Goal: Information Seeking & Learning: Learn about a topic

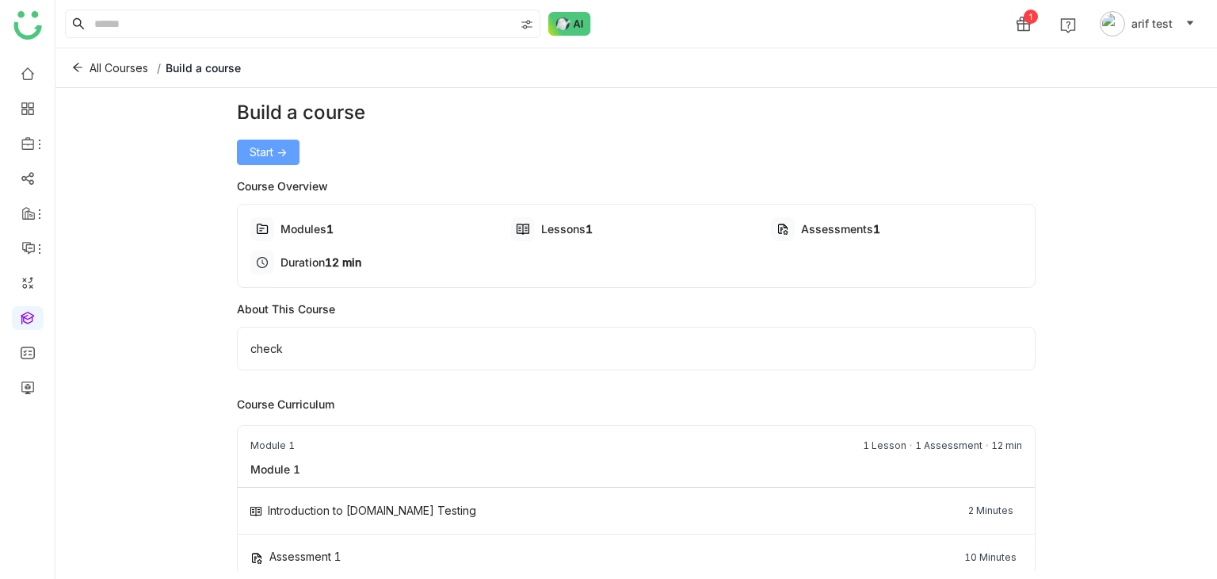
click at [241, 155] on button "Start ->" at bounding box center [268, 151] width 63 height 25
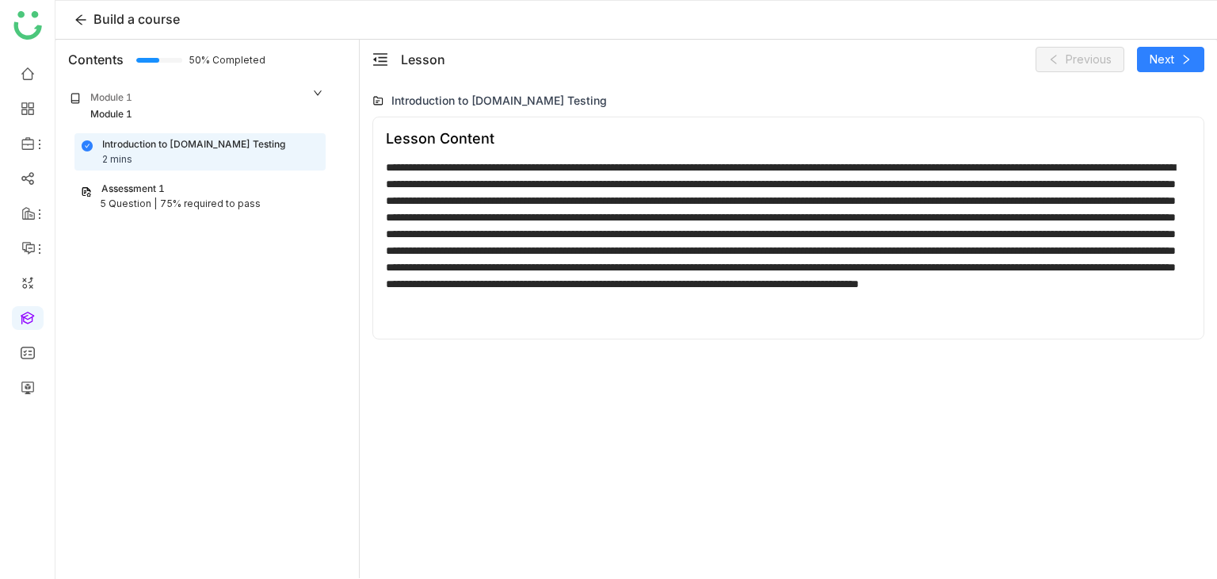
click at [1176, 75] on div "Lesson Previous Next" at bounding box center [789, 60] width 858 height 40
click at [1180, 66] on button "Next" at bounding box center [1170, 59] width 67 height 25
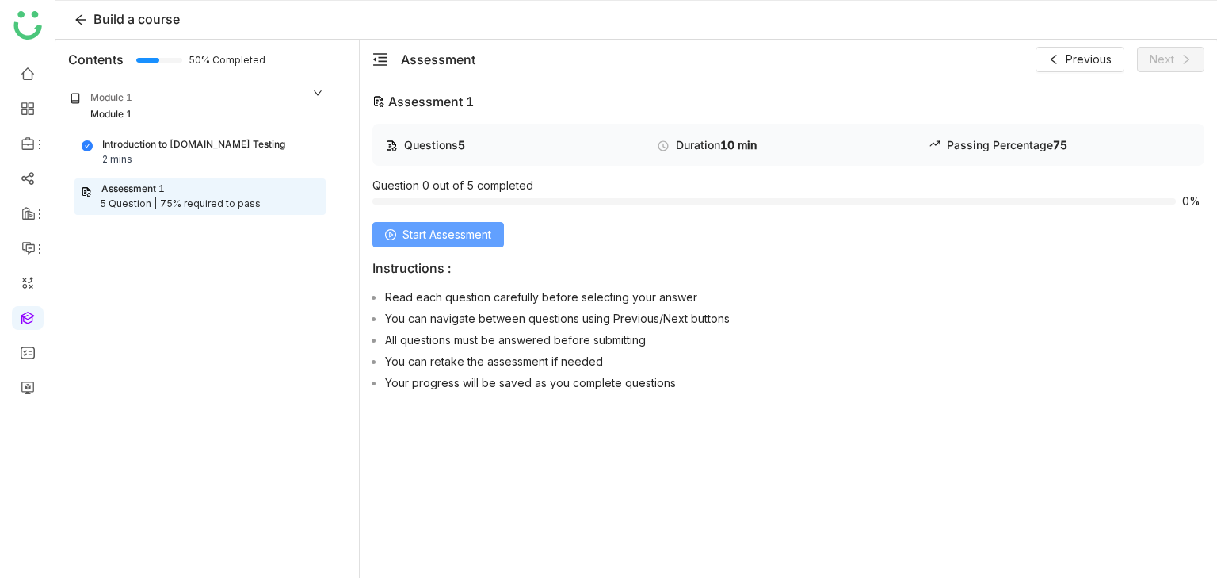
click at [457, 232] on span "Start Assessment" at bounding box center [447, 234] width 89 height 17
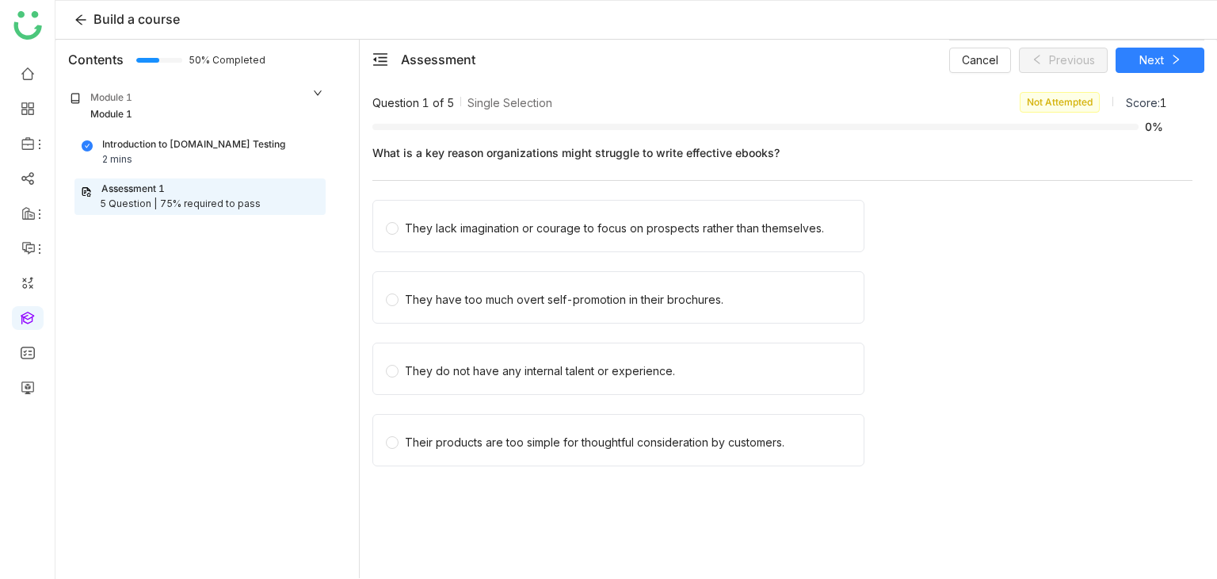
click at [457, 232] on div "They lack imagination or courage to focus on prospects rather than themselves." at bounding box center [614, 228] width 419 height 17
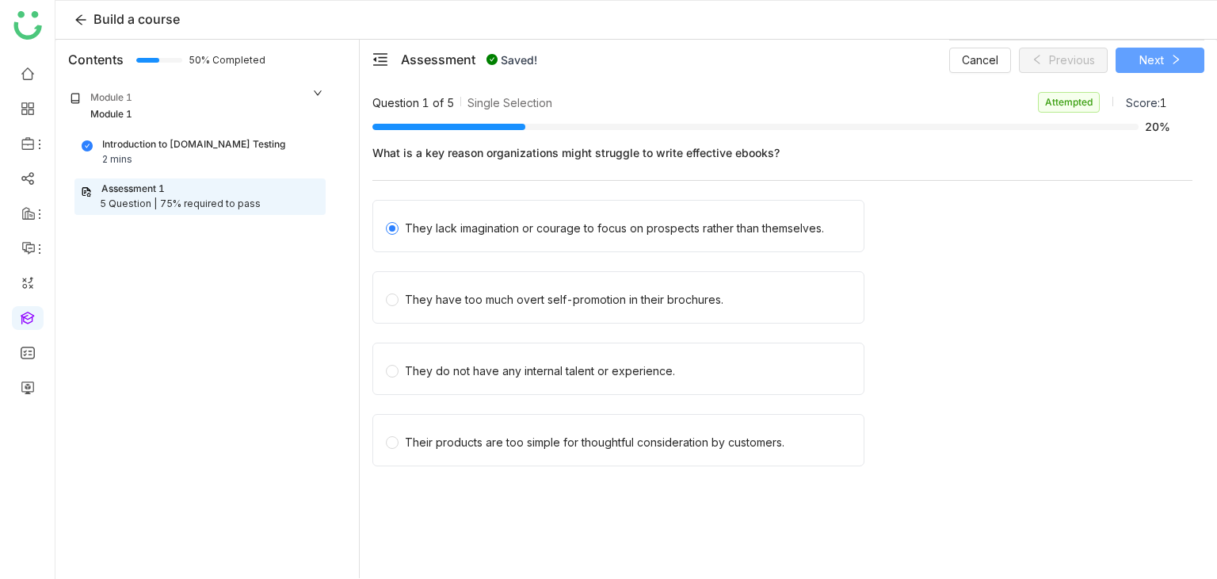
click at [1176, 63] on icon at bounding box center [1176, 59] width 11 height 11
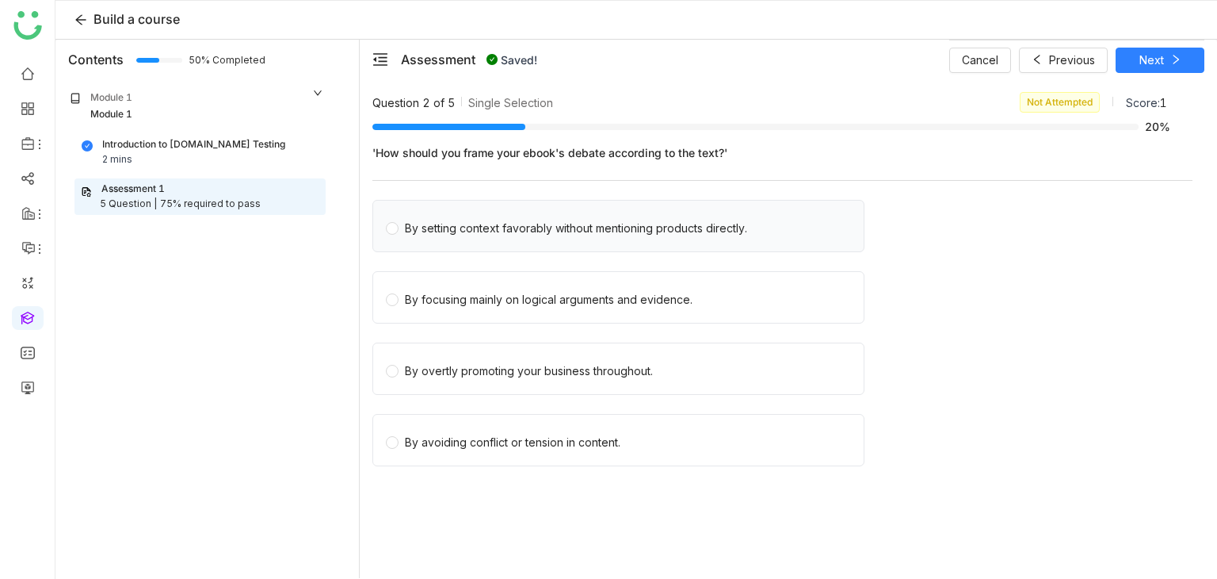
click at [508, 230] on div "By setting context favorably without mentioning products directly." at bounding box center [576, 228] width 342 height 17
click at [1163, 52] on span "Next" at bounding box center [1152, 60] width 25 height 17
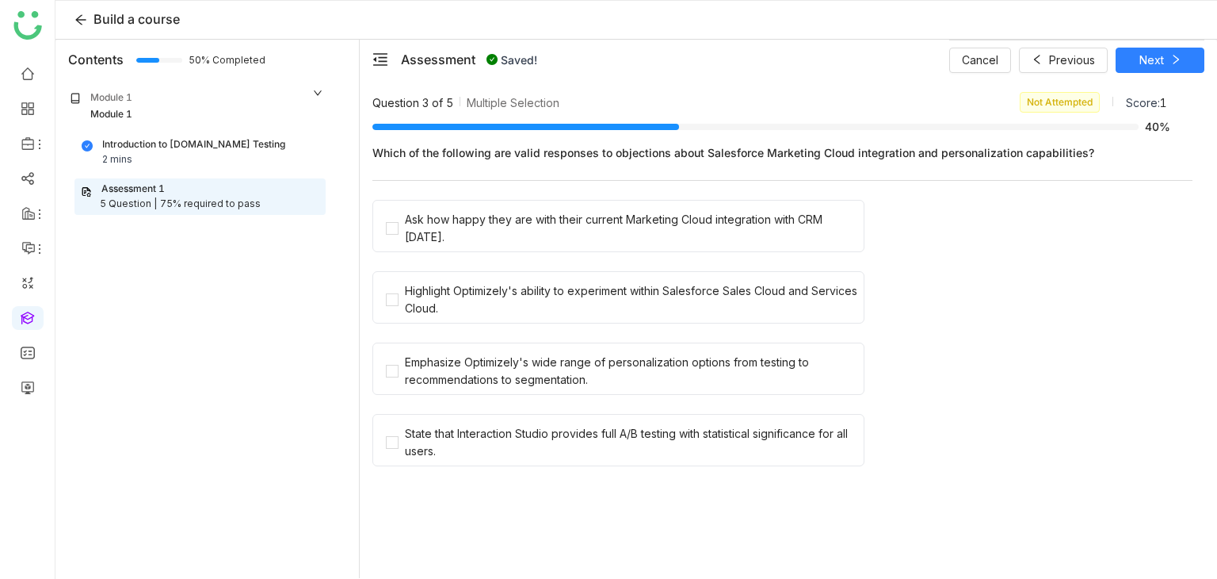
click at [514, 197] on div "Which of the following are valid responses to objections about Salesforce Marke…" at bounding box center [783, 312] width 820 height 352
click at [511, 207] on span "Ask how happy they are with their current Marketing Cloud integration with CRM …" at bounding box center [631, 226] width 465 height 40
click at [502, 289] on div "Highlight Optimizely's ability to experiment within Salesforce Sales Cloud and …" at bounding box center [631, 299] width 453 height 35
click at [1158, 55] on span "Next" at bounding box center [1152, 60] width 25 height 17
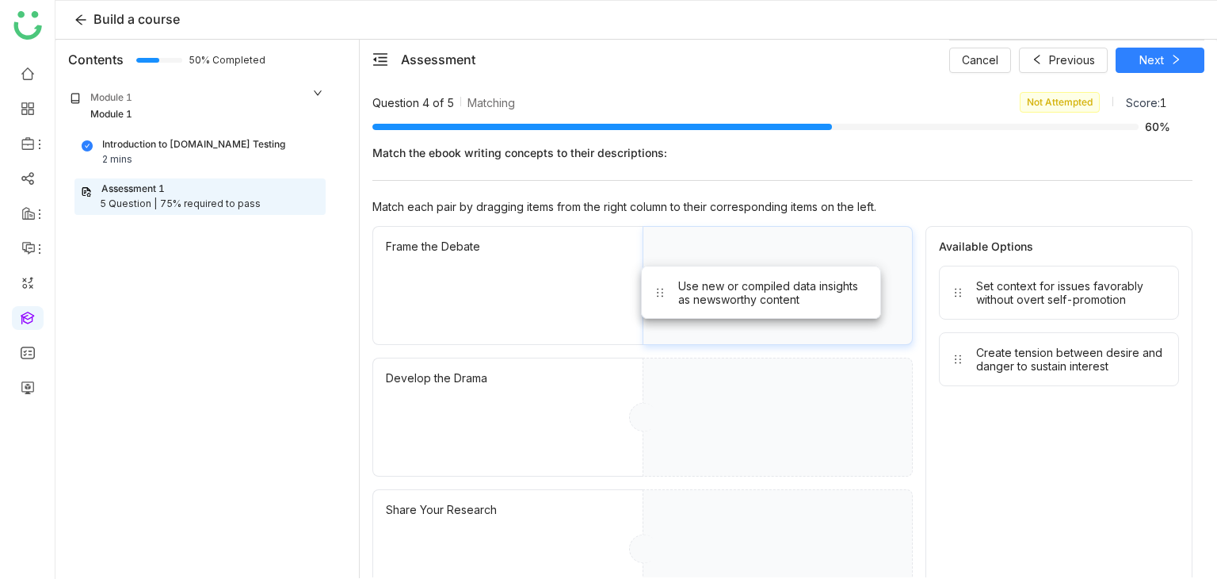
drag, startPoint x: 1067, startPoint y: 291, endPoint x: 769, endPoint y: 292, distance: 298.0
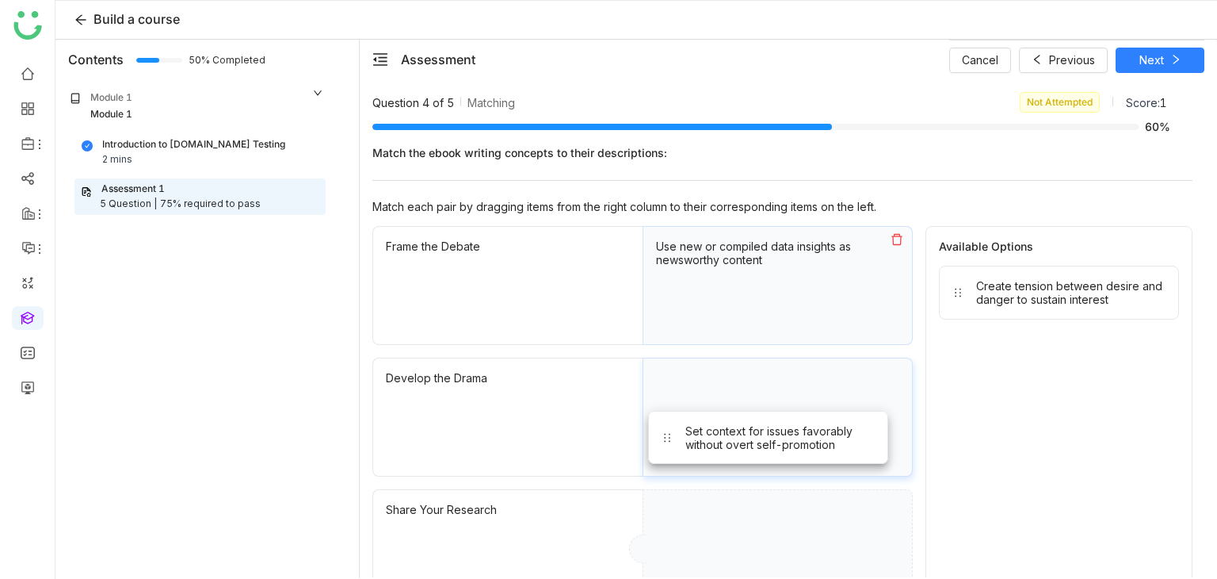
drag, startPoint x: 1052, startPoint y: 309, endPoint x: 808, endPoint y: 434, distance: 273.6
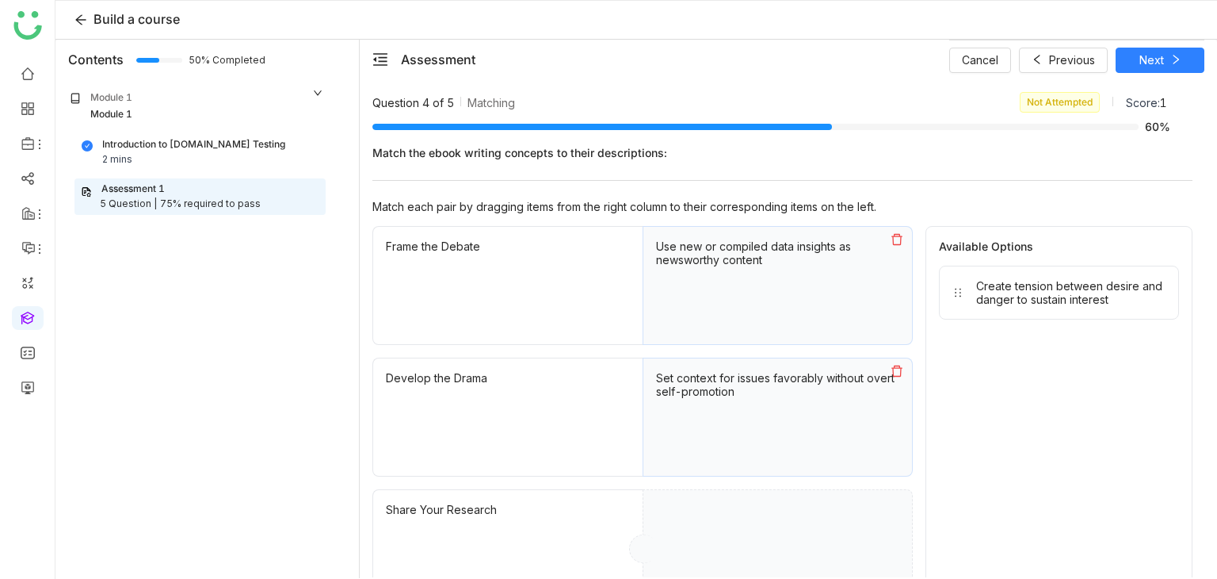
drag, startPoint x: 842, startPoint y: 530, endPoint x: 904, endPoint y: 499, distance: 69.5
click at [904, 499] on div at bounding box center [778, 548] width 270 height 119
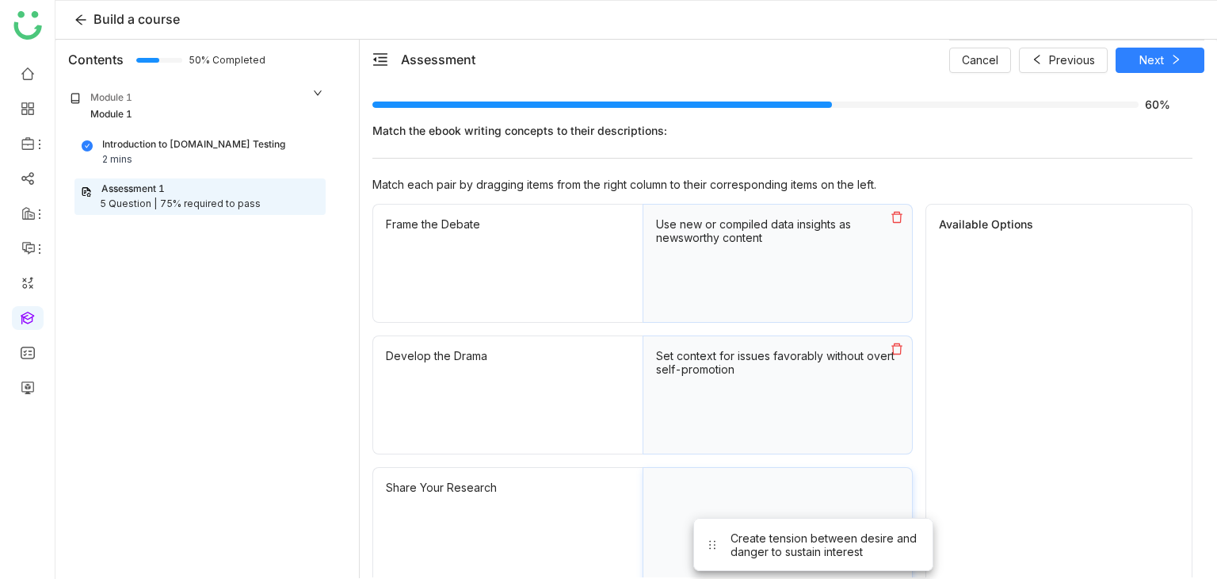
drag, startPoint x: 1061, startPoint y: 315, endPoint x: 808, endPoint y: 571, distance: 359.8
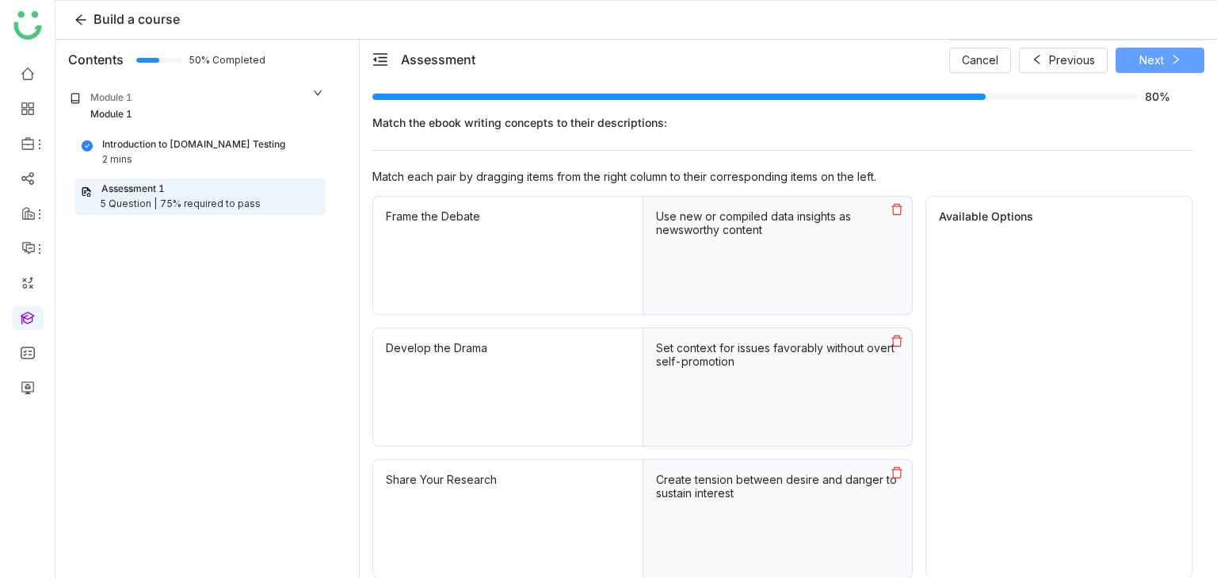
click at [1184, 60] on button "Next" at bounding box center [1160, 60] width 89 height 25
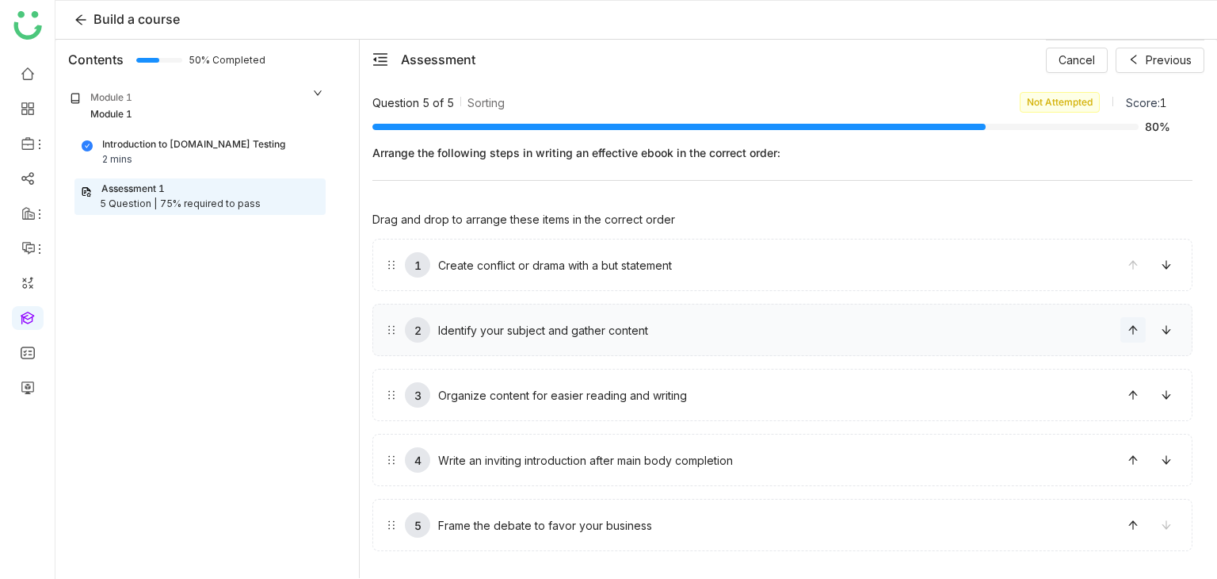
click at [1133, 338] on button at bounding box center [1133, 329] width 25 height 25
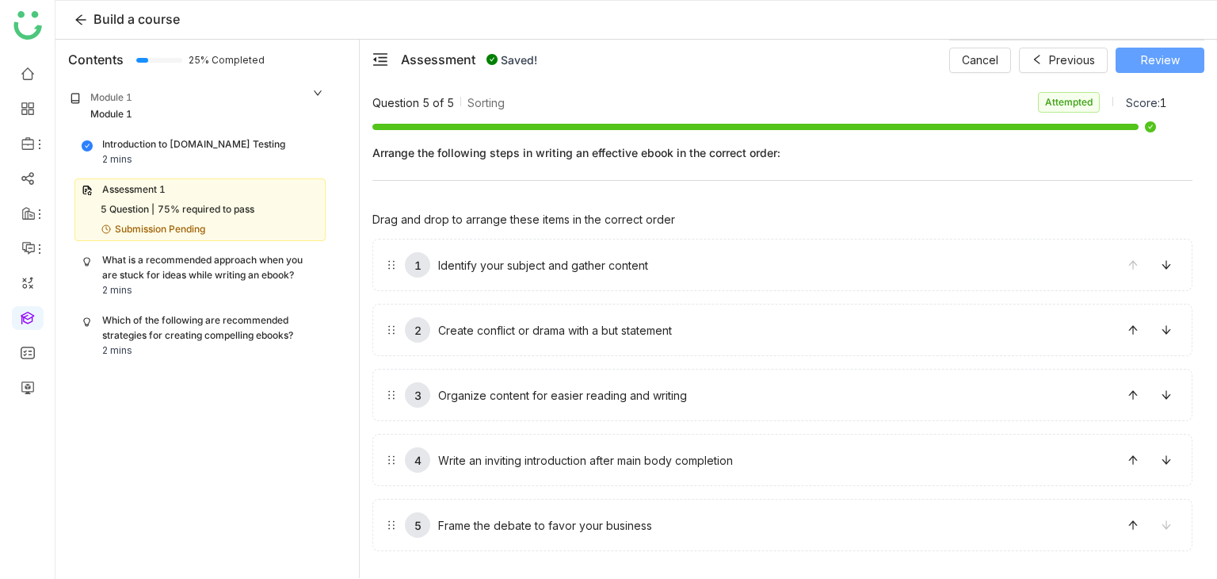
click at [1141, 61] on span "Review" at bounding box center [1160, 60] width 39 height 17
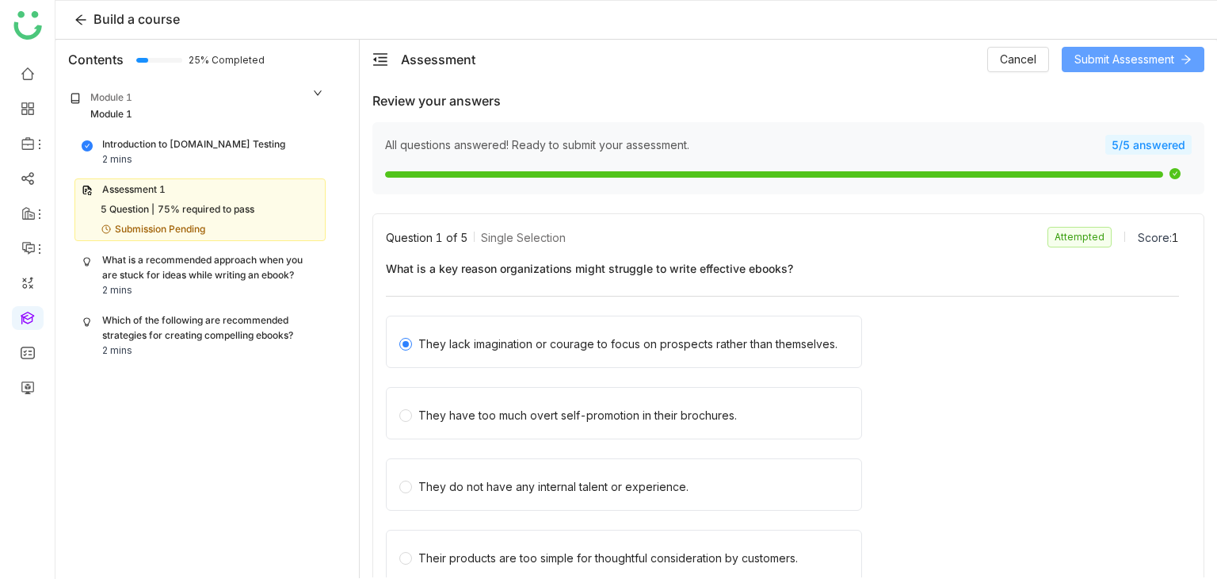
click at [1141, 61] on span "Submit Assessment" at bounding box center [1125, 59] width 100 height 17
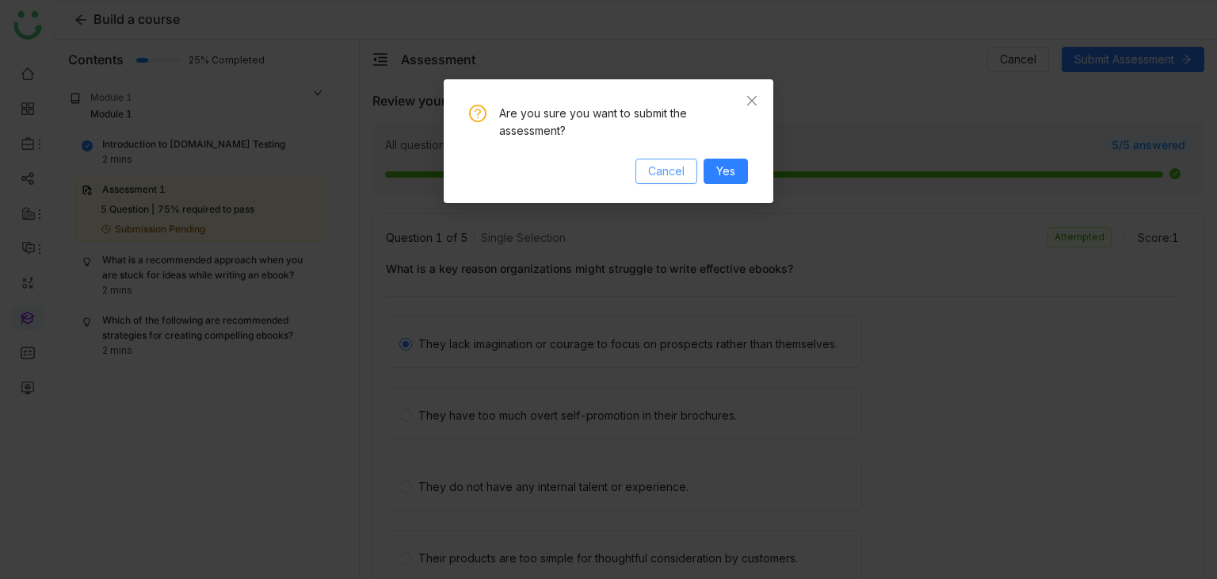
click at [655, 166] on span "Cancel" at bounding box center [666, 170] width 36 height 17
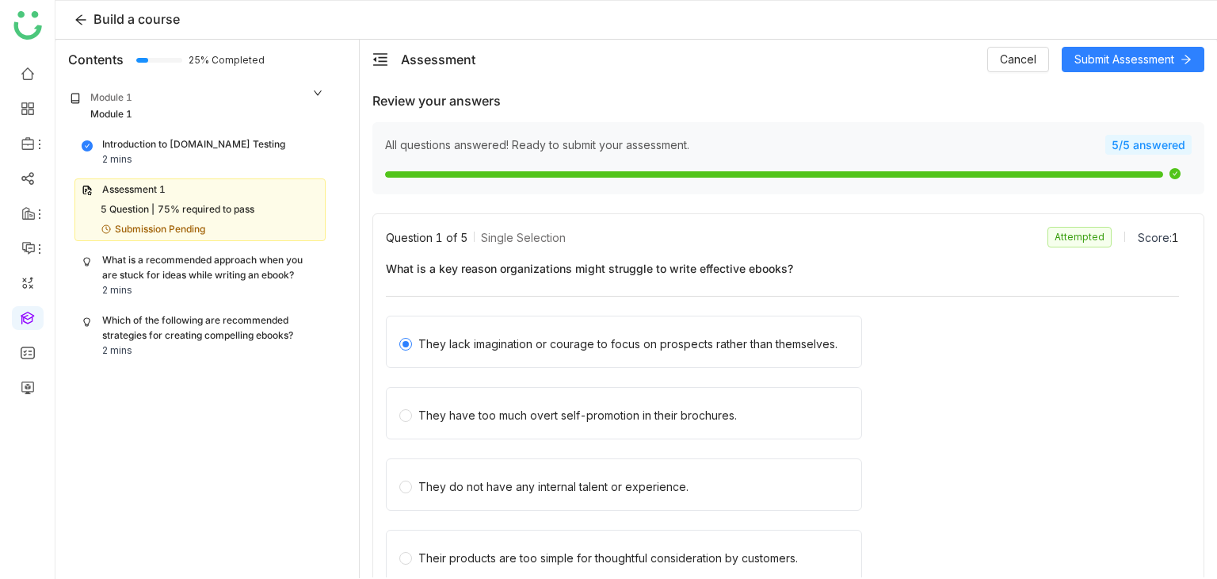
click at [1171, 72] on div "Assessment Cancel Submit Assessment" at bounding box center [789, 60] width 858 height 40
click at [1171, 71] on button "Submit Assessment" at bounding box center [1133, 59] width 143 height 25
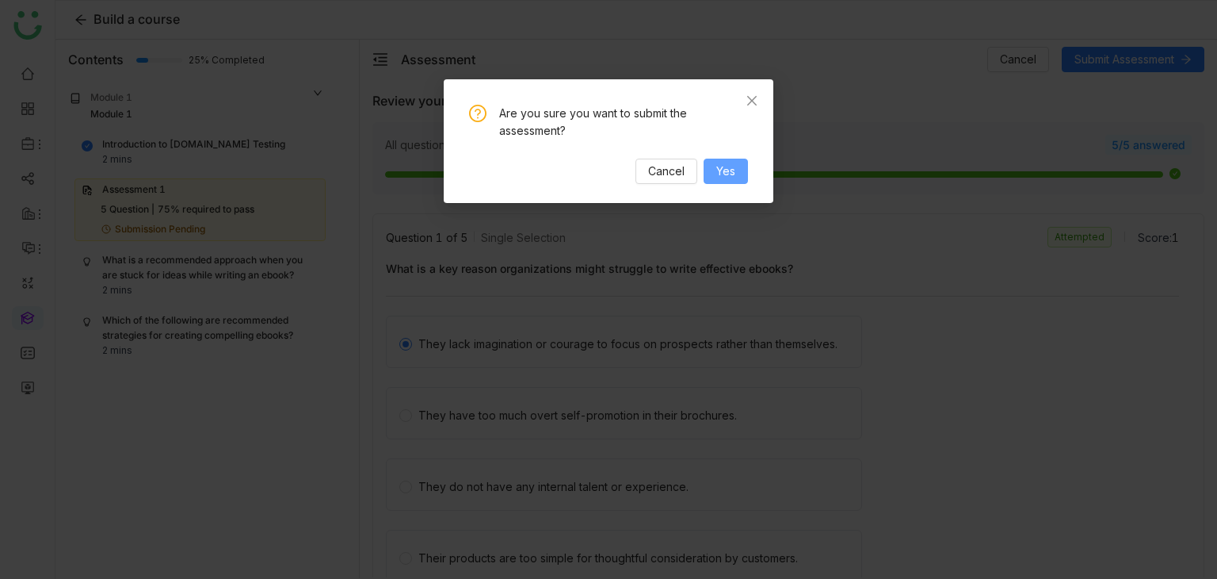
click at [726, 159] on button "Yes" at bounding box center [726, 171] width 44 height 25
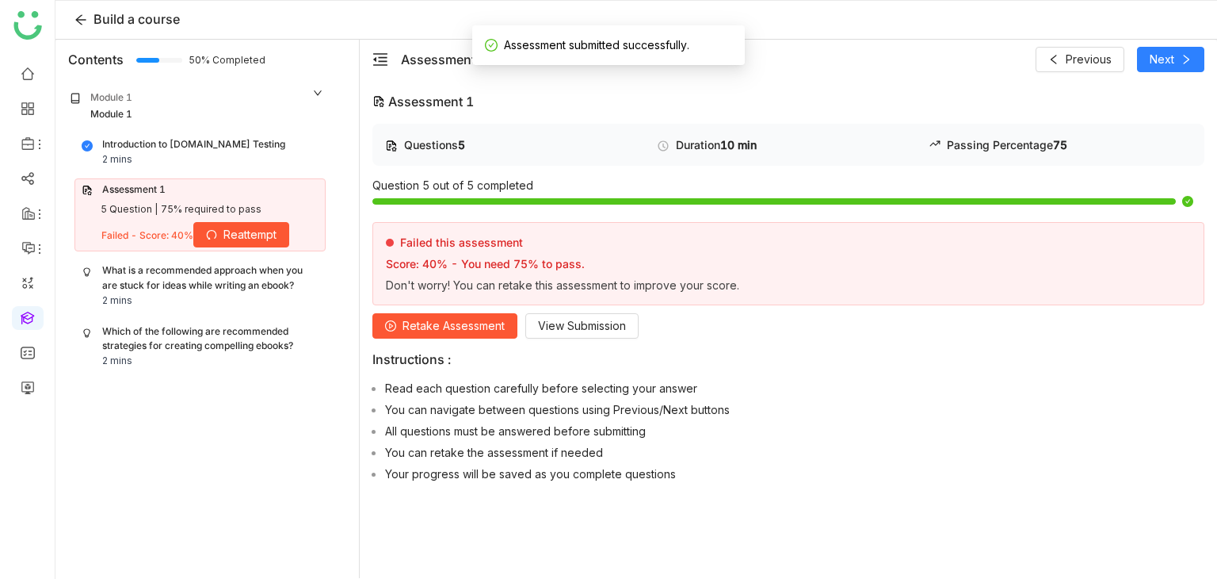
click at [258, 274] on div "What is a recommended approach when you are stuck for ideas while writing an eb…" at bounding box center [210, 278] width 216 height 30
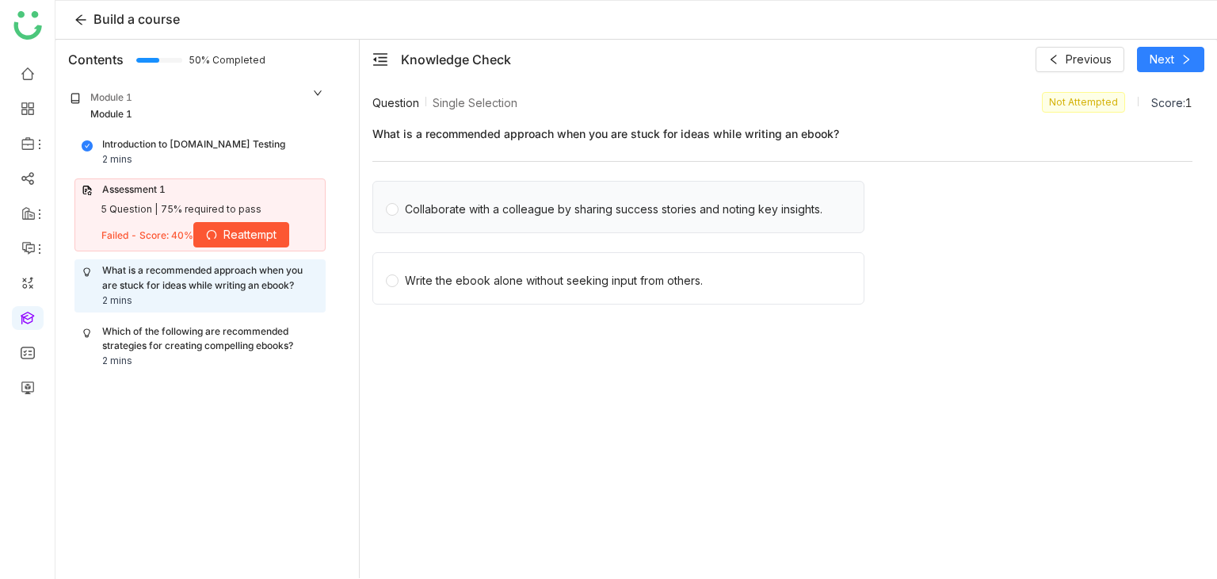
click at [434, 204] on div "Collaborate with a colleague by sharing success stories and noting key insights." at bounding box center [614, 209] width 418 height 17
click at [1181, 63] on icon at bounding box center [1186, 59] width 11 height 11
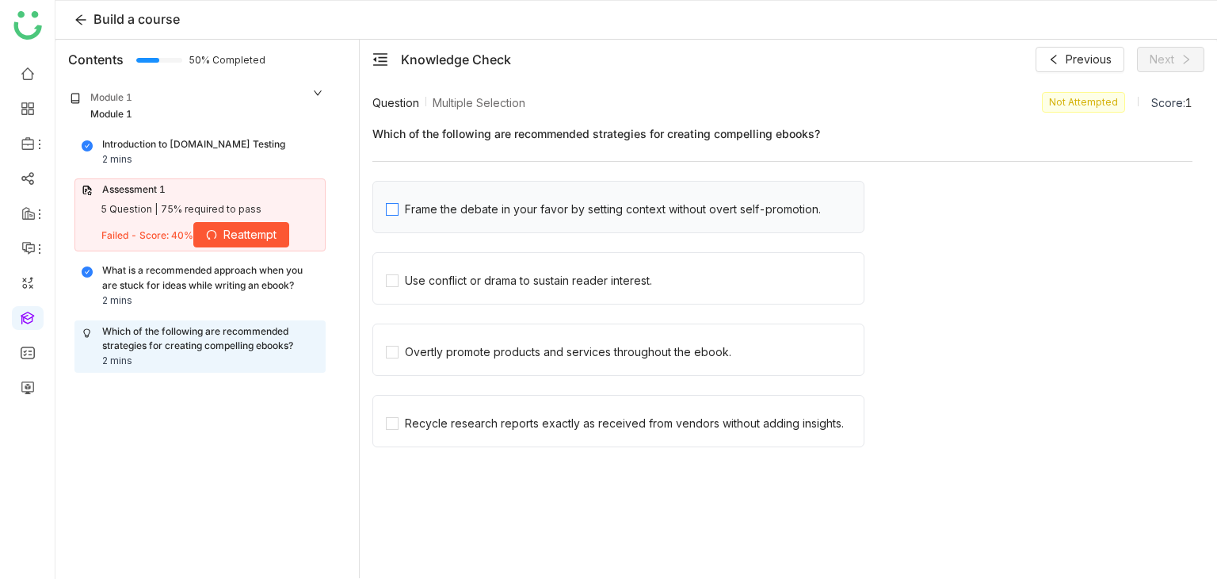
click at [434, 213] on div "Frame the debate in your favor by setting context without overt self-promotion." at bounding box center [613, 209] width 416 height 17
click at [428, 267] on span "Use conflict or drama to sustain reader interest." at bounding box center [529, 278] width 260 height 22
click at [430, 322] on nz-checkbox-wrapper "Frame the debate in your favor by setting context without overt self-promotion.…" at bounding box center [783, 319] width 820 height 276
click at [427, 351] on div "Overtly promote products and services throughout the ebook." at bounding box center [568, 351] width 327 height 17
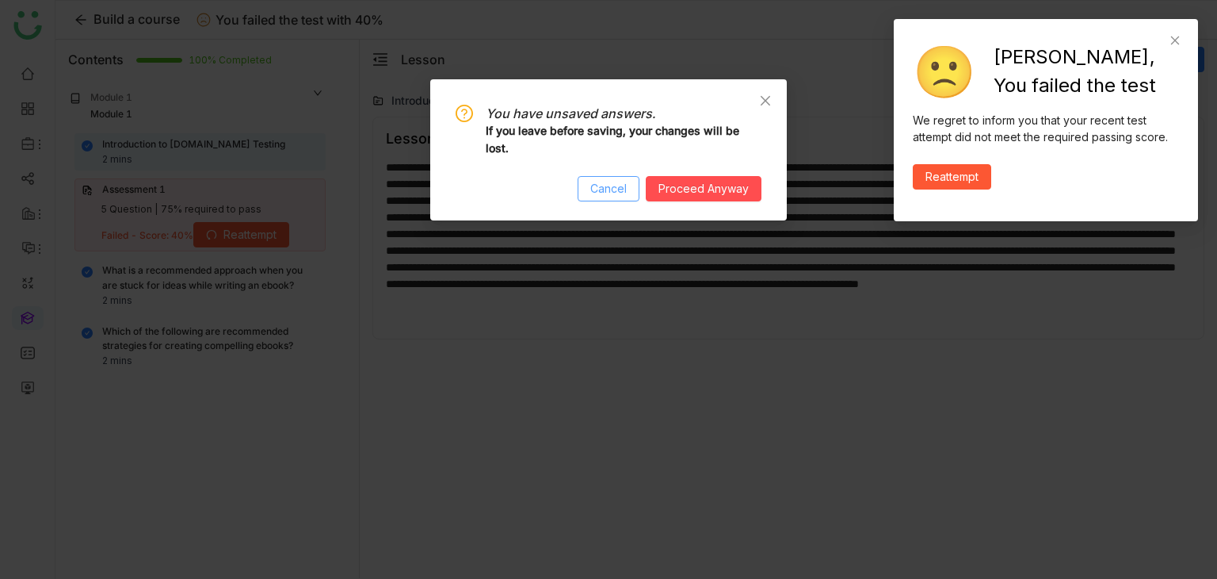
click at [627, 189] on span "Cancel" at bounding box center [608, 188] width 36 height 17
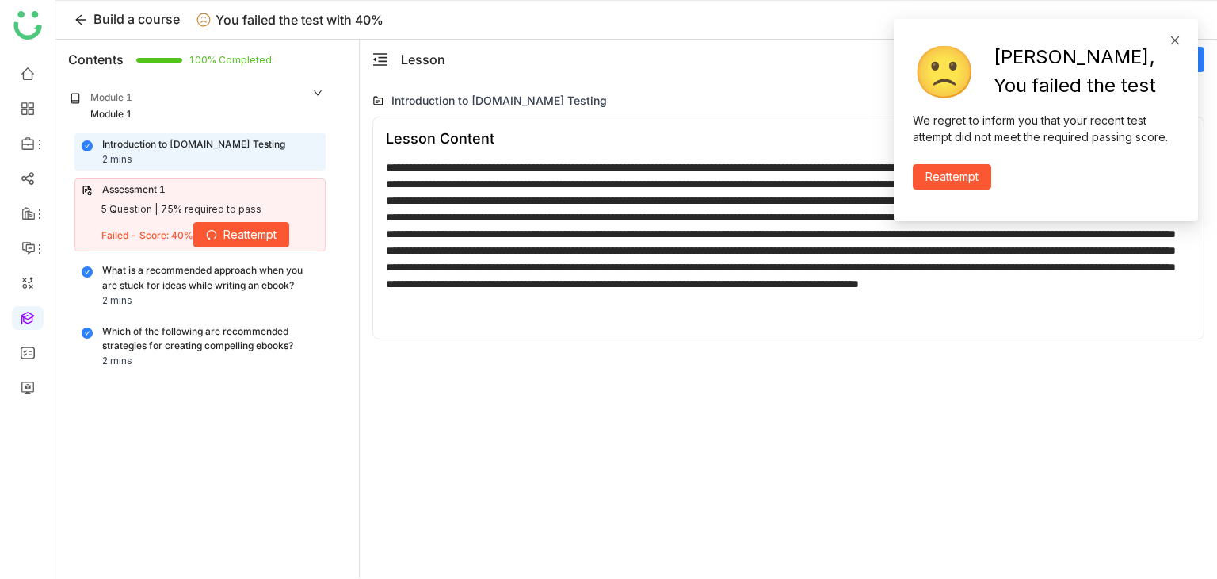
click at [1180, 42] on icon at bounding box center [1175, 40] width 11 height 11
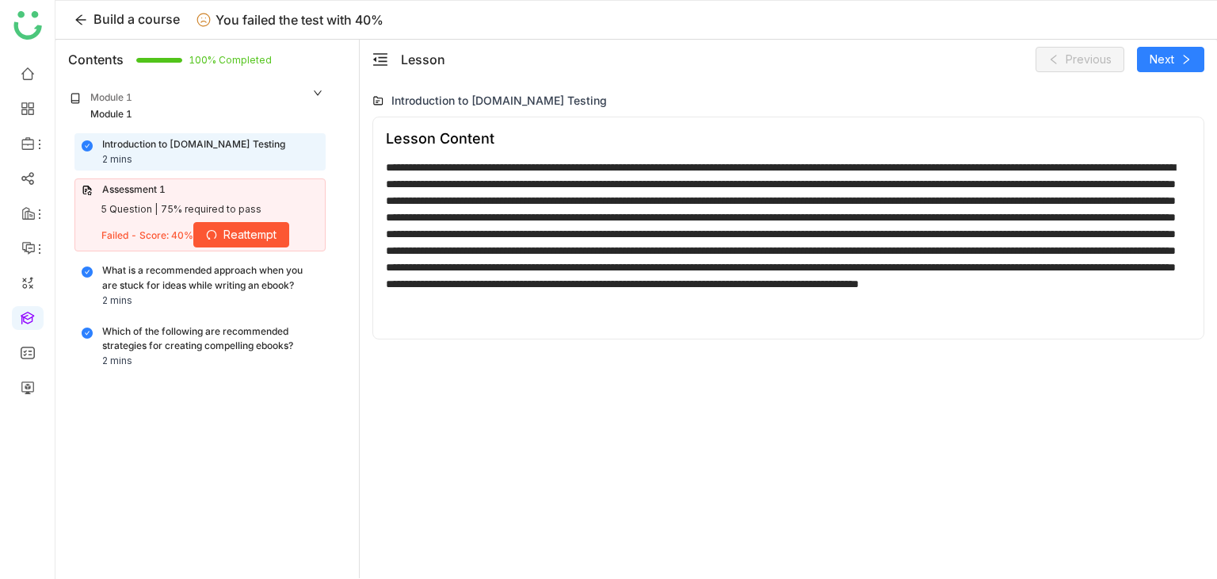
click at [166, 332] on div "Which of the following are recommended strategies for creating compelling ebook…" at bounding box center [210, 339] width 216 height 30
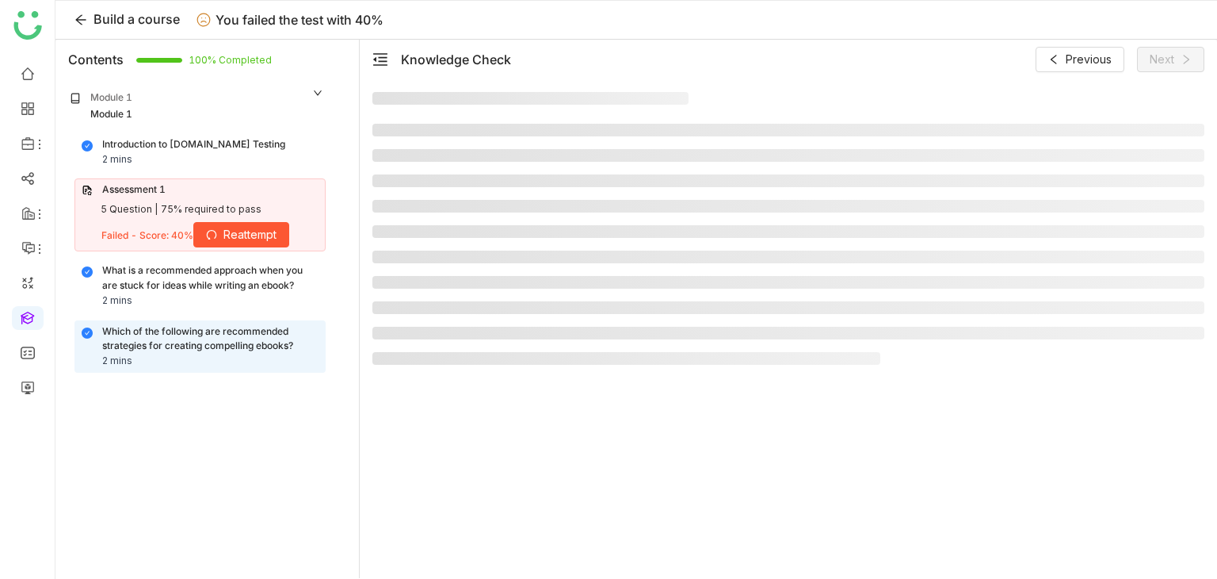
click at [186, 288] on div "What is a recommended approach when you are stuck for ideas while writing an eb…" at bounding box center [210, 278] width 216 height 30
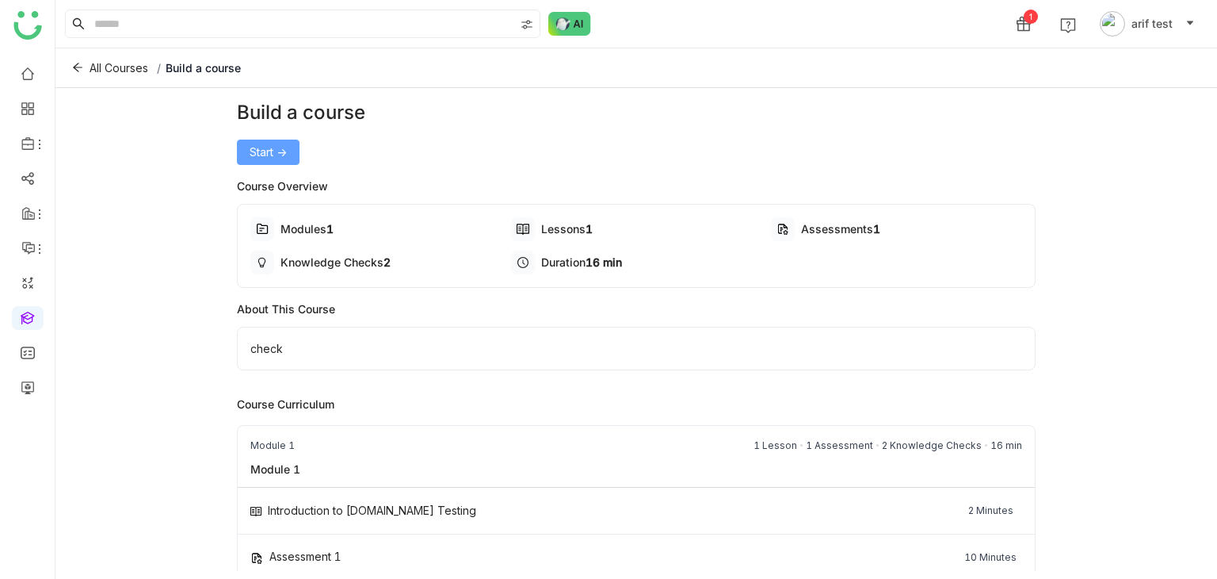
click at [262, 161] on button "Start ->" at bounding box center [268, 151] width 63 height 25
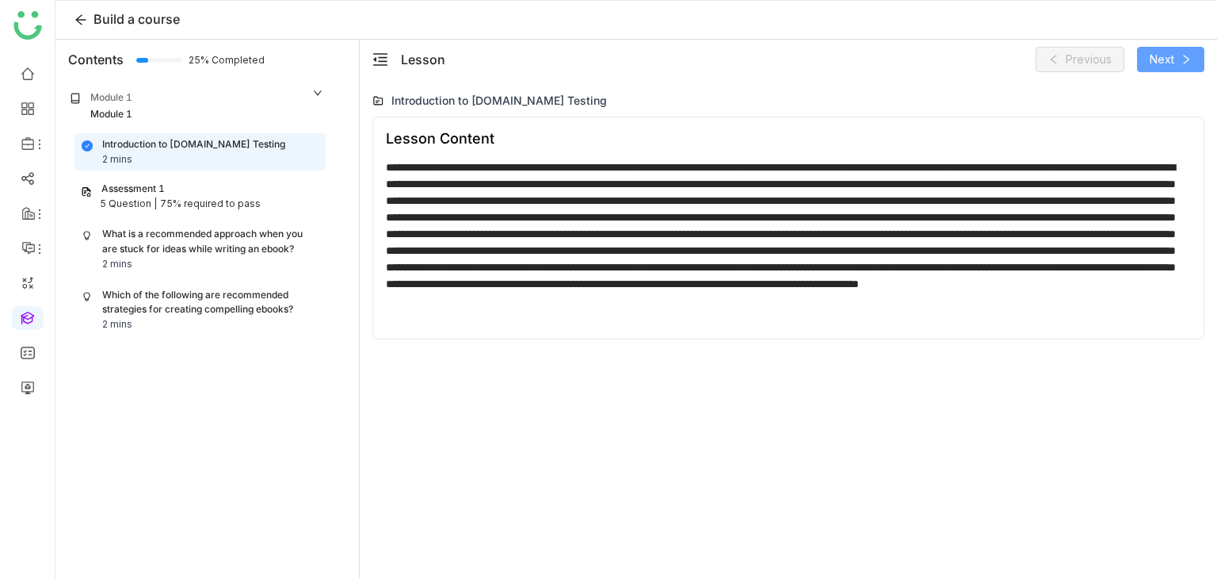
click at [1189, 63] on icon at bounding box center [1186, 59] width 11 height 11
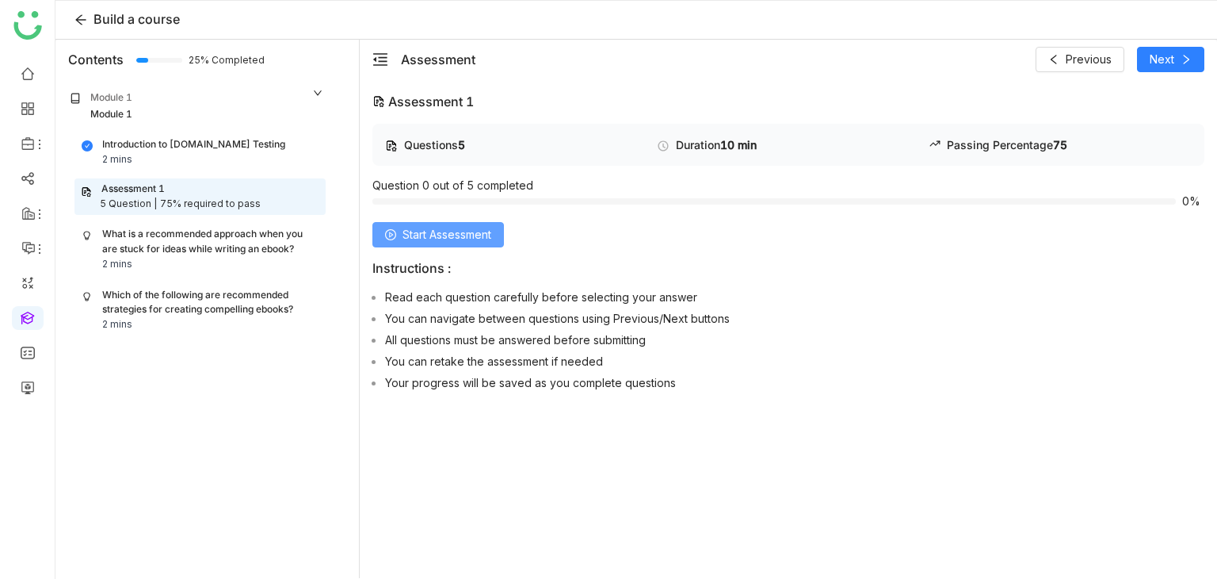
click at [422, 231] on span "Start Assessment" at bounding box center [447, 234] width 89 height 17
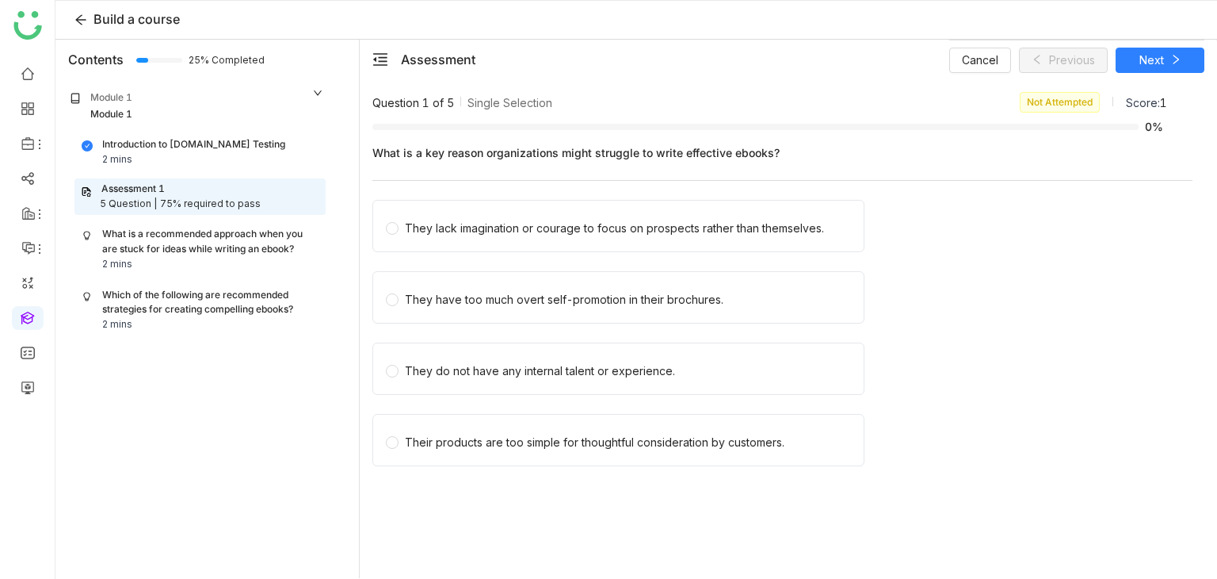
click at [422, 231] on div "They lack imagination or courage to focus on prospects rather than themselves." at bounding box center [614, 228] width 419 height 17
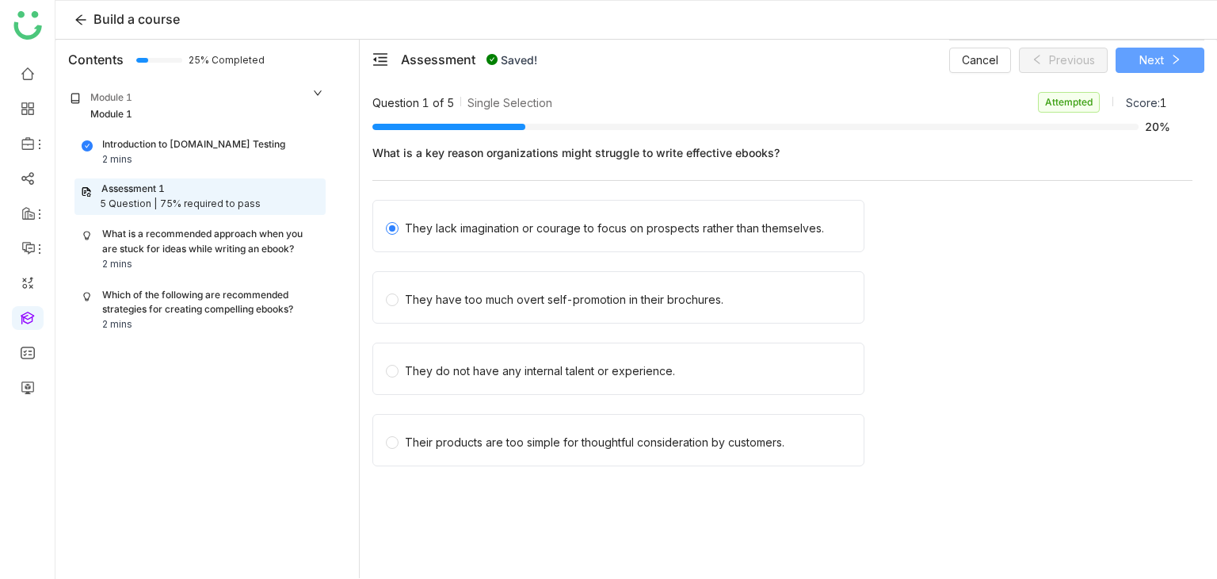
click at [1183, 66] on button "Next" at bounding box center [1160, 60] width 89 height 25
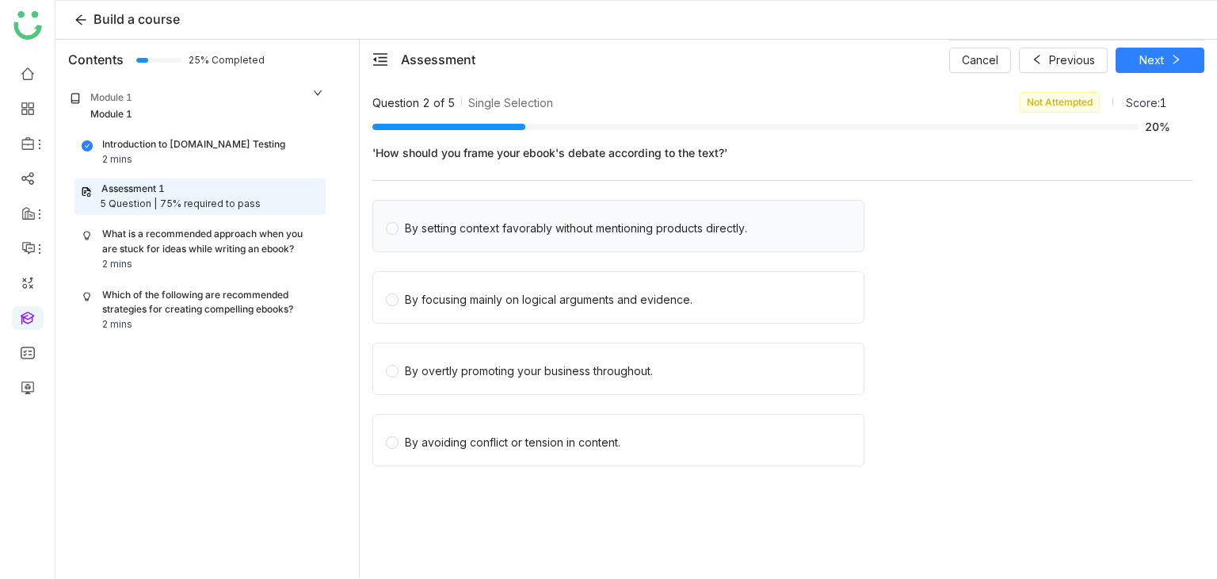
click at [434, 223] on div "By setting context favorably without mentioning products directly." at bounding box center [576, 228] width 342 height 17
click at [1163, 54] on button "Saving..." at bounding box center [1160, 60] width 89 height 25
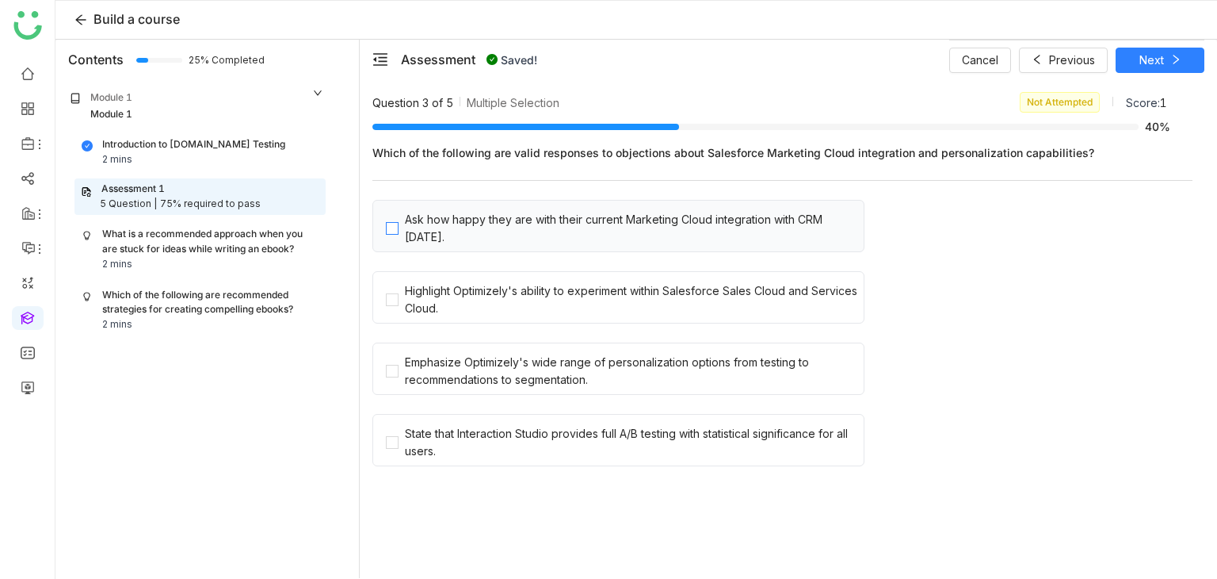
click at [457, 209] on span "Ask how happy they are with their current Marketing Cloud integration with CRM …" at bounding box center [631, 226] width 465 height 40
click at [1138, 65] on div "Cancel Saving... Saving..." at bounding box center [1076, 60] width 255 height 40
click at [1171, 59] on icon at bounding box center [1176, 59] width 11 height 11
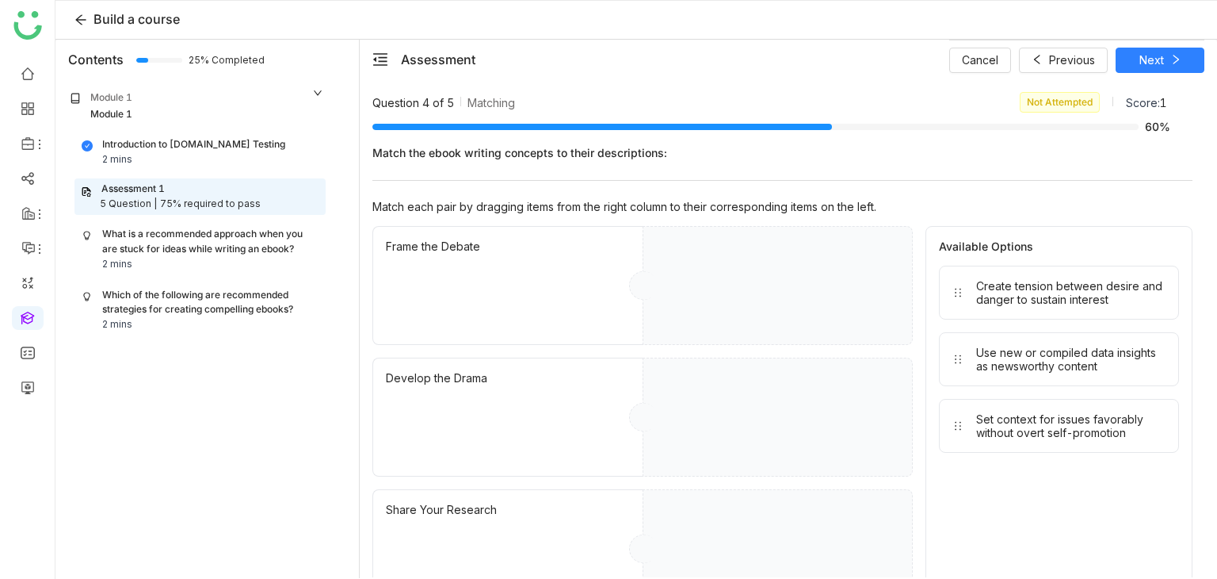
drag, startPoint x: 1001, startPoint y: 308, endPoint x: 769, endPoint y: 323, distance: 232.7
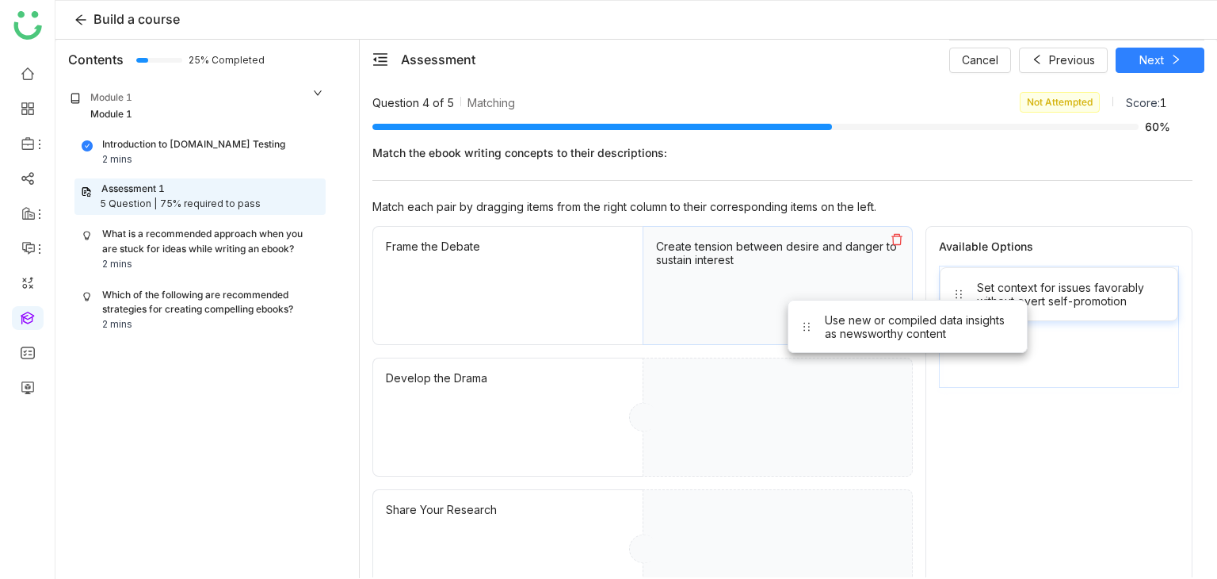
drag, startPoint x: 1093, startPoint y: 317, endPoint x: 770, endPoint y: 418, distance: 338.1
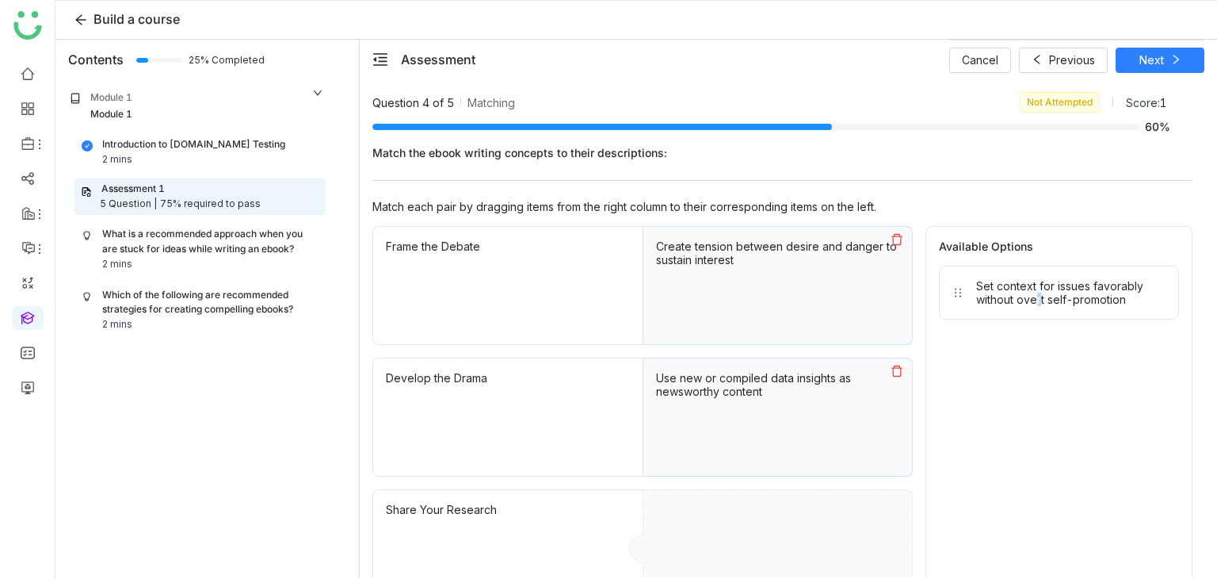
drag, startPoint x: 1032, startPoint y: 331, endPoint x: 1035, endPoint y: 306, distance: 25.6
click at [1035, 306] on div "Available Options Set context for issues favorably without overt self-promotion" at bounding box center [1059, 417] width 267 height 382
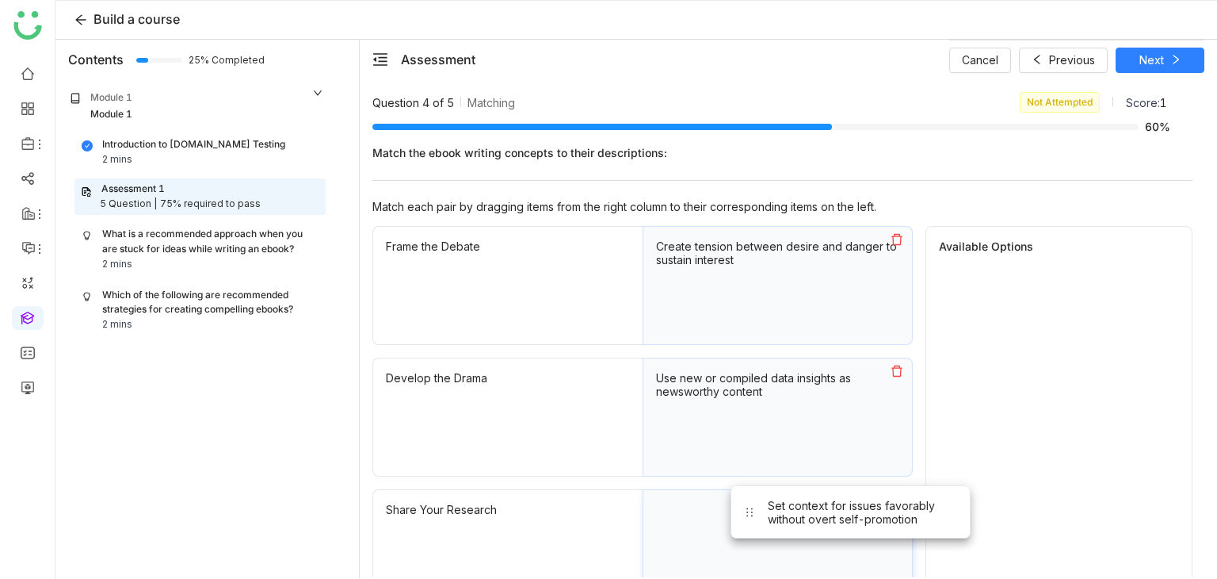
drag, startPoint x: 1035, startPoint y: 306, endPoint x: 903, endPoint y: 465, distance: 207.1
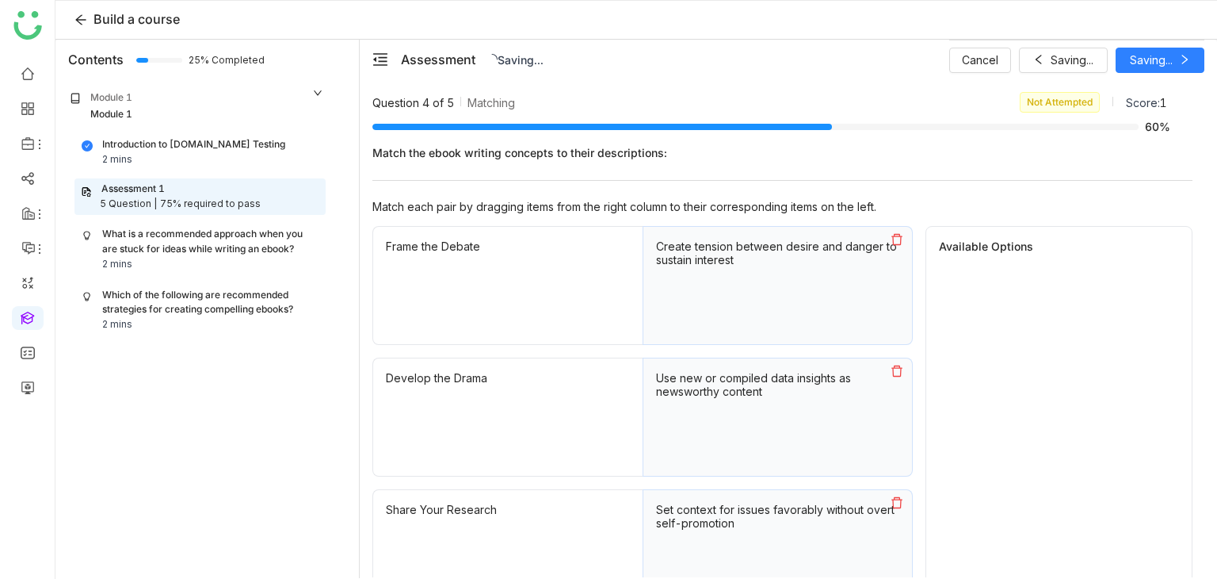
click at [1189, 61] on div "Cancel Saving... Saving..." at bounding box center [1076, 60] width 255 height 40
click at [1163, 63] on span "Next" at bounding box center [1152, 60] width 25 height 17
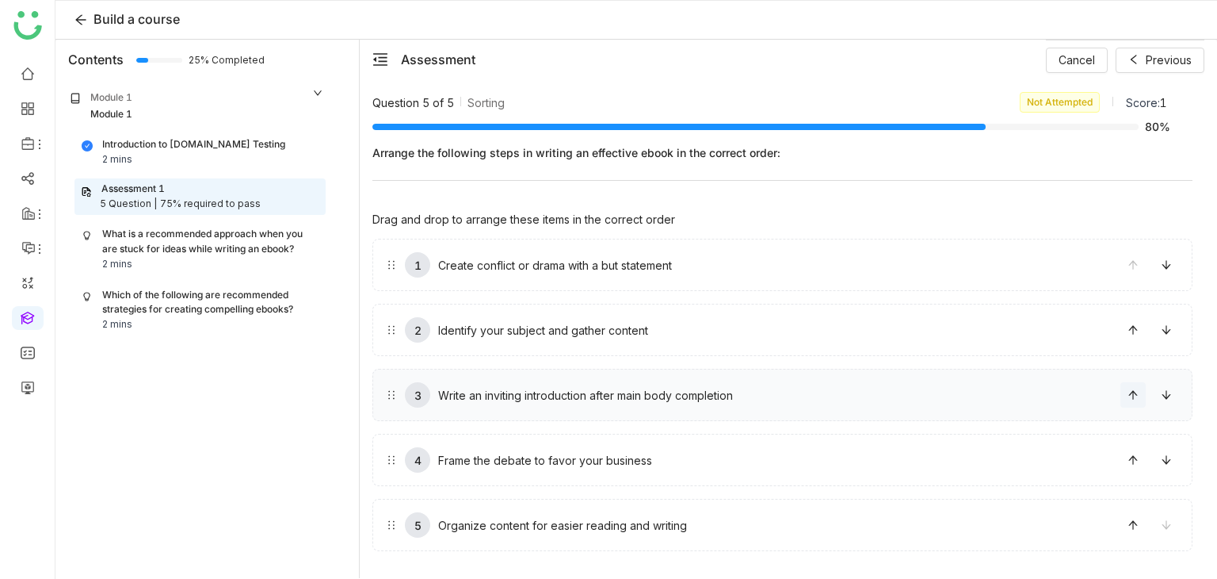
click at [1130, 393] on icon at bounding box center [1133, 394] width 11 height 11
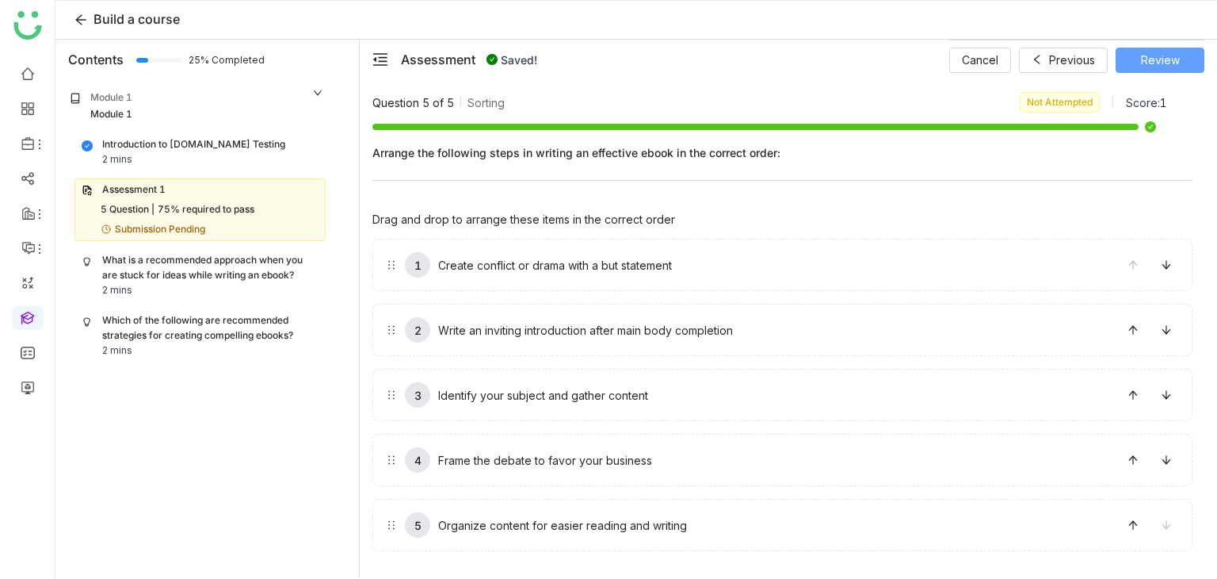
click at [1160, 61] on span "Review" at bounding box center [1160, 60] width 39 height 17
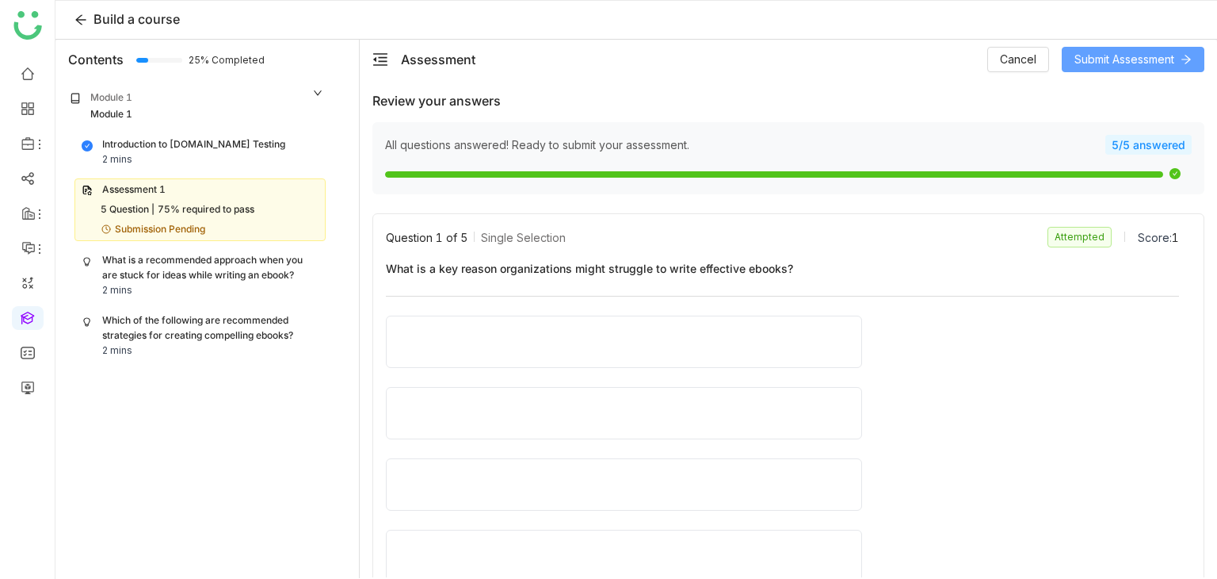
click at [1148, 63] on span "Submit Assessment" at bounding box center [1125, 59] width 100 height 17
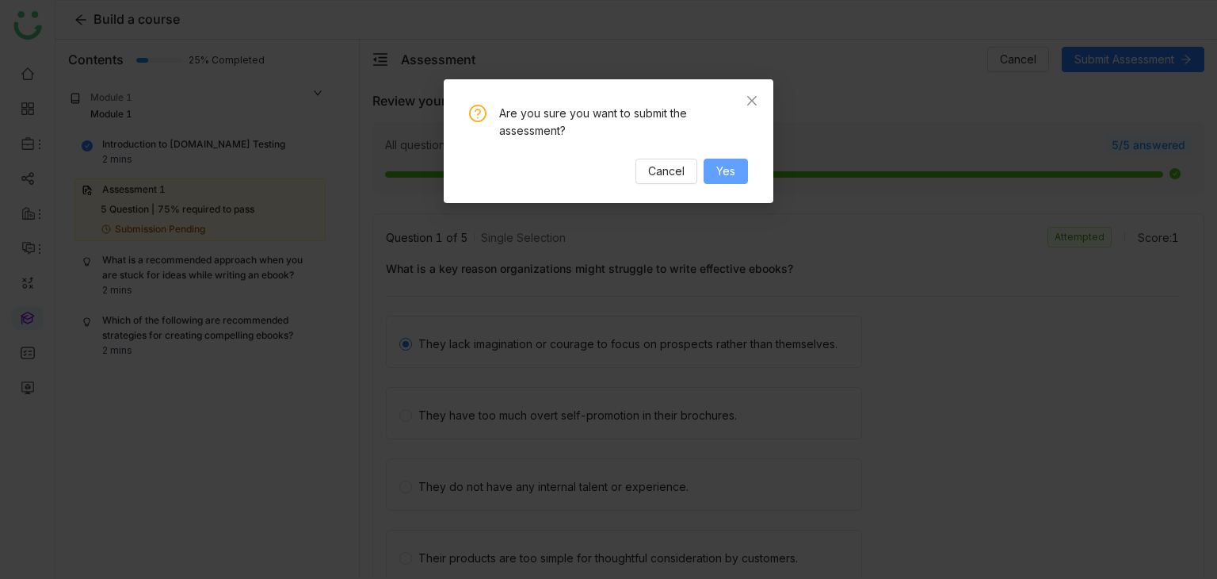
click at [734, 172] on span "Yes" at bounding box center [725, 170] width 19 height 17
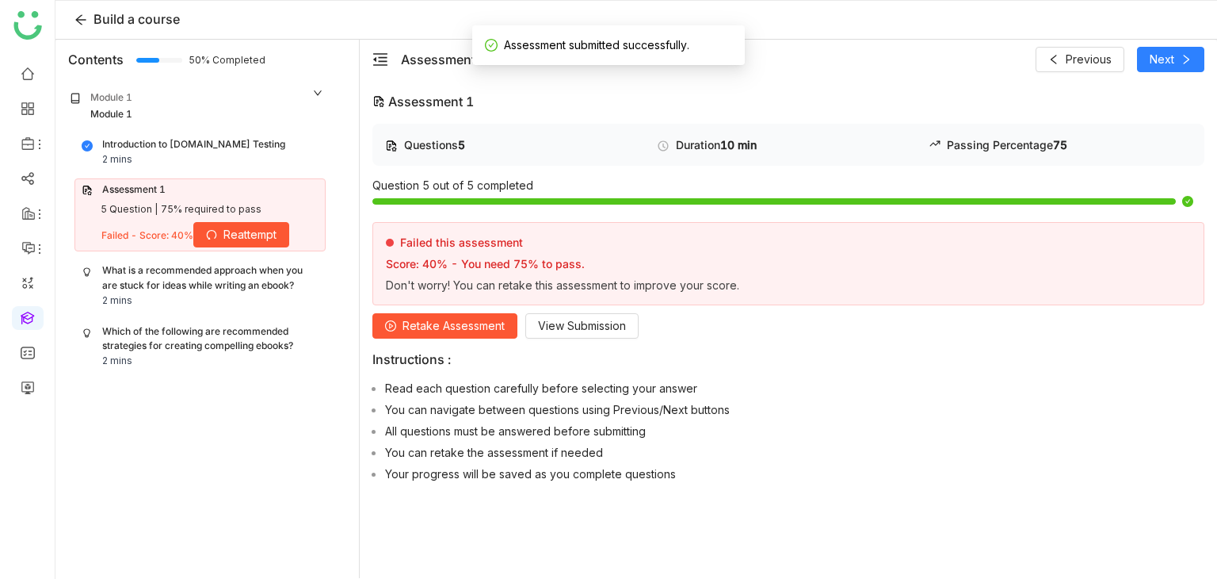
click at [268, 289] on div "What is a recommended approach when you are stuck for ideas while writing an eb…" at bounding box center [210, 278] width 216 height 30
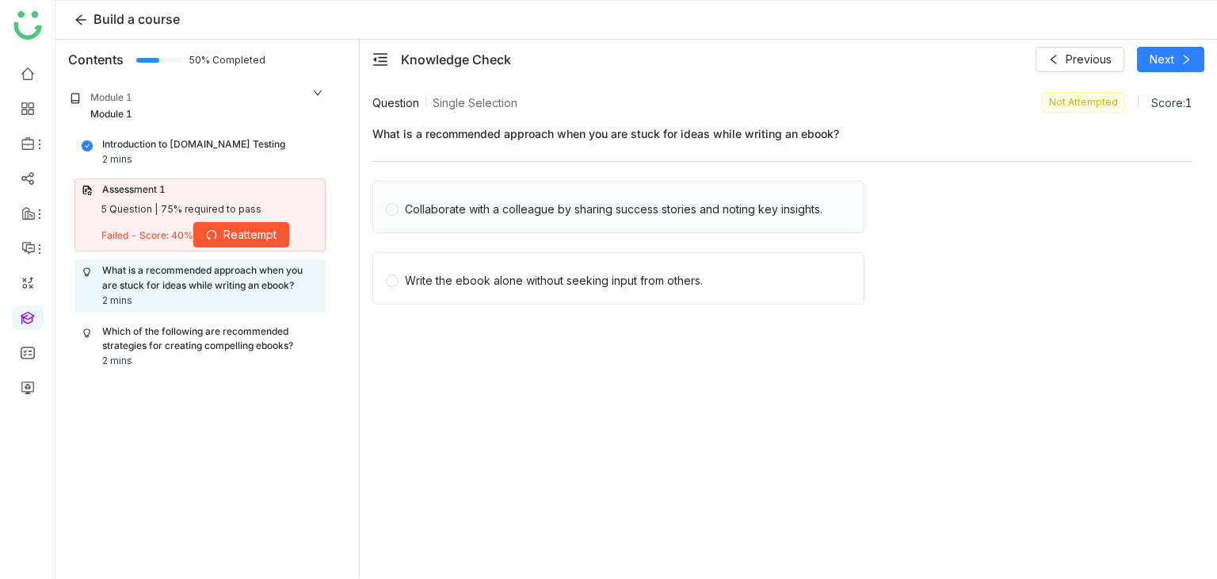
click at [708, 218] on div "Collaborate with a colleague by sharing success stories and noting key insights." at bounding box center [619, 207] width 492 height 52
click at [711, 204] on div "Collaborate with a colleague by sharing success stories and noting key insights." at bounding box center [614, 209] width 418 height 17
click at [1179, 63] on button "Next" at bounding box center [1170, 59] width 67 height 25
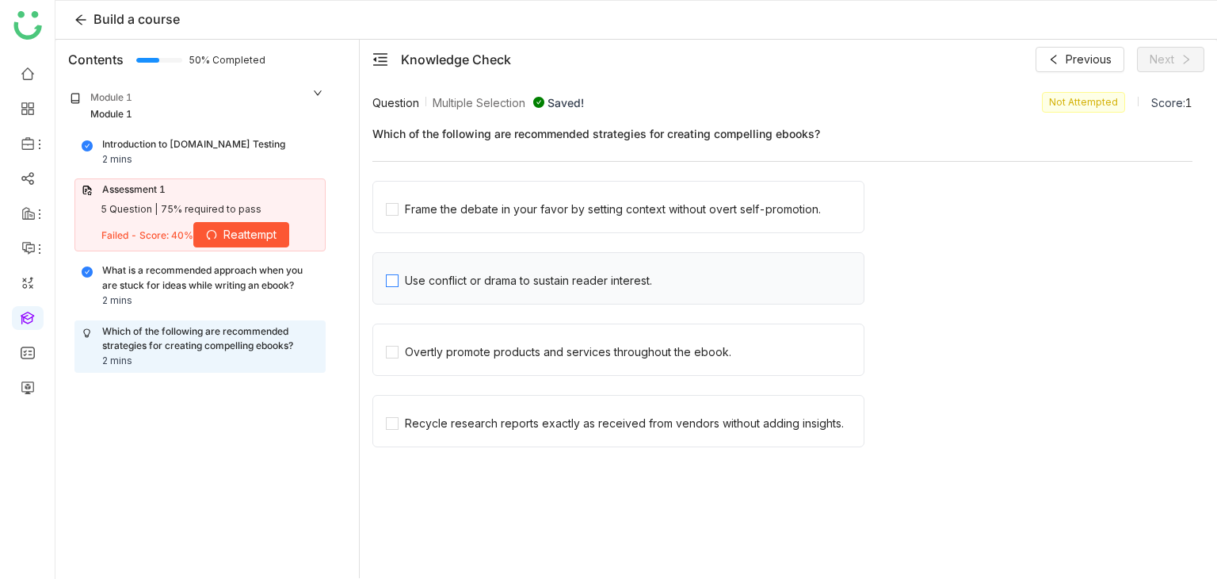
click at [564, 272] on div "Use conflict or drama to sustain reader interest." at bounding box center [528, 280] width 247 height 17
click at [541, 346] on div "Overtly promote products and services throughout the ebook." at bounding box center [568, 351] width 327 height 17
click at [577, 205] on div "Frame the debate in your favor by setting context without overt self-promotion." at bounding box center [613, 209] width 416 height 17
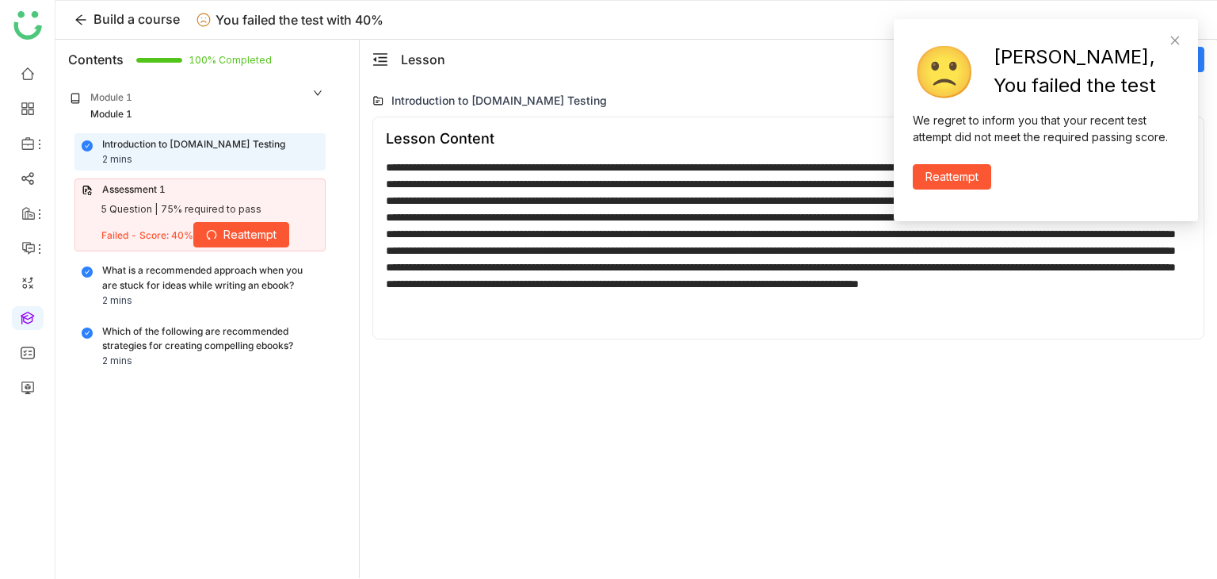
click at [953, 175] on span "Reattempt" at bounding box center [952, 176] width 53 height 17
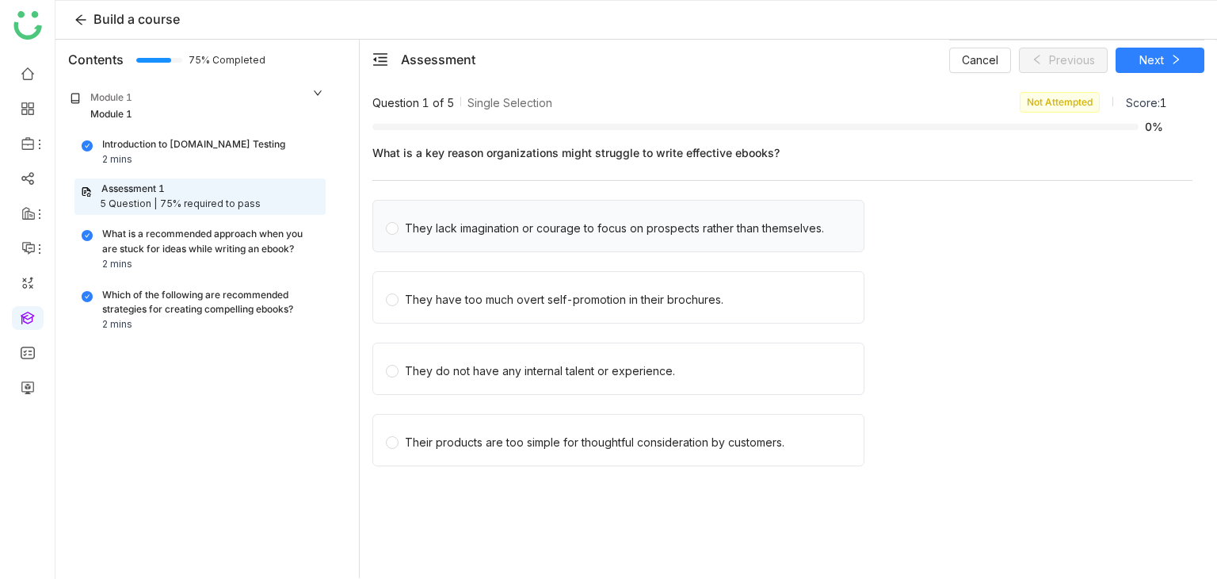
click at [681, 238] on div "They lack imagination or courage to focus on prospects rather than themselves." at bounding box center [619, 226] width 492 height 52
click at [655, 226] on div "They lack imagination or courage to focus on prospects rather than themselves." at bounding box center [614, 228] width 419 height 17
click at [1141, 59] on span "Next" at bounding box center [1152, 60] width 25 height 17
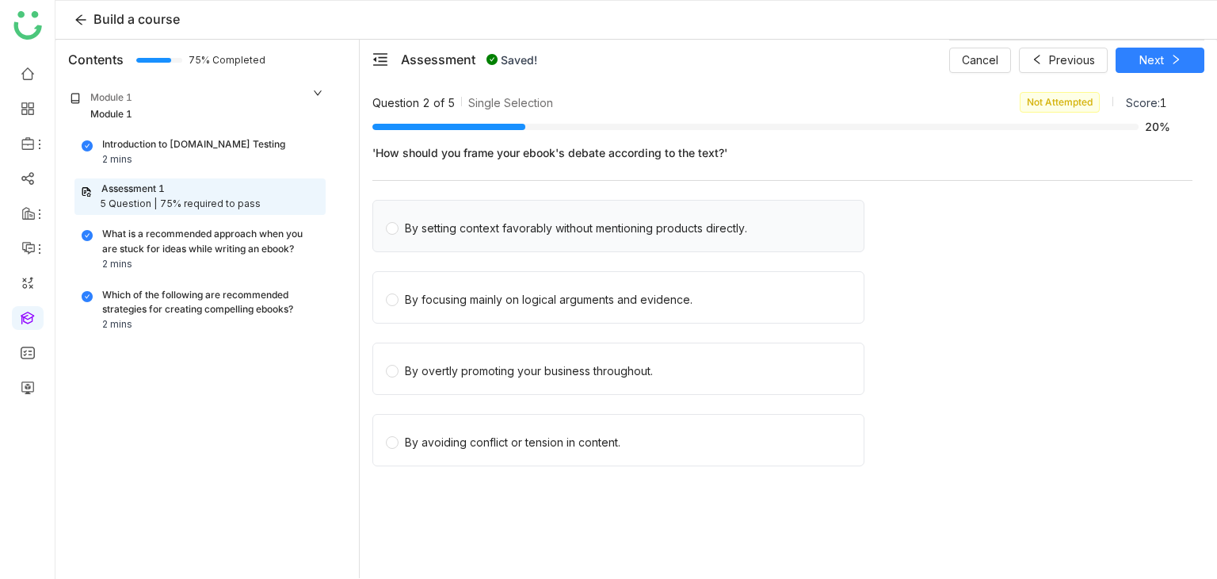
click at [555, 223] on div "By setting context favorably without mentioning products directly." at bounding box center [576, 228] width 342 height 17
click at [1145, 68] on div "Cancel Saving... Saving..." at bounding box center [1076, 60] width 255 height 40
click at [1156, 64] on span "Next" at bounding box center [1152, 60] width 25 height 17
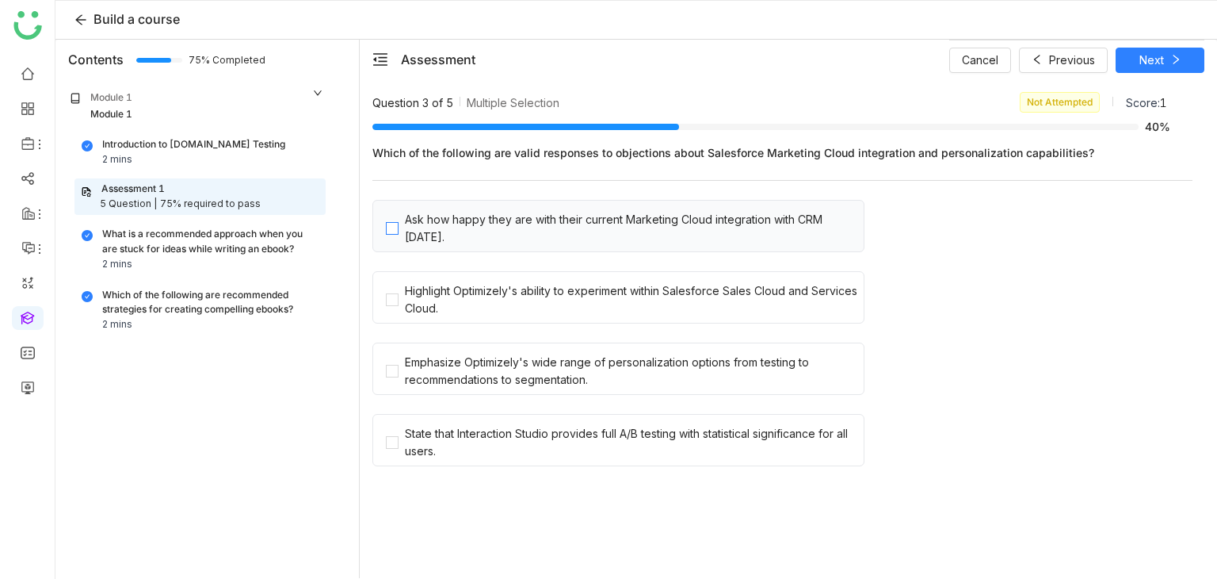
click at [549, 224] on div "Ask how happy they are with their current Marketing Cloud integration with CRM …" at bounding box center [631, 228] width 453 height 35
click at [1153, 61] on span "Saving..." at bounding box center [1151, 60] width 43 height 17
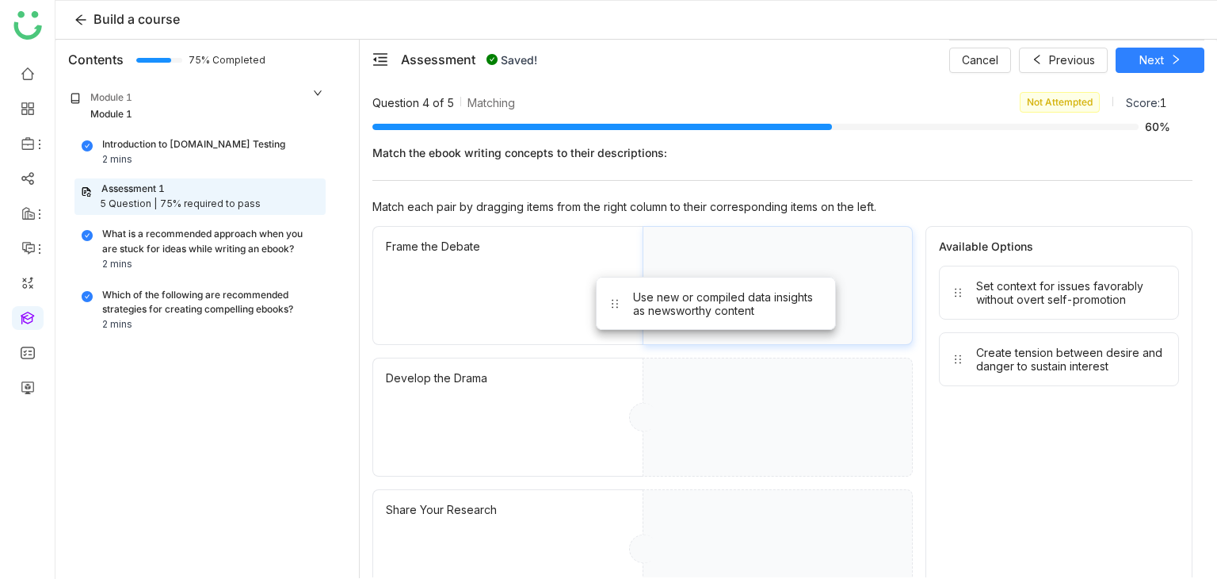
drag, startPoint x: 1098, startPoint y: 310, endPoint x: 751, endPoint y: 322, distance: 347.3
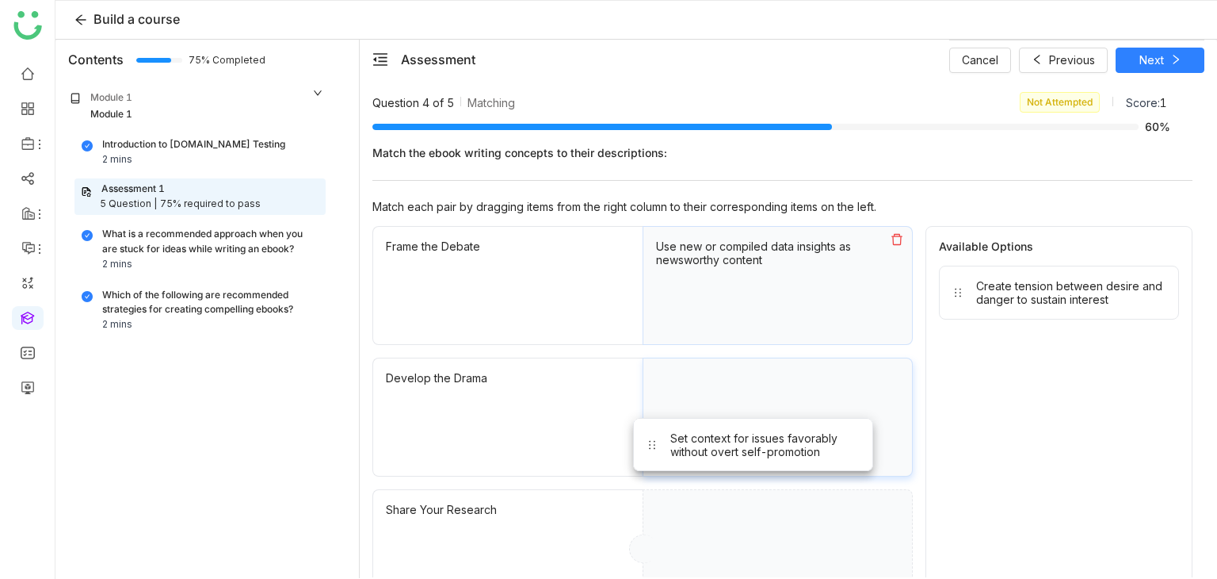
drag, startPoint x: 1021, startPoint y: 315, endPoint x: 811, endPoint y: 451, distance: 250.4
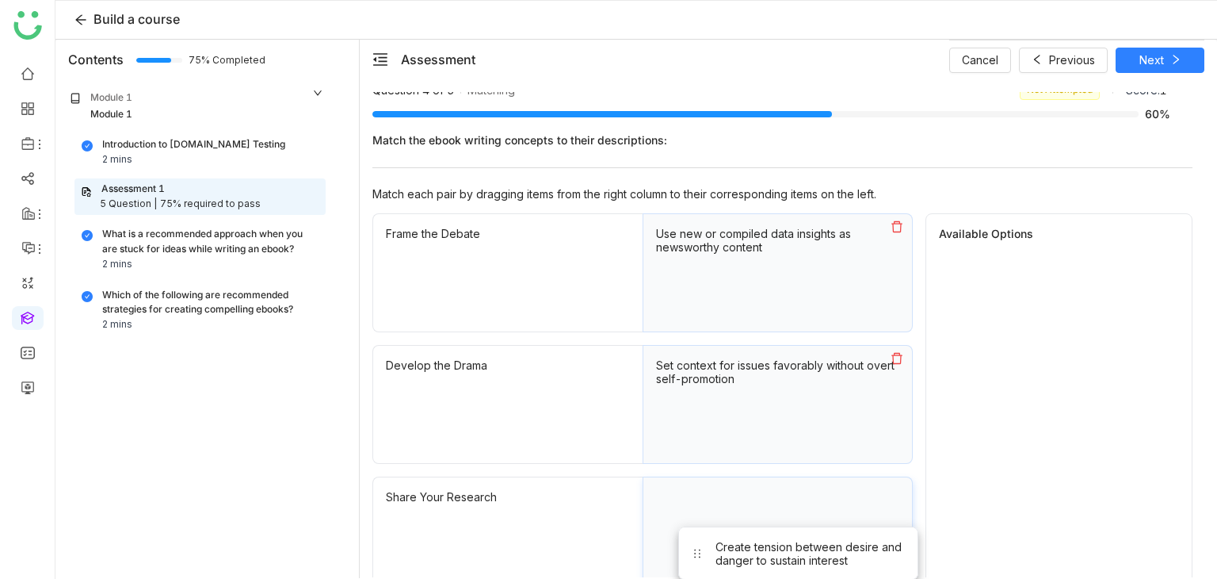
drag, startPoint x: 1008, startPoint y: 309, endPoint x: 747, endPoint y: 571, distance: 369.9
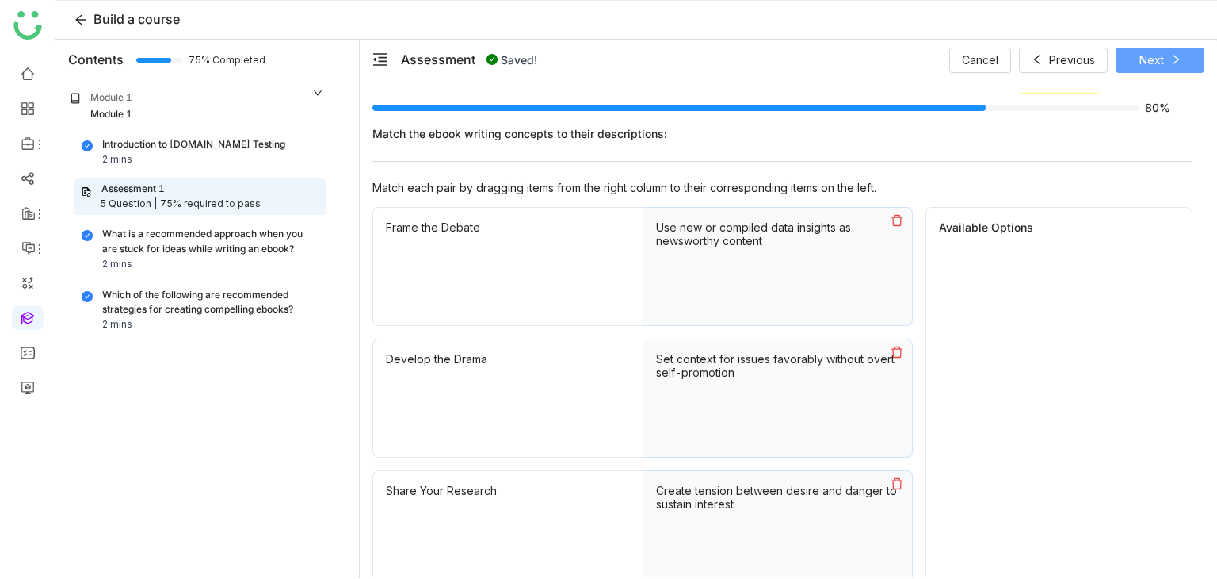
click at [1172, 54] on icon at bounding box center [1176, 59] width 11 height 11
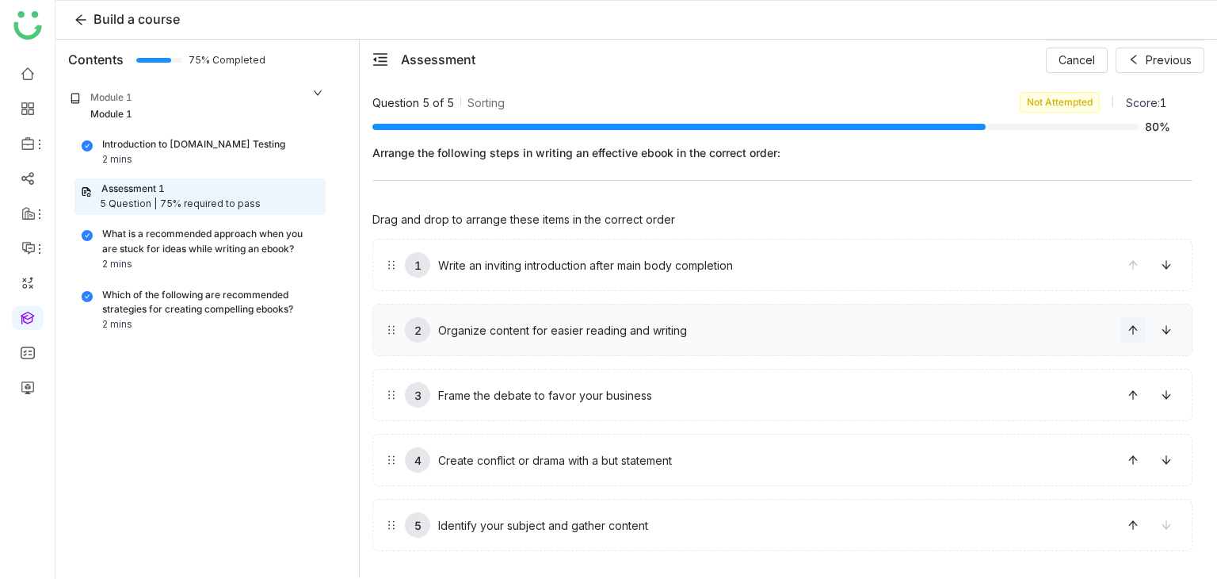
click at [1128, 324] on icon at bounding box center [1133, 329] width 11 height 11
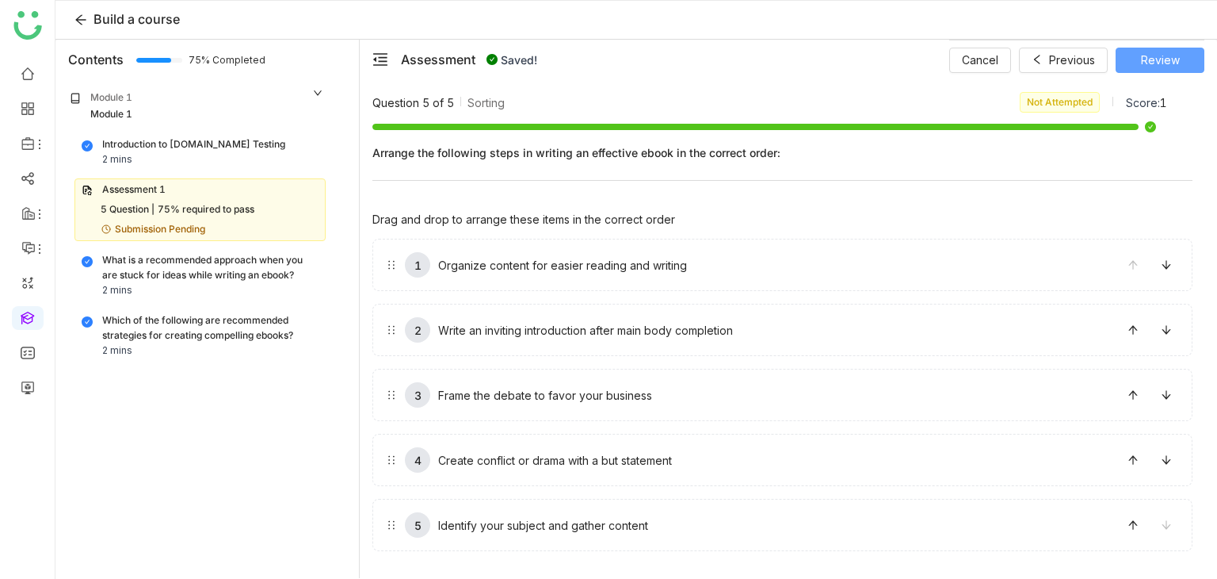
click at [1169, 68] on button "Review" at bounding box center [1160, 60] width 89 height 25
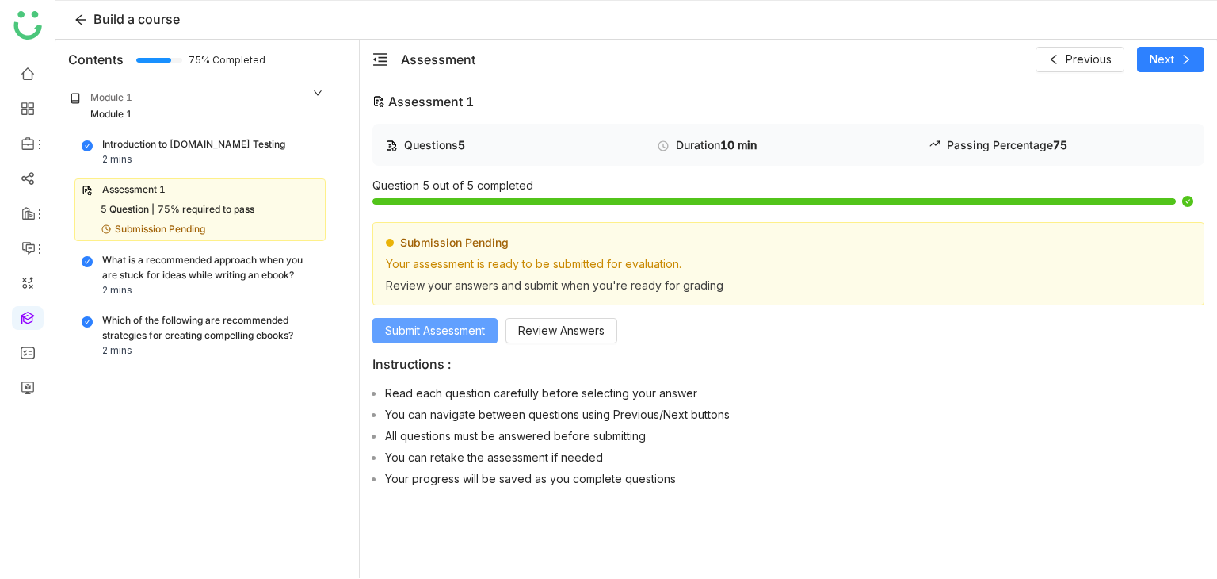
click at [454, 335] on span "Submit Assessment" at bounding box center [435, 330] width 100 height 17
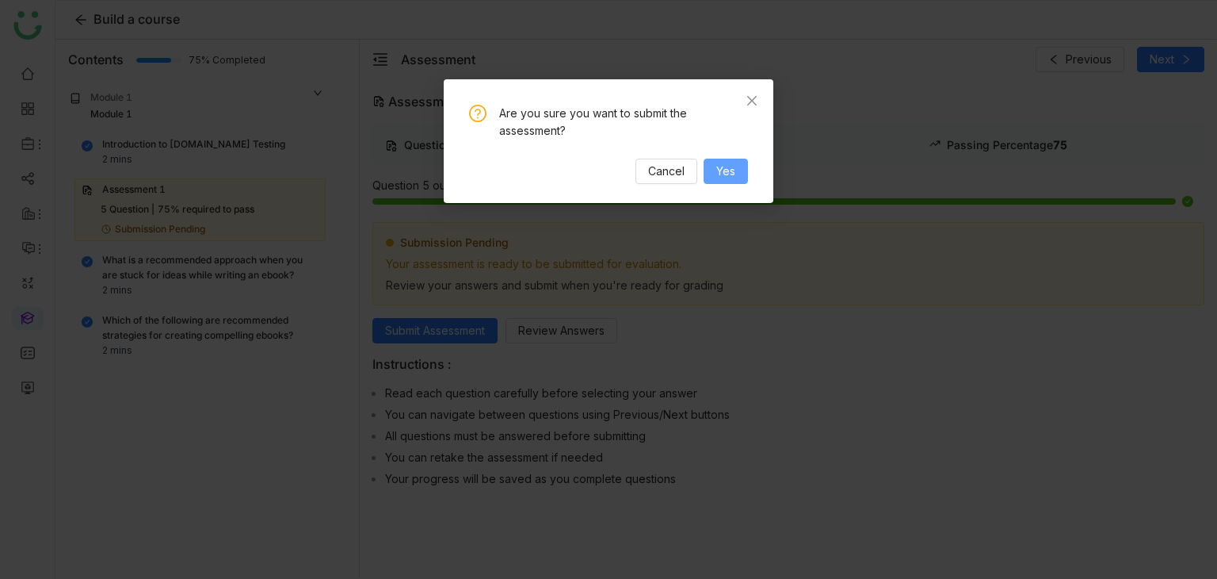
click at [745, 170] on button "Yes" at bounding box center [726, 171] width 44 height 25
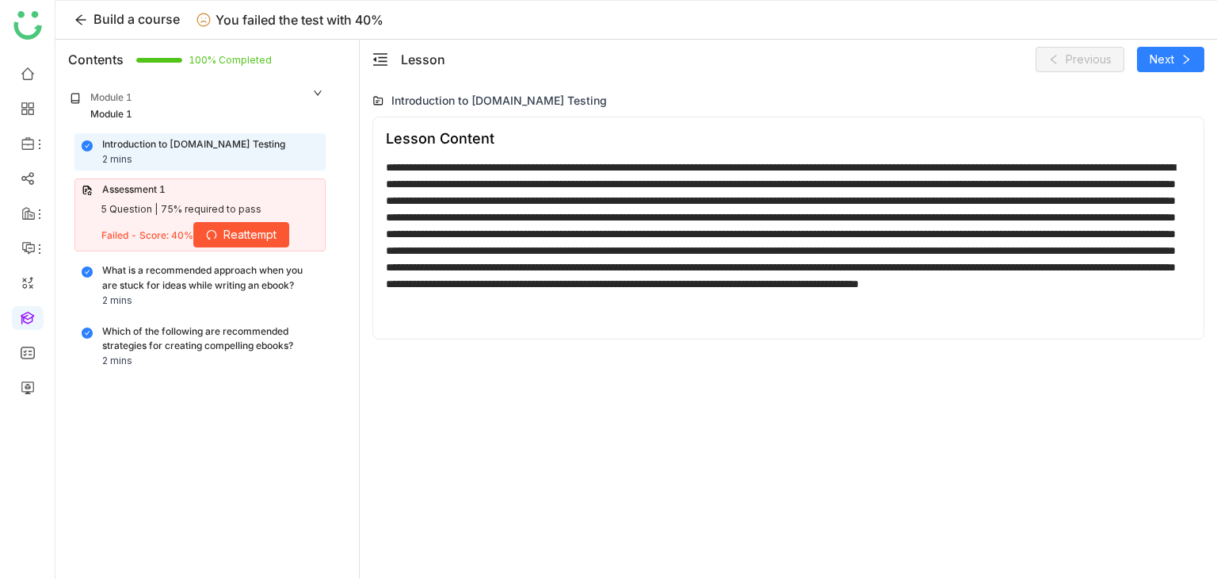
click at [281, 229] on button "Reattempt" at bounding box center [241, 234] width 96 height 25
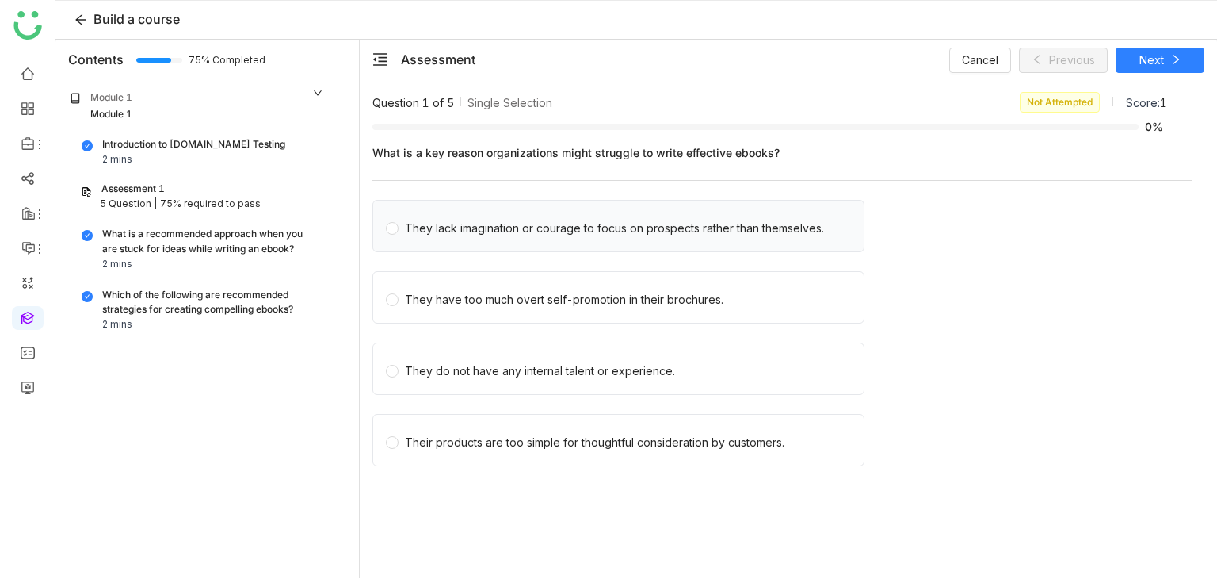
click at [713, 238] on div "They lack imagination or courage to focus on prospects rather than themselves." at bounding box center [619, 226] width 492 height 52
click at [777, 210] on div "They lack imagination or courage to focus on prospects rather than themselves." at bounding box center [619, 226] width 492 height 52
click at [777, 216] on span "They lack imagination or courage to focus on prospects rather than themselves." at bounding box center [615, 226] width 432 height 22
click at [1144, 52] on span "Next" at bounding box center [1152, 60] width 25 height 17
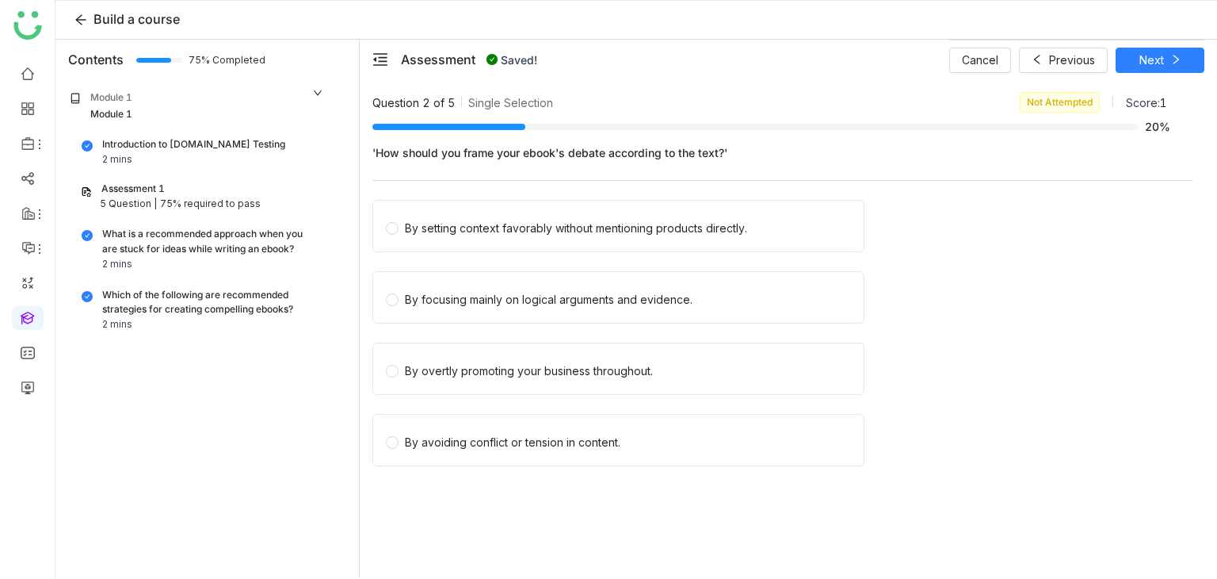
drag, startPoint x: 473, startPoint y: 254, endPoint x: 472, endPoint y: 239, distance: 15.9
click at [473, 254] on div "By setting context favorably without mentioning products directly." at bounding box center [783, 231] width 820 height 62
click at [472, 232] on div "By setting context favorably without mentioning products directly." at bounding box center [576, 228] width 342 height 17
click at [1171, 70] on button "Next" at bounding box center [1160, 60] width 89 height 25
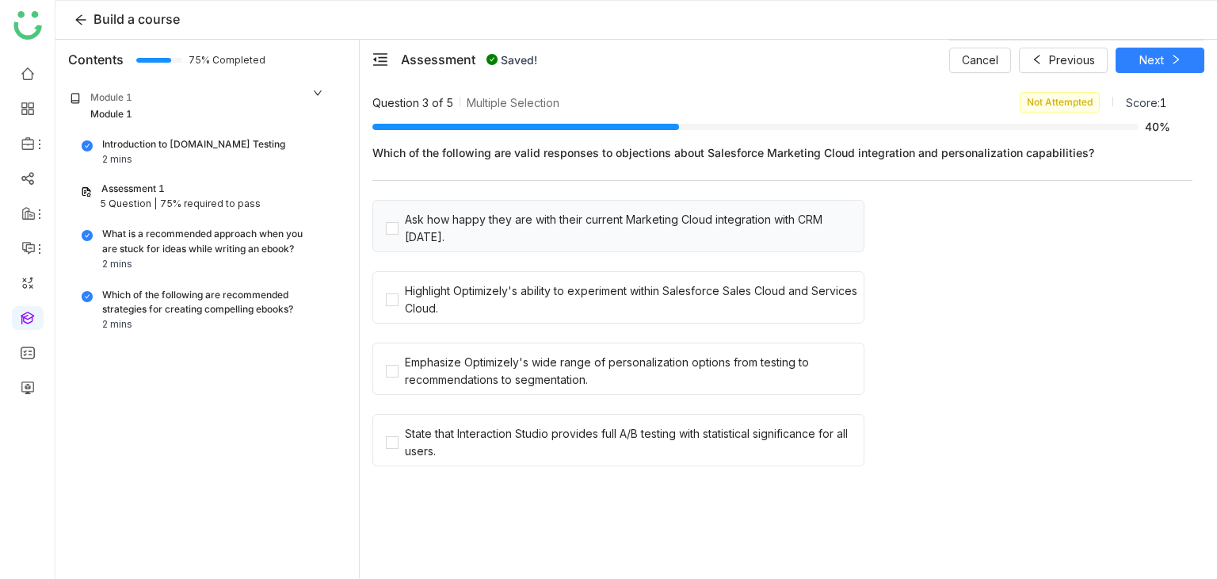
click at [482, 201] on div "Ask how happy they are with their current Marketing Cloud integration with CRM …" at bounding box center [619, 226] width 492 height 52
click at [479, 219] on div "Ask how happy they are with their current Marketing Cloud integration with CRM …" at bounding box center [631, 228] width 453 height 35
click at [488, 296] on div "Highlight Optimizely's ability to experiment within Salesforce Sales Cloud and …" at bounding box center [631, 299] width 453 height 35
click at [1186, 55] on button "Next" at bounding box center [1160, 60] width 89 height 25
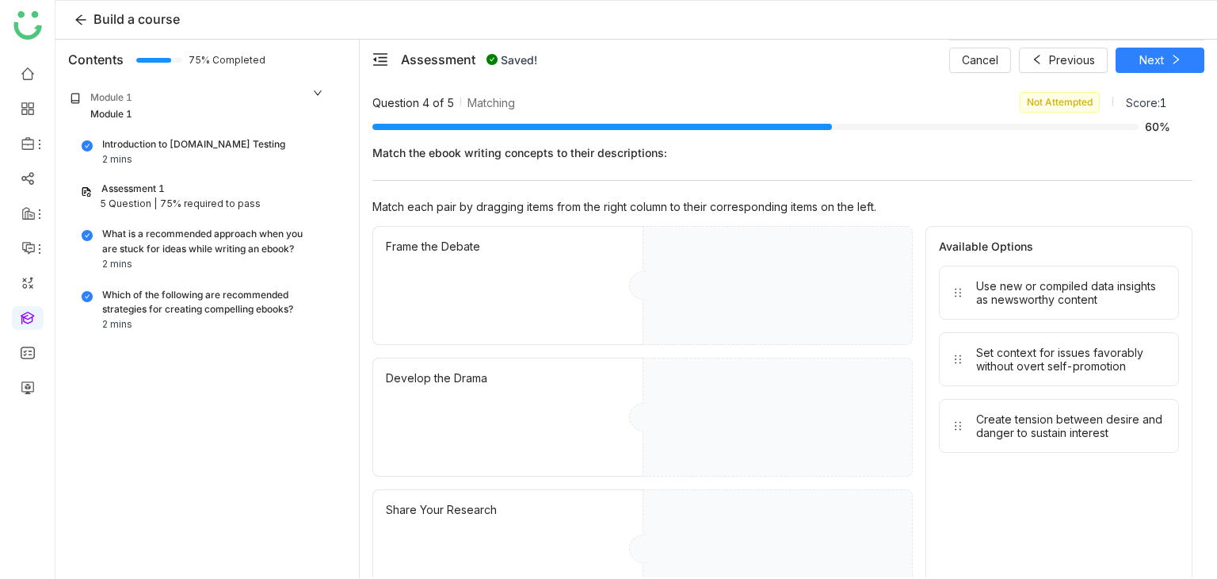
click at [492, 255] on div "Frame the Debate" at bounding box center [508, 285] width 270 height 119
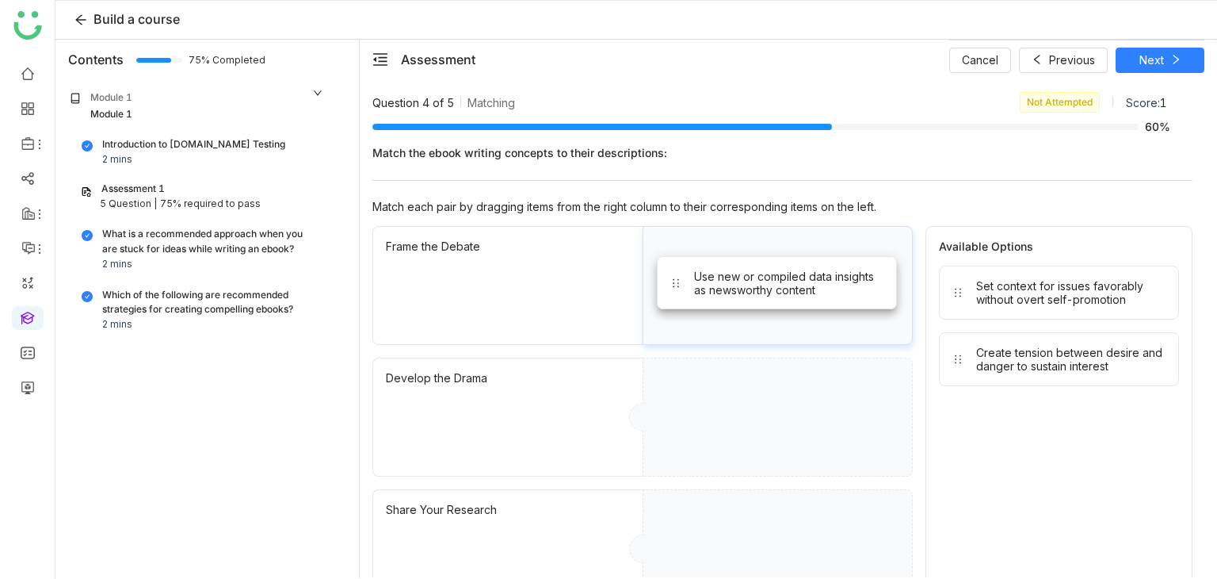
drag, startPoint x: 1023, startPoint y: 296, endPoint x: 743, endPoint y: 285, distance: 280.0
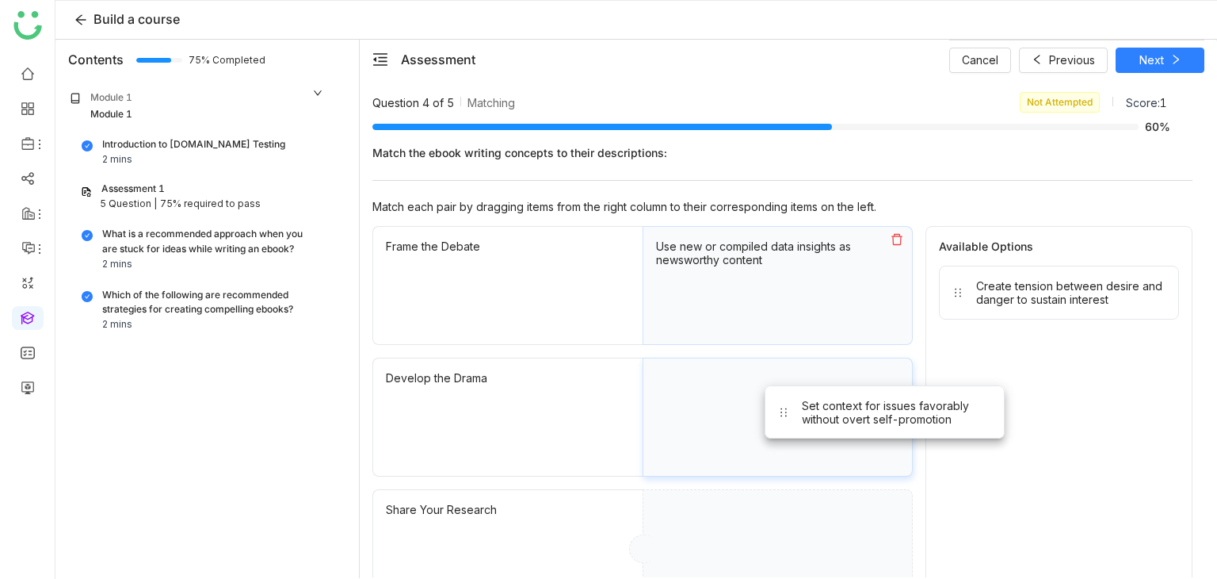
drag, startPoint x: 979, startPoint y: 315, endPoint x: 743, endPoint y: 483, distance: 289.4
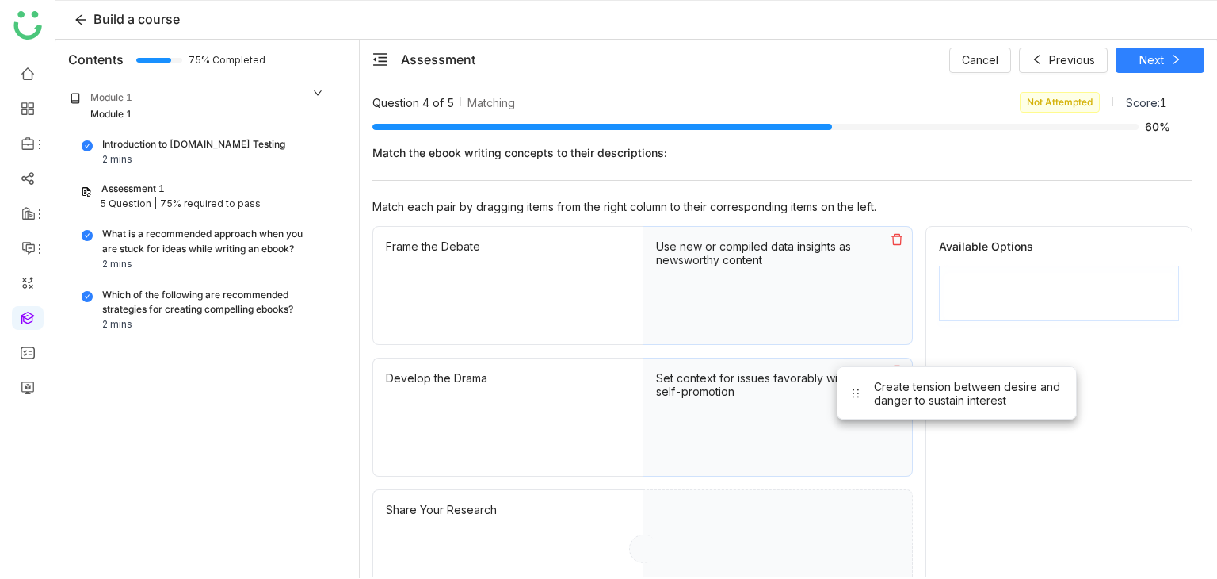
drag, startPoint x: 1050, startPoint y: 292, endPoint x: 929, endPoint y: 419, distance: 175.5
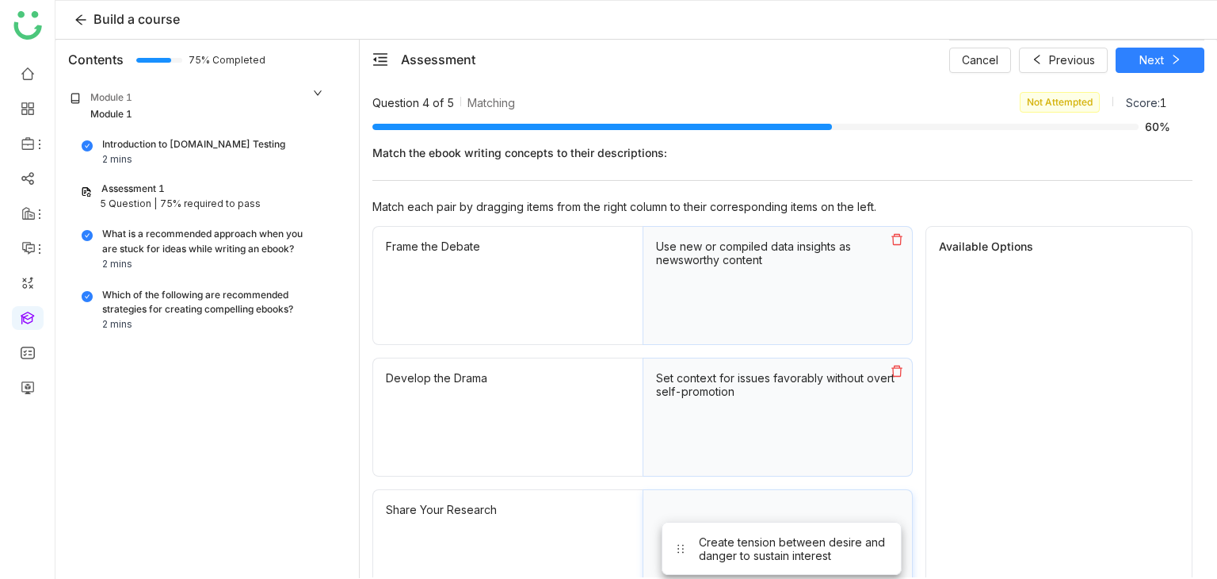
drag, startPoint x: 1086, startPoint y: 277, endPoint x: 805, endPoint y: 537, distance: 382.5
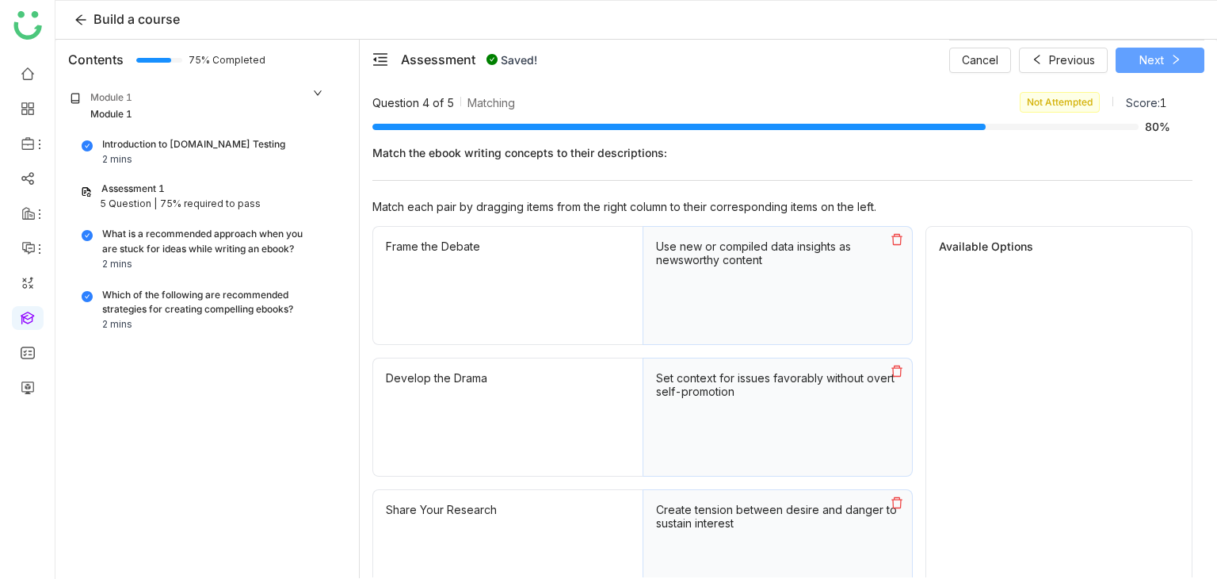
click at [1160, 62] on span "Next" at bounding box center [1152, 60] width 25 height 17
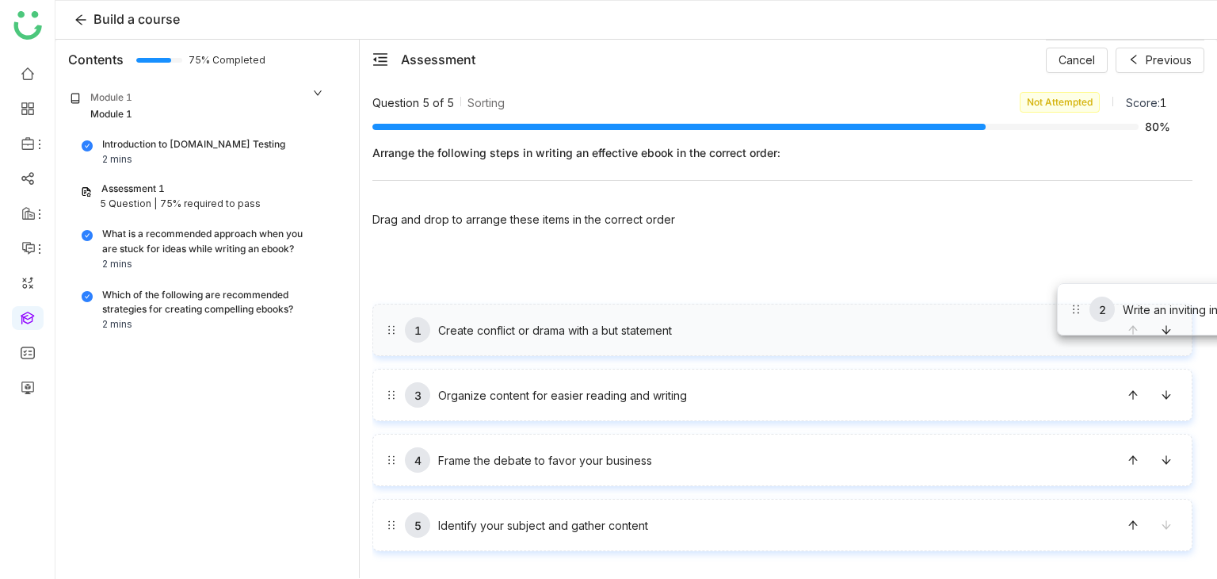
drag, startPoint x: 1028, startPoint y: 353, endPoint x: 1057, endPoint y: 283, distance: 75.7
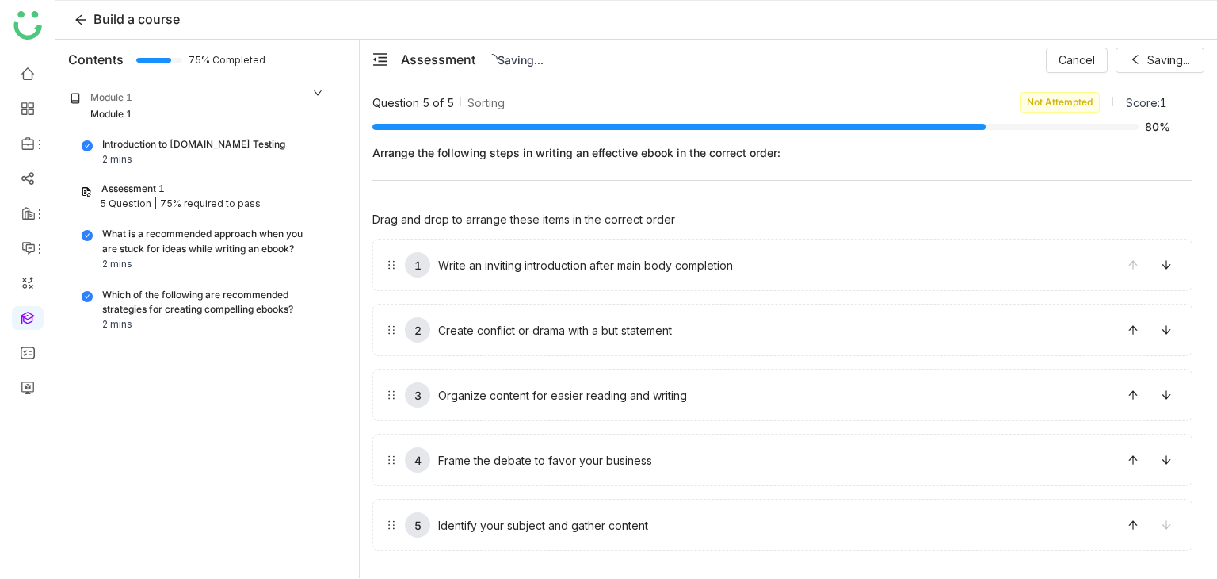
click at [1167, 63] on div "Cancel Saving..." at bounding box center [1125, 60] width 159 height 40
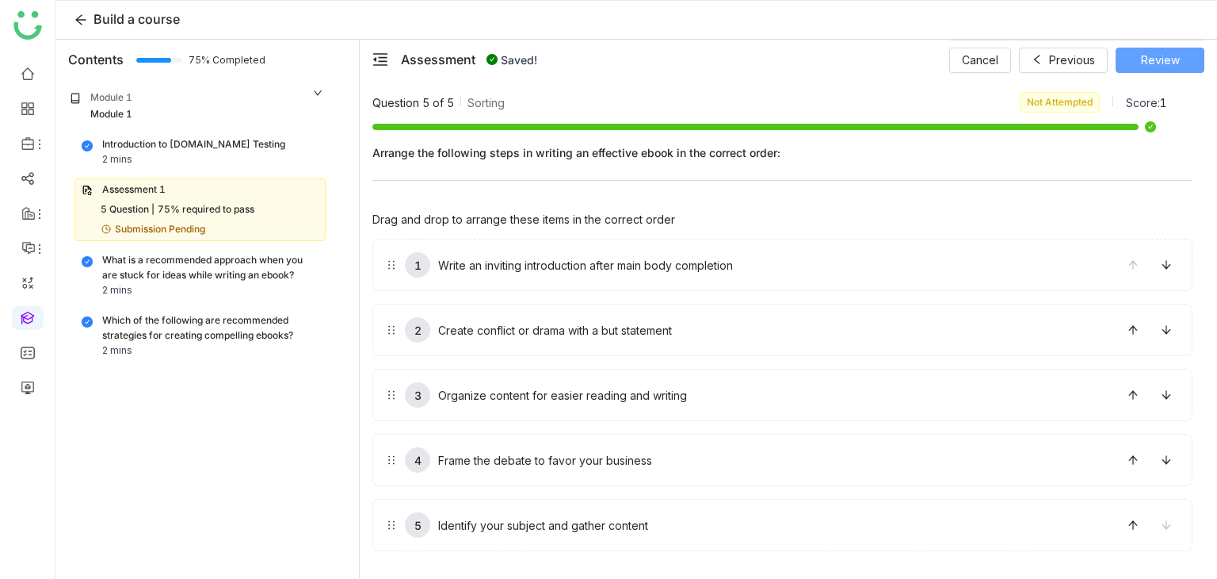
click at [1167, 63] on span "Review" at bounding box center [1160, 60] width 39 height 17
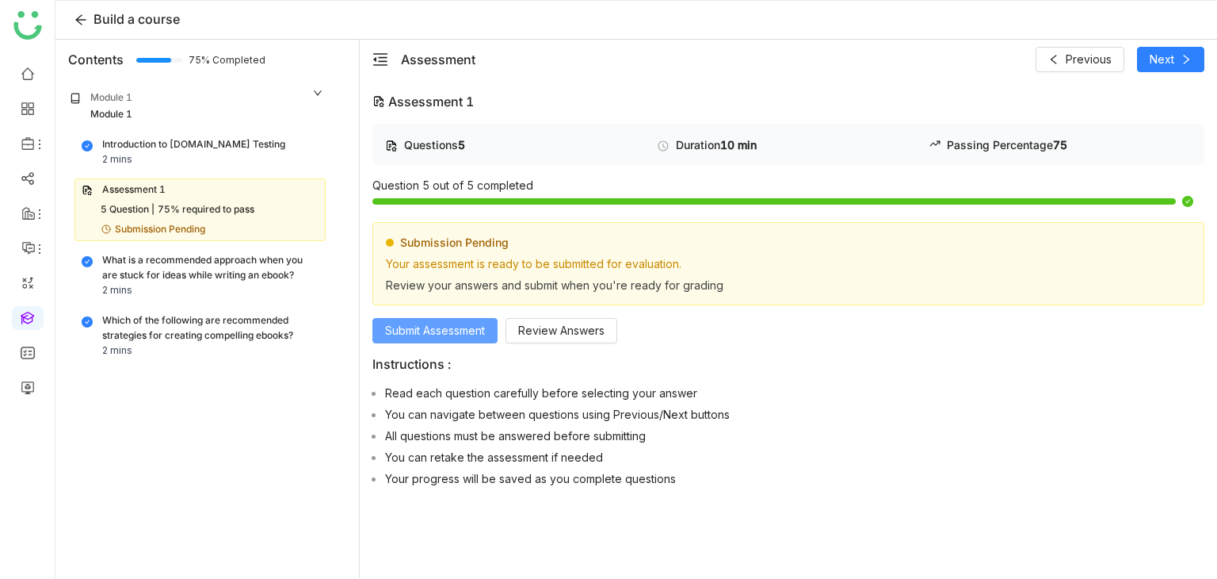
click at [415, 332] on span "Submit Assessment" at bounding box center [435, 330] width 100 height 17
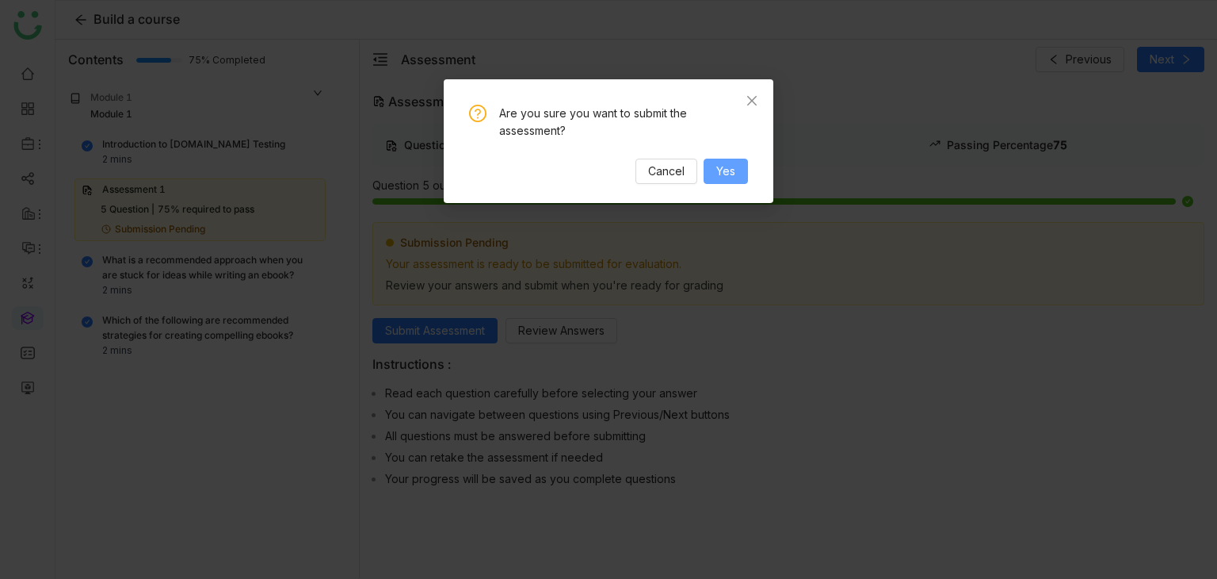
click at [721, 175] on span "Yes" at bounding box center [725, 170] width 19 height 17
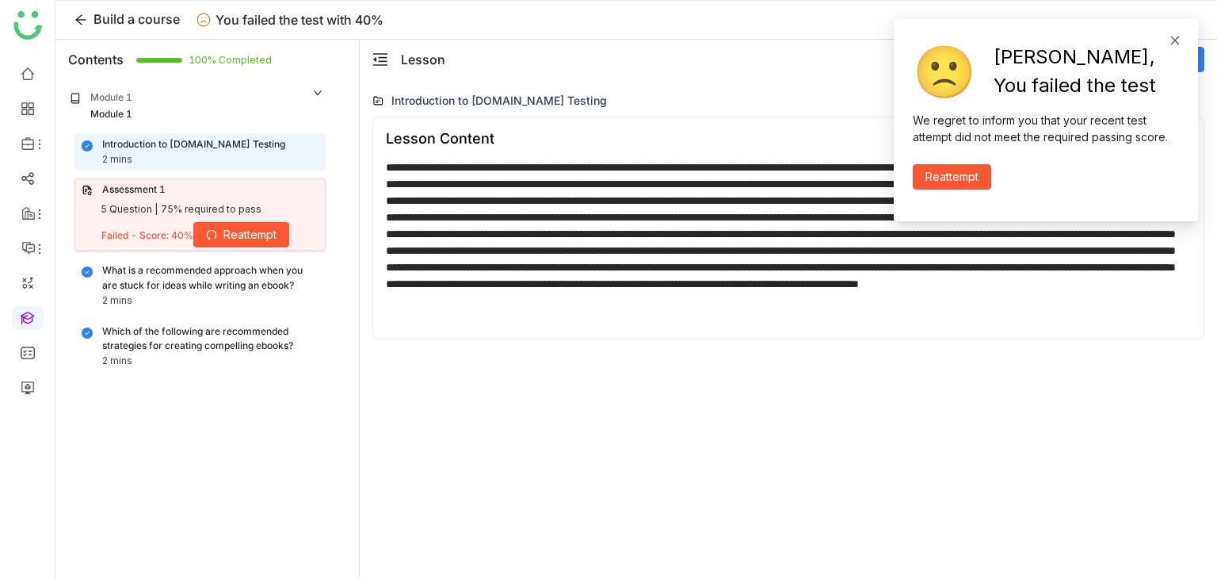
click at [1176, 44] on icon at bounding box center [1175, 40] width 11 height 11
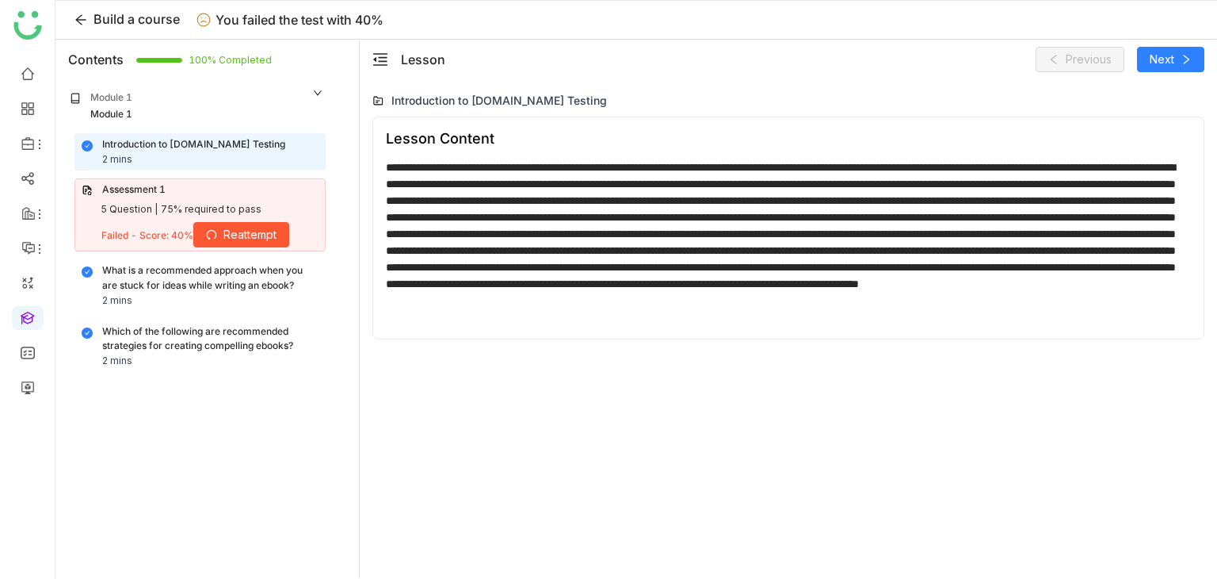
click at [216, 235] on icon at bounding box center [211, 234] width 11 height 11
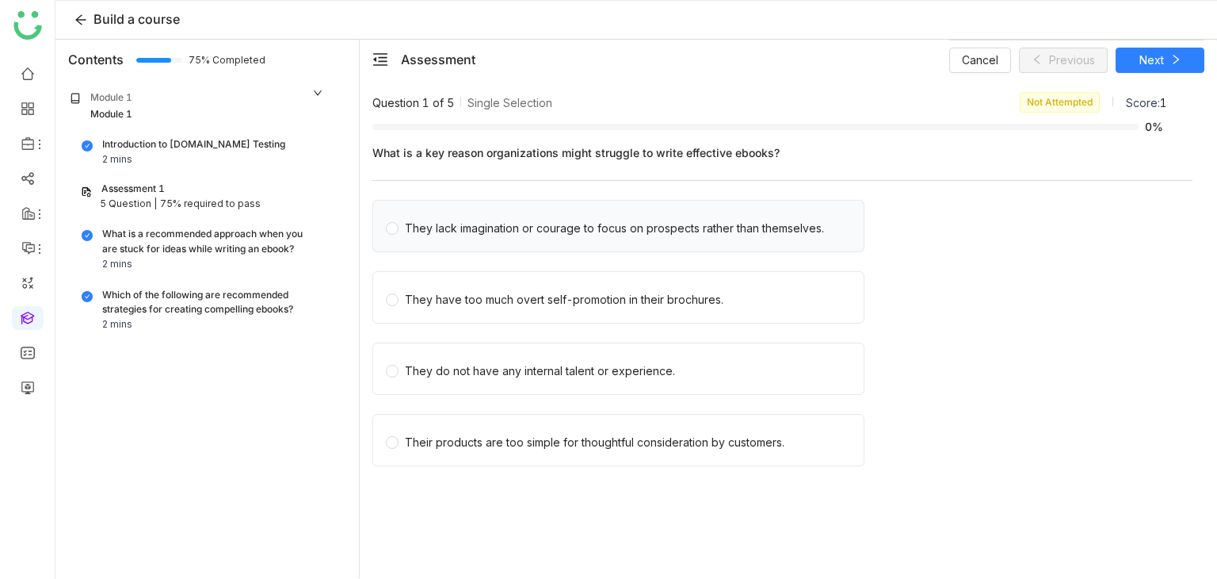
click at [547, 216] on span "They lack imagination or courage to focus on prospects rather than themselves." at bounding box center [615, 226] width 432 height 22
click at [1167, 55] on button "Next" at bounding box center [1160, 60] width 89 height 25
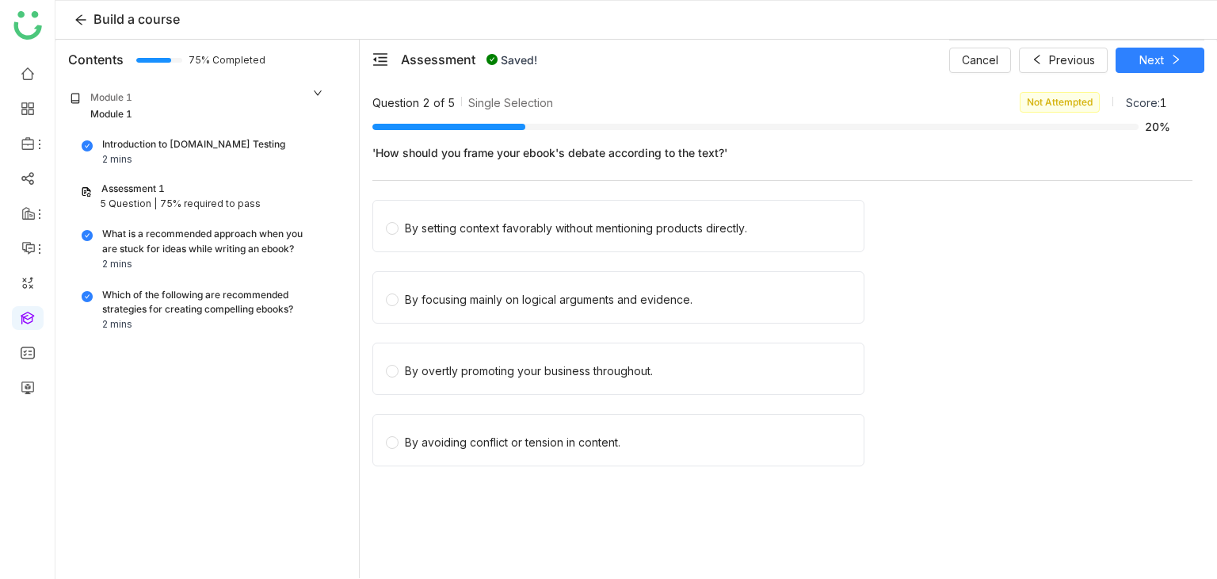
click at [369, 248] on div "Question 2 of 5 Single Selection Not Attempted Score: 1 20% 'How should you fra…" at bounding box center [789, 328] width 858 height 498
click at [434, 225] on div "By setting context favorably without mentioning products directly." at bounding box center [576, 228] width 342 height 17
click at [1163, 70] on button "Next" at bounding box center [1160, 60] width 89 height 25
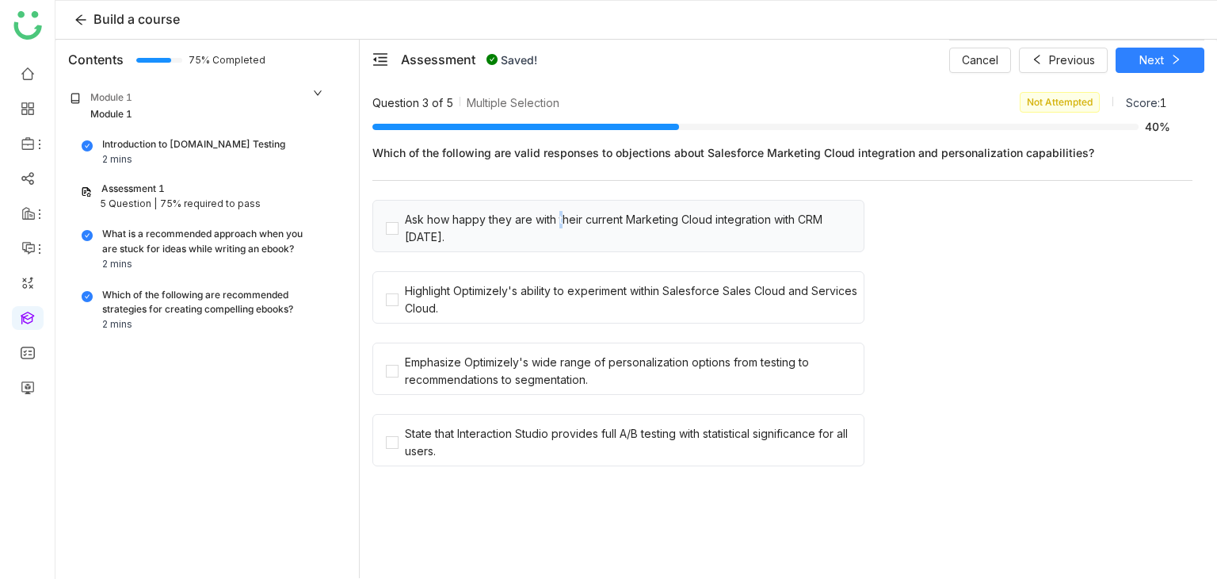
click at [555, 203] on div "Ask how happy they are with their current Marketing Cloud integration with CRM …" at bounding box center [619, 226] width 492 height 52
click at [557, 216] on div "Ask how happy they are with their current Marketing Cloud integration with CRM …" at bounding box center [631, 228] width 453 height 35
click at [1178, 55] on icon at bounding box center [1176, 59] width 11 height 11
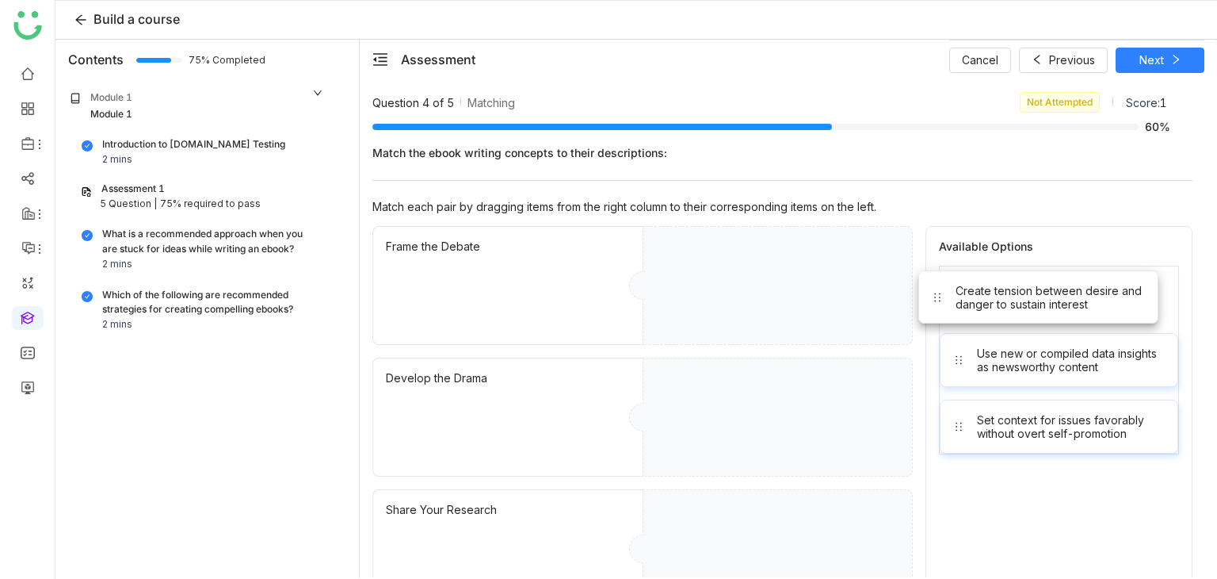
drag, startPoint x: 1048, startPoint y: 302, endPoint x: 841, endPoint y: 271, distance: 209.2
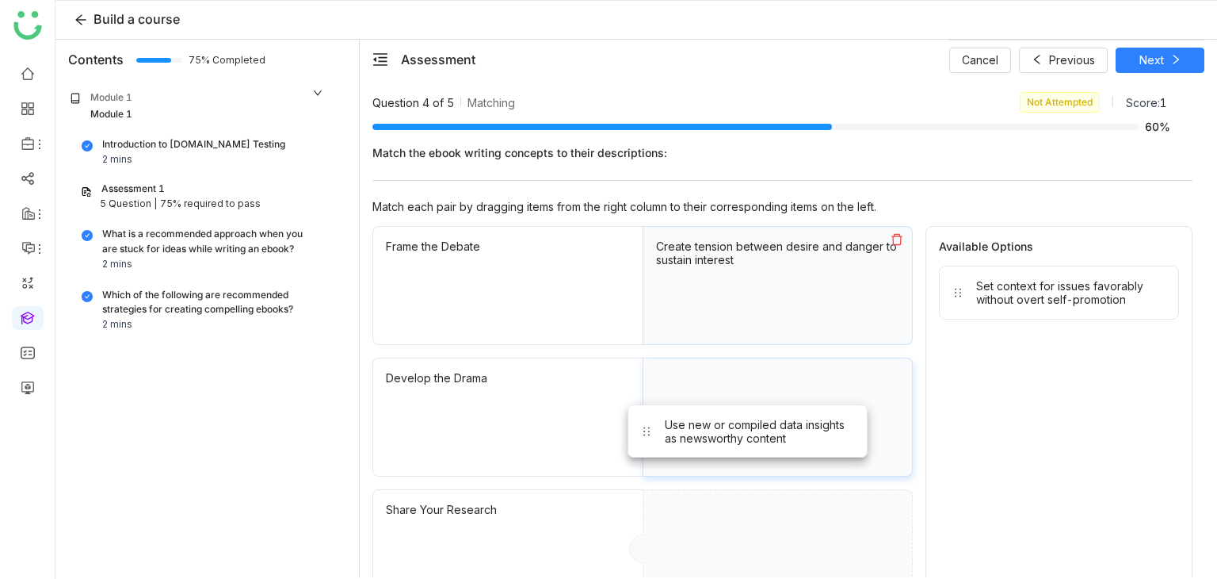
drag, startPoint x: 1027, startPoint y: 282, endPoint x: 685, endPoint y: 443, distance: 378.3
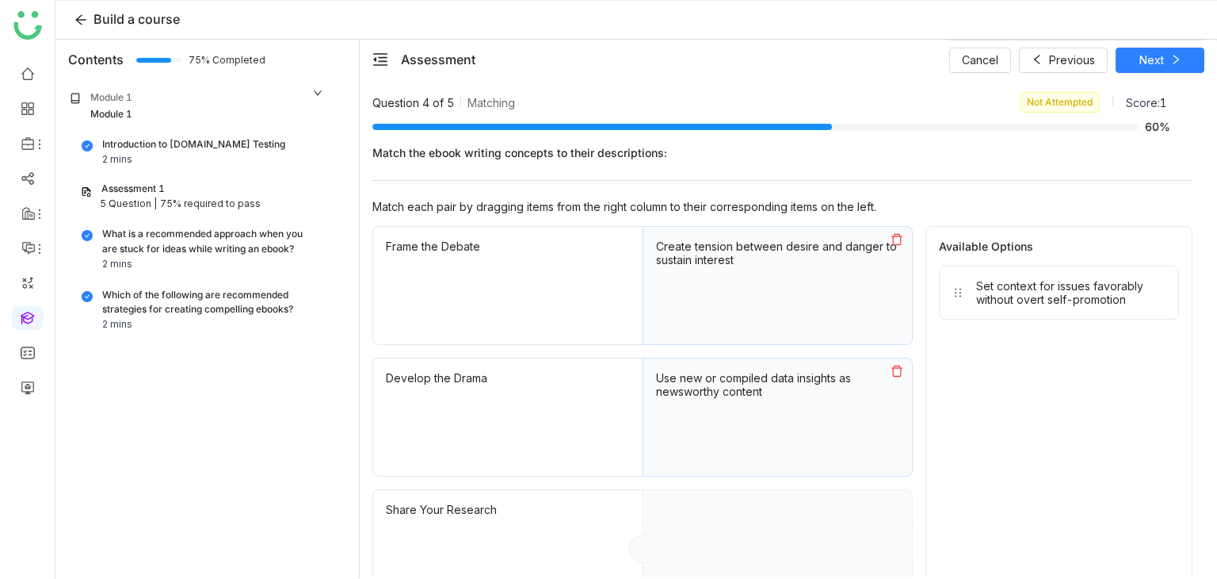
drag, startPoint x: 1007, startPoint y: 321, endPoint x: 855, endPoint y: 457, distance: 204.3
click at [842, 472] on div "Frame the Debate Create tension between desire and danger to sustain interest D…" at bounding box center [783, 417] width 820 height 382
click at [1030, 294] on div "Set context for issues favorably without overt self-promotion" at bounding box center [1070, 292] width 189 height 27
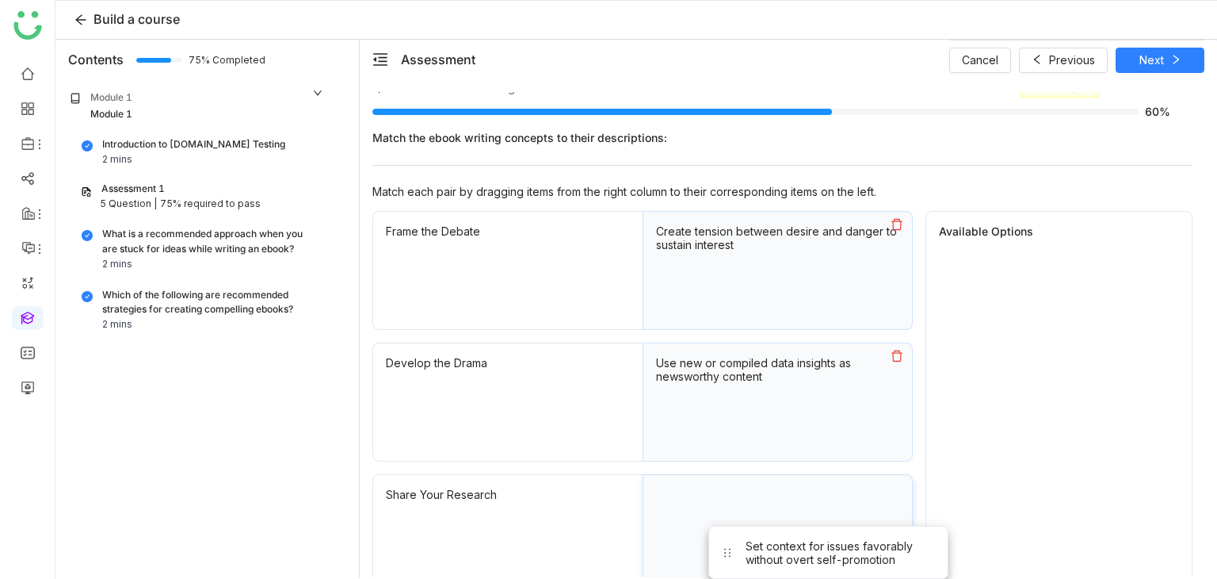
scroll to position [29, 0]
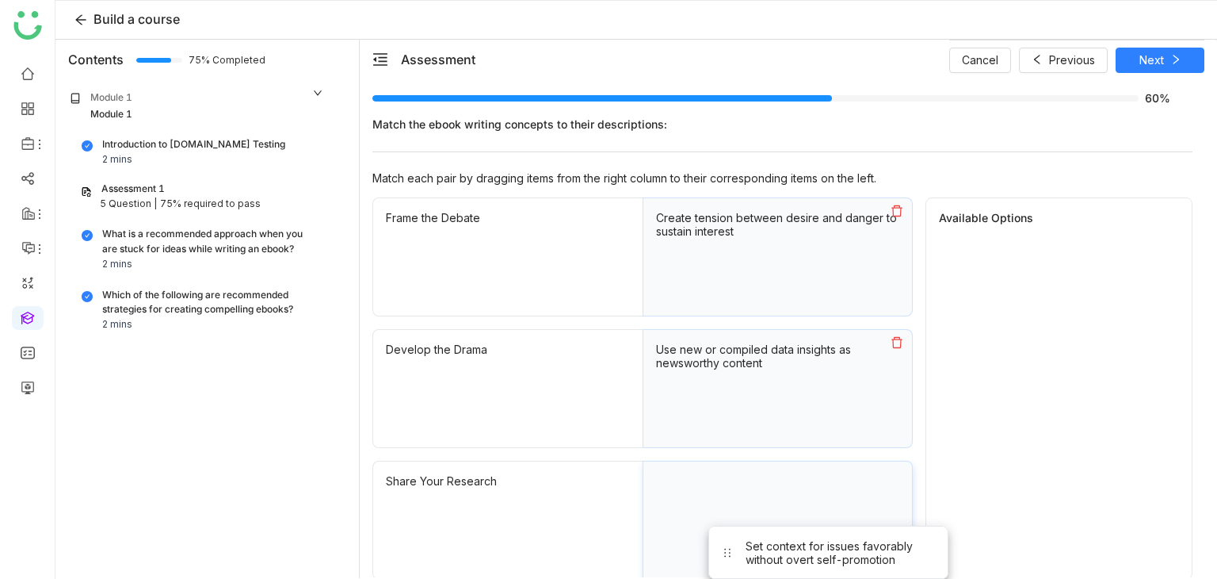
drag, startPoint x: 1030, startPoint y: 294, endPoint x: 800, endPoint y: 556, distance: 348.7
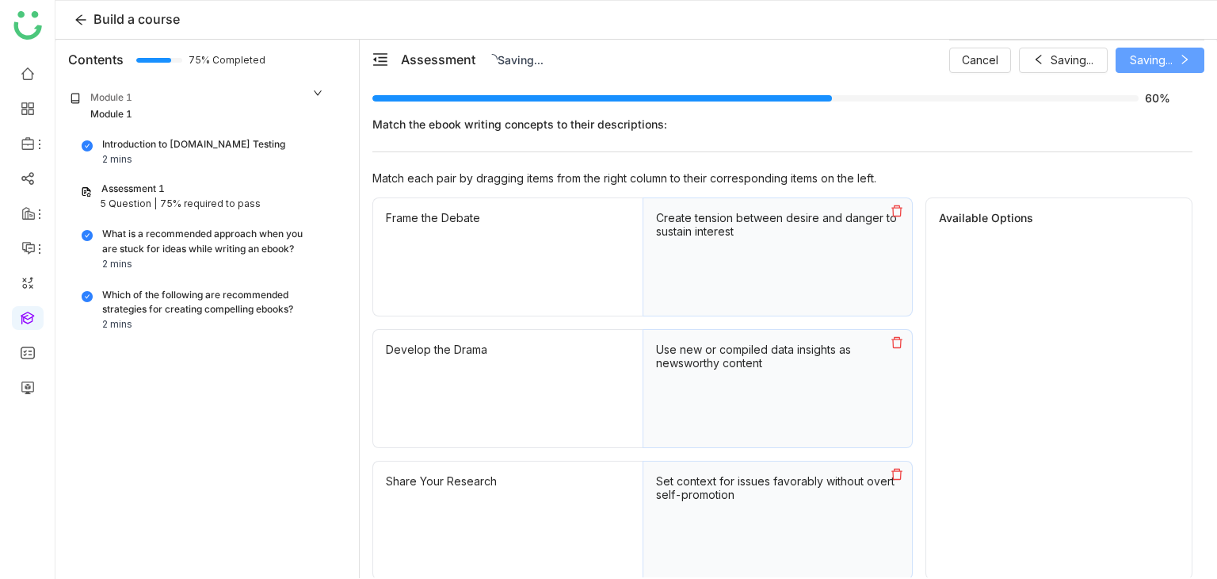
click at [1165, 63] on div "Cancel Saving... Saving..." at bounding box center [1076, 60] width 255 height 40
click at [1165, 63] on button "Next" at bounding box center [1160, 60] width 89 height 25
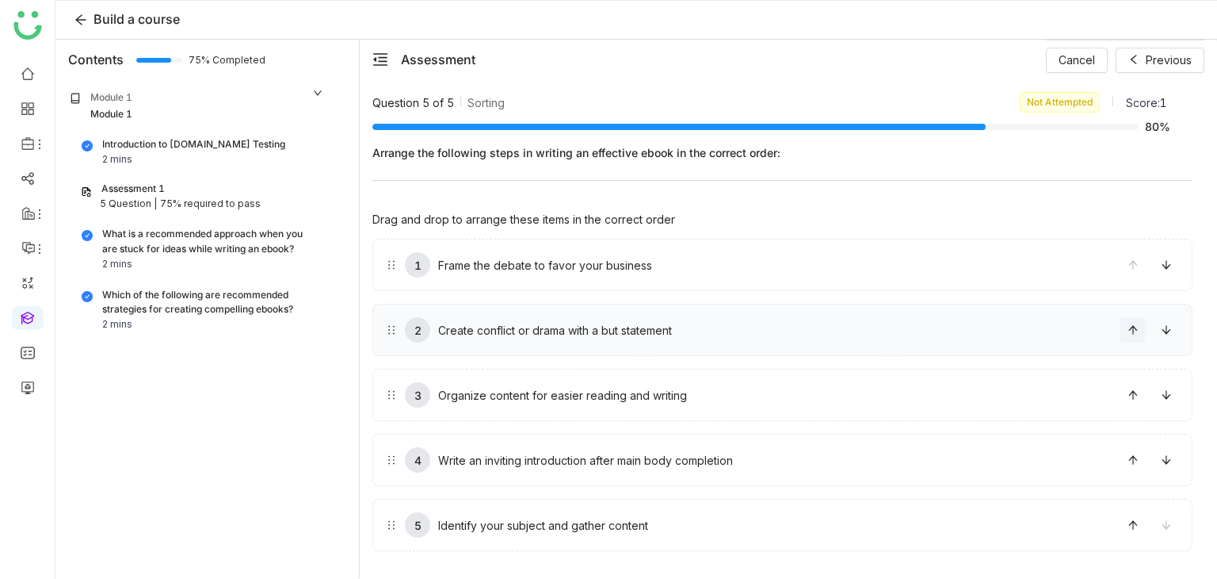
click at [1132, 336] on button at bounding box center [1133, 329] width 25 height 25
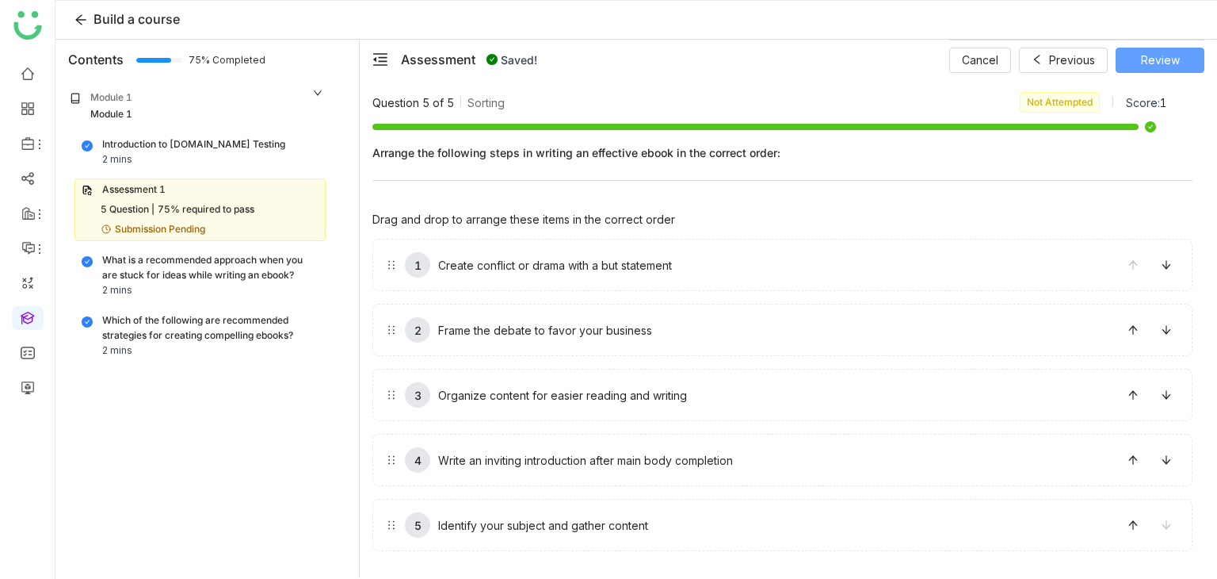
click at [1170, 67] on span "Review" at bounding box center [1160, 60] width 39 height 17
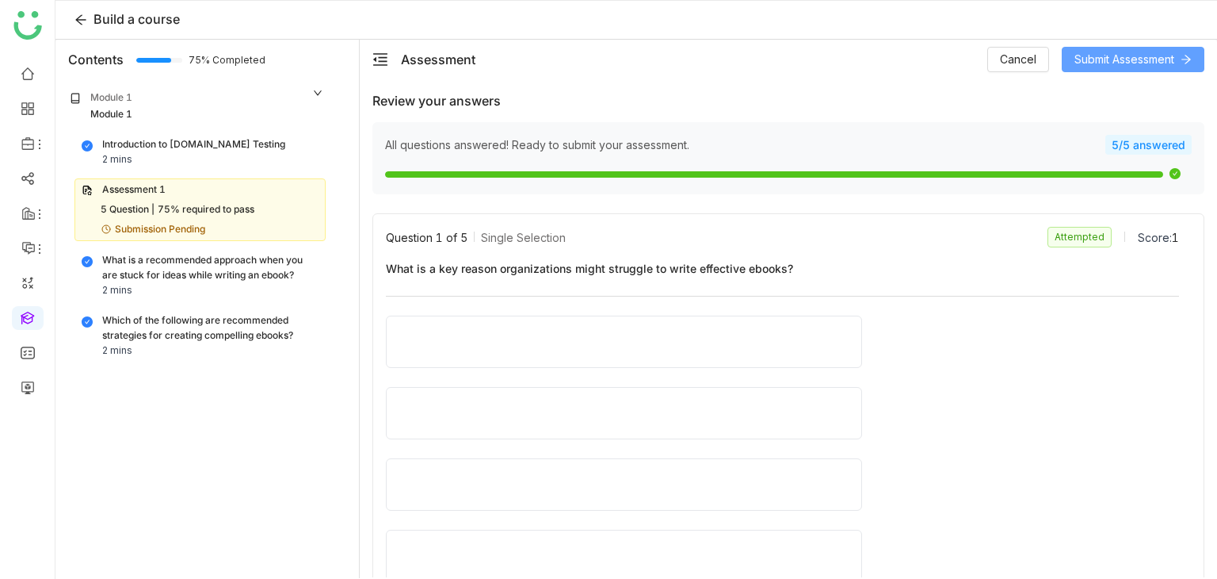
click at [1170, 67] on span "Submit Assessment" at bounding box center [1125, 59] width 100 height 17
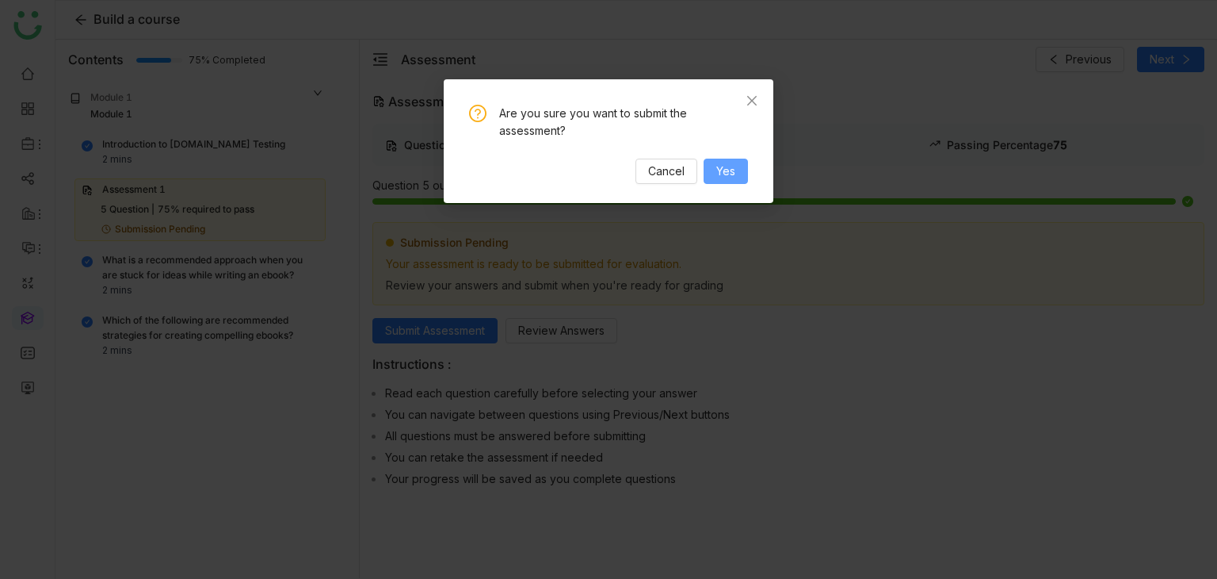
click at [731, 166] on span "Yes" at bounding box center [725, 170] width 19 height 17
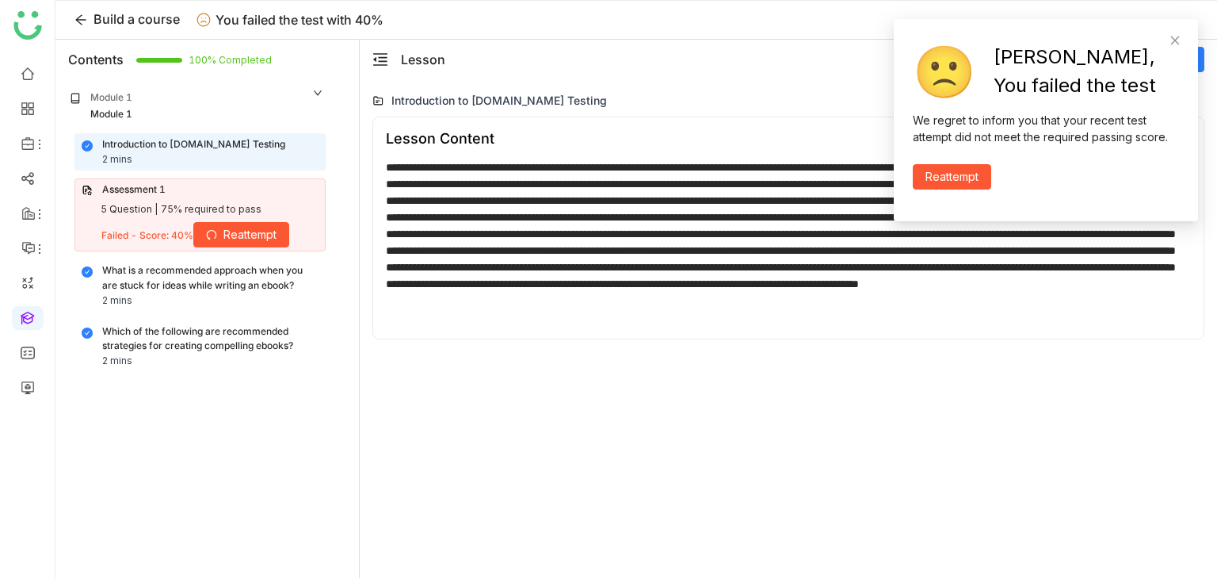
click at [262, 230] on span "Reattempt" at bounding box center [250, 234] width 53 height 17
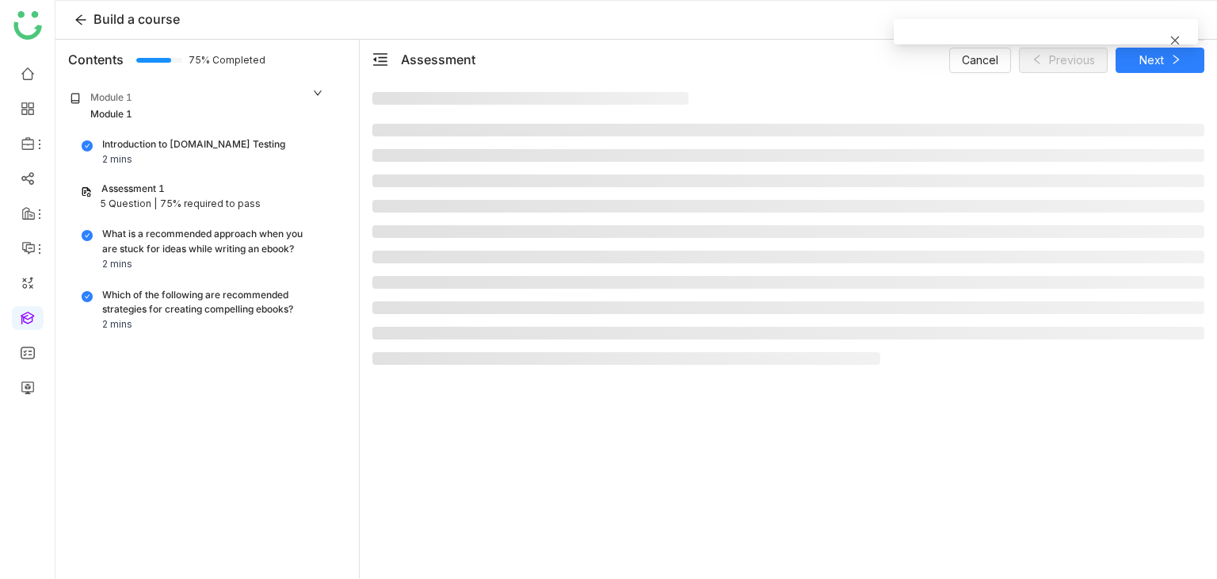
click at [1175, 38] on icon at bounding box center [1175, 40] width 11 height 11
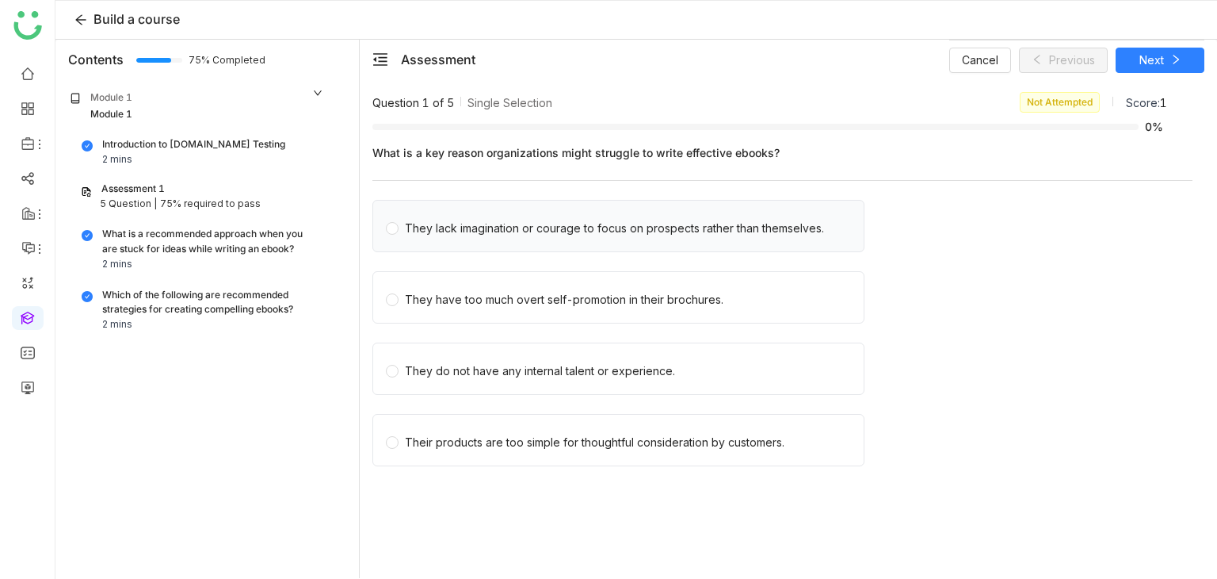
click at [466, 233] on div "They lack imagination or courage to focus on prospects rather than themselves." at bounding box center [614, 228] width 419 height 17
click at [1152, 67] on span "Next" at bounding box center [1152, 60] width 25 height 17
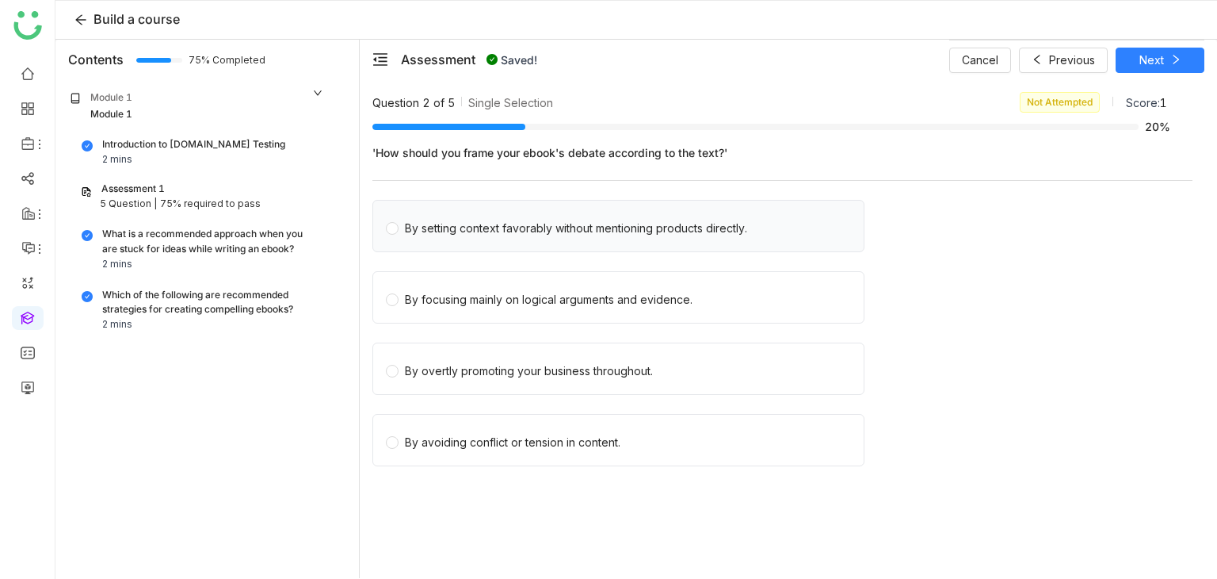
click at [467, 216] on span "By setting context favorably without mentioning products directly." at bounding box center [576, 226] width 355 height 22
click at [1179, 48] on div "Cancel Saving... Saving..." at bounding box center [1076, 60] width 255 height 40
click at [1179, 48] on button "Next" at bounding box center [1160, 60] width 89 height 25
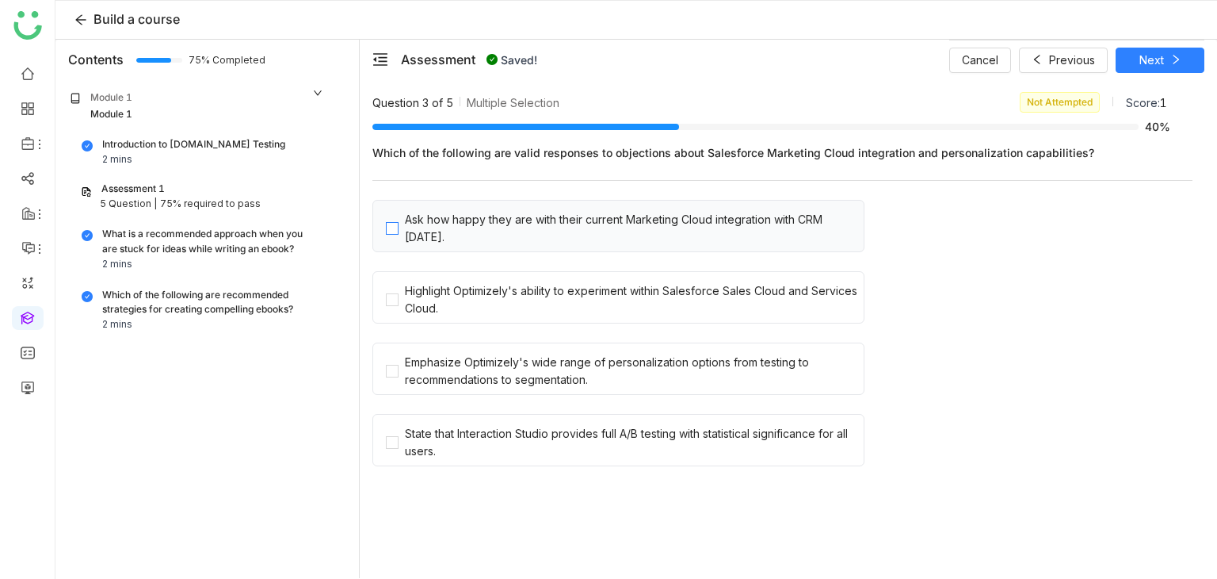
click at [520, 215] on div "Ask how happy they are with their current Marketing Cloud integration with CRM …" at bounding box center [631, 228] width 453 height 35
click at [520, 284] on div "Highlight Optimizely's ability to experiment within Salesforce Sales Cloud and …" at bounding box center [631, 299] width 453 height 35
click at [1160, 59] on span "Next" at bounding box center [1152, 60] width 25 height 17
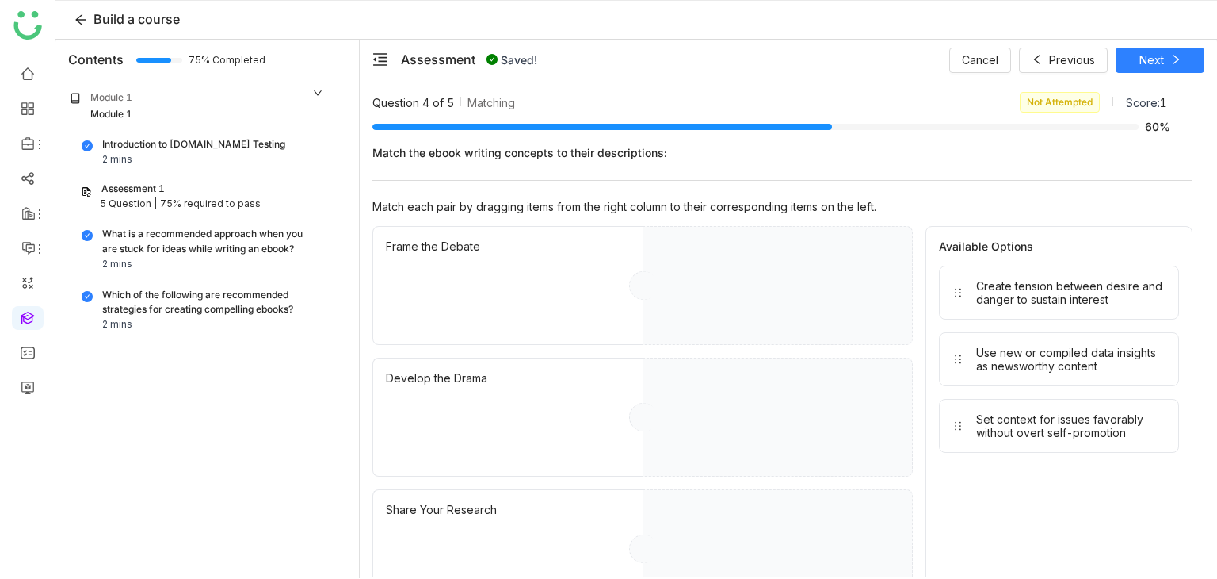
click at [506, 236] on div "Frame the Debate" at bounding box center [508, 285] width 270 height 119
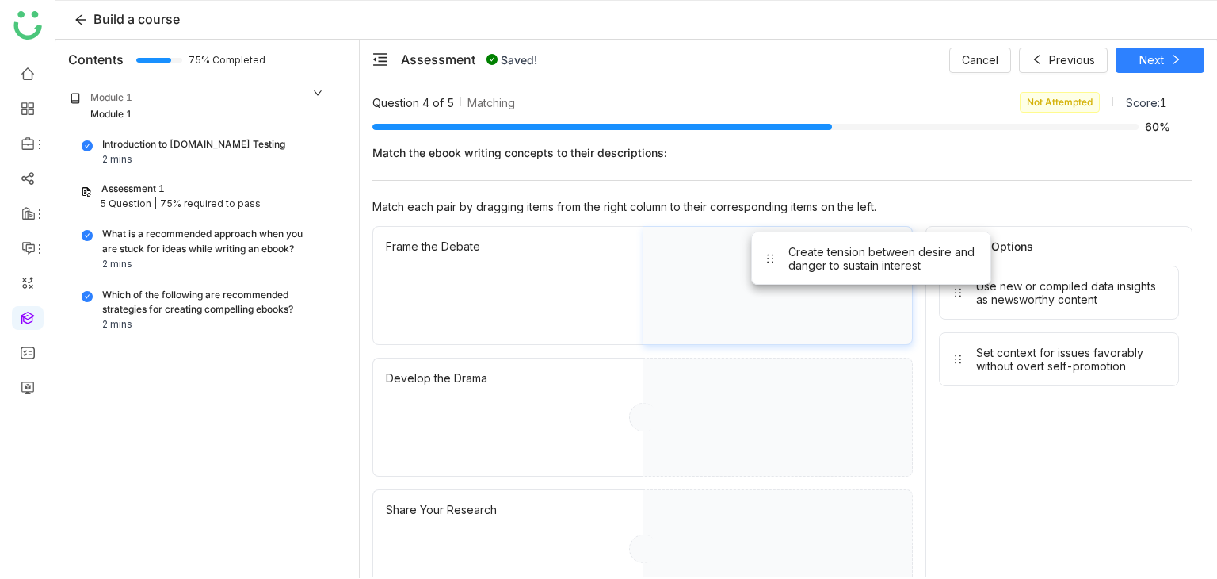
drag, startPoint x: 1011, startPoint y: 296, endPoint x: 812, endPoint y: 256, distance: 203.8
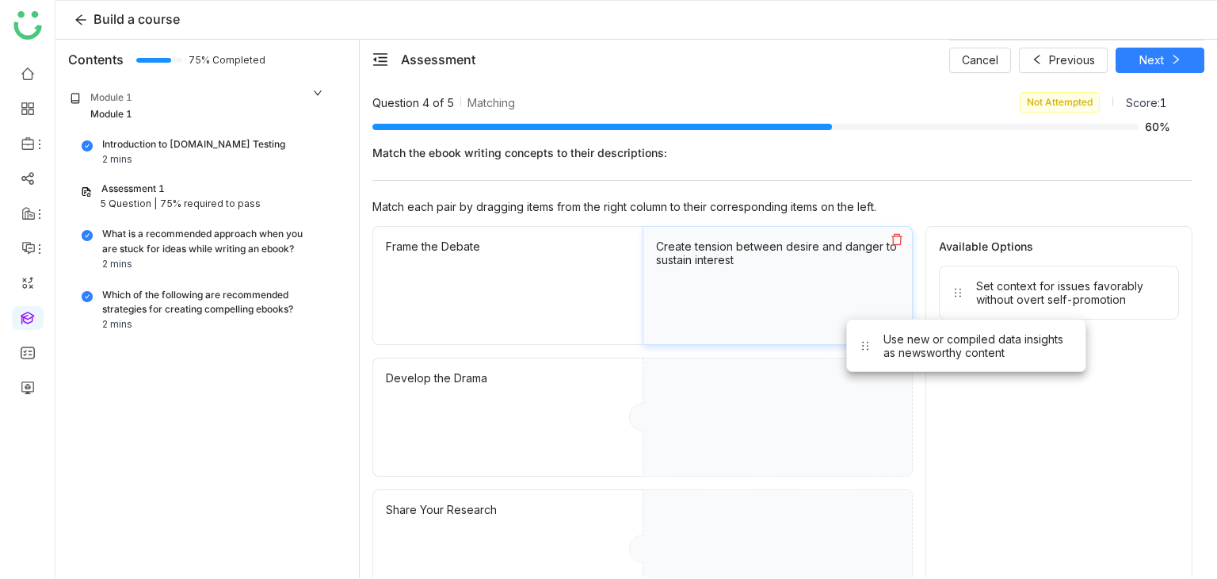
drag, startPoint x: 1003, startPoint y: 284, endPoint x: 849, endPoint y: 372, distance: 177.1
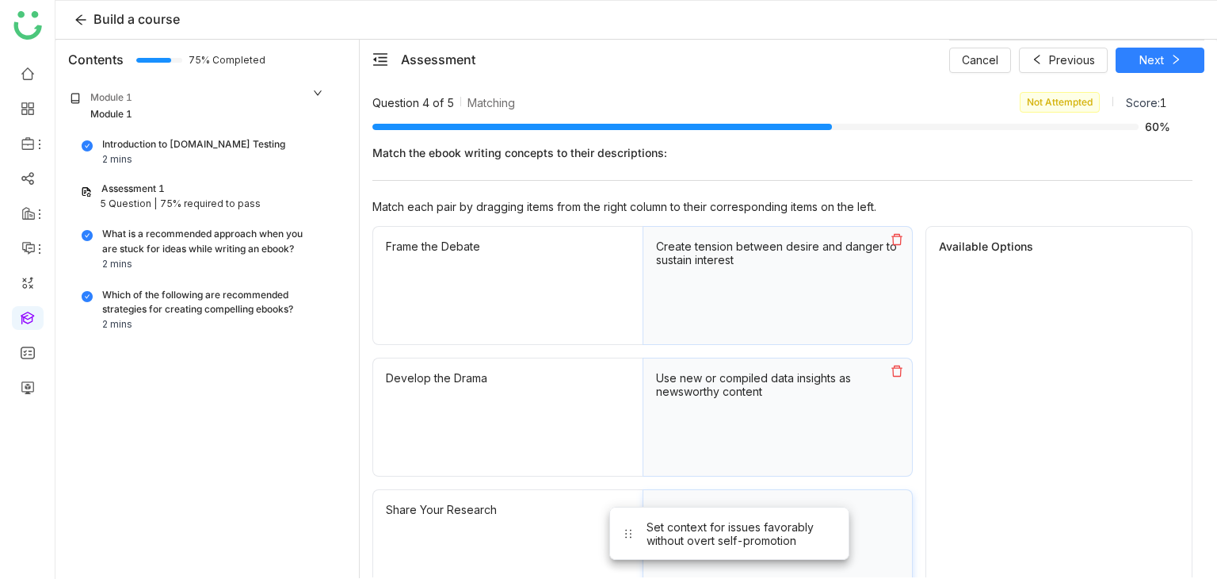
drag, startPoint x: 1075, startPoint y: 292, endPoint x: 881, endPoint y: 438, distance: 242.2
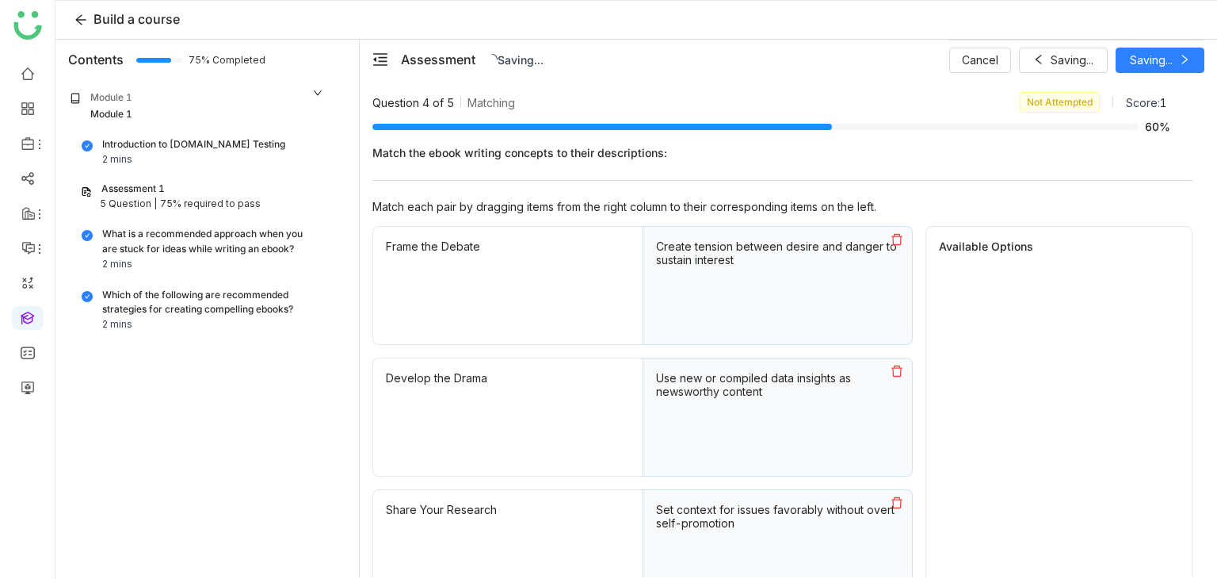
click at [1191, 57] on div "Cancel Saving... Saving..." at bounding box center [1076, 60] width 255 height 40
click at [1191, 57] on button "Next" at bounding box center [1160, 60] width 89 height 25
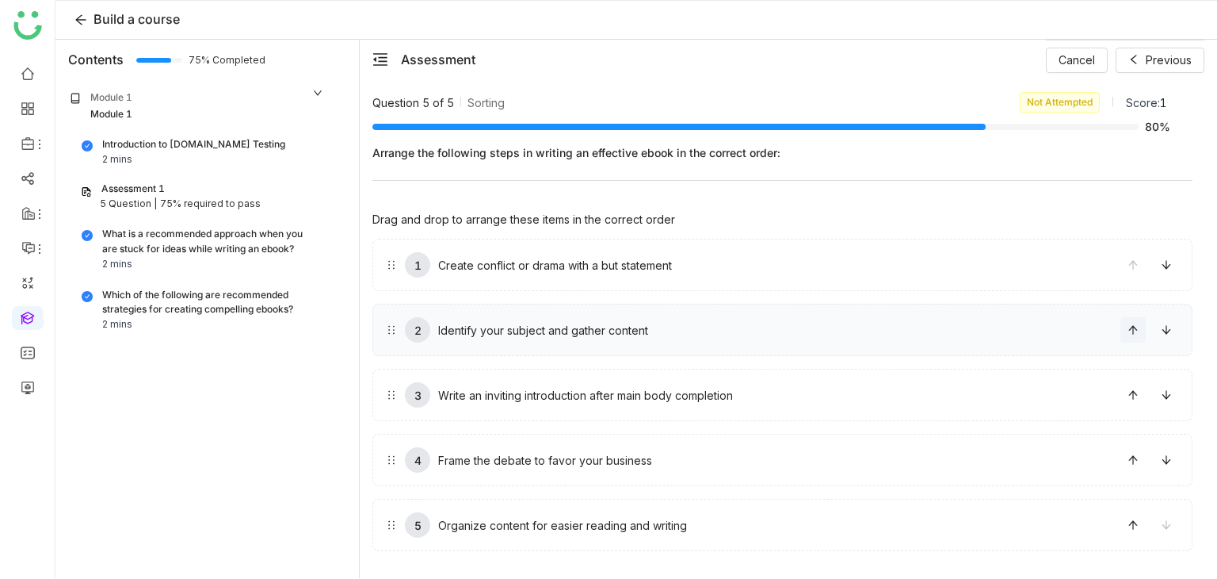
click at [1137, 334] on button at bounding box center [1133, 329] width 25 height 25
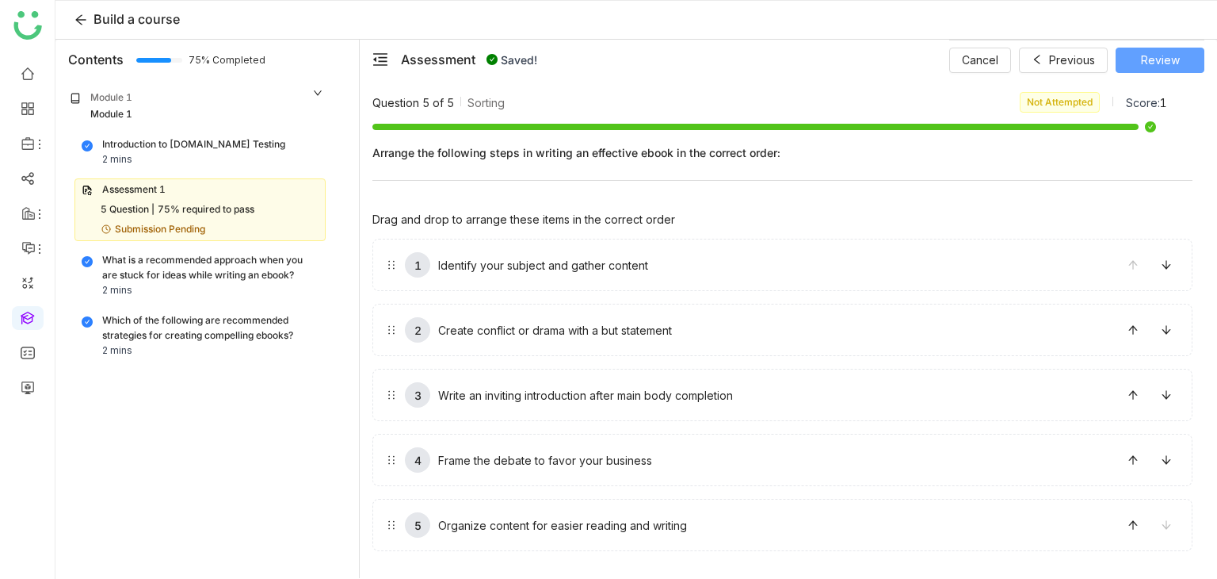
click at [1175, 61] on span "Review" at bounding box center [1160, 60] width 39 height 17
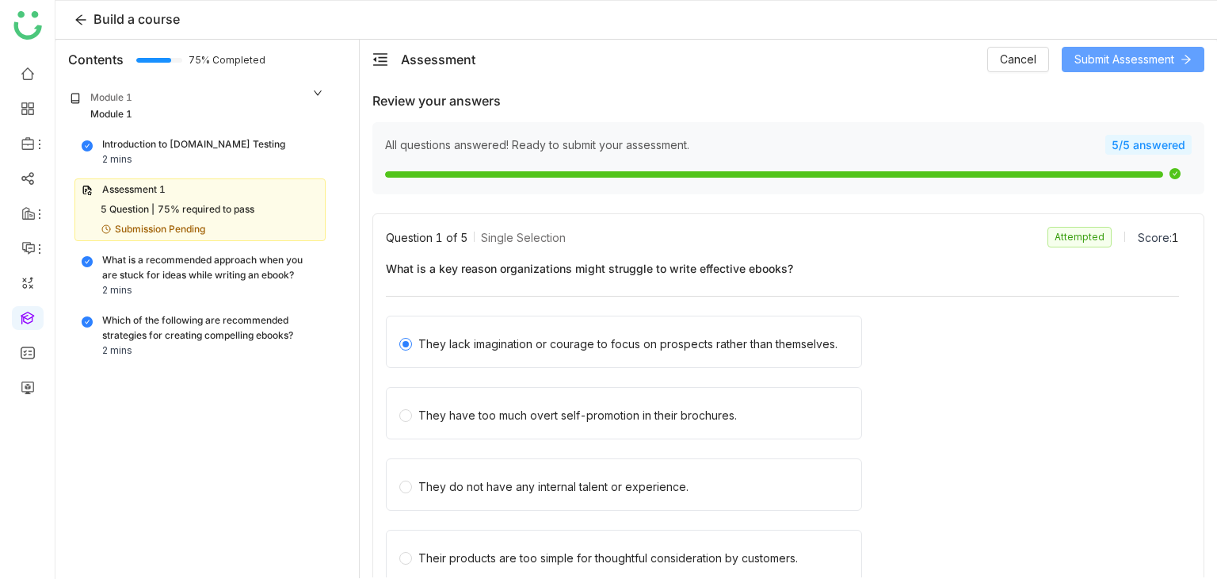
click at [1184, 66] on button "Submit Assessment" at bounding box center [1133, 59] width 143 height 25
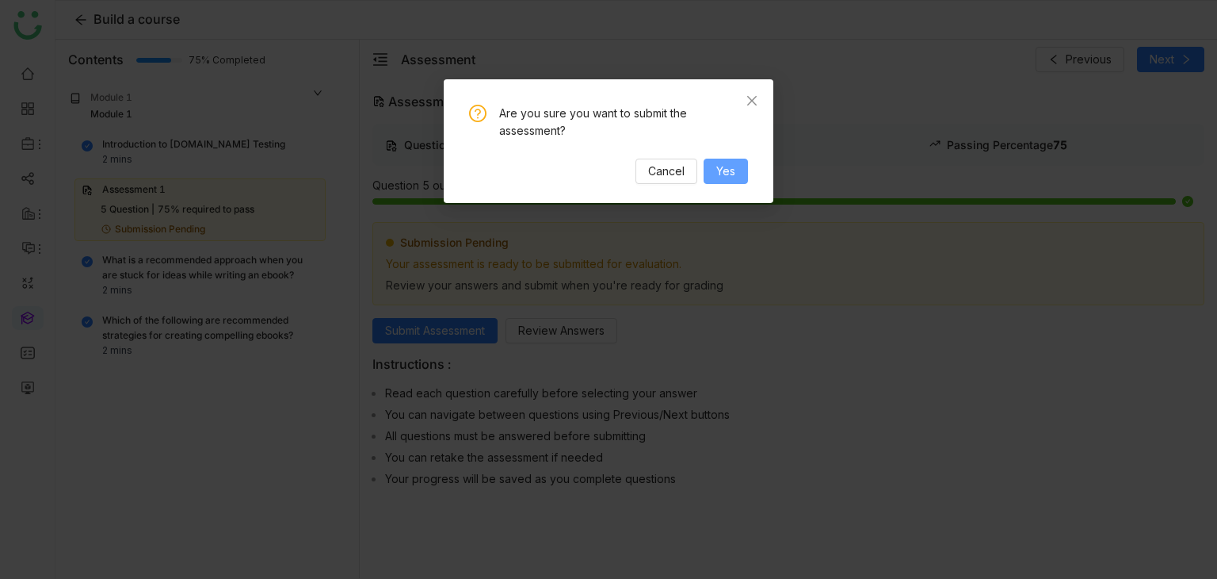
click at [735, 170] on span "Yes" at bounding box center [725, 170] width 19 height 17
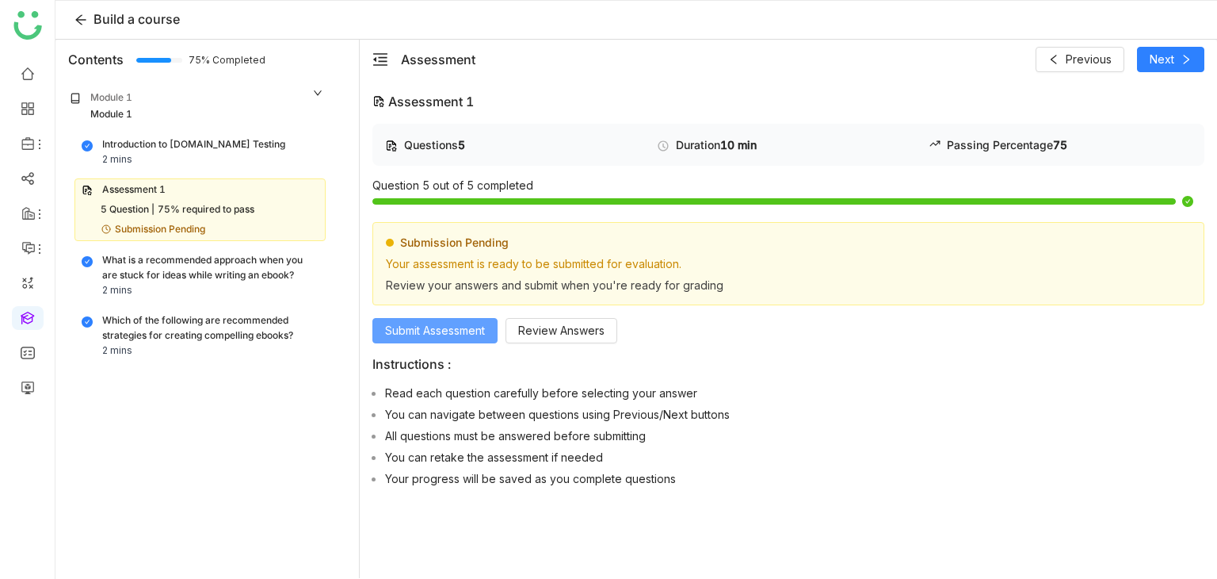
click at [474, 334] on span "Submit Assessment" at bounding box center [435, 330] width 100 height 17
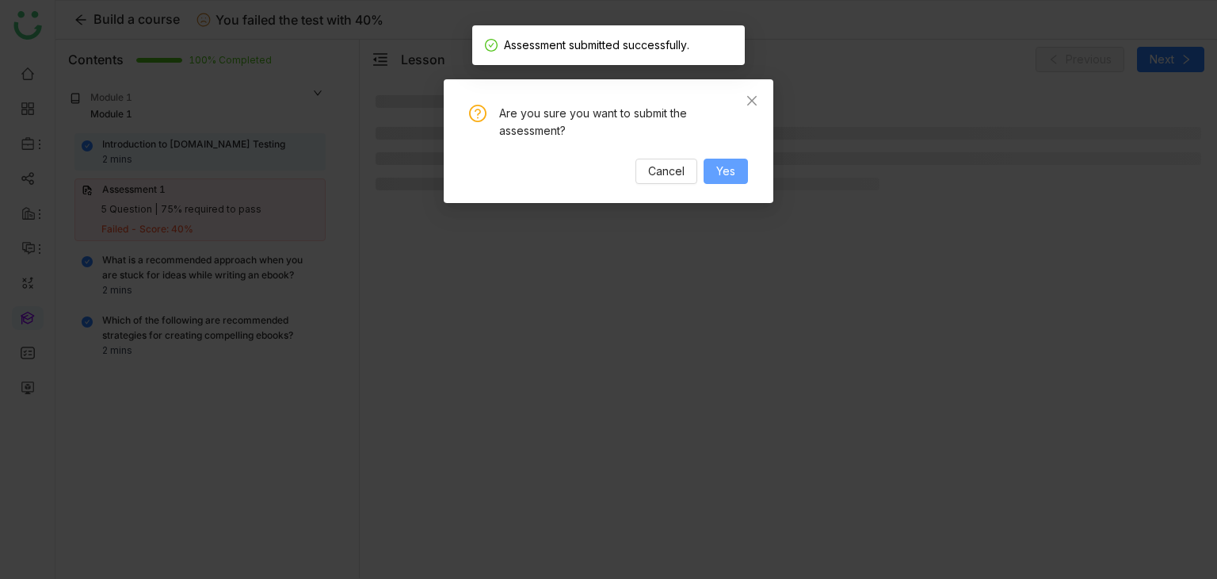
click at [731, 164] on span "Yes" at bounding box center [725, 170] width 19 height 17
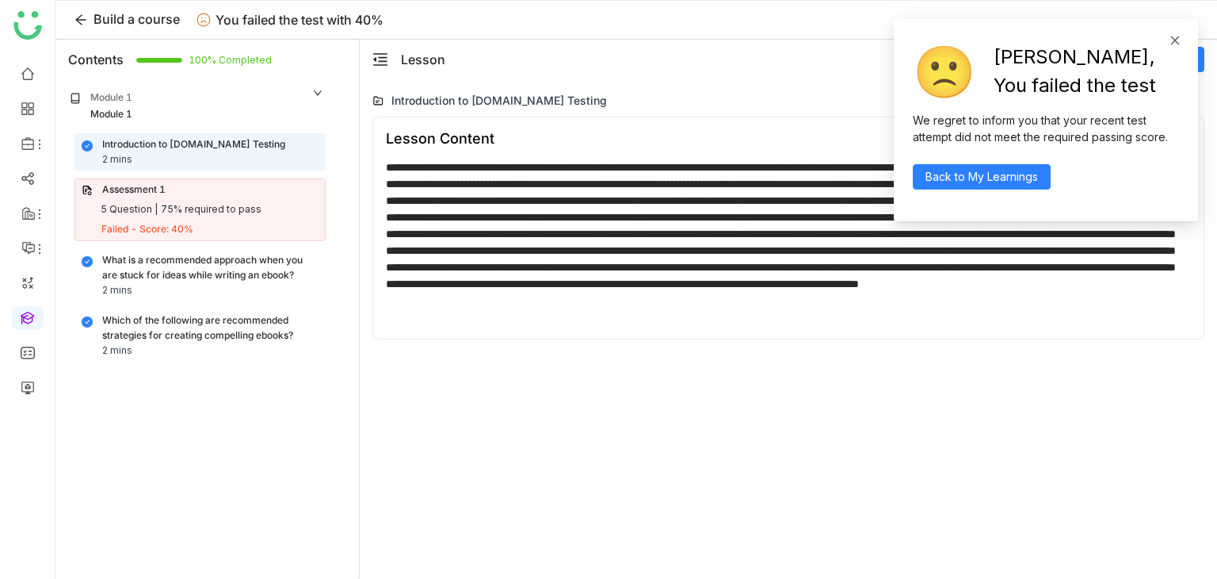
click at [1178, 42] on icon at bounding box center [1175, 40] width 11 height 11
click at [250, 232] on div "Failed - Score: 40%" at bounding box center [209, 229] width 217 height 15
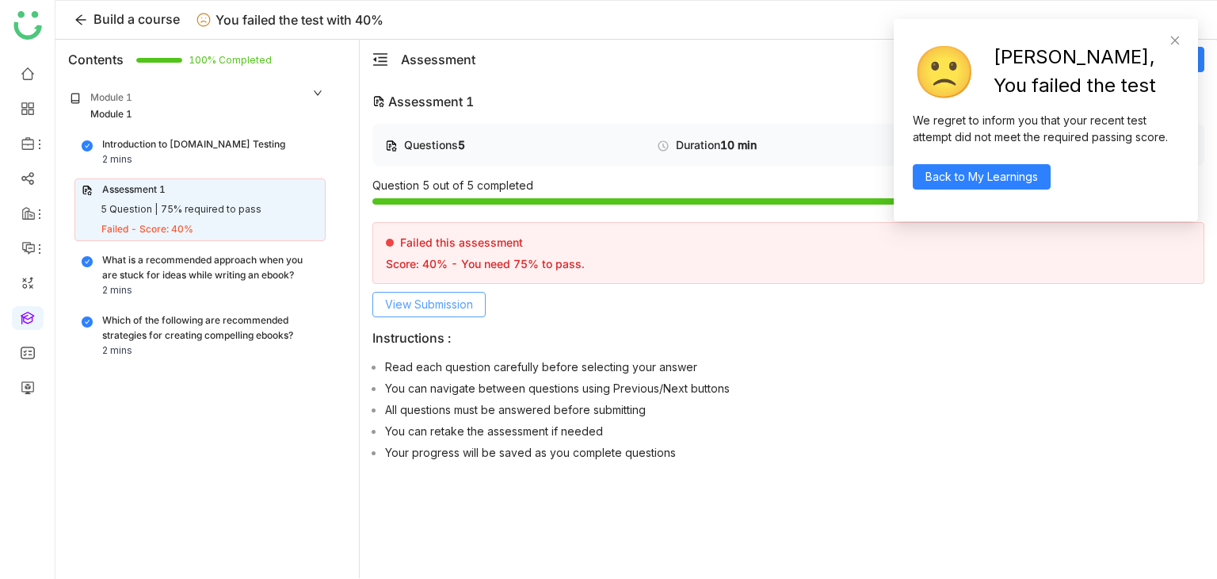
click at [437, 306] on span "View Submission" at bounding box center [429, 304] width 88 height 17
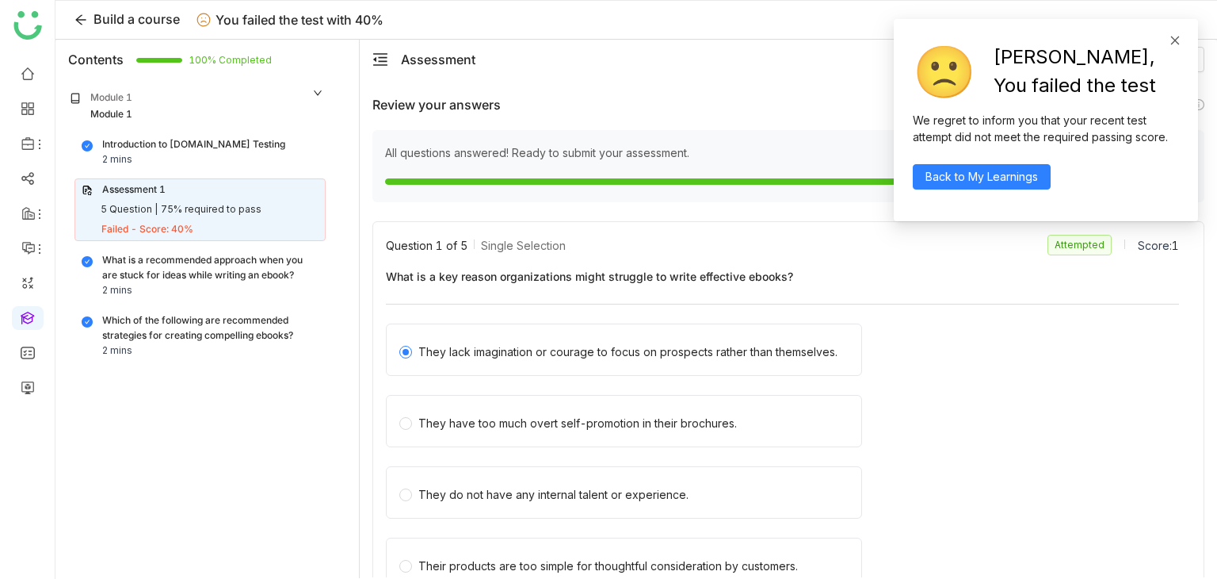
click at [1174, 39] on icon at bounding box center [1175, 40] width 9 height 9
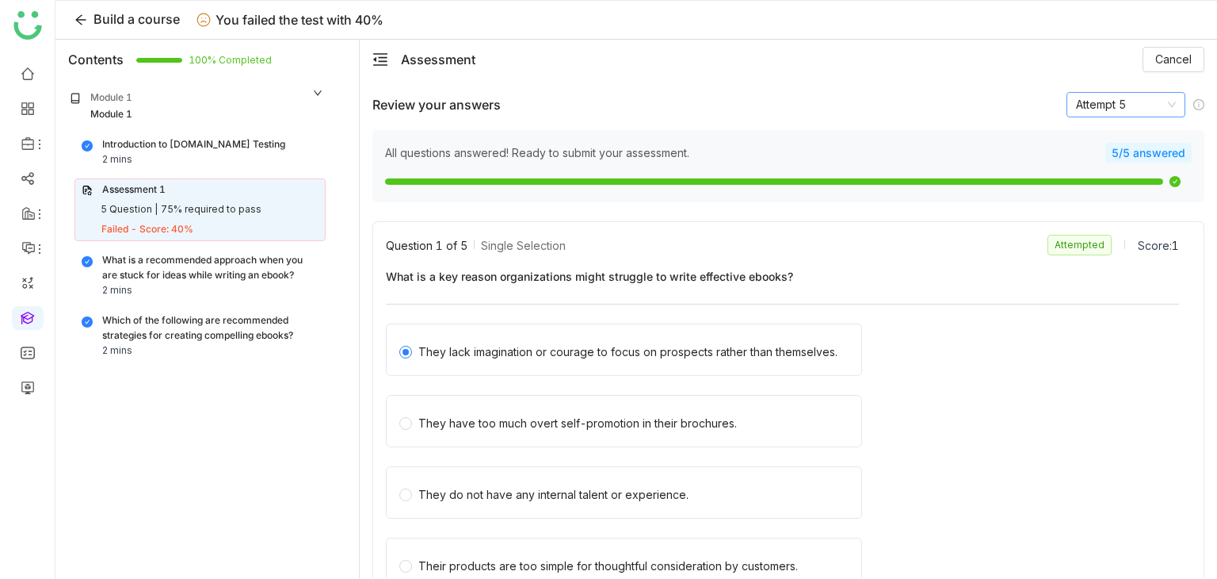
click at [1145, 107] on nz-select-item "Attempt 5" at bounding box center [1126, 105] width 100 height 24
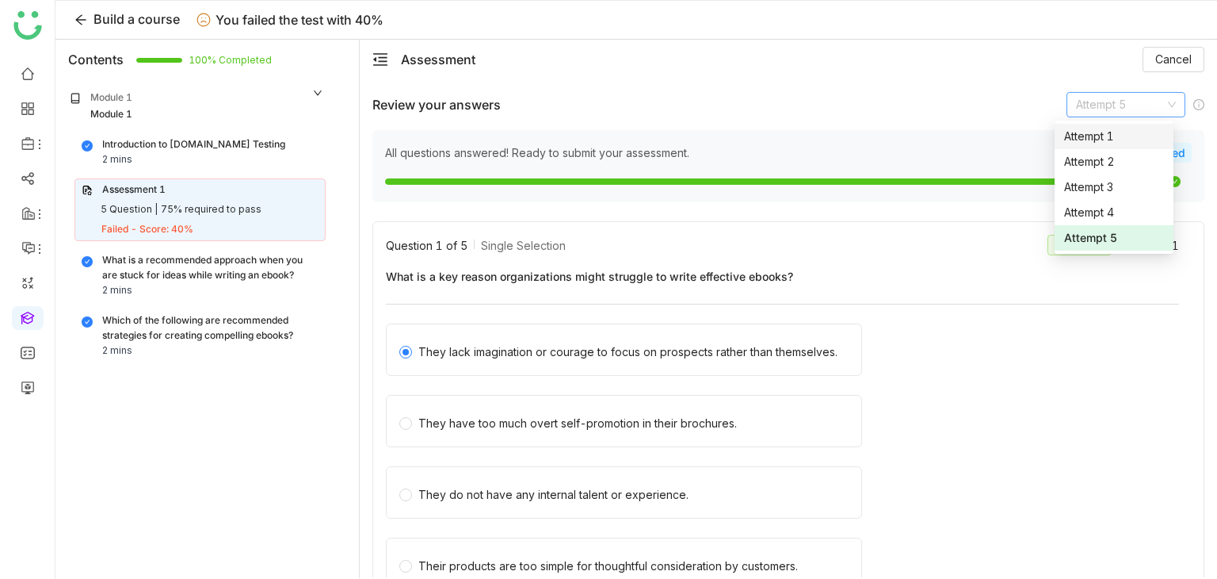
click at [1102, 136] on div "Attempt 1" at bounding box center [1114, 136] width 100 height 17
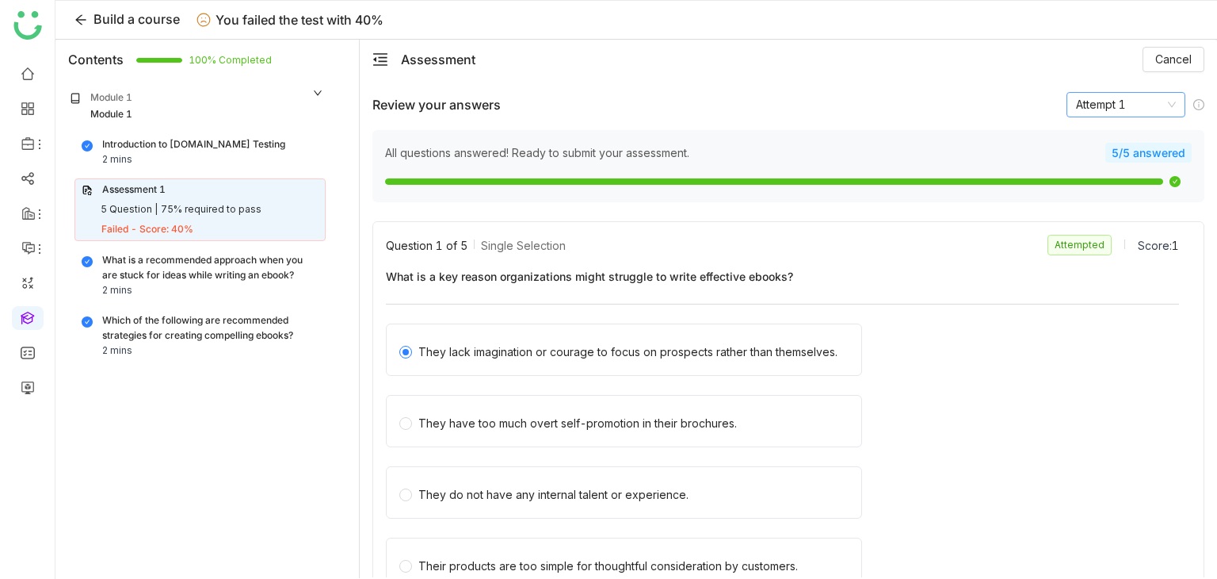
click at [1148, 103] on nz-select-item "Attempt 1" at bounding box center [1126, 105] width 100 height 24
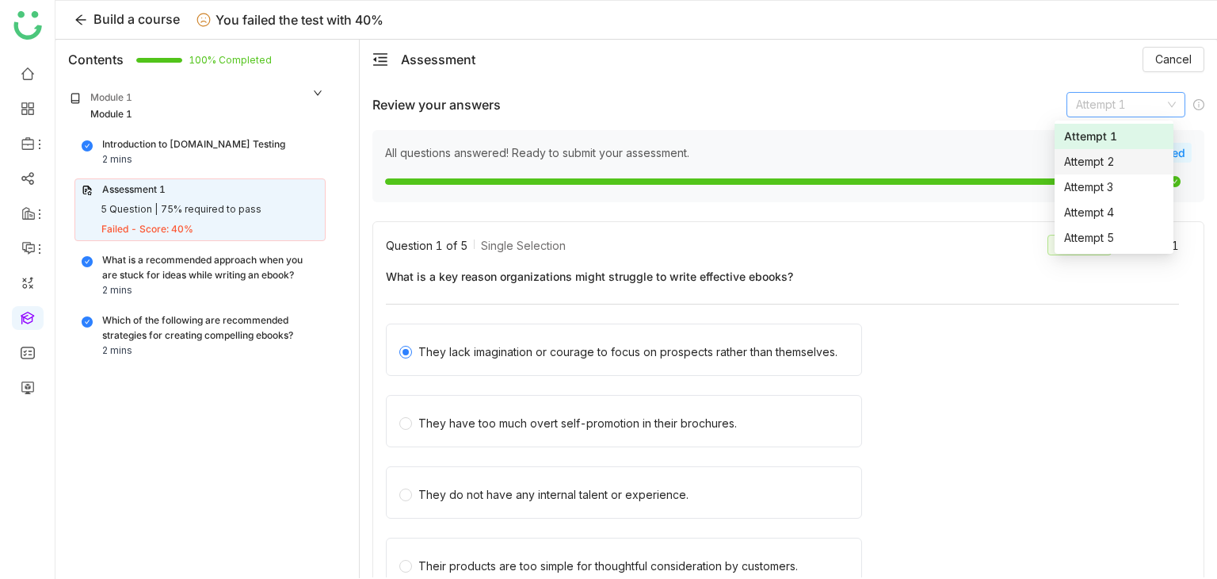
click at [1125, 158] on div "Attempt 2" at bounding box center [1114, 161] width 100 height 17
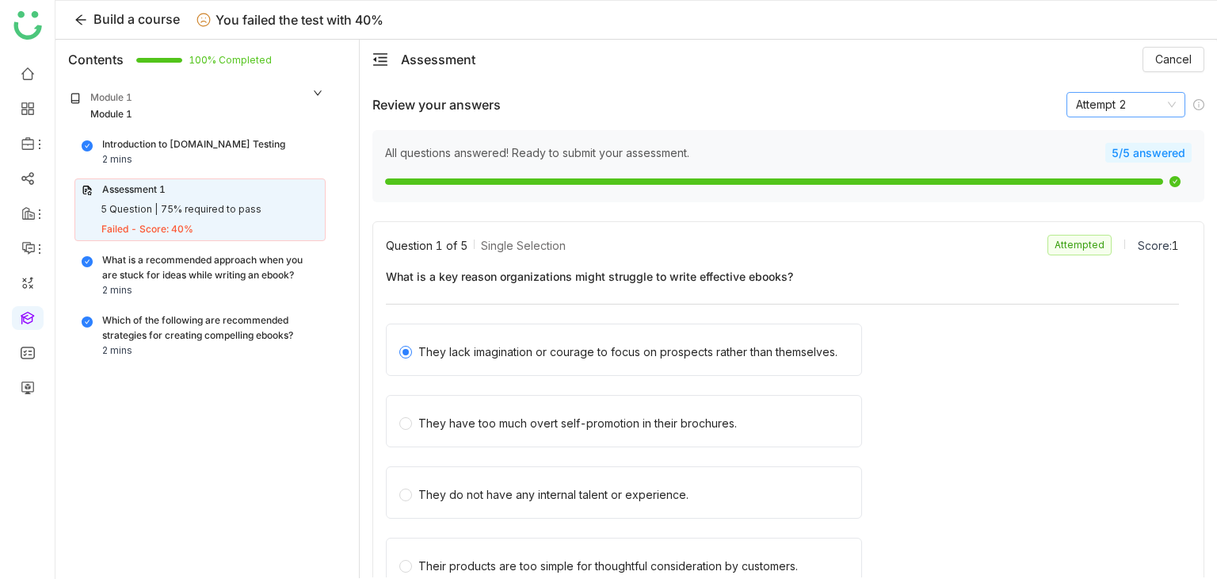
click at [1163, 97] on nz-select-item "Attempt 2" at bounding box center [1126, 105] width 100 height 24
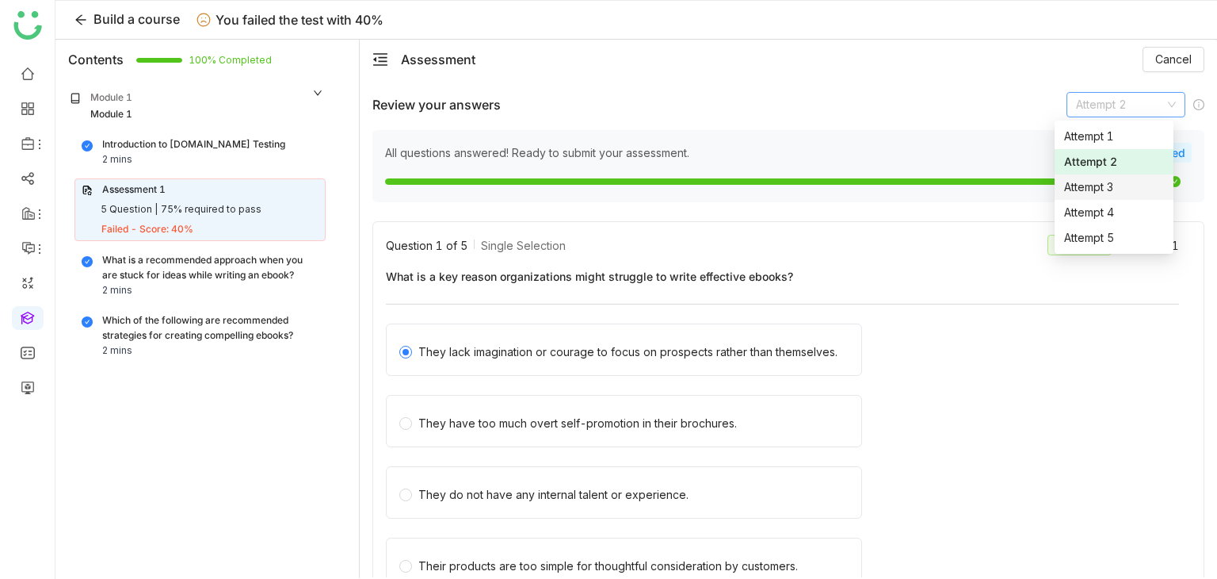
click at [1126, 196] on nz-option-item "Attempt 3" at bounding box center [1114, 186] width 119 height 25
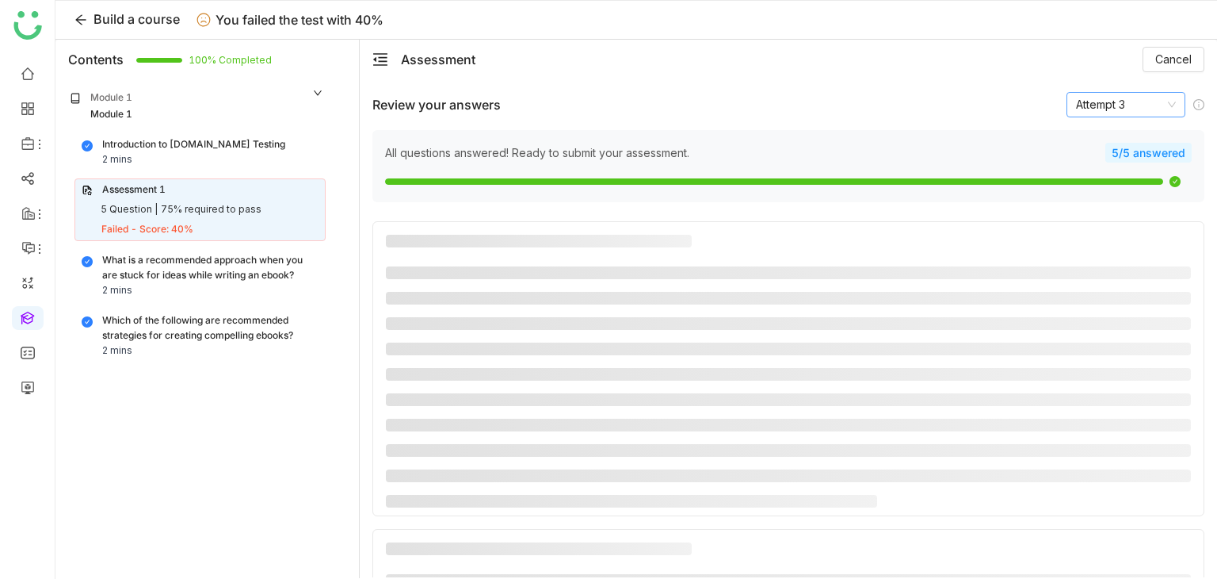
click at [1121, 105] on nz-select-item "Attempt 3" at bounding box center [1126, 105] width 100 height 24
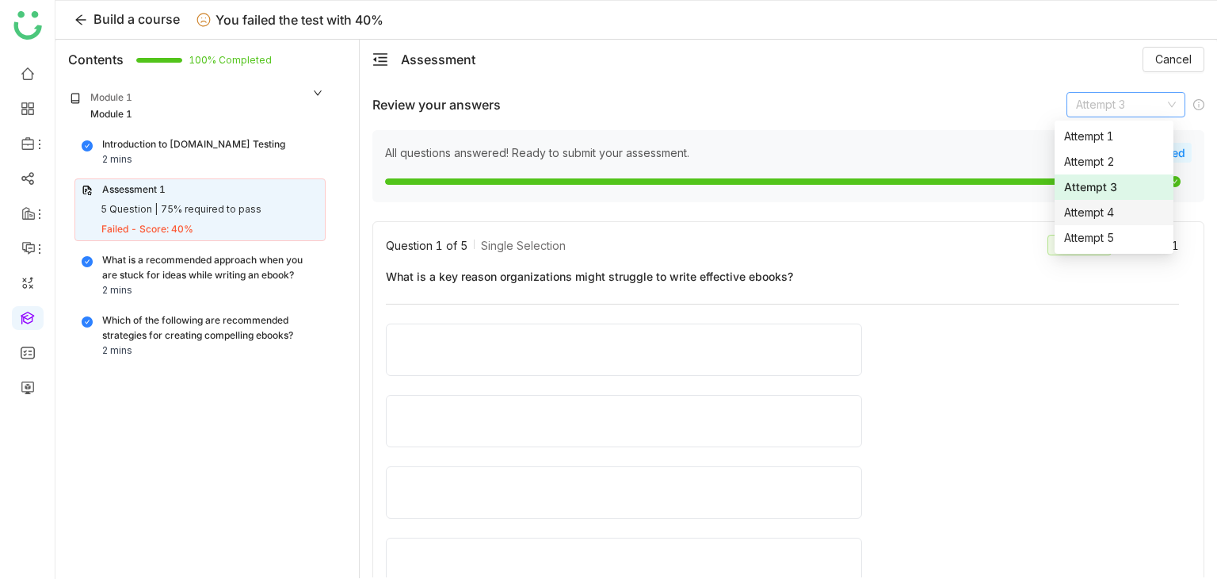
click at [1112, 207] on div "Attempt 4" at bounding box center [1114, 212] width 100 height 17
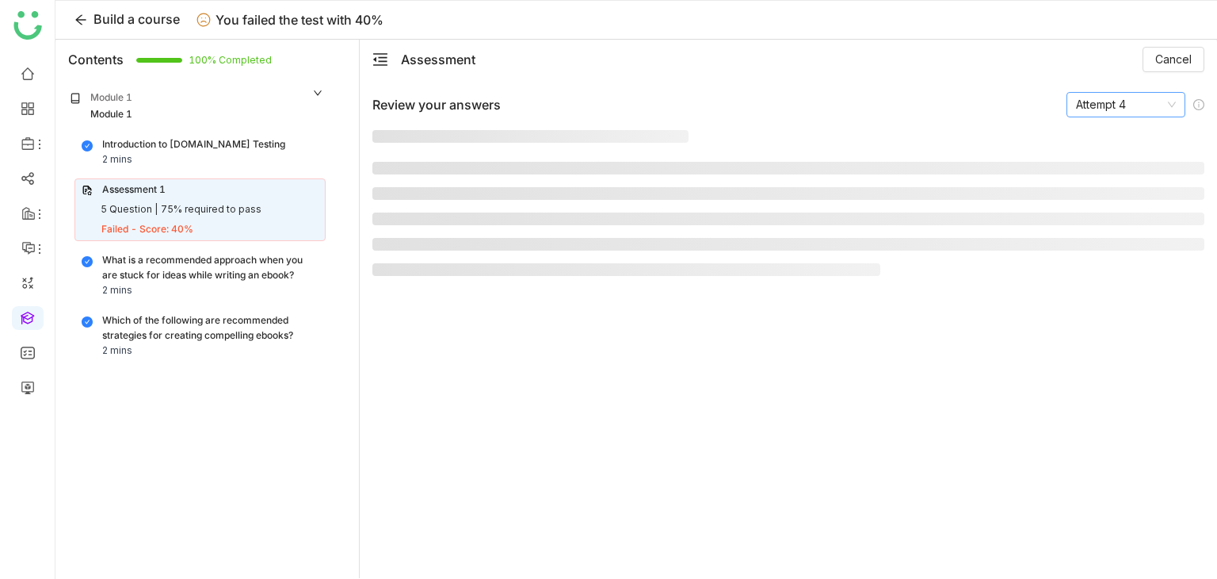
click at [1133, 113] on nz-select-item "Attempt 4" at bounding box center [1126, 105] width 100 height 24
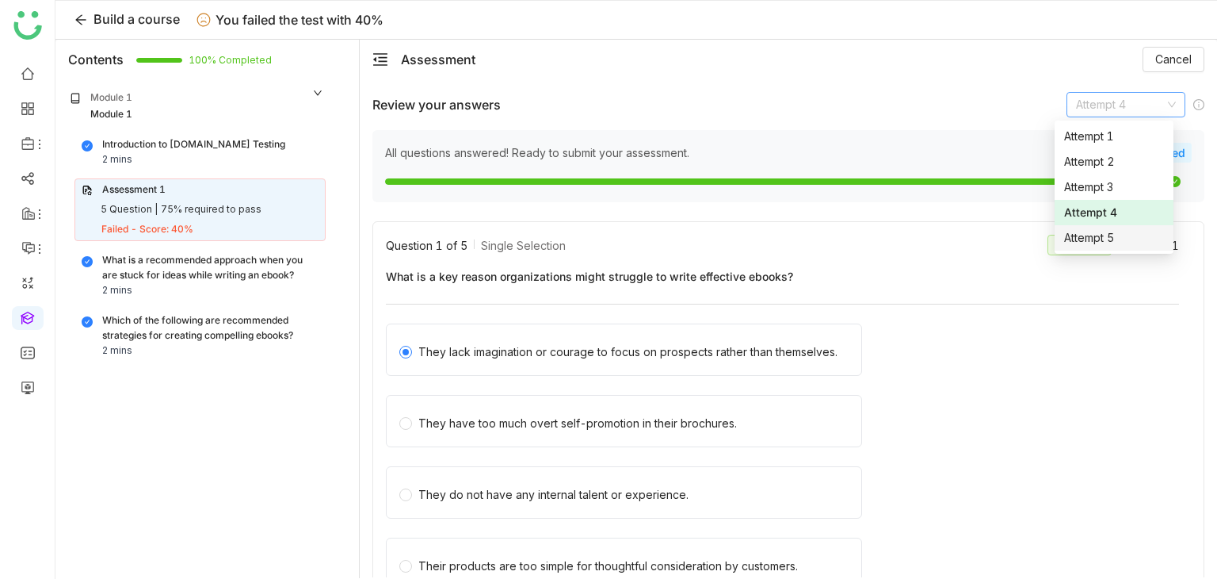
click at [1125, 231] on div "Attempt 5" at bounding box center [1114, 237] width 100 height 17
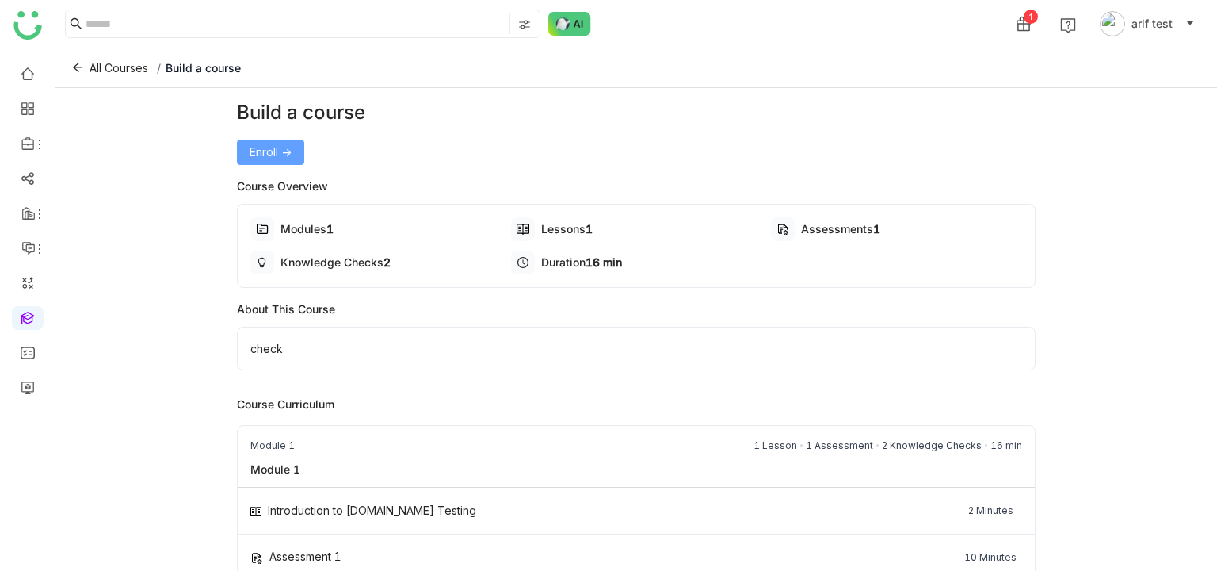
click at [282, 149] on span "Enroll ->" at bounding box center [271, 151] width 42 height 17
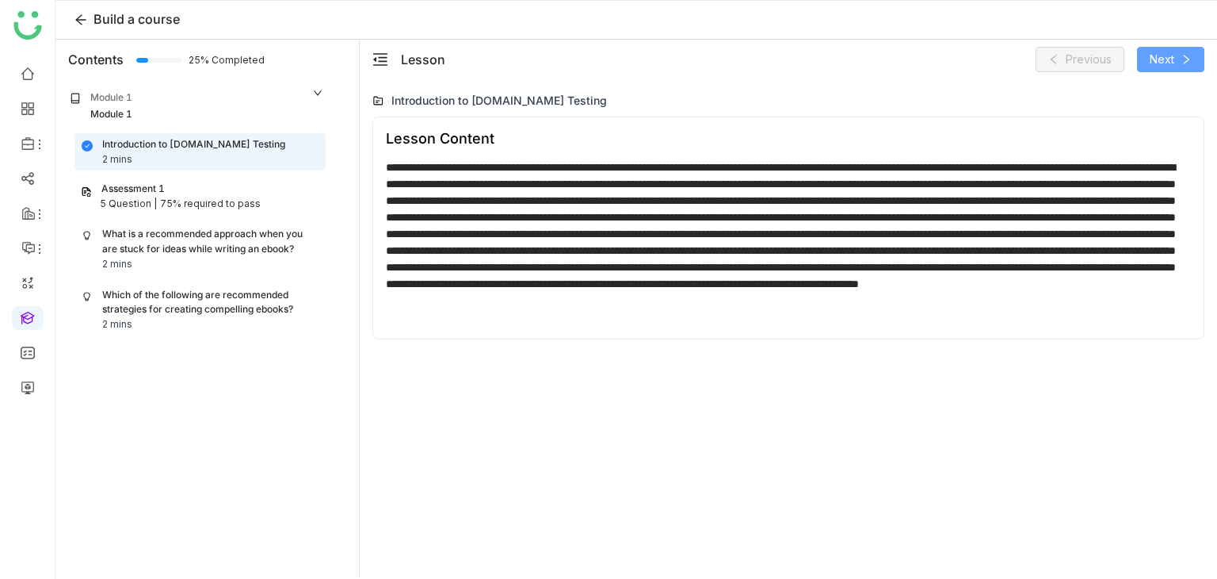
click at [1198, 51] on button "Next" at bounding box center [1170, 59] width 67 height 25
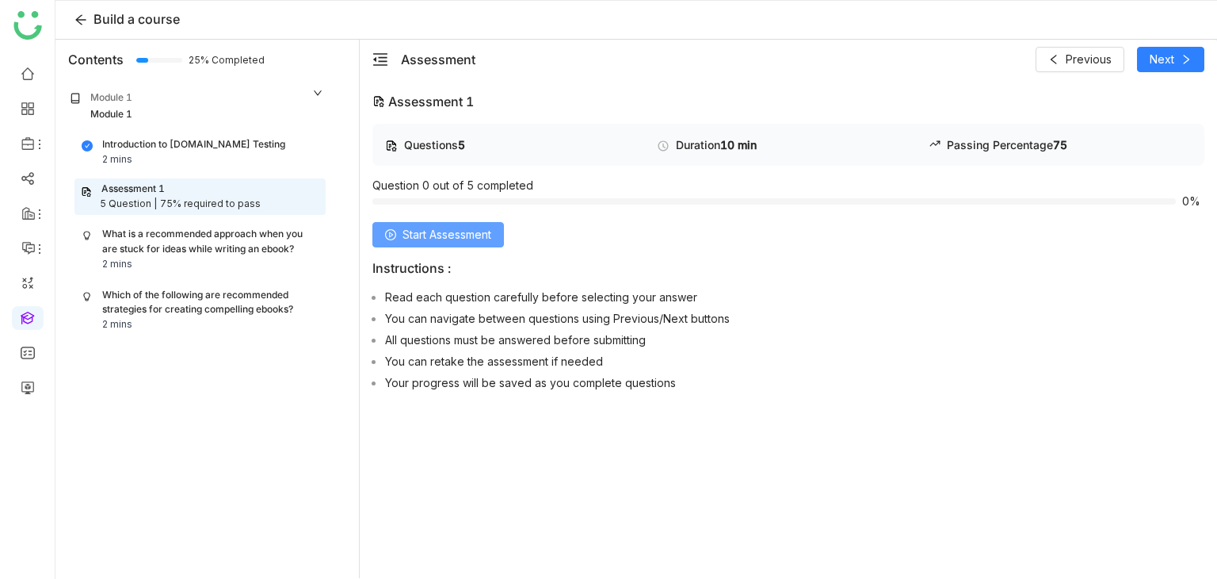
click at [437, 237] on span "Start Assessment" at bounding box center [447, 234] width 89 height 17
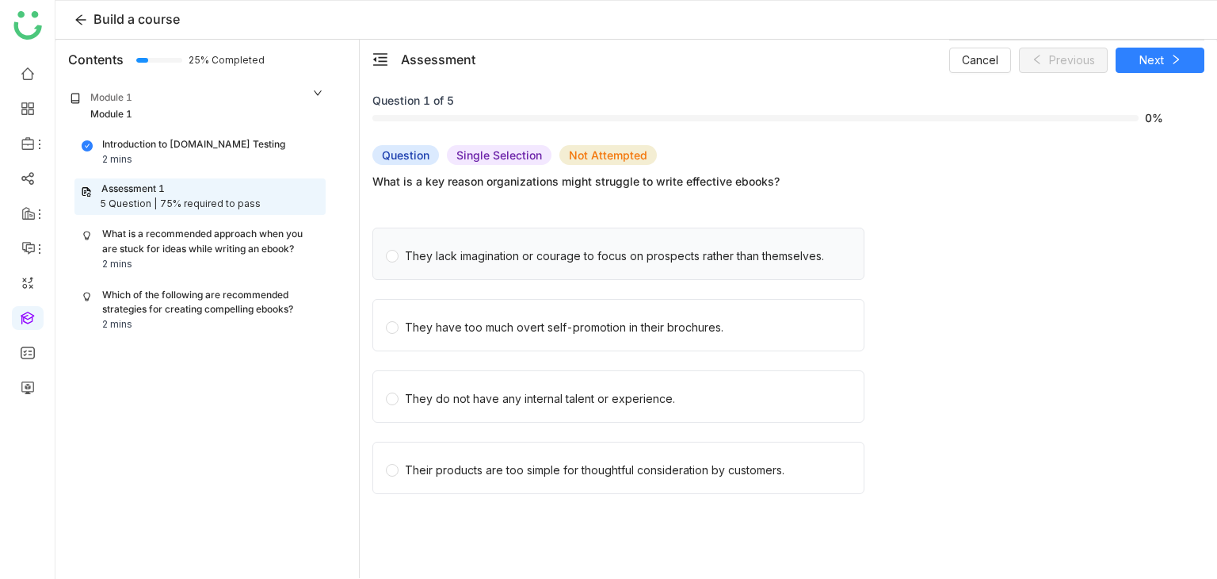
click at [452, 266] on div "They lack imagination or courage to focus on prospects rather than themselves." at bounding box center [619, 253] width 492 height 52
click at [453, 262] on div "They lack imagination or courage to focus on prospects rather than themselves." at bounding box center [614, 255] width 419 height 17
click at [1195, 74] on div "Cancel Previous Next" at bounding box center [1076, 60] width 255 height 40
click at [1195, 69] on button "Next" at bounding box center [1160, 60] width 89 height 25
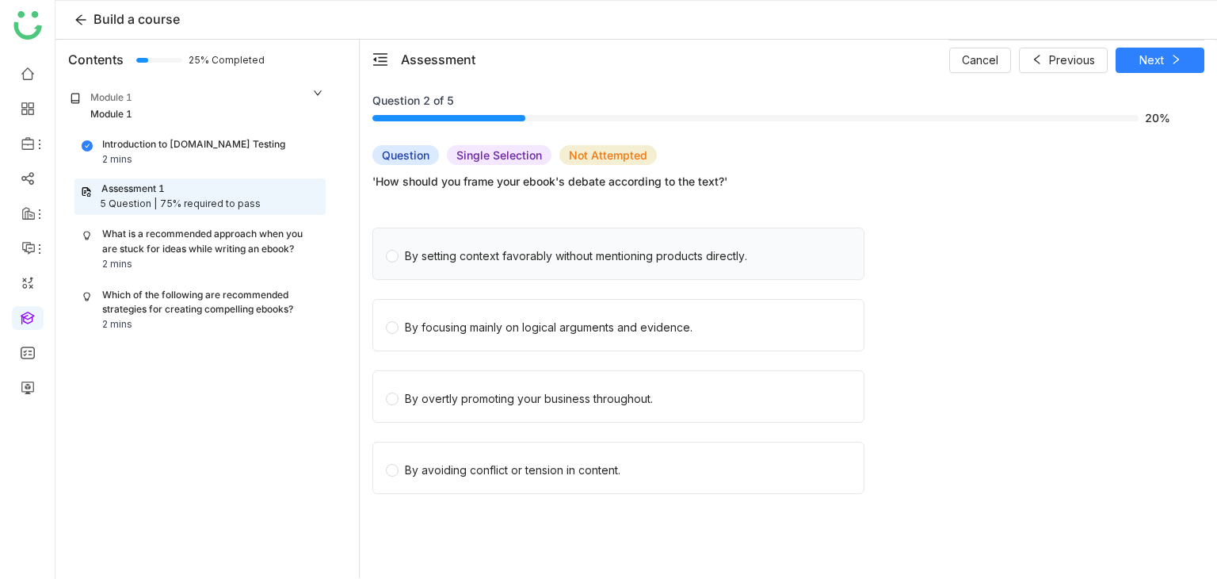
click at [485, 255] on div "By setting context favorably without mentioning products directly." at bounding box center [576, 255] width 342 height 17
click at [1159, 68] on button "Next" at bounding box center [1160, 60] width 89 height 25
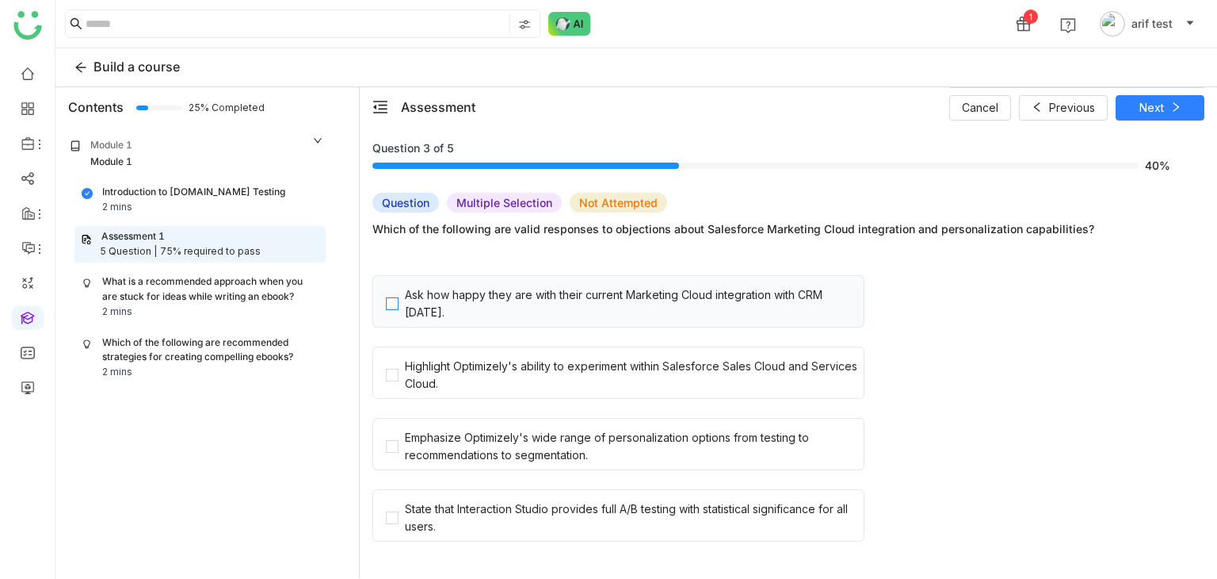
click at [577, 300] on div "Ask how happy they are with their current Marketing Cloud integration with CRM …" at bounding box center [631, 303] width 453 height 35
click at [1179, 105] on icon at bounding box center [1184, 106] width 11 height 11
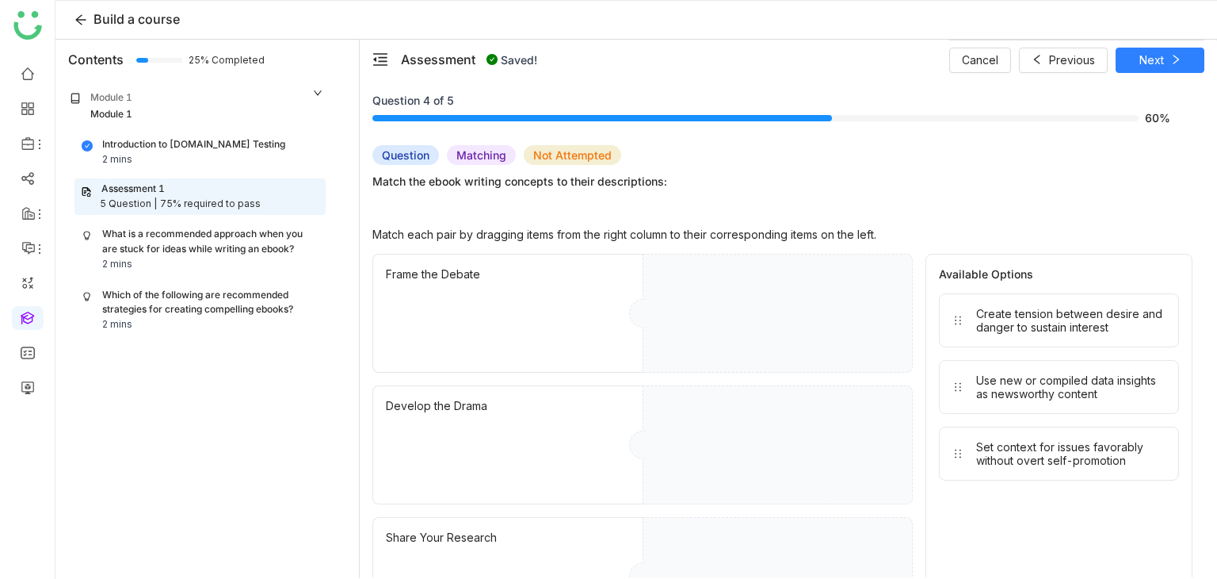
click at [515, 304] on div "Frame the Debate" at bounding box center [508, 313] width 270 height 119
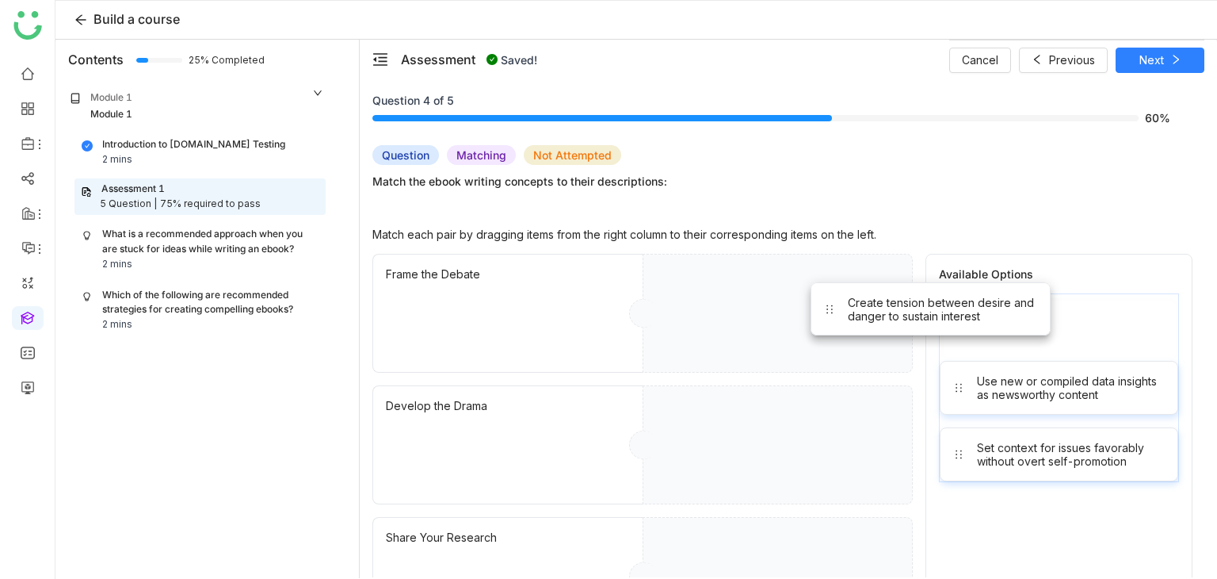
drag, startPoint x: 1060, startPoint y: 328, endPoint x: 765, endPoint y: 311, distance: 296.1
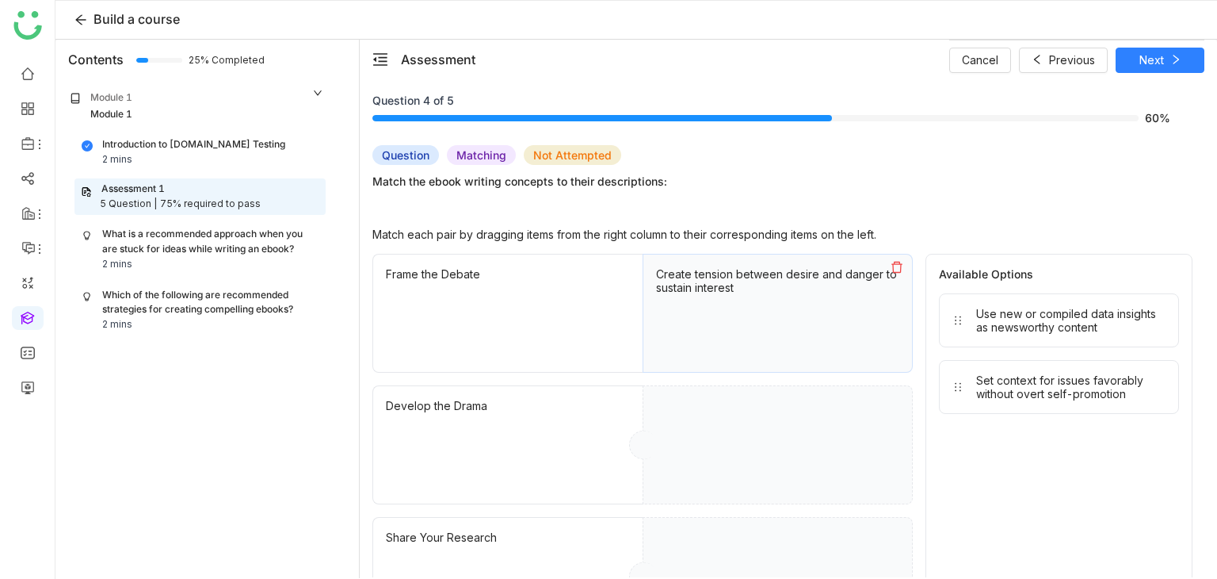
drag, startPoint x: 1068, startPoint y: 325, endPoint x: 743, endPoint y: 431, distance: 342.6
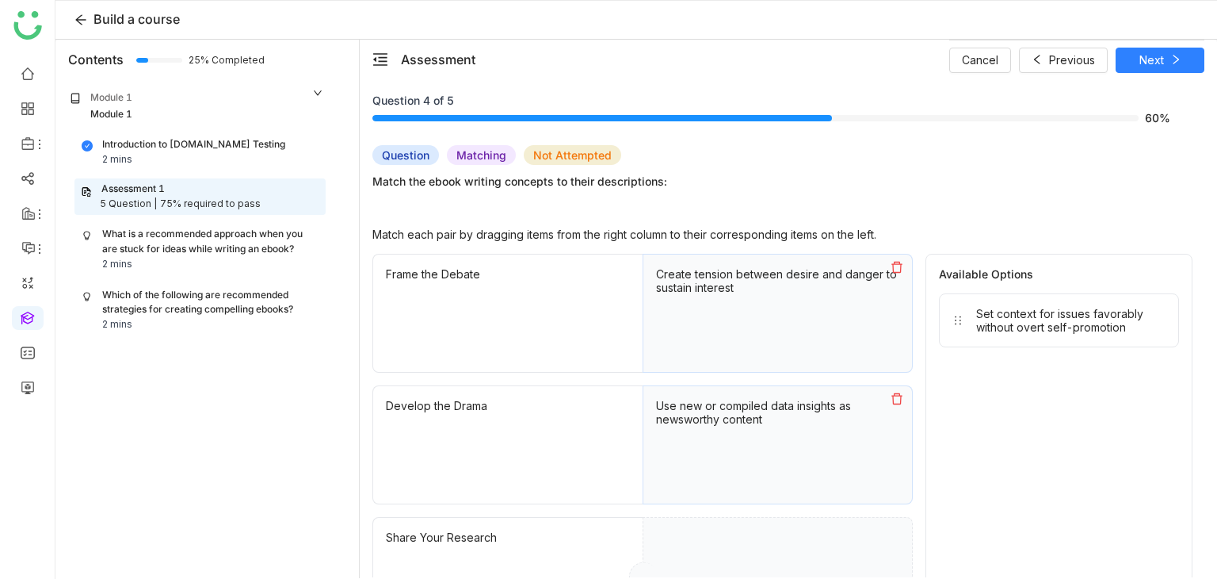
drag, startPoint x: 1035, startPoint y: 337, endPoint x: 777, endPoint y: 575, distance: 351.7
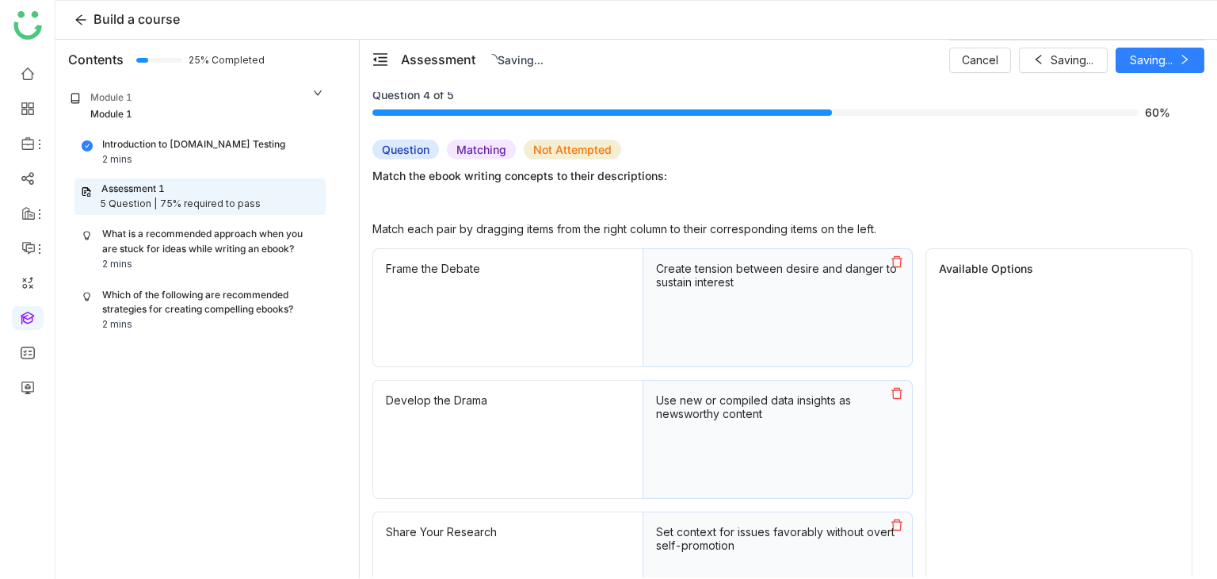
click at [1148, 55] on div "Cancel Saving... Saving..." at bounding box center [1076, 60] width 255 height 40
click at [1140, 61] on span "Next" at bounding box center [1152, 60] width 25 height 17
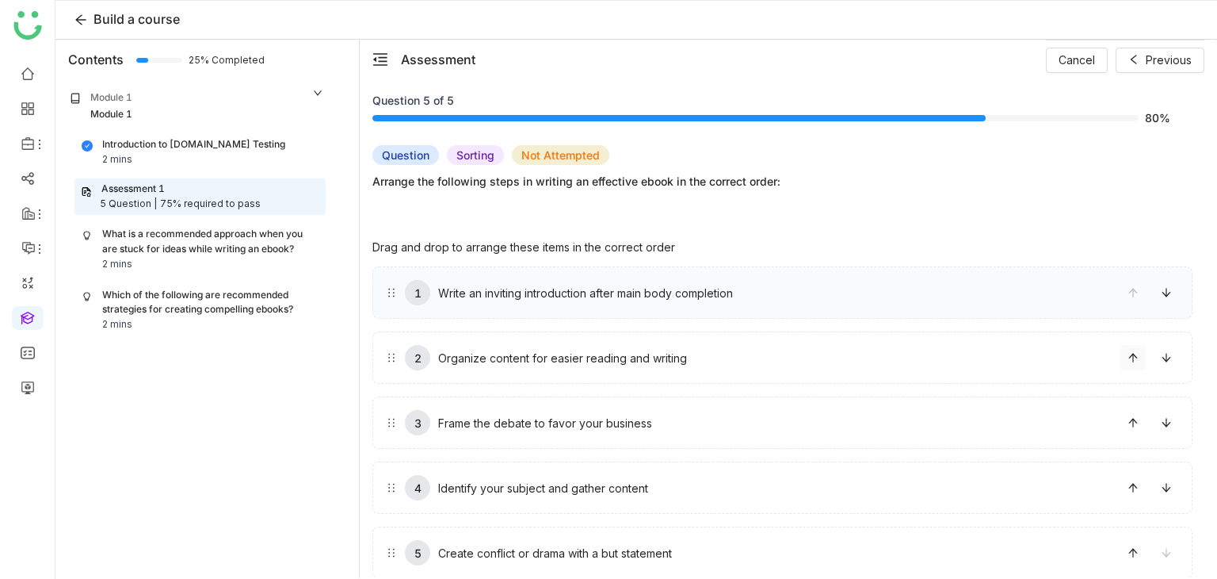
click at [1133, 357] on icon at bounding box center [1133, 357] width 9 height 9
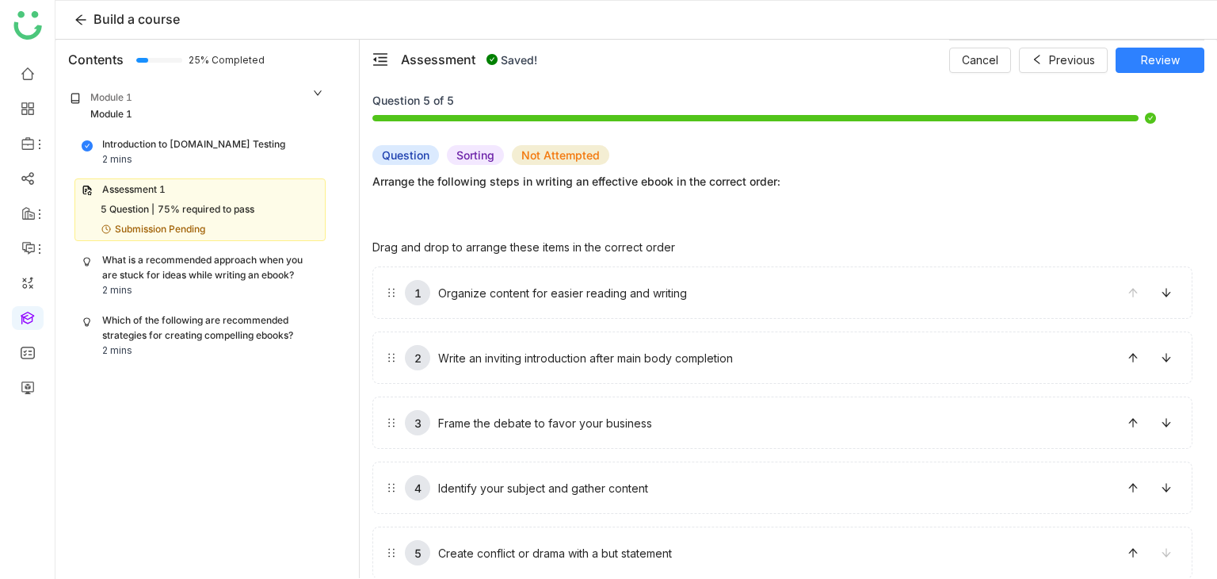
click at [1182, 45] on div "Cancel Previous Review" at bounding box center [1076, 60] width 255 height 40
click at [1185, 53] on button "Review" at bounding box center [1160, 60] width 89 height 25
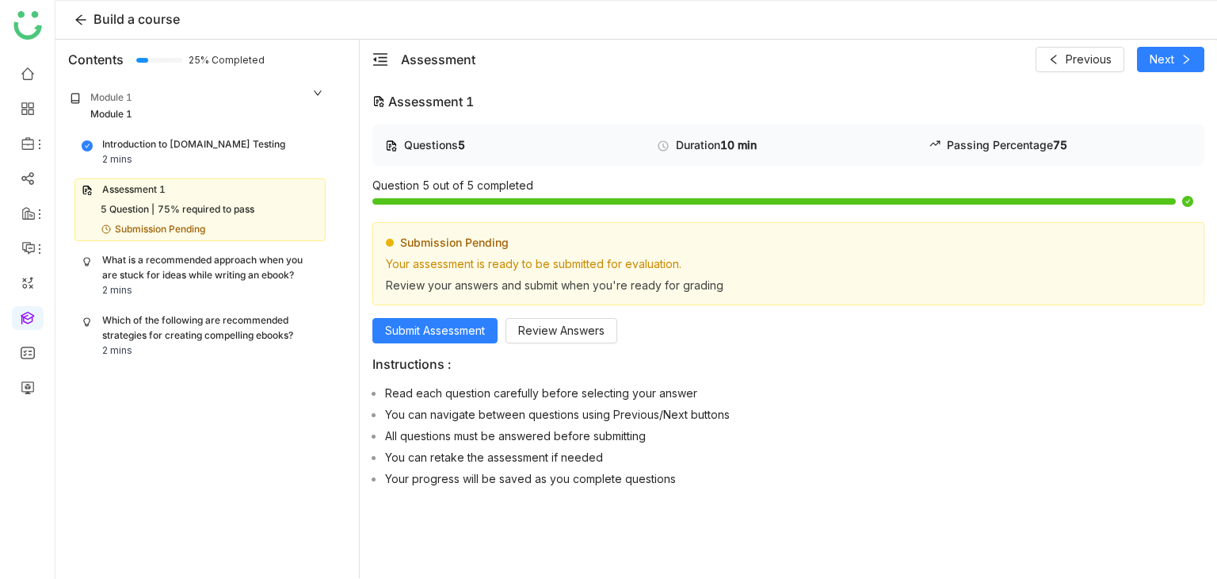
click at [1107, 40] on div "Assessment Previous Next" at bounding box center [789, 60] width 858 height 40
click at [474, 324] on span "Submit Assessment" at bounding box center [435, 330] width 100 height 17
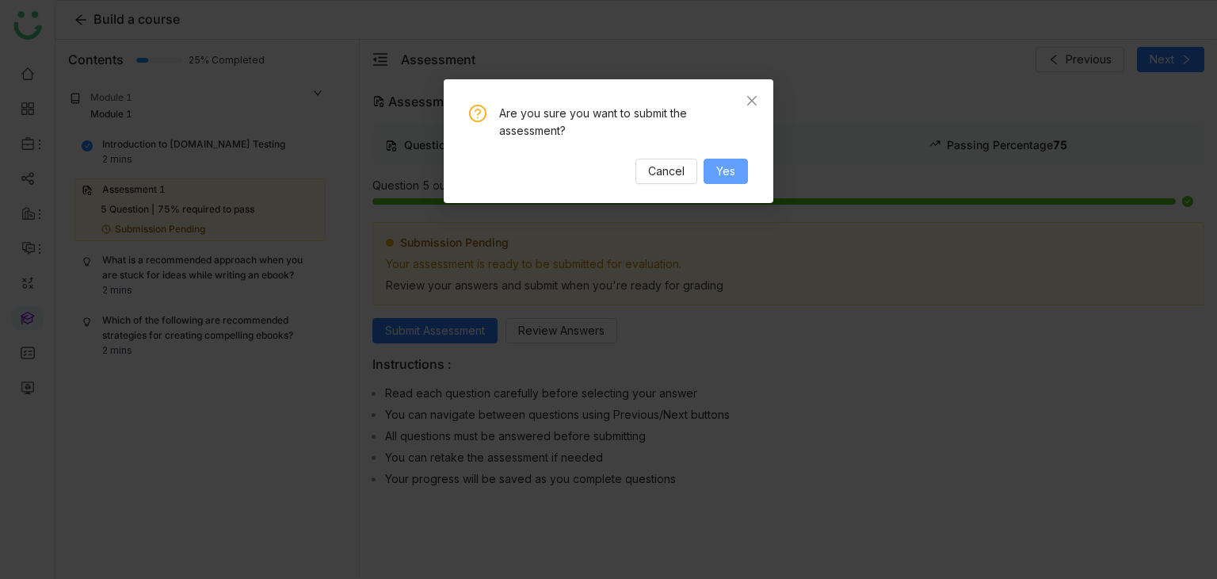
click at [731, 169] on span "Yes" at bounding box center [725, 170] width 19 height 17
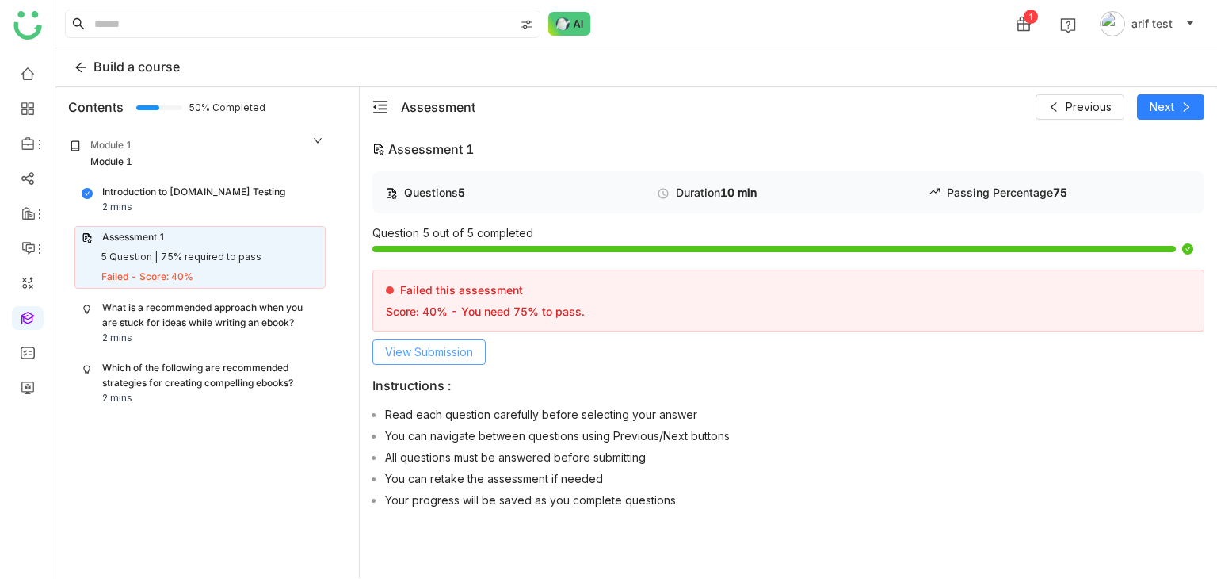
click at [425, 361] on button "View Submission" at bounding box center [429, 351] width 113 height 25
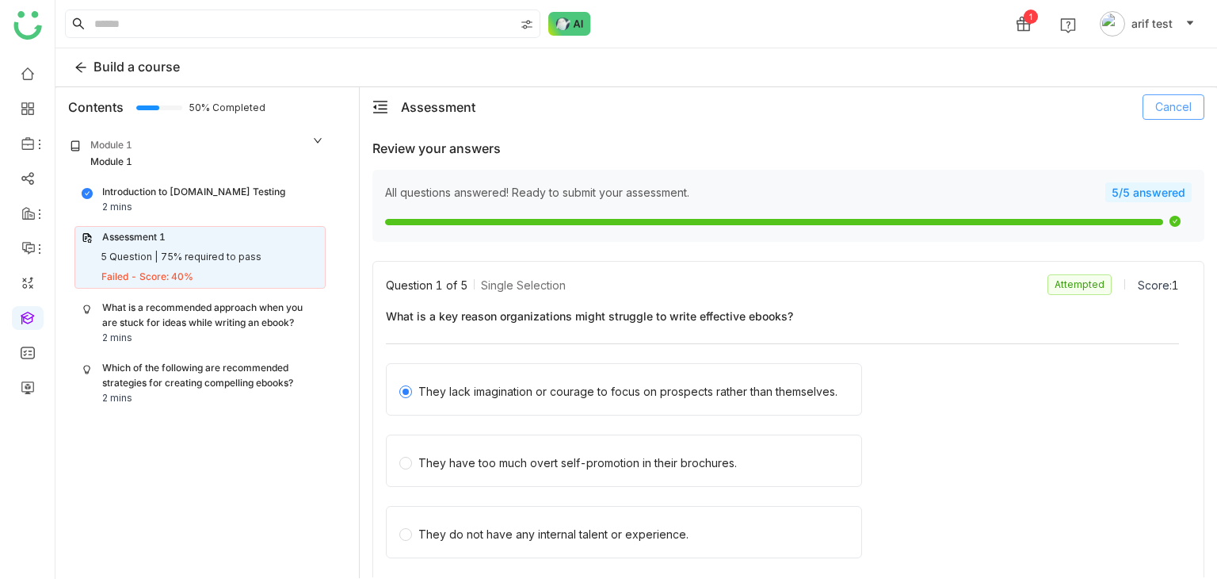
click at [1186, 105] on span "Cancel" at bounding box center [1174, 106] width 36 height 17
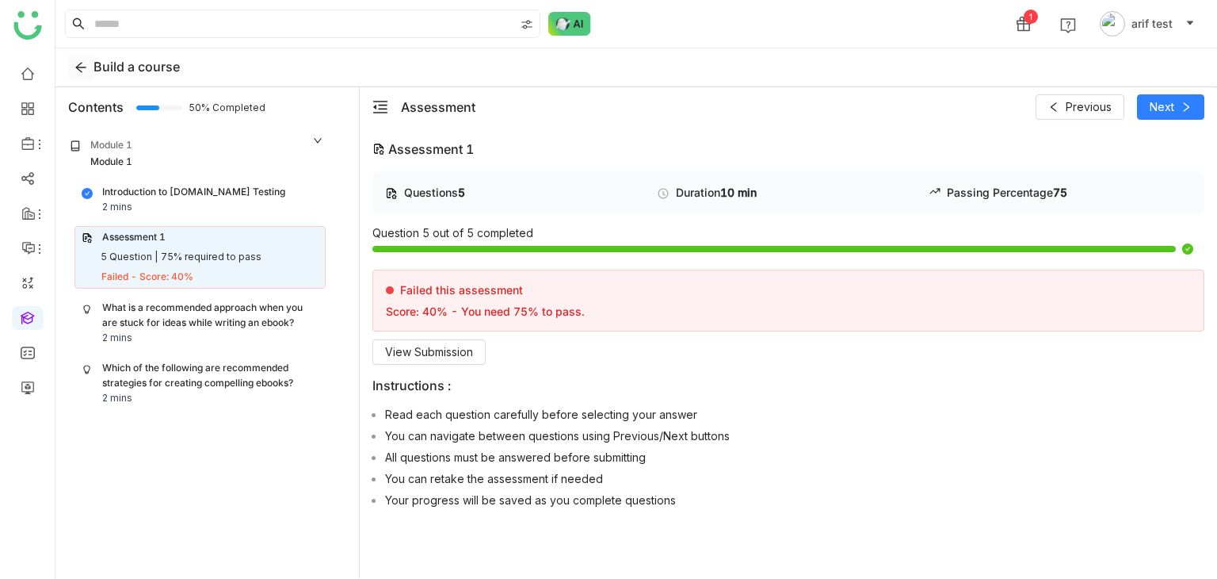
click at [83, 69] on icon at bounding box center [81, 67] width 13 height 13
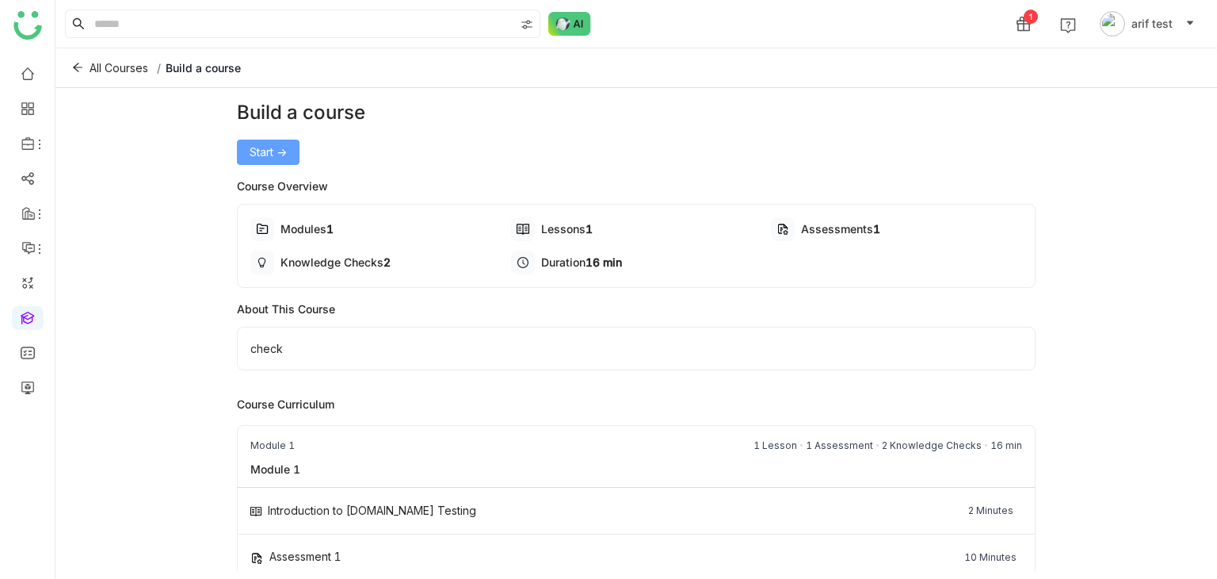
click at [286, 153] on button "Start ->" at bounding box center [268, 151] width 63 height 25
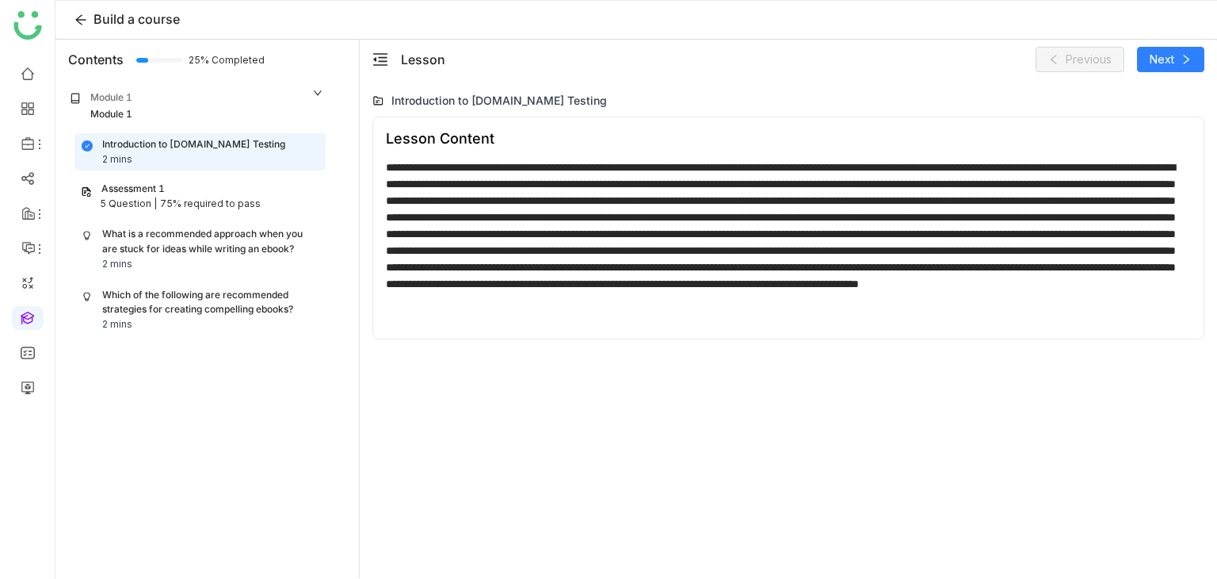
click at [250, 212] on div "Assessment 1 5 Question | 75% required to pass" at bounding box center [200, 196] width 251 height 36
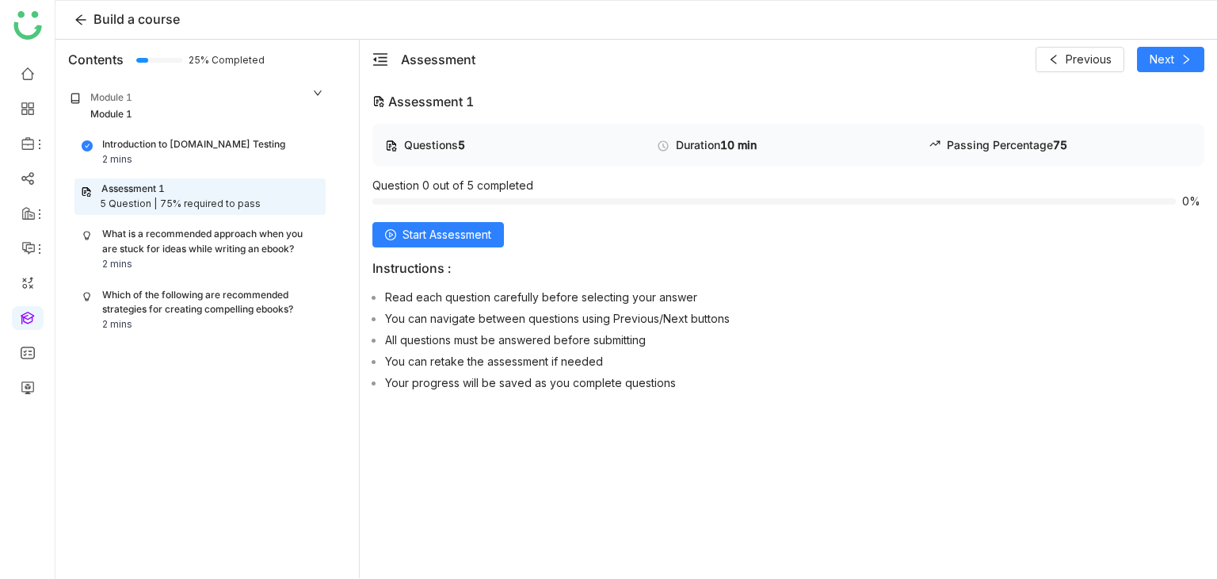
click at [258, 239] on div "What is a recommended approach when you are stuck for ideas while writing an eb…" at bounding box center [210, 242] width 216 height 30
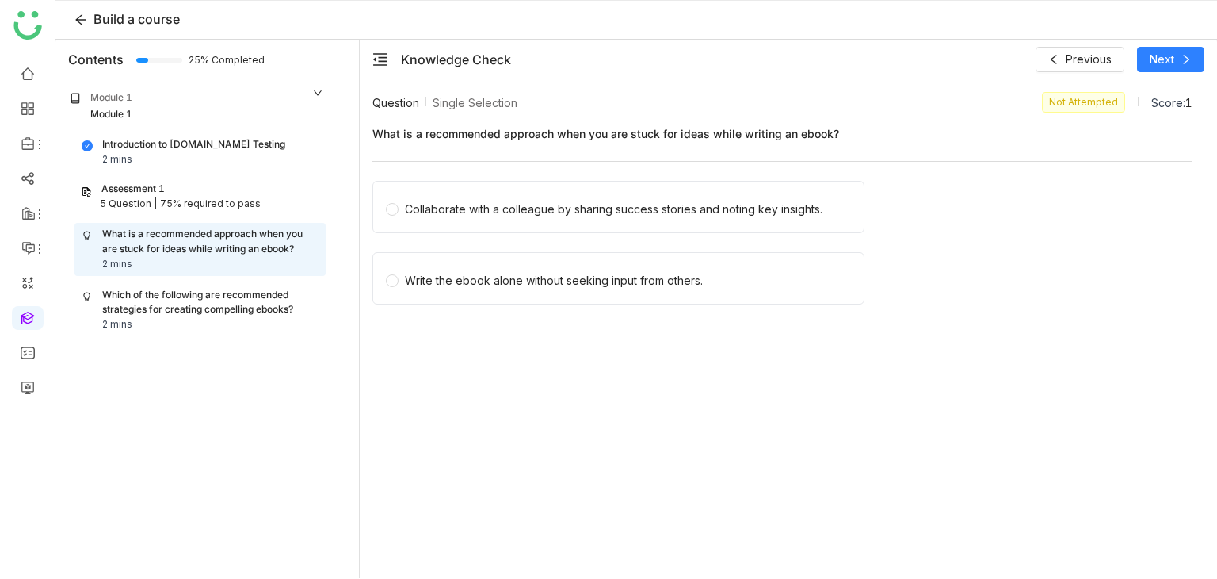
click at [257, 181] on div "Assessment 1" at bounding box center [200, 188] width 239 height 15
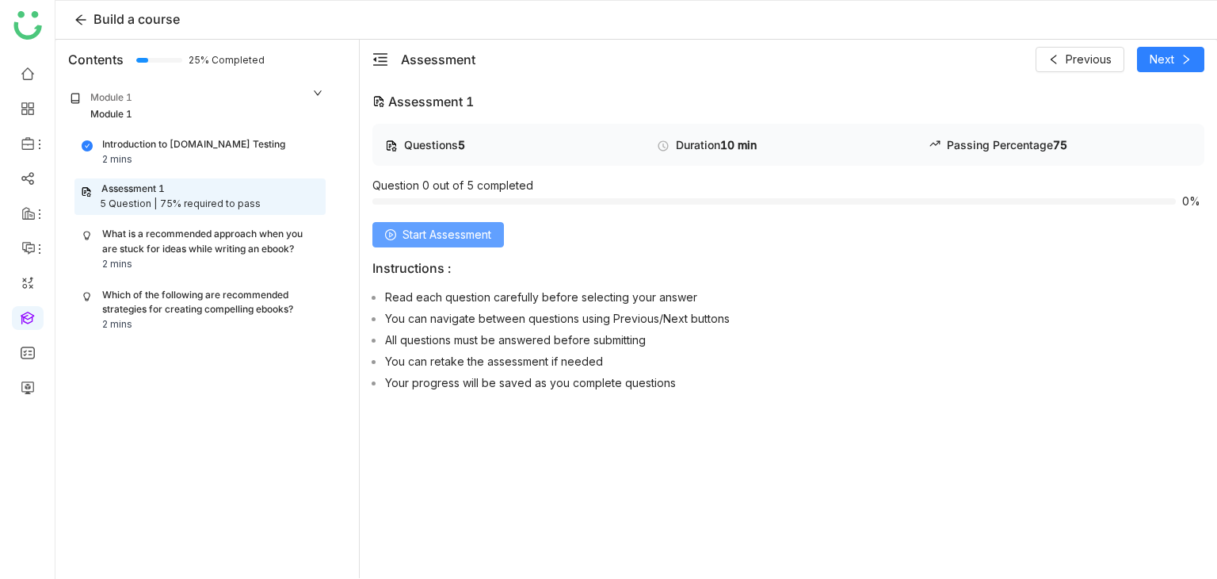
click at [468, 225] on button "Start Assessment" at bounding box center [439, 234] width 132 height 25
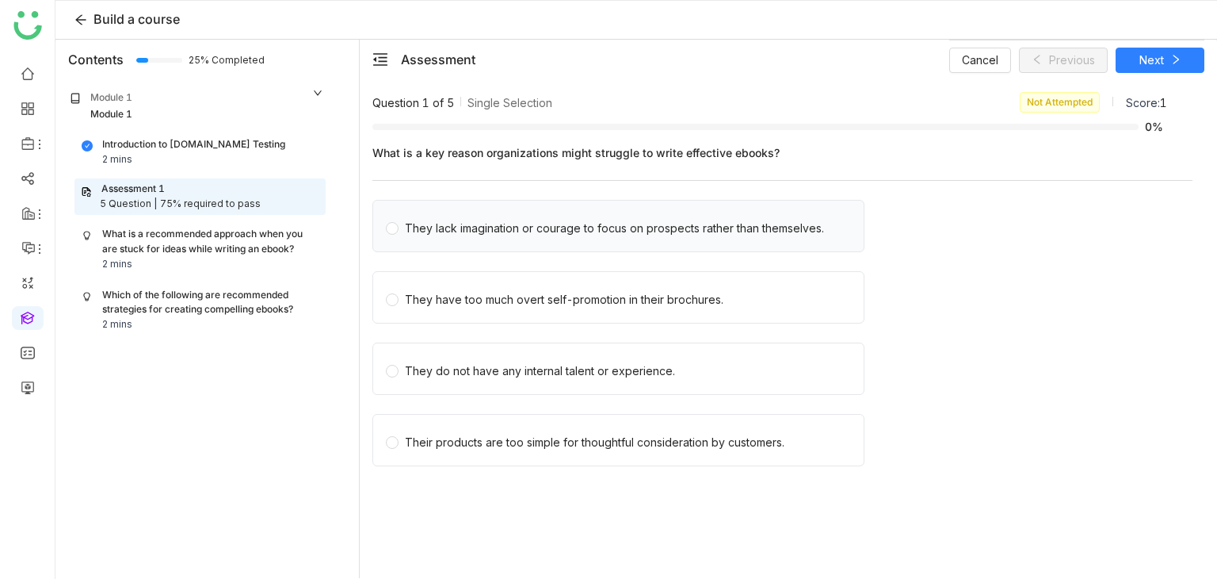
click at [625, 231] on div "They lack imagination or courage to focus on prospects rather than themselves." at bounding box center [614, 228] width 419 height 17
click at [1140, 52] on span "Next" at bounding box center [1152, 60] width 25 height 17
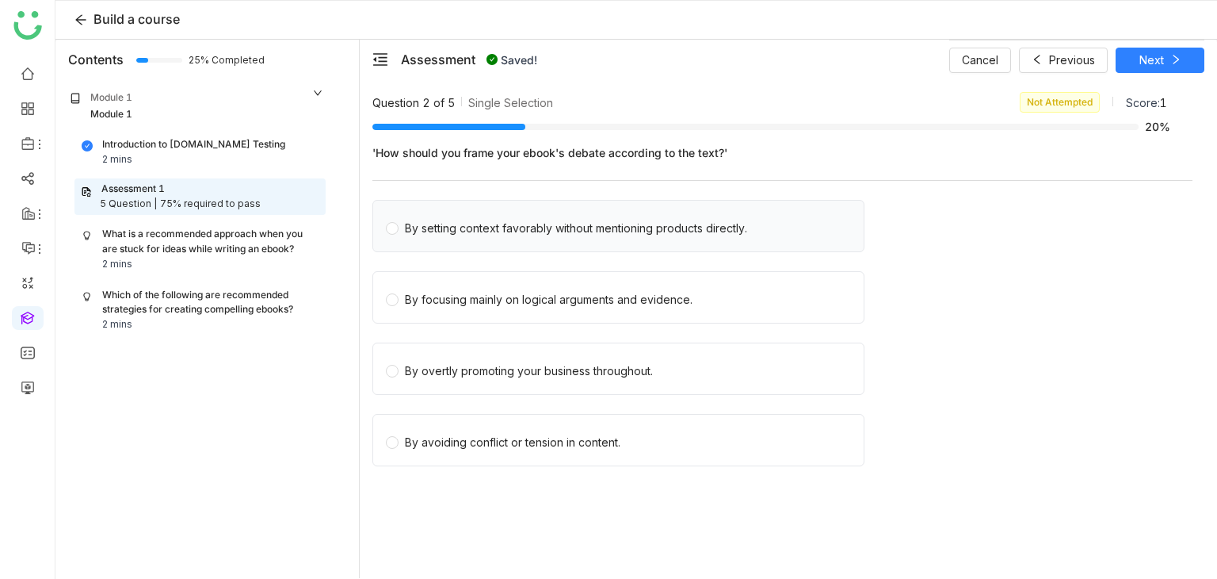
click at [415, 233] on div "By setting context favorably without mentioning products directly." at bounding box center [576, 228] width 342 height 17
click at [1144, 53] on span "Next" at bounding box center [1152, 60] width 25 height 17
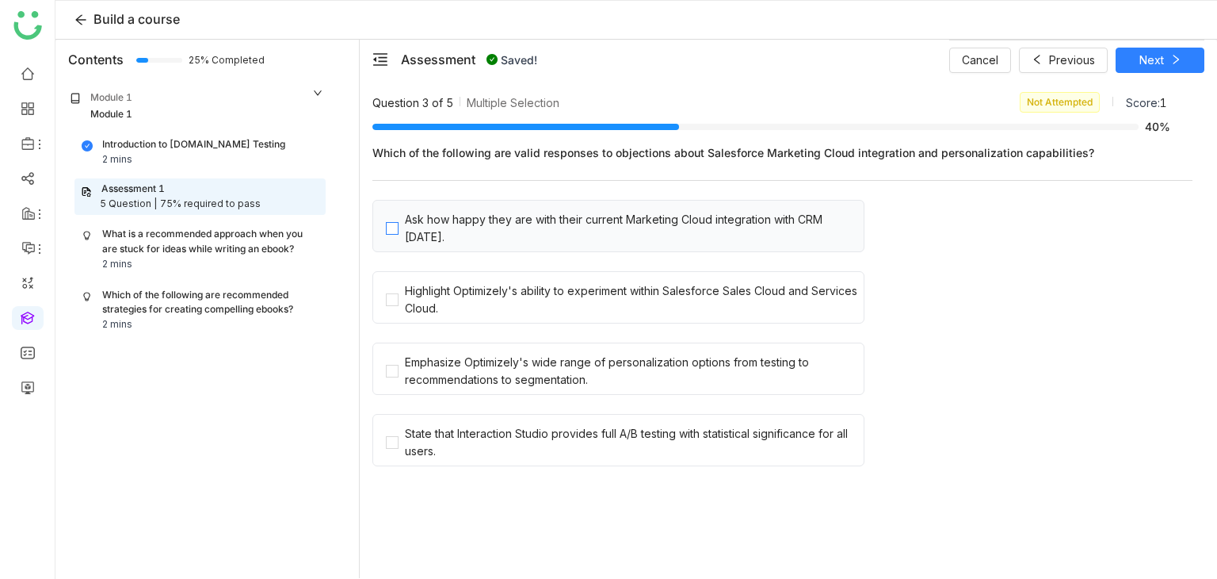
click at [497, 222] on div "Ask how happy they are with their current Marketing Cloud integration with CRM …" at bounding box center [631, 228] width 453 height 35
click at [1164, 59] on button "Next" at bounding box center [1160, 60] width 89 height 25
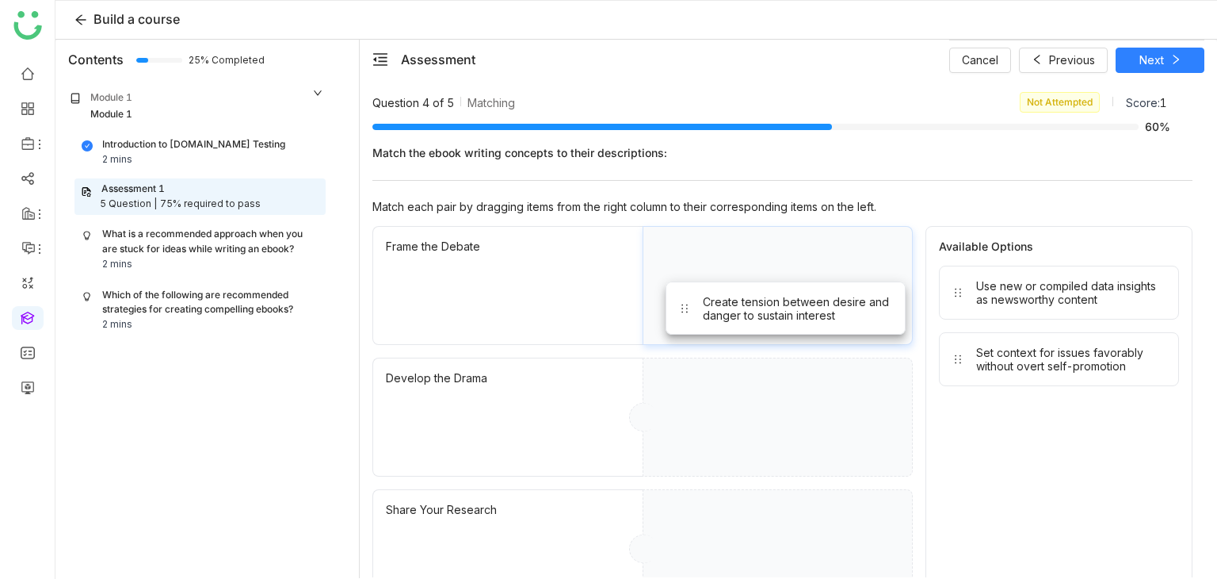
drag, startPoint x: 1021, startPoint y: 269, endPoint x: 723, endPoint y: 279, distance: 298.2
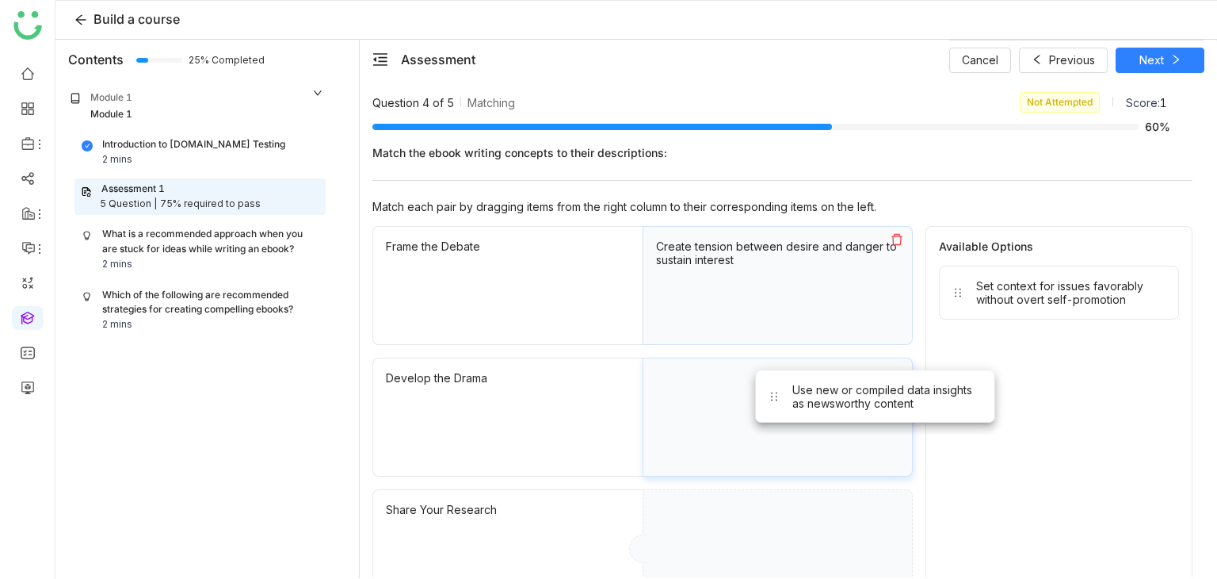
drag, startPoint x: 976, startPoint y: 280, endPoint x: 775, endPoint y: 394, distance: 230.7
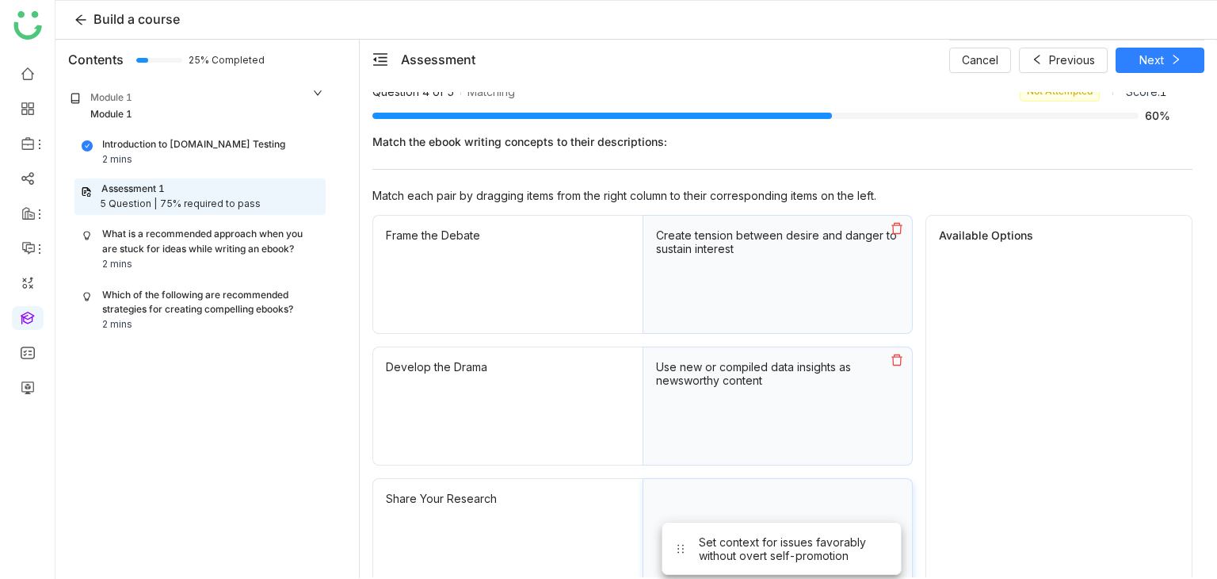
drag, startPoint x: 1014, startPoint y: 306, endPoint x: 737, endPoint y: 562, distance: 376.9
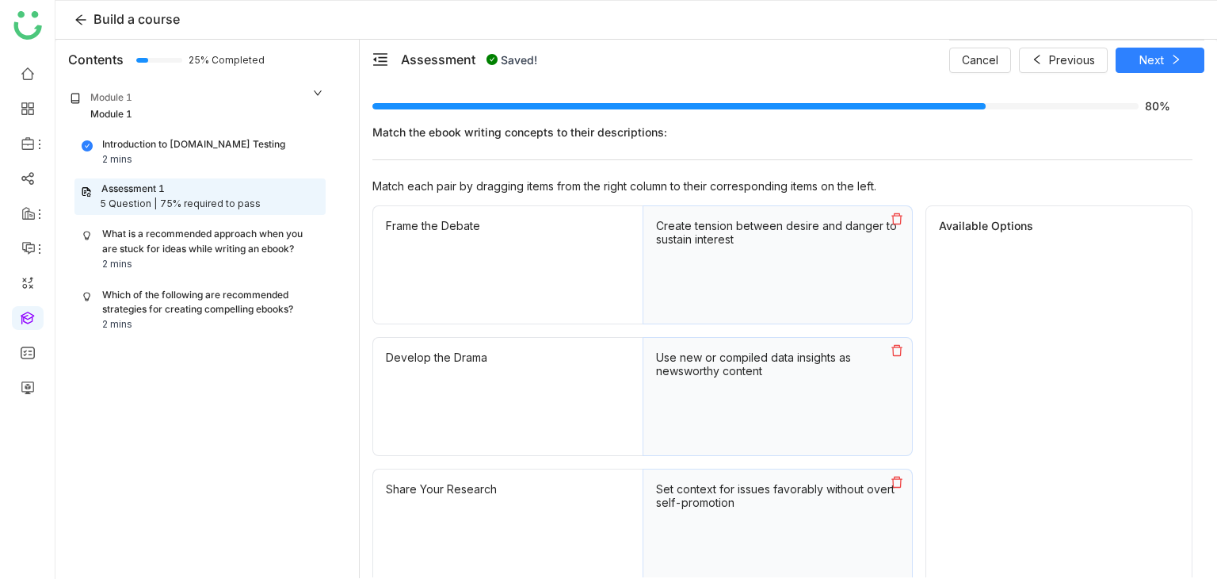
click at [1167, 44] on div "Cancel Previous Next" at bounding box center [1076, 60] width 255 height 40
click at [1166, 58] on button "Next" at bounding box center [1160, 60] width 89 height 25
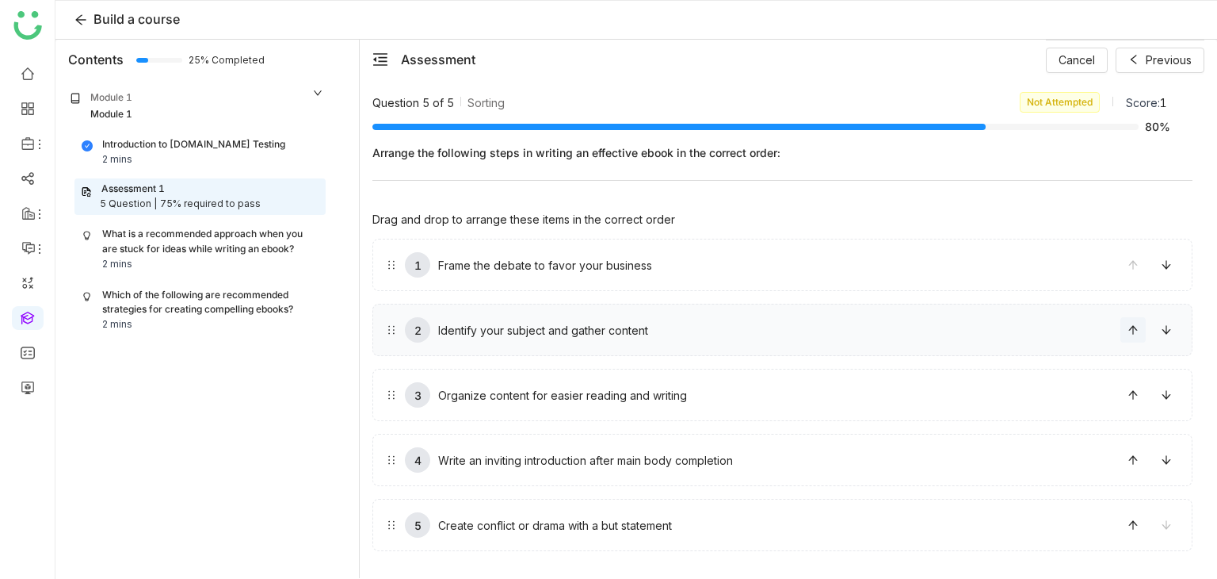
click at [1129, 330] on icon at bounding box center [1133, 329] width 11 height 11
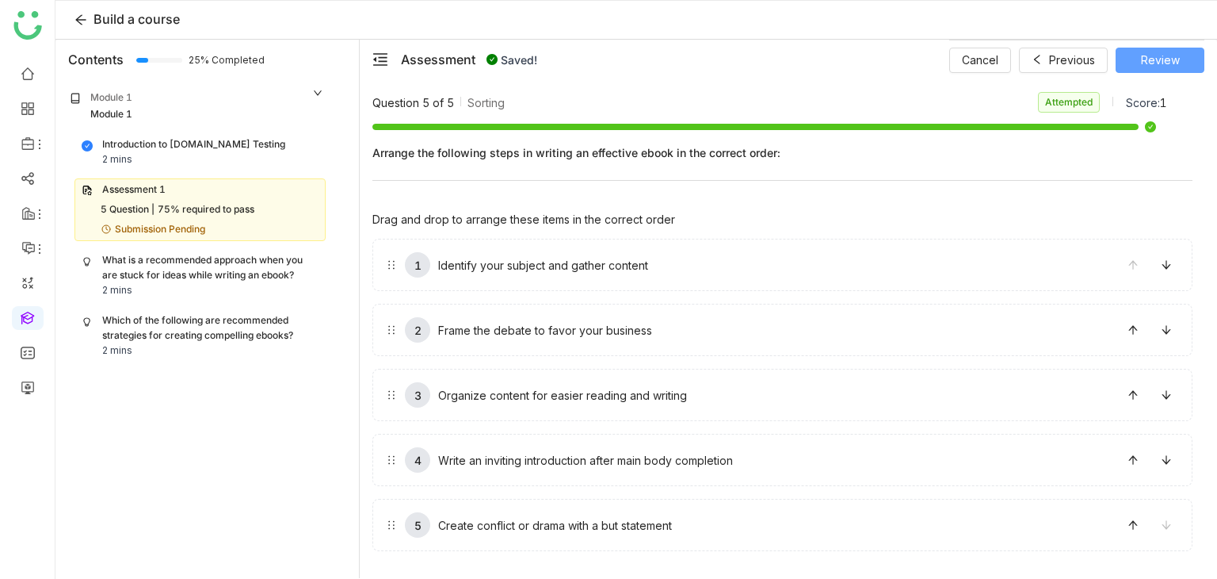
click at [1159, 66] on span "Review" at bounding box center [1160, 60] width 39 height 17
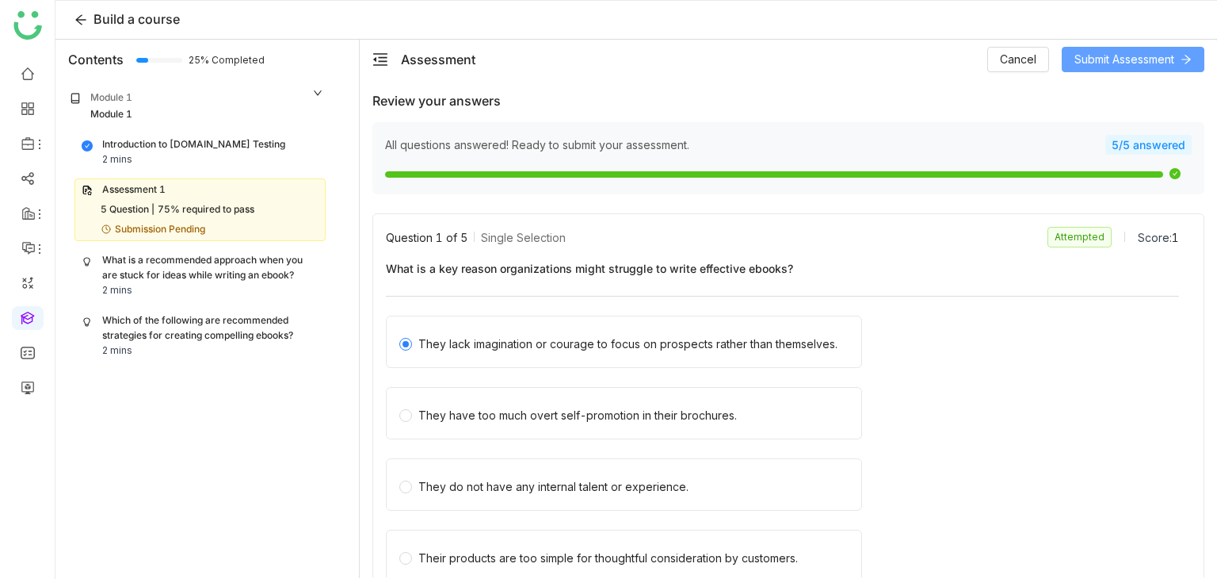
click at [1129, 53] on span "Submit Assessment" at bounding box center [1125, 59] width 100 height 17
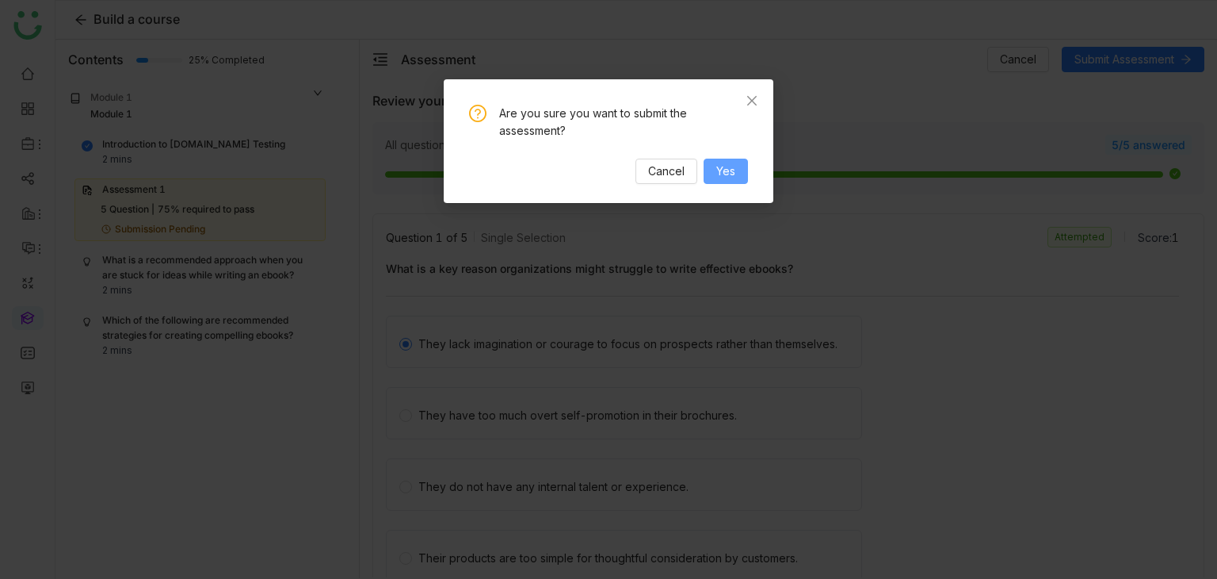
click at [727, 163] on span "Yes" at bounding box center [725, 170] width 19 height 17
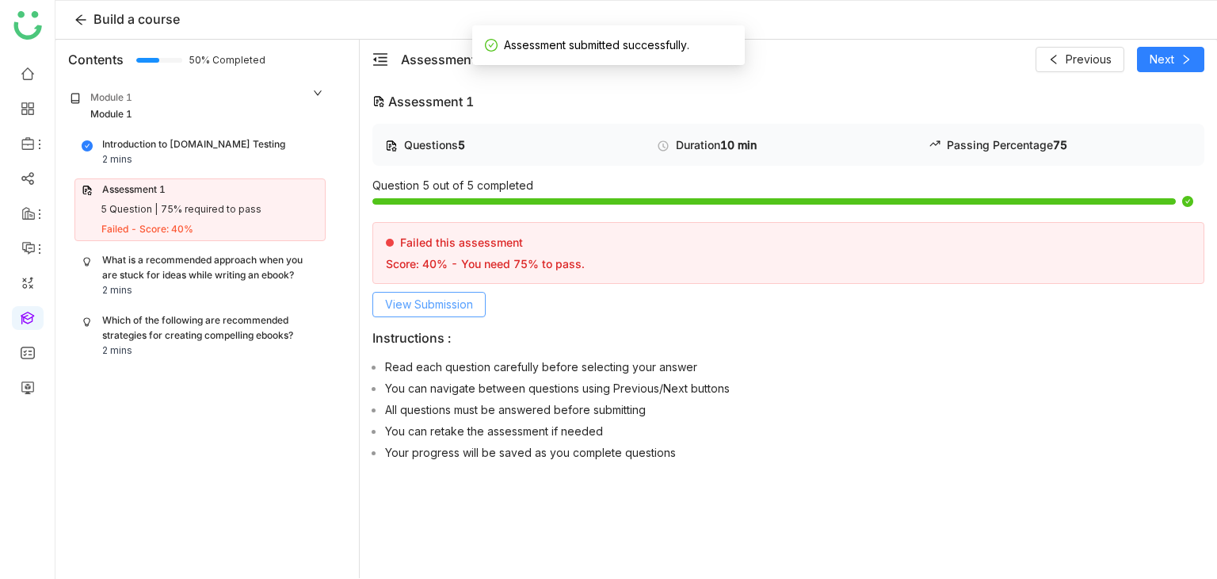
click at [460, 299] on span "View Submission" at bounding box center [429, 304] width 88 height 17
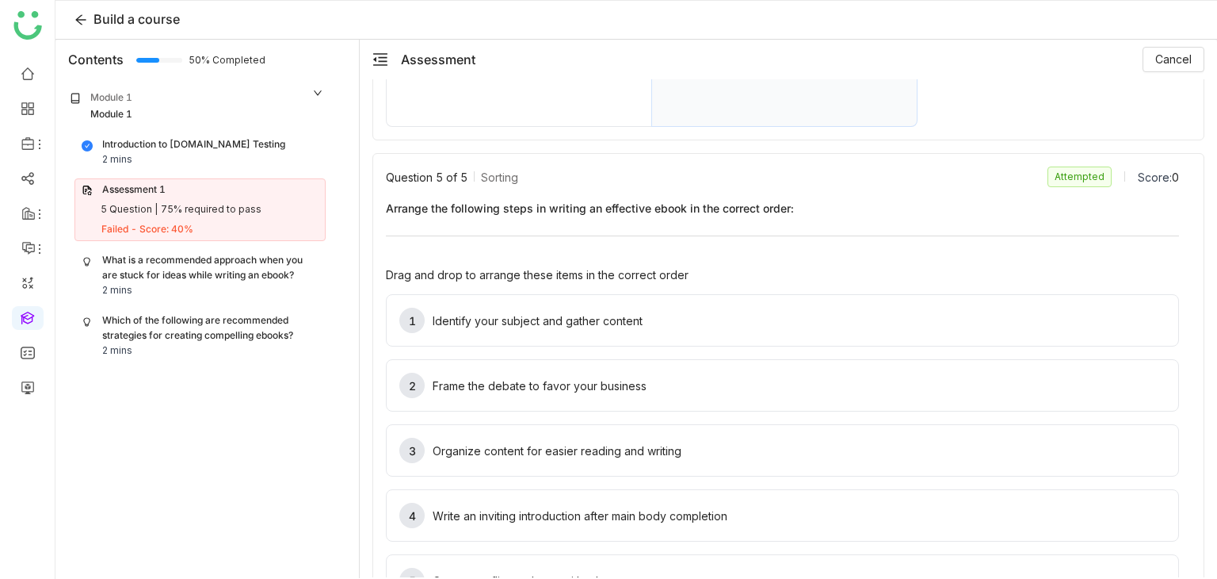
scroll to position [1861, 0]
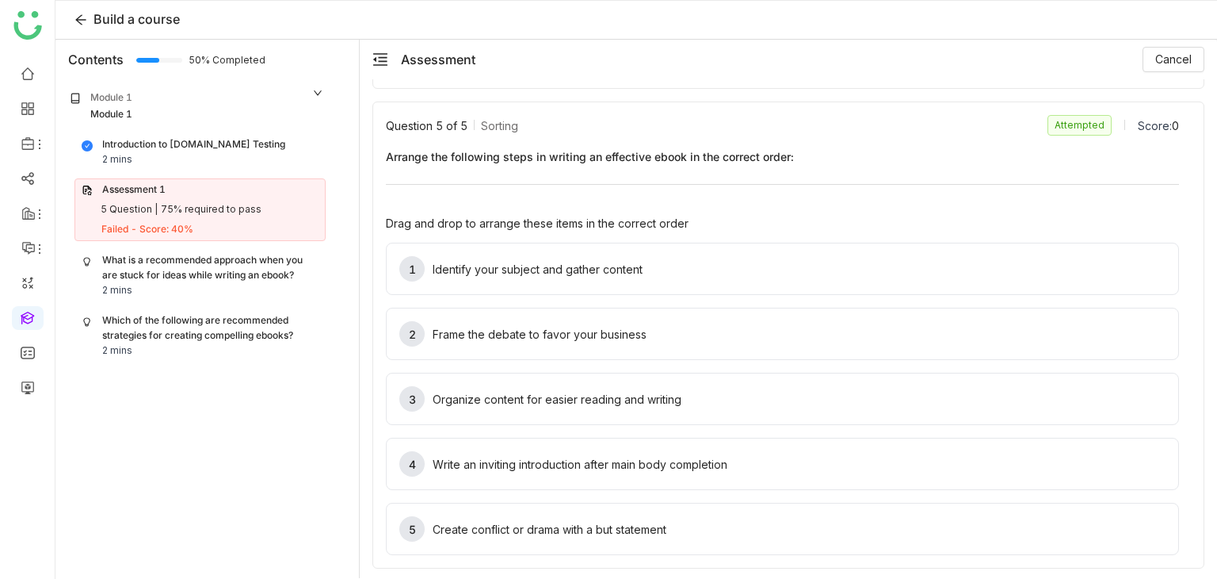
click at [237, 227] on div "Failed - Score: 40%" at bounding box center [209, 229] width 217 height 15
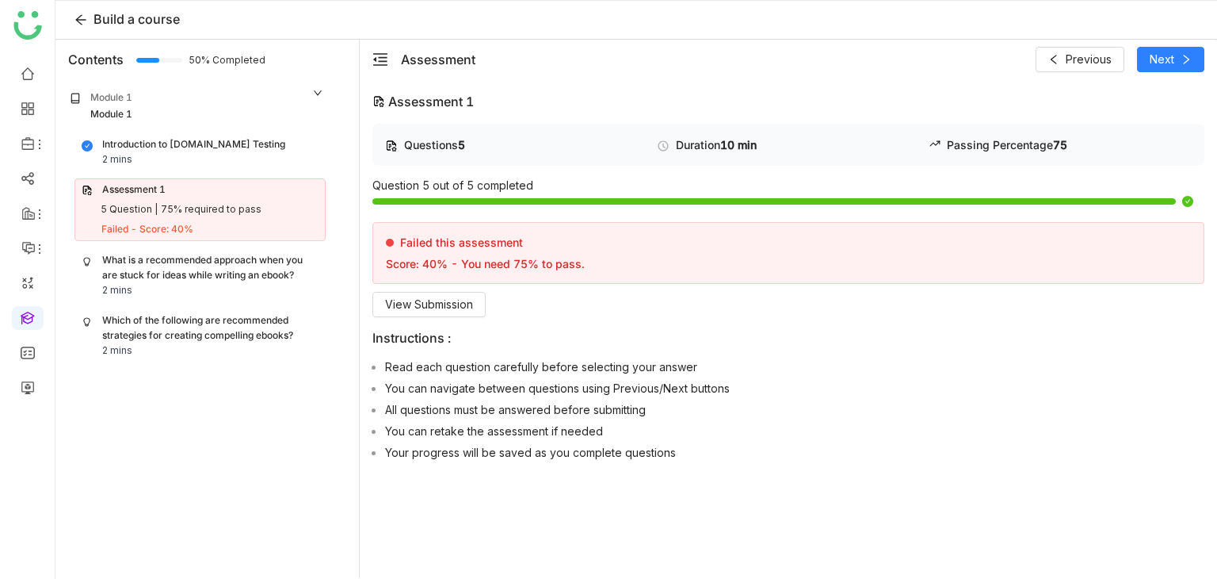
click at [236, 246] on div "Introduction to Cypress.io Testing 2 mins Assessment 1 5 Question | 75% require…" at bounding box center [197, 247] width 277 height 229
click at [238, 261] on div "What is a recommended approach when you are stuck for ideas while writing an eb…" at bounding box center [210, 268] width 216 height 30
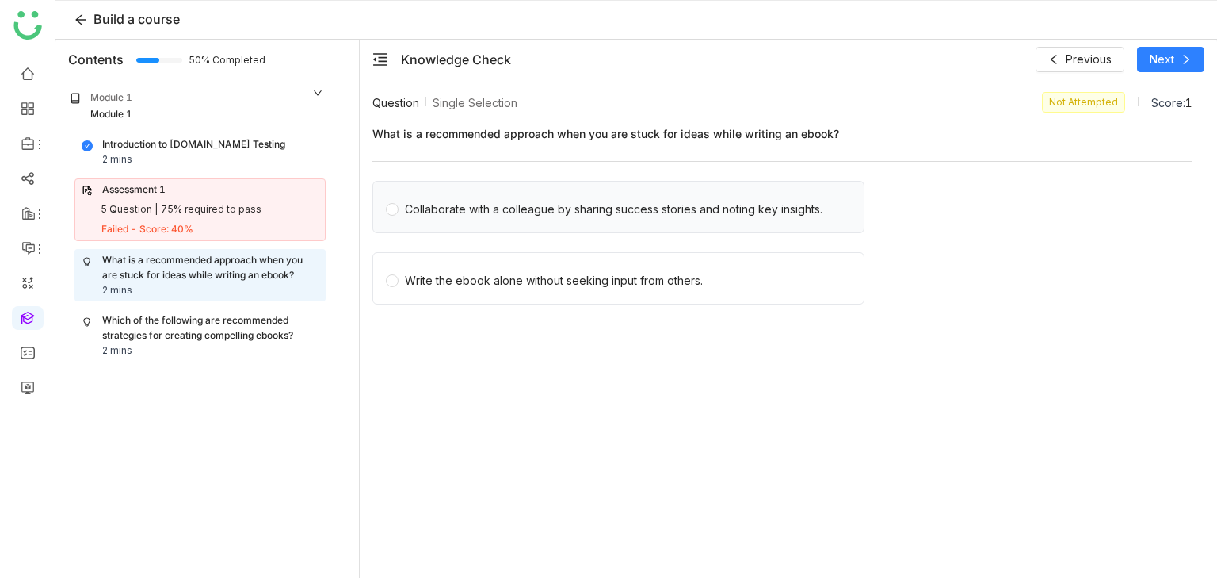
click at [517, 219] on div "Collaborate with a colleague by sharing success stories and noting key insights." at bounding box center [619, 207] width 492 height 52
click at [520, 209] on div "Collaborate with a colleague by sharing success stories and noting key insights." at bounding box center [614, 209] width 418 height 17
click at [1175, 63] on button "Next" at bounding box center [1170, 59] width 67 height 25
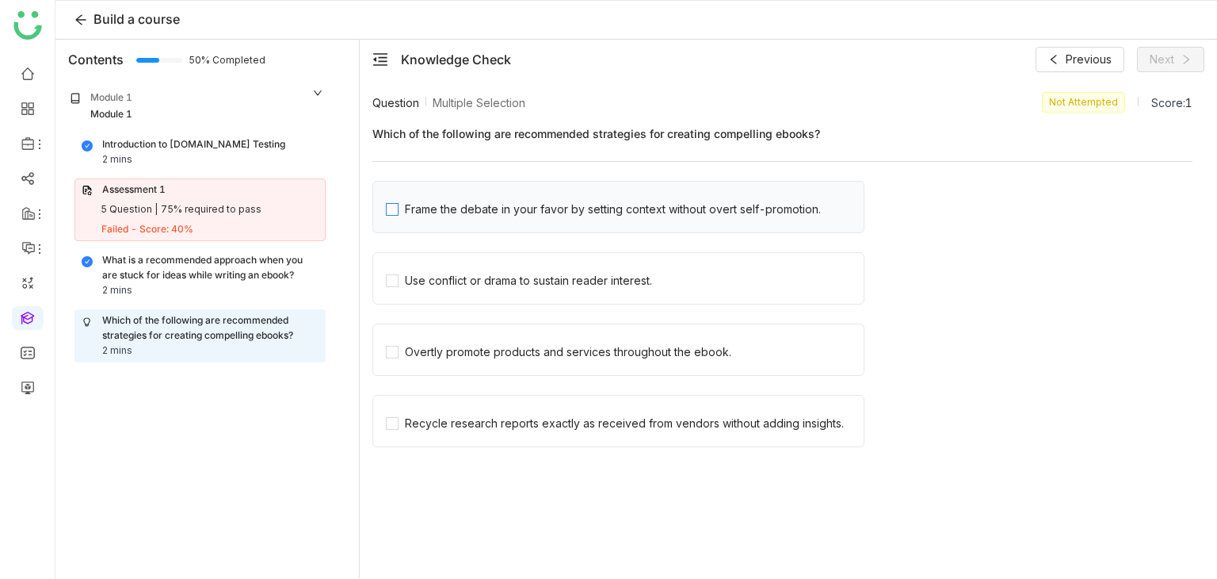
click at [606, 216] on div "Frame the debate in your favor by setting context without overt self-promotion." at bounding box center [613, 209] width 416 height 17
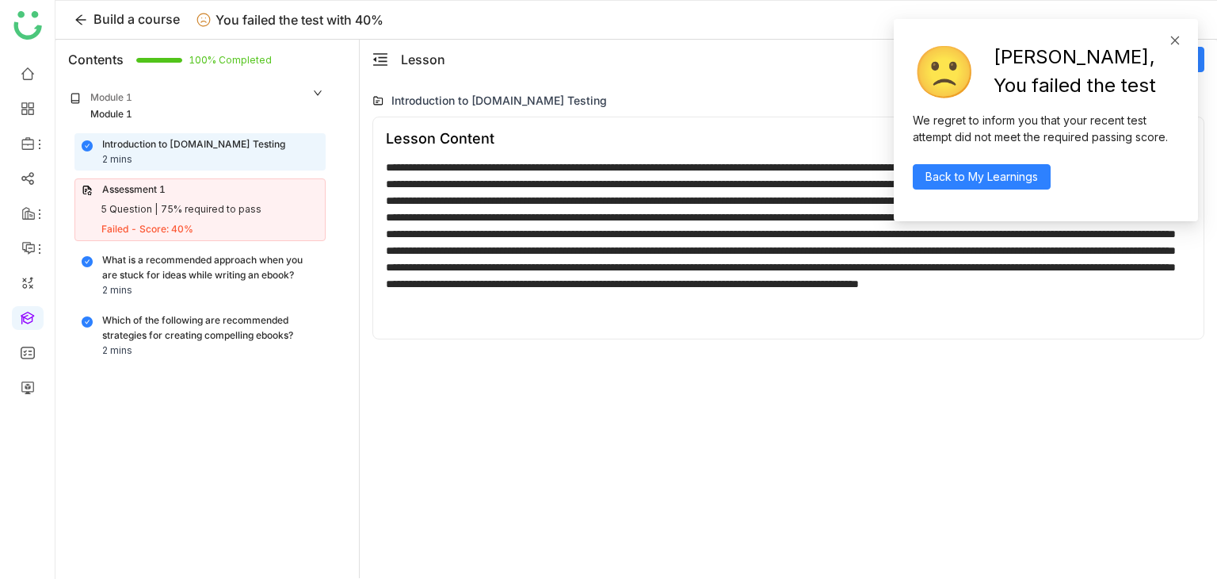
click at [1178, 44] on icon at bounding box center [1175, 40] width 11 height 11
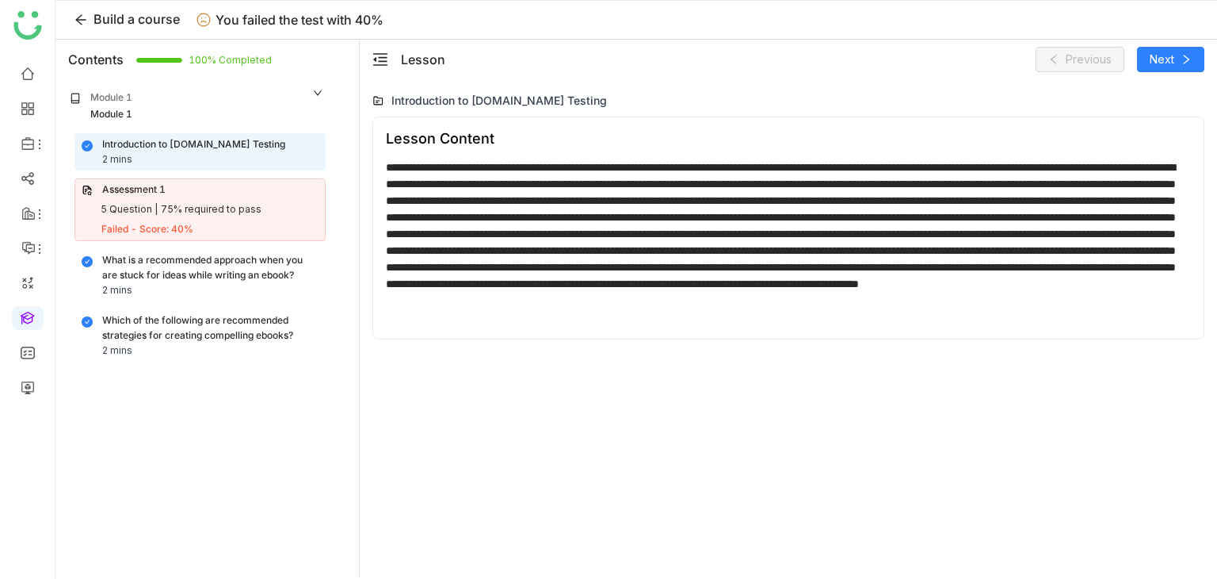
click at [243, 196] on div "Assessment 1" at bounding box center [200, 189] width 237 height 15
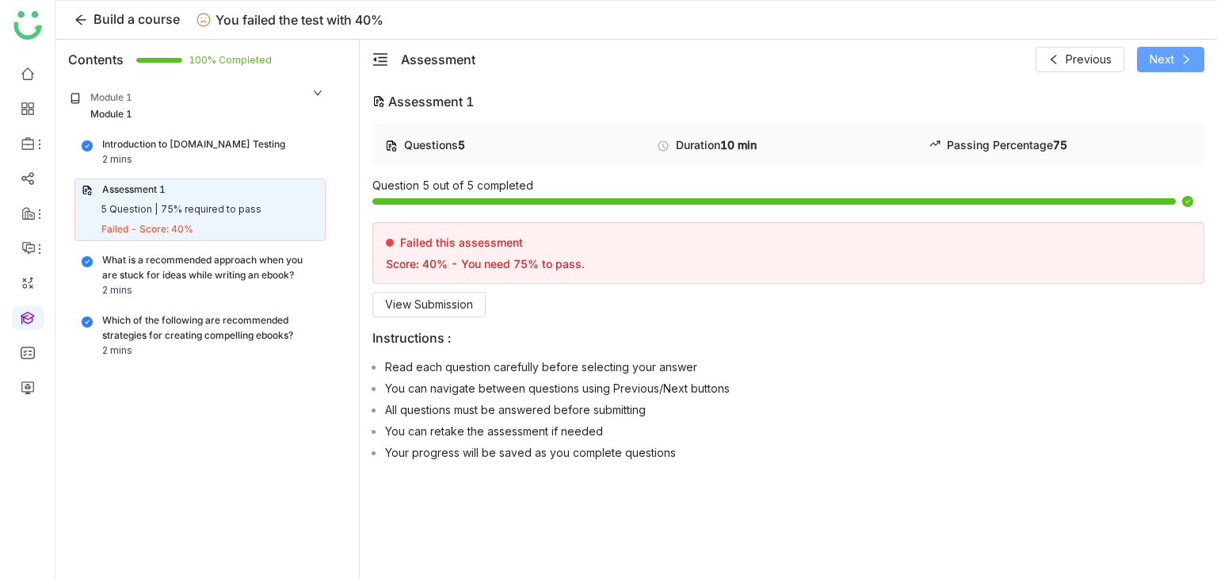
click at [1175, 58] on button "Next" at bounding box center [1170, 59] width 67 height 25
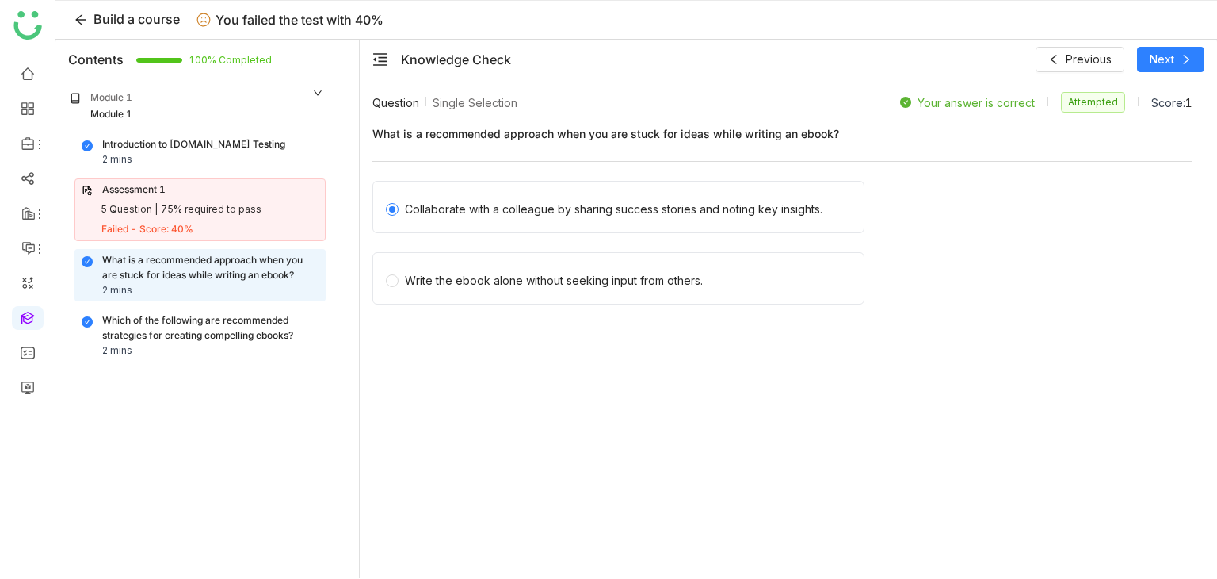
click at [1195, 45] on div "Knowledge Check Previous Next" at bounding box center [789, 60] width 858 height 40
click at [1186, 54] on icon at bounding box center [1186, 59] width 11 height 11
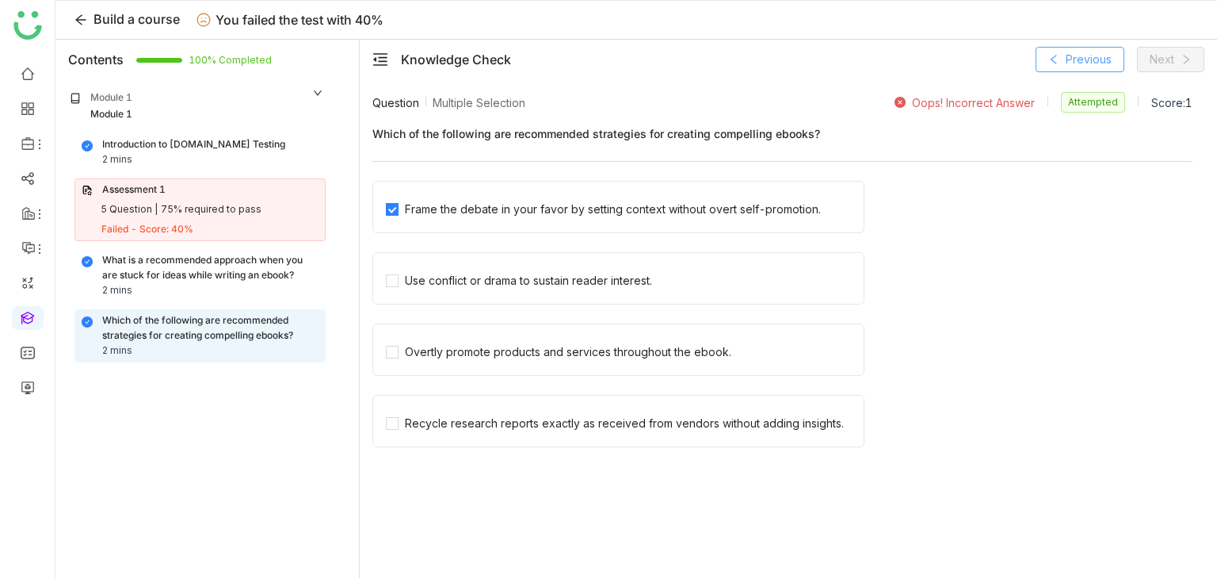
click at [1075, 71] on button "Previous" at bounding box center [1080, 59] width 89 height 25
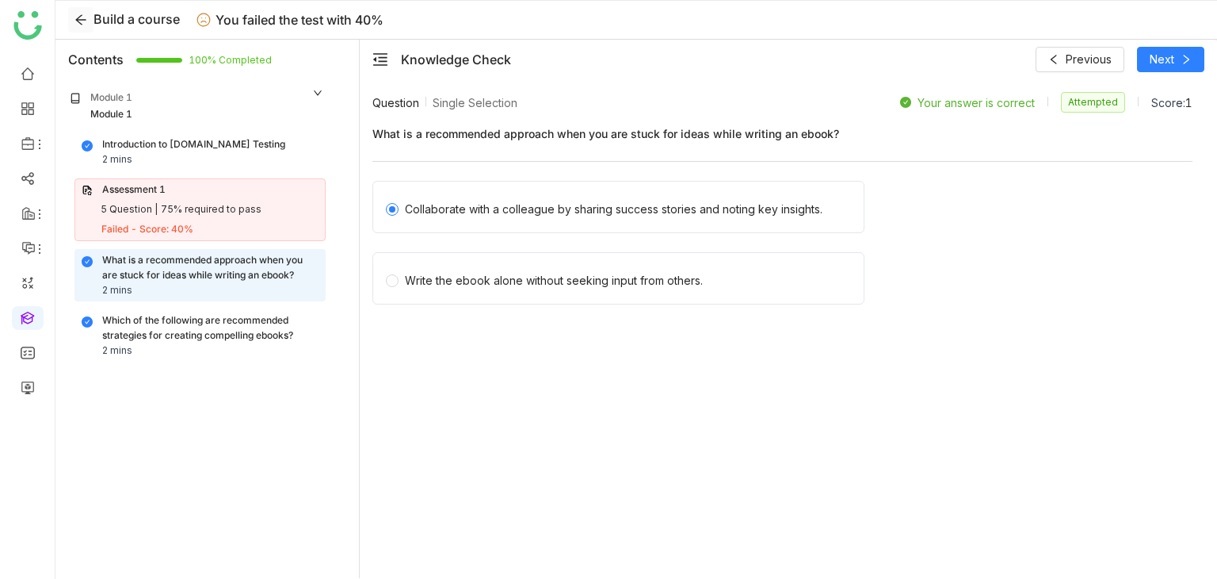
click at [81, 21] on icon at bounding box center [81, 19] width 13 height 13
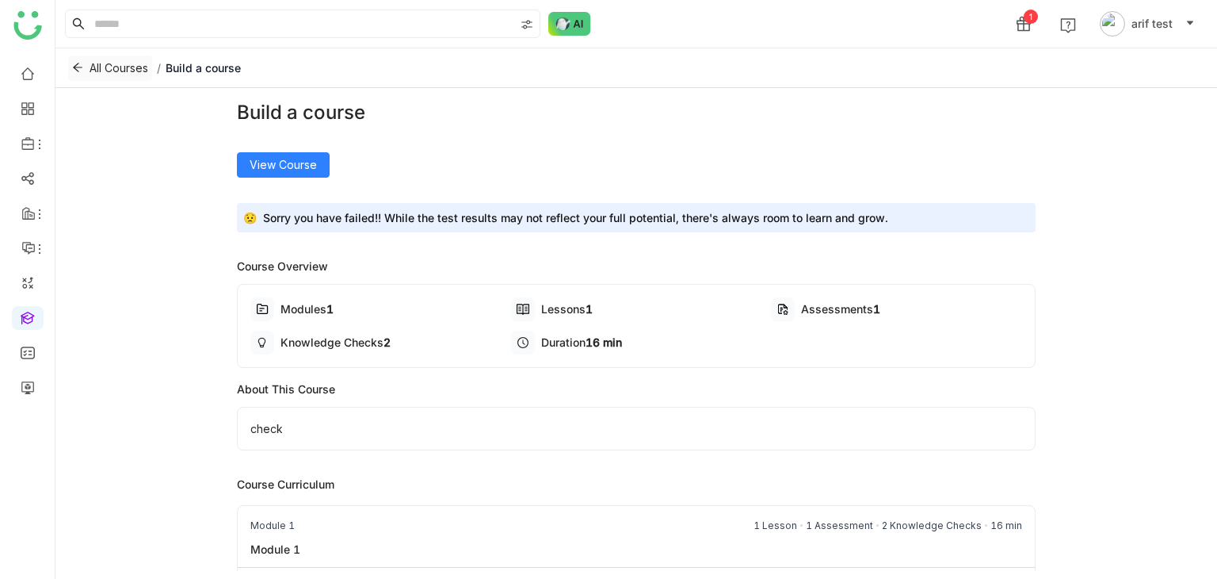
click at [71, 68] on button "All Courses" at bounding box center [110, 67] width 84 height 25
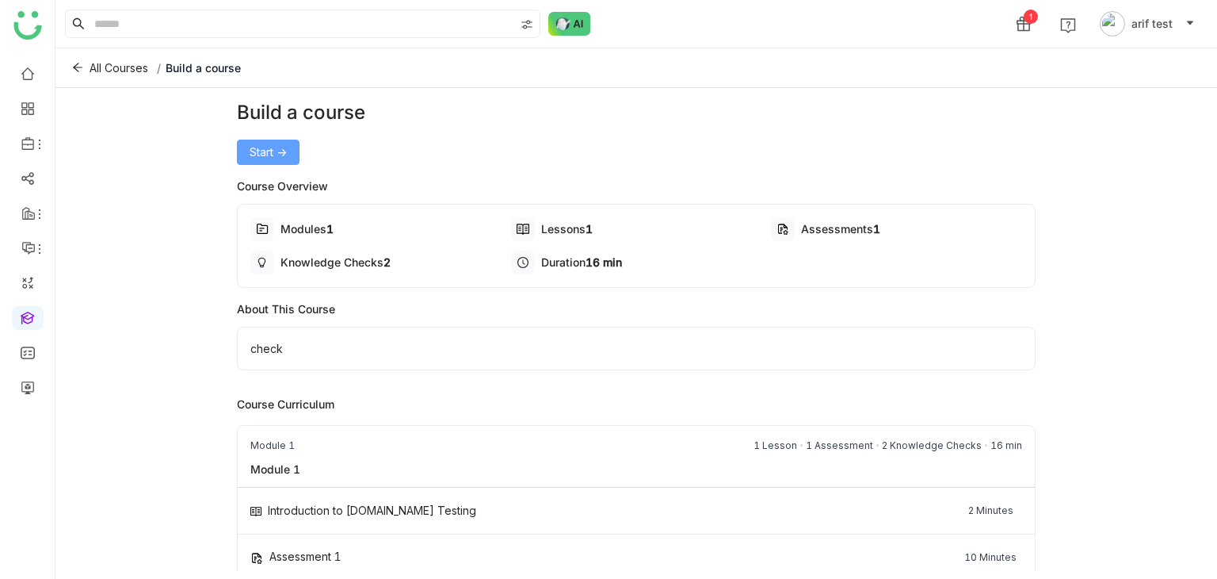
click at [268, 141] on button "Start ->" at bounding box center [268, 151] width 63 height 25
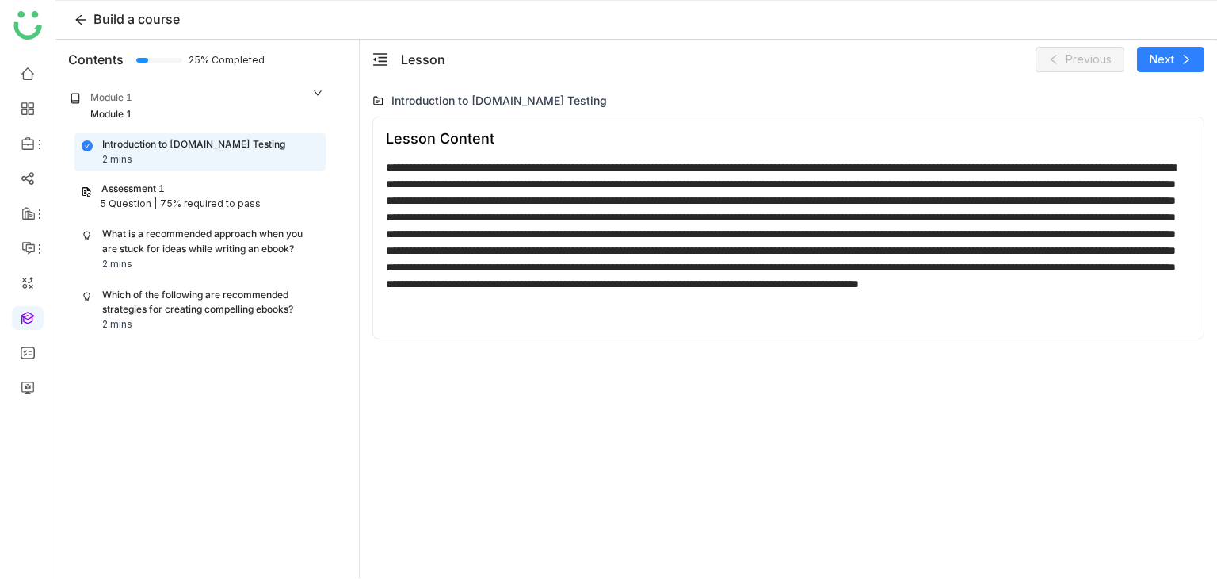
click at [248, 220] on div "Introduction to [DOMAIN_NAME] Testing 2 mins Assessment 1 5 Question | 75% requ…" at bounding box center [197, 234] width 277 height 203
click at [254, 197] on div "75% required to pass" at bounding box center [210, 204] width 101 height 15
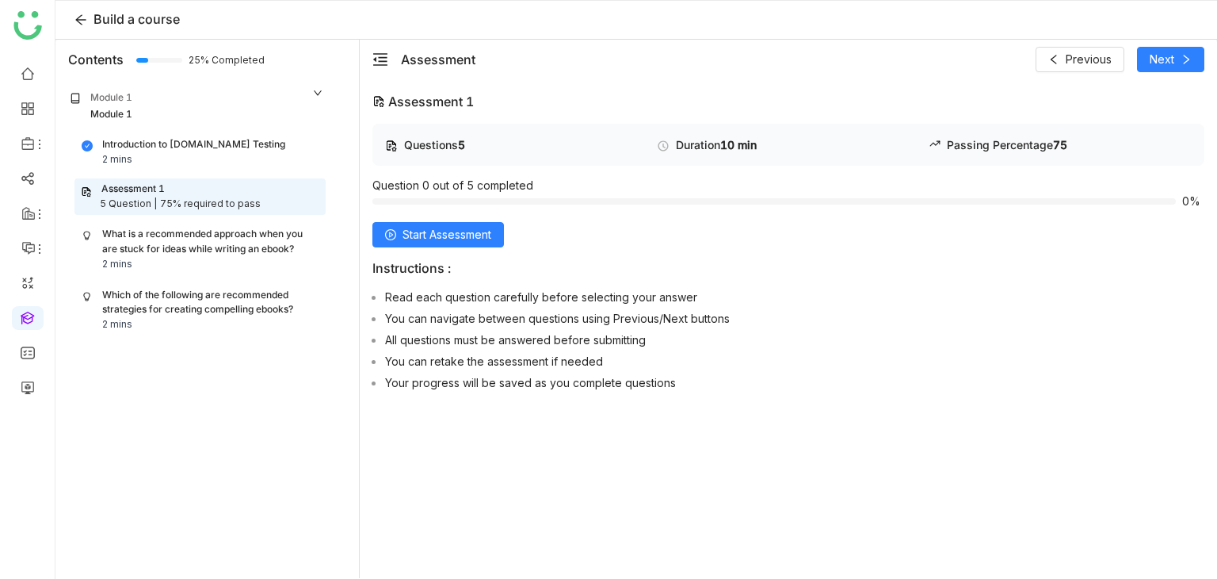
click at [485, 253] on div "Questions 5 Duration 10 min Passing Percentage 75 Question 0 out of 5 completed…" at bounding box center [789, 260] width 832 height 273
click at [491, 239] on span "Start Assessment" at bounding box center [447, 234] width 89 height 17
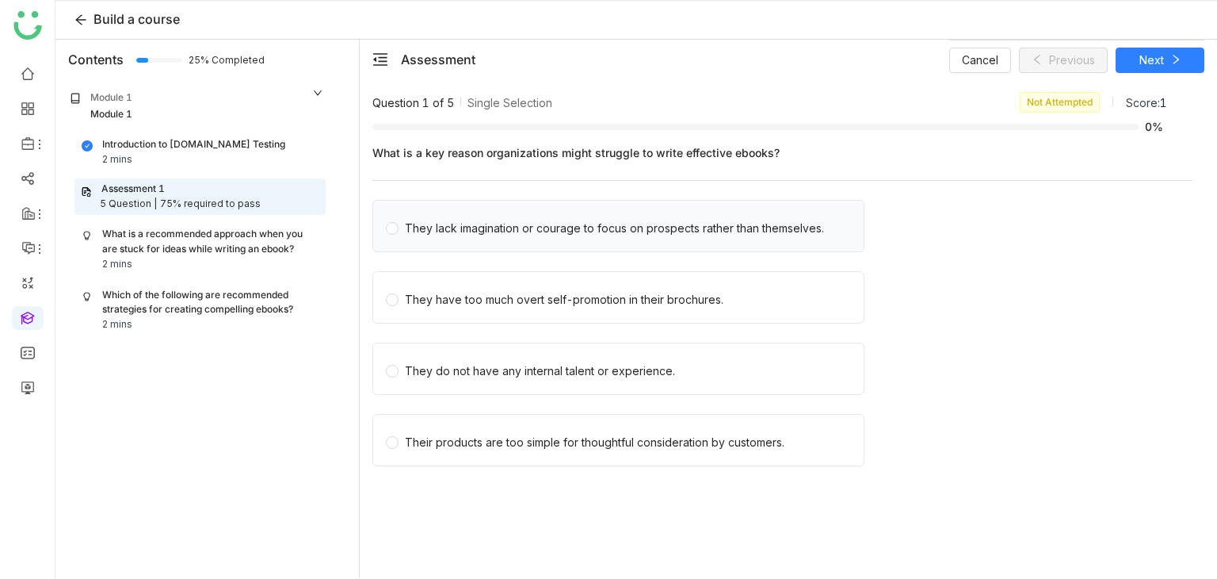
click at [639, 240] on div "They lack imagination or courage to focus on prospects rather than themselves." at bounding box center [619, 226] width 492 height 52
click at [644, 228] on div "They lack imagination or courage to focus on prospects rather than themselves." at bounding box center [614, 228] width 419 height 17
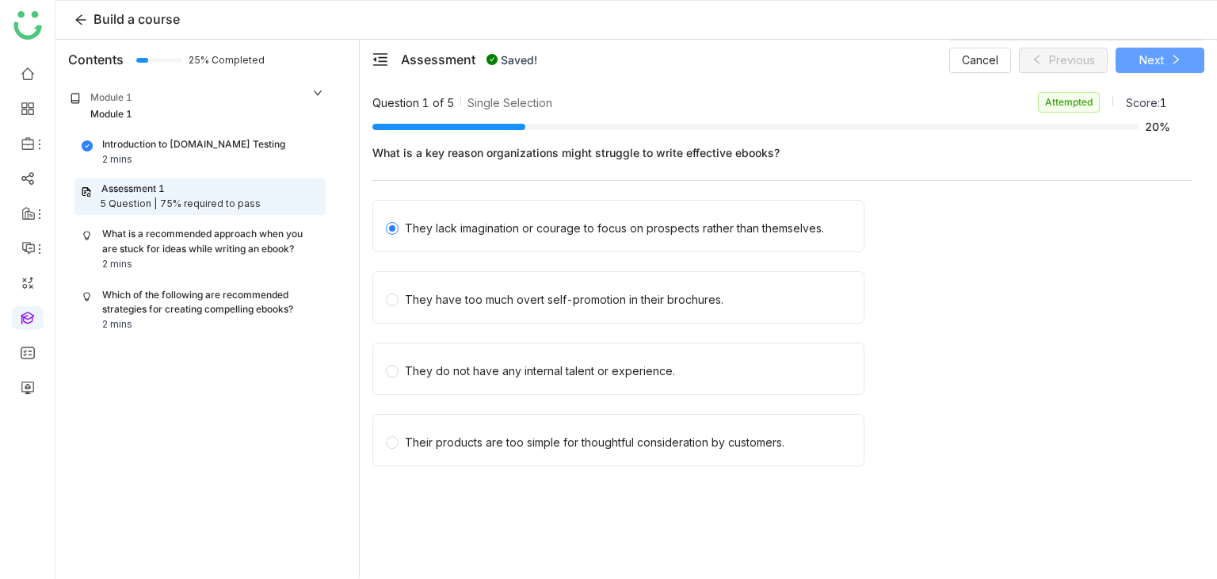
click at [1163, 67] on span "Next" at bounding box center [1152, 60] width 25 height 17
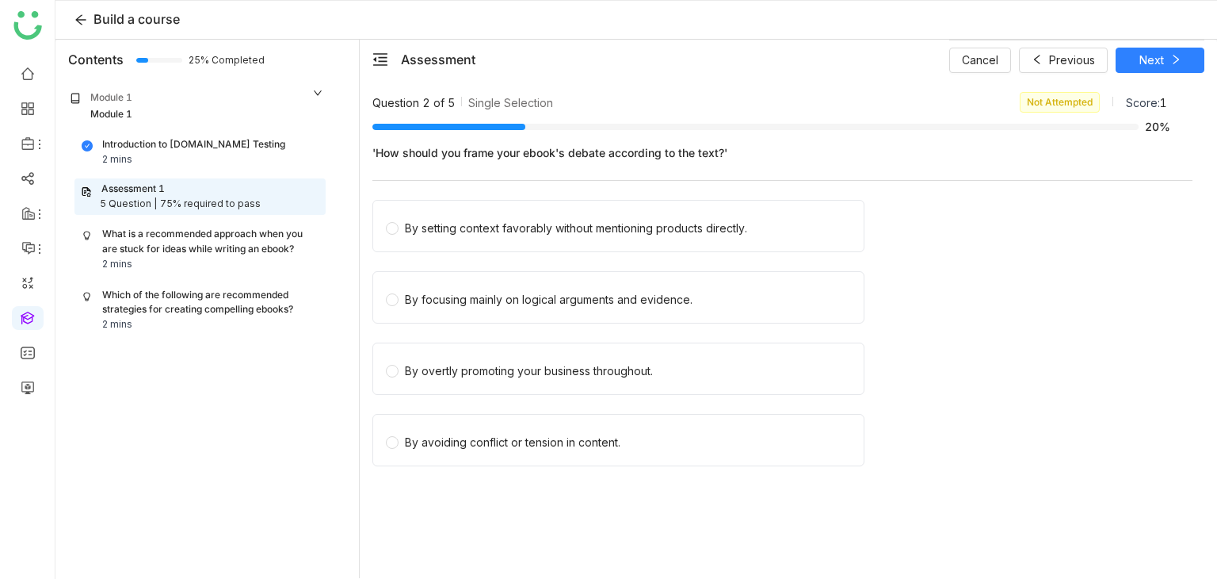
click at [469, 251] on div "By setting context favorably without mentioning products directly." at bounding box center [783, 231] width 820 height 62
click at [476, 235] on div "By setting context favorably without mentioning products directly." at bounding box center [576, 228] width 342 height 17
click at [1183, 58] on button "Next" at bounding box center [1160, 60] width 89 height 25
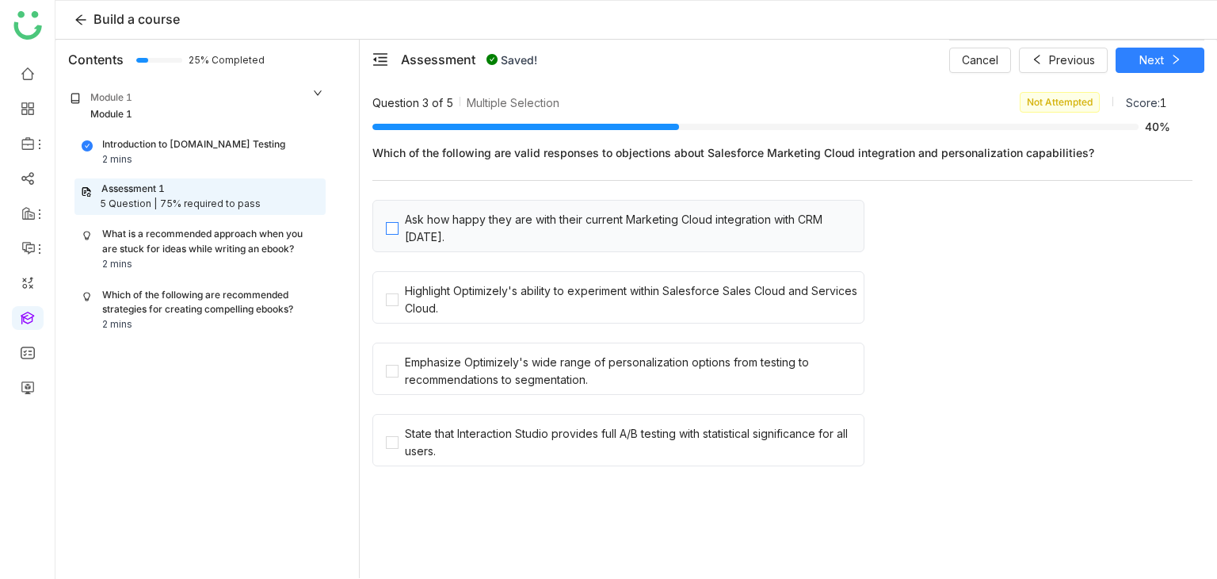
click at [511, 220] on div "Ask how happy they are with their current Marketing Cloud integration with CRM …" at bounding box center [631, 228] width 453 height 35
click at [1168, 52] on div "Cancel Saving... Saving..." at bounding box center [1076, 60] width 255 height 40
click at [1168, 52] on button "Next" at bounding box center [1160, 60] width 89 height 25
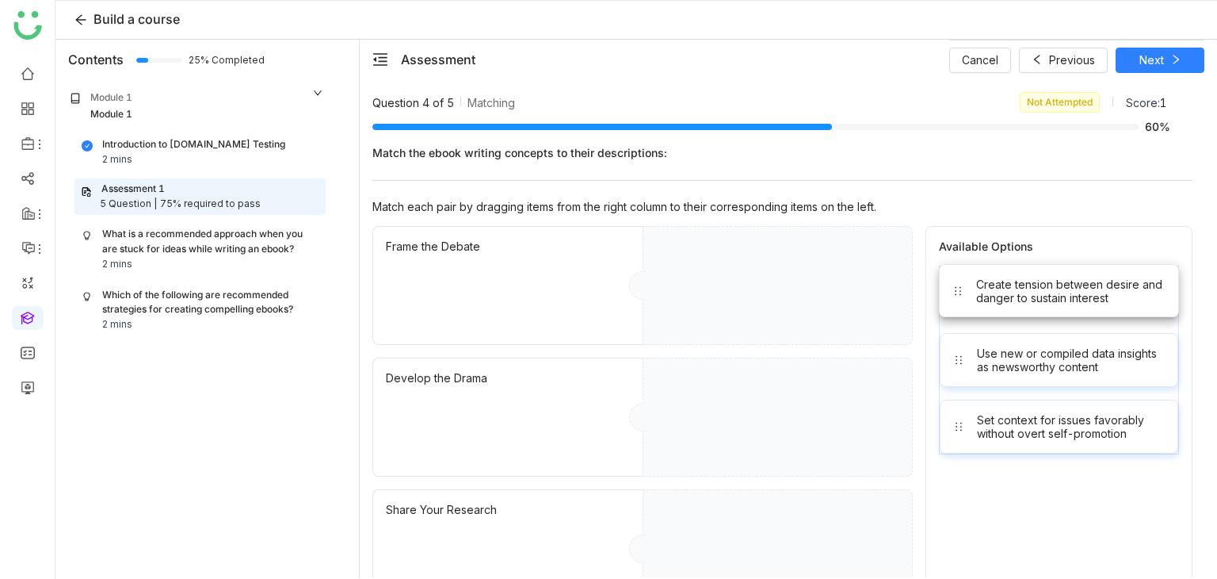
drag, startPoint x: 1011, startPoint y: 305, endPoint x: 816, endPoint y: 325, distance: 196.0
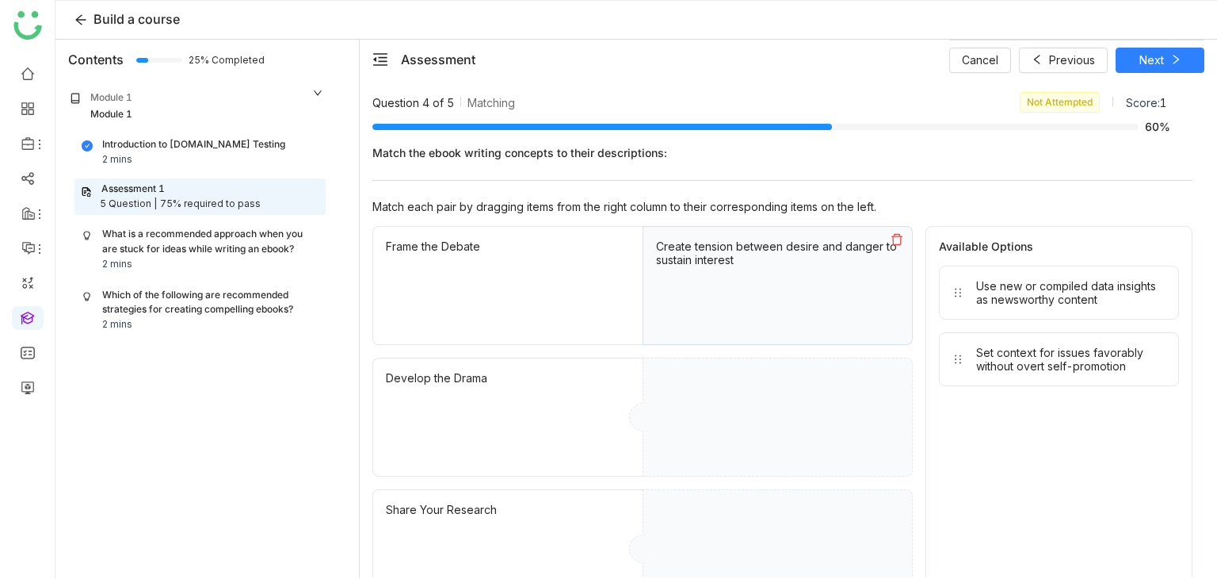
drag, startPoint x: 1005, startPoint y: 286, endPoint x: 729, endPoint y: 422, distance: 307.3
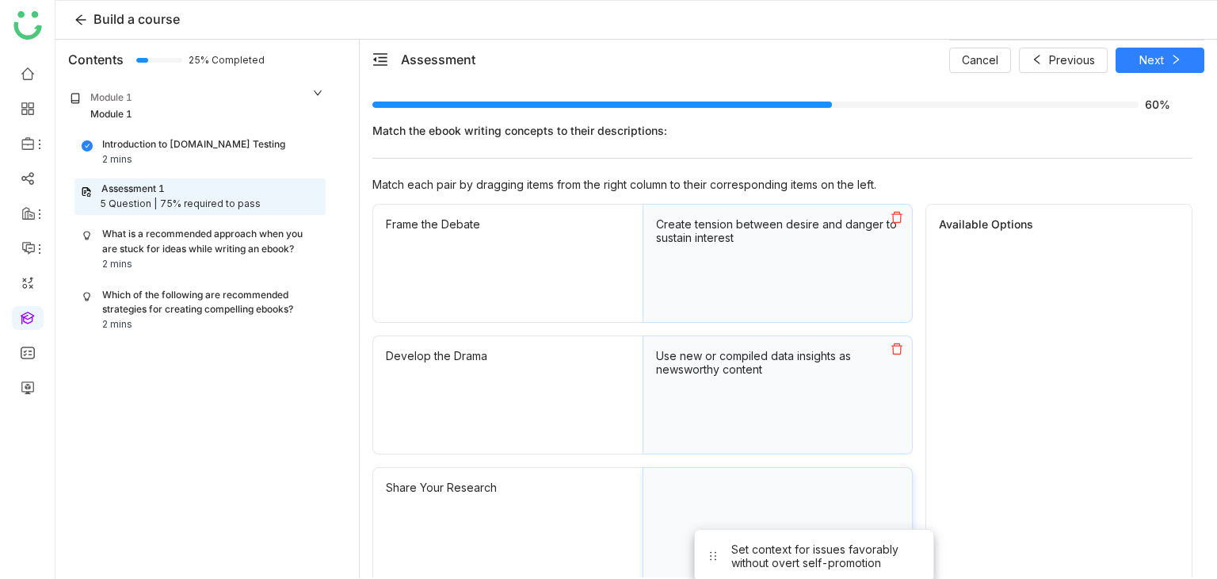
drag, startPoint x: 954, startPoint y: 309, endPoint x: 709, endPoint y: 574, distance: 360.6
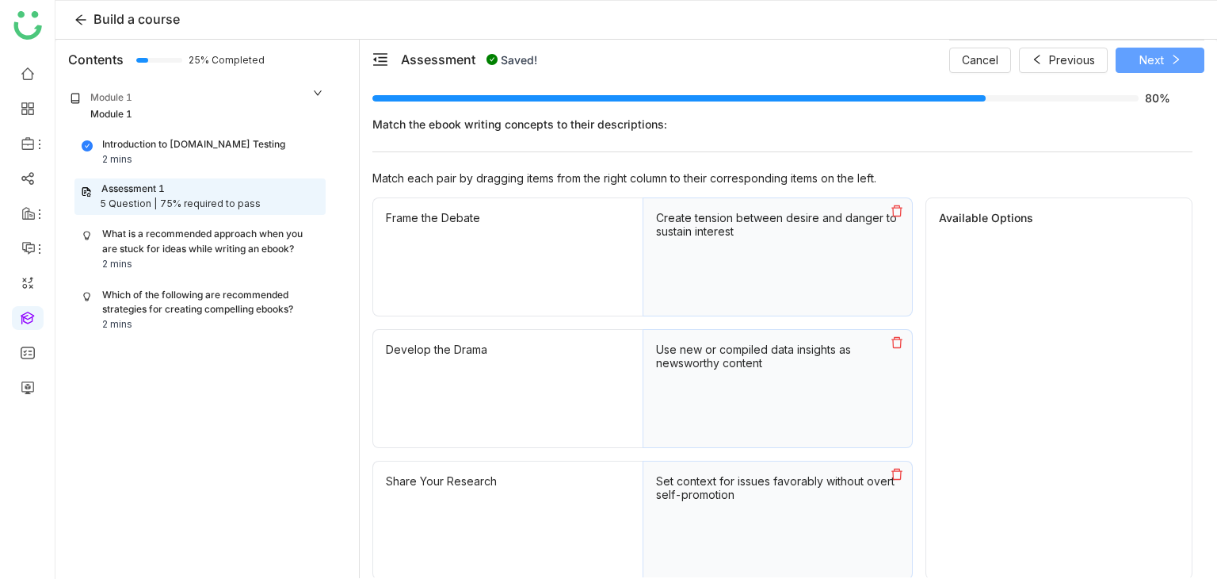
click at [1175, 51] on button "Next" at bounding box center [1160, 60] width 89 height 25
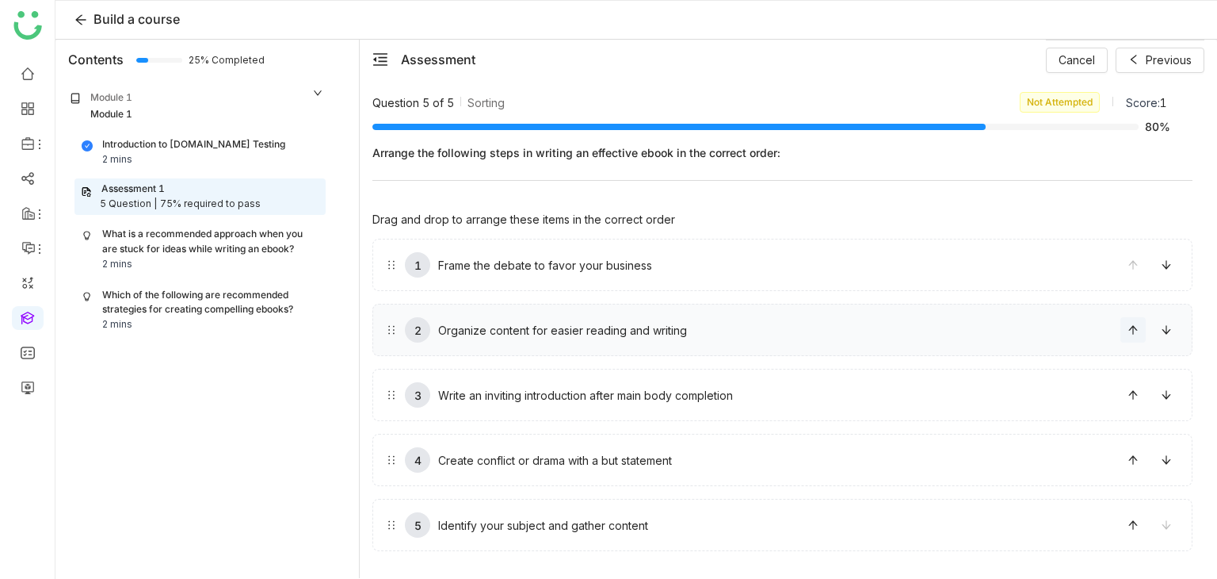
click at [1137, 334] on button at bounding box center [1133, 329] width 25 height 25
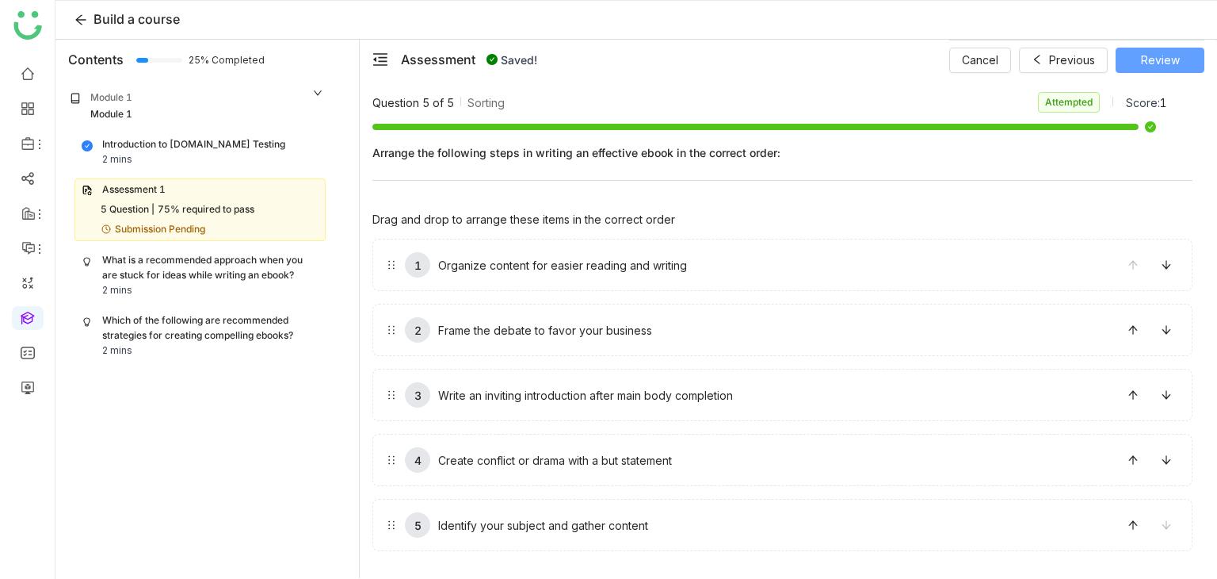
click at [1165, 67] on span "Review" at bounding box center [1160, 60] width 39 height 17
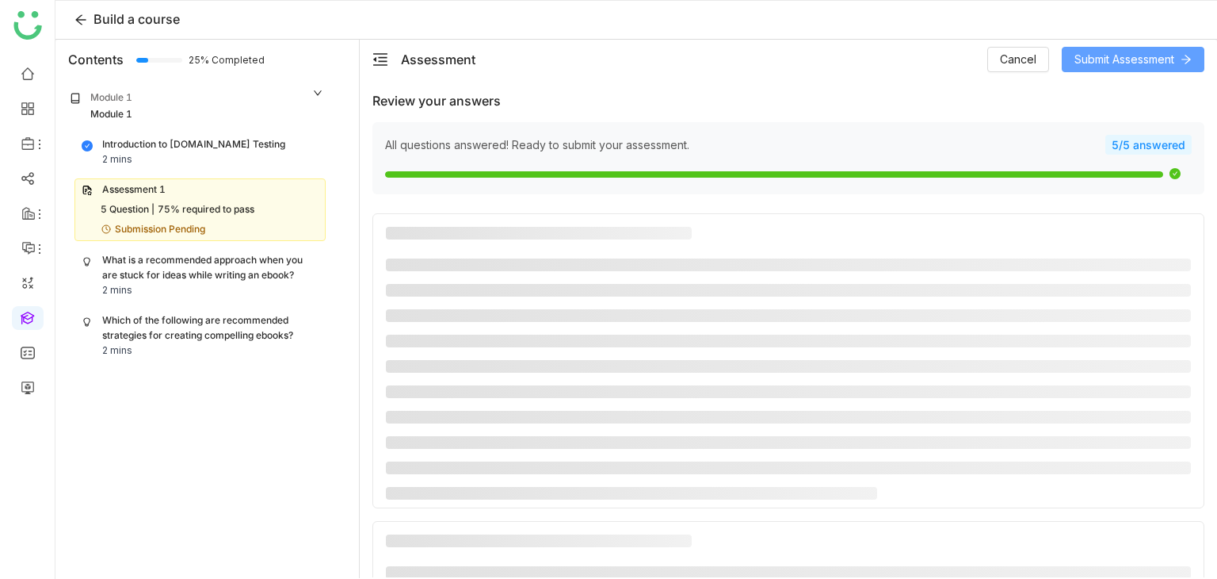
click at [1106, 71] on button "Submit Assessment" at bounding box center [1133, 59] width 143 height 25
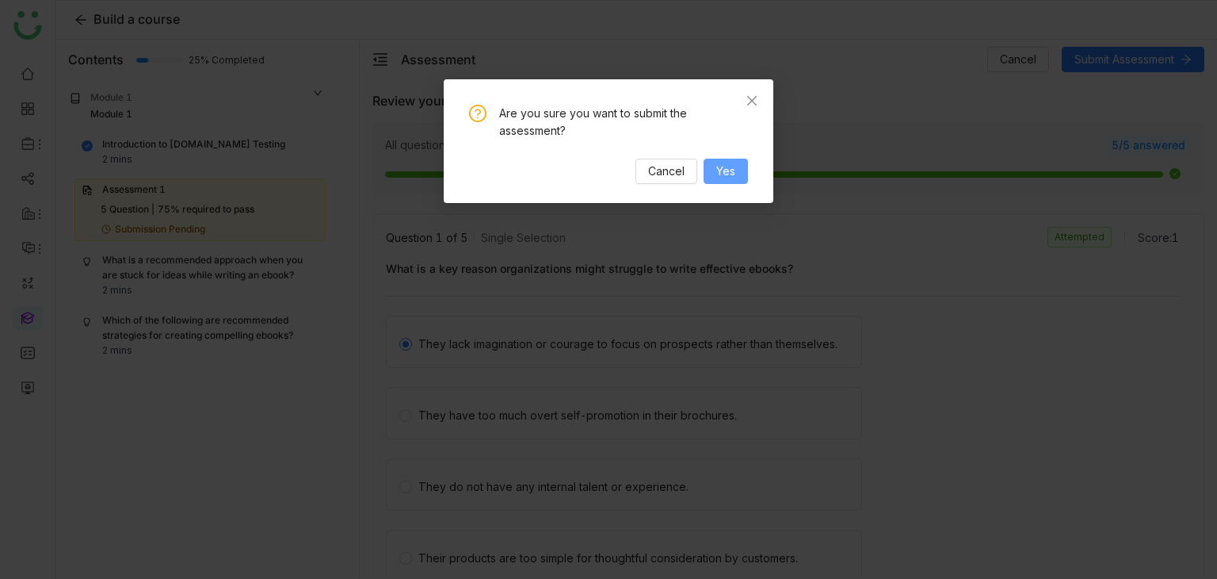
click at [739, 178] on button "Yes" at bounding box center [726, 171] width 44 height 25
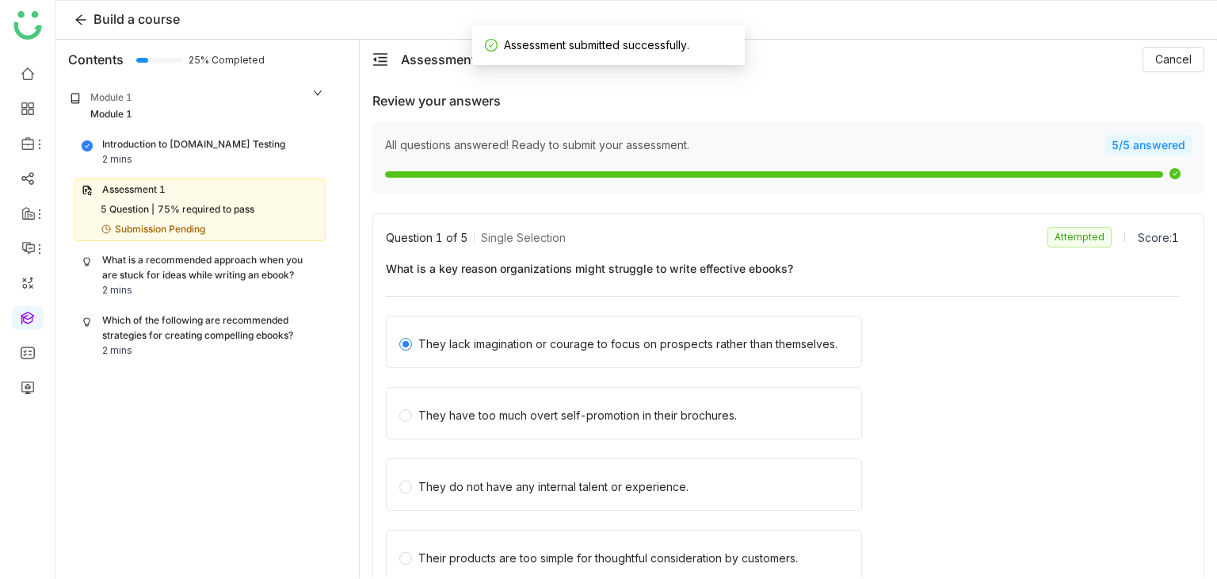
click at [241, 258] on div "What is a recommended approach when you are stuck for ideas while writing an eb…" at bounding box center [210, 268] width 216 height 30
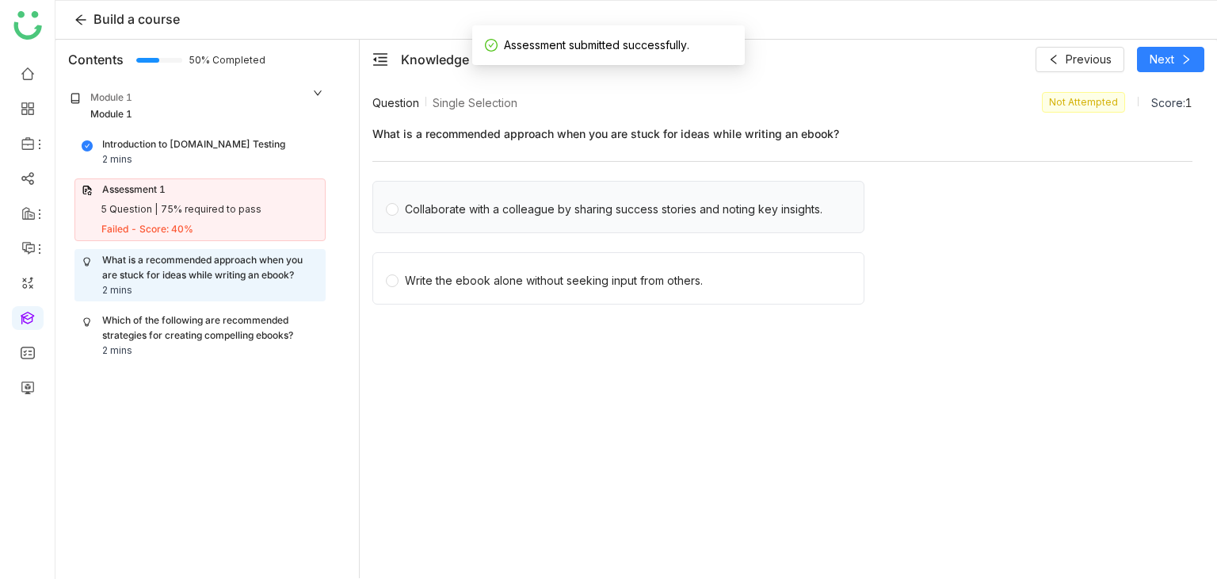
click at [511, 188] on div "Collaborate with a colleague by sharing success stories and noting key insights." at bounding box center [619, 207] width 492 height 52
click at [510, 202] on div "Collaborate with a colleague by sharing success stories and noting key insights." at bounding box center [614, 209] width 418 height 17
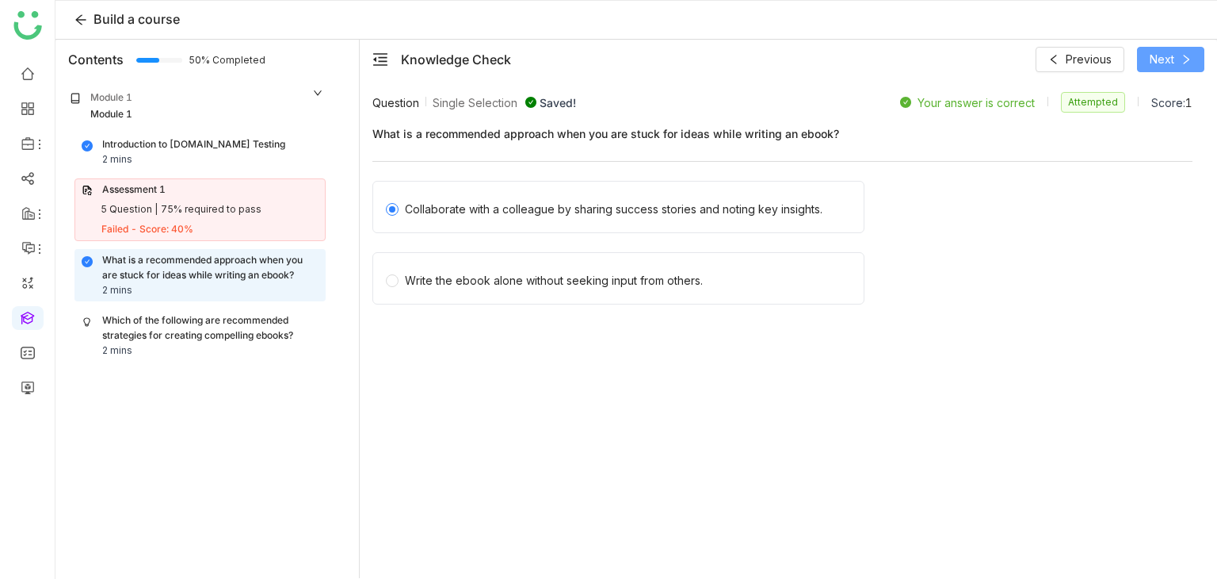
click at [1177, 63] on button "Next" at bounding box center [1170, 59] width 67 height 25
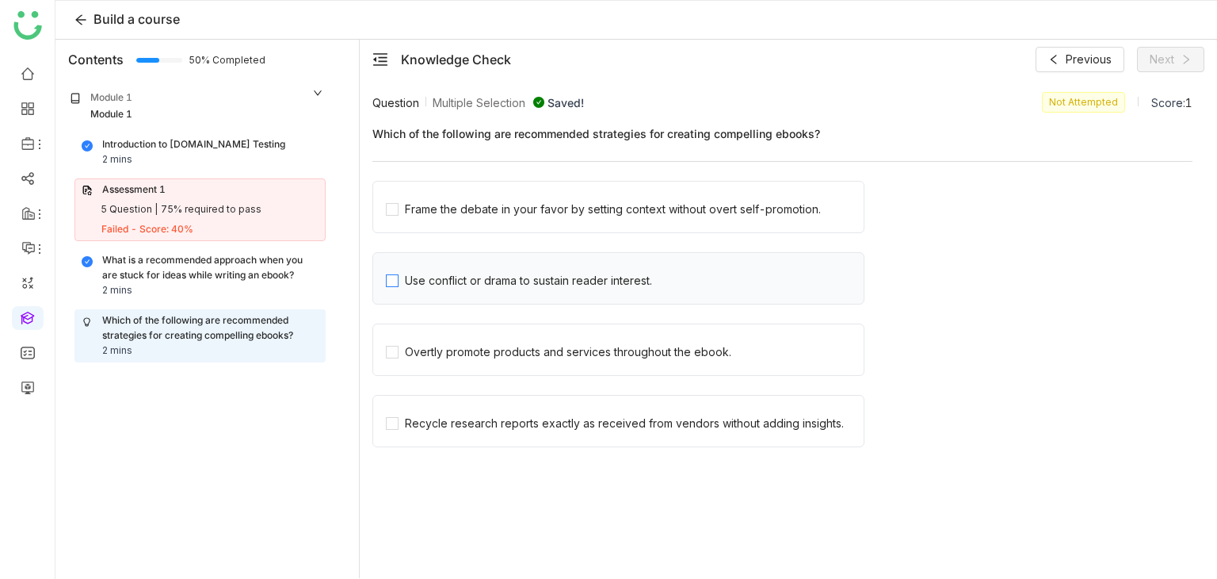
click at [654, 285] on span "Use conflict or drama to sustain reader interest." at bounding box center [529, 278] width 260 height 22
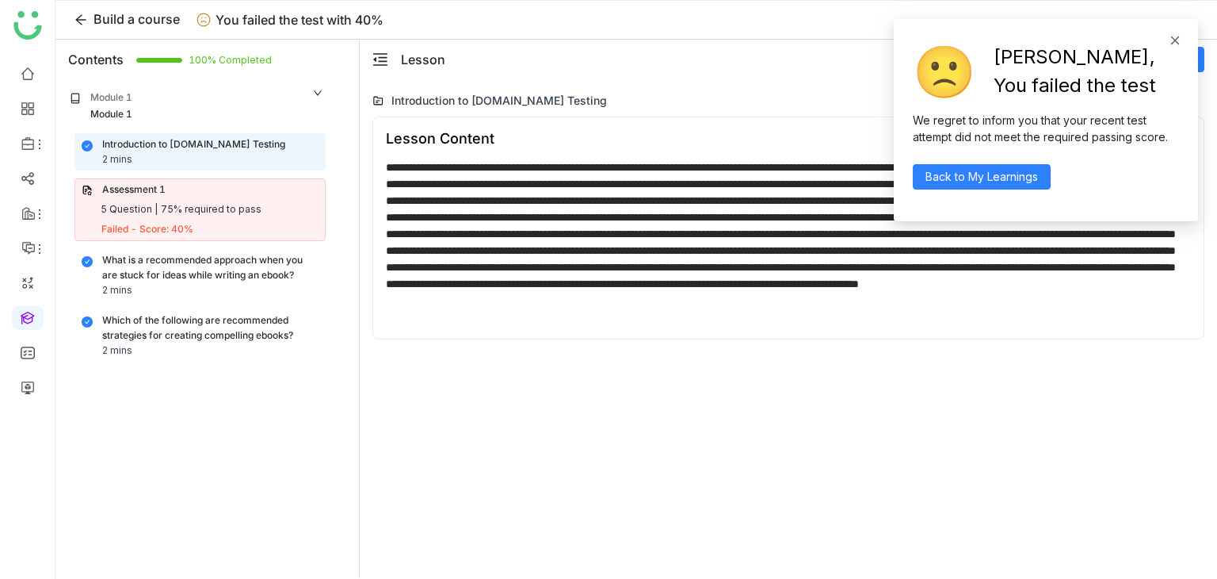
click at [1179, 41] on icon at bounding box center [1175, 40] width 11 height 11
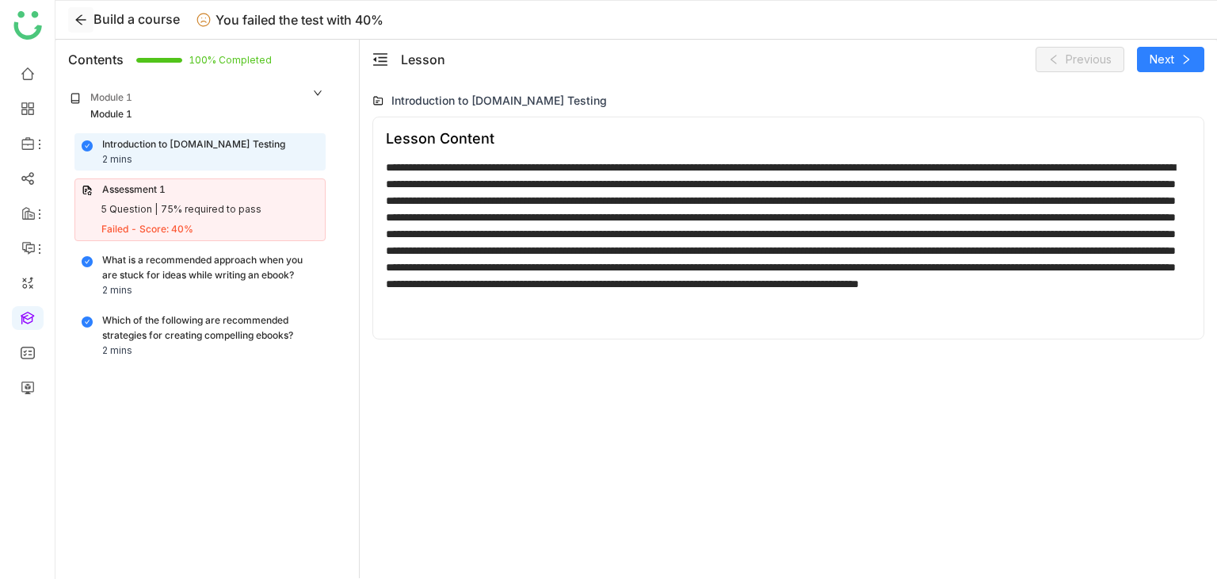
click at [86, 21] on icon at bounding box center [81, 19] width 13 height 13
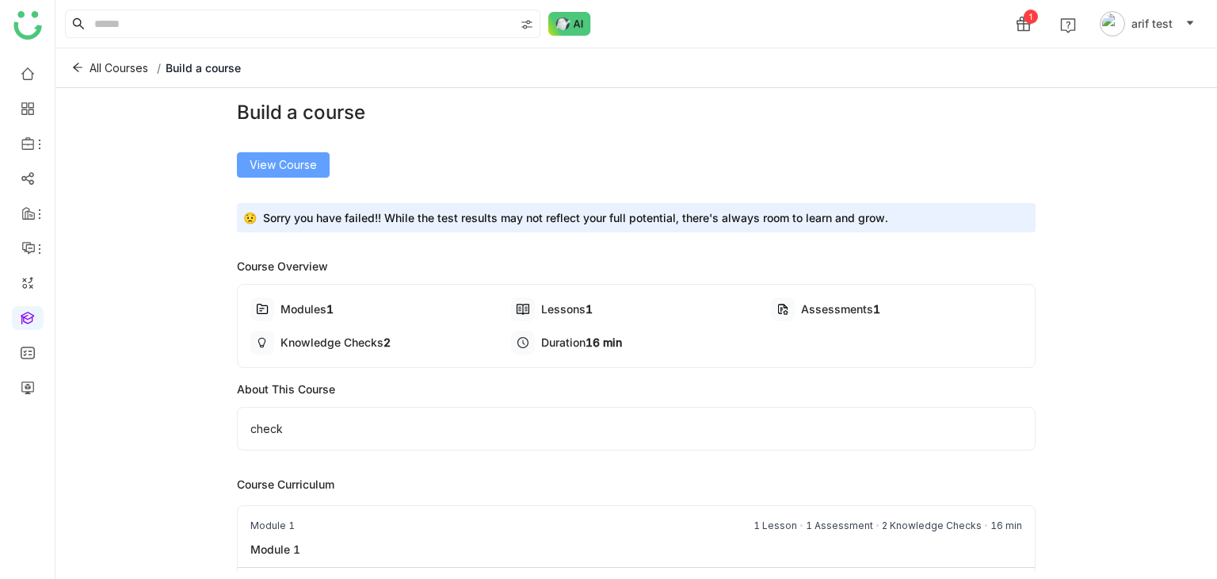
click at [288, 170] on span "View Course" at bounding box center [283, 164] width 67 height 17
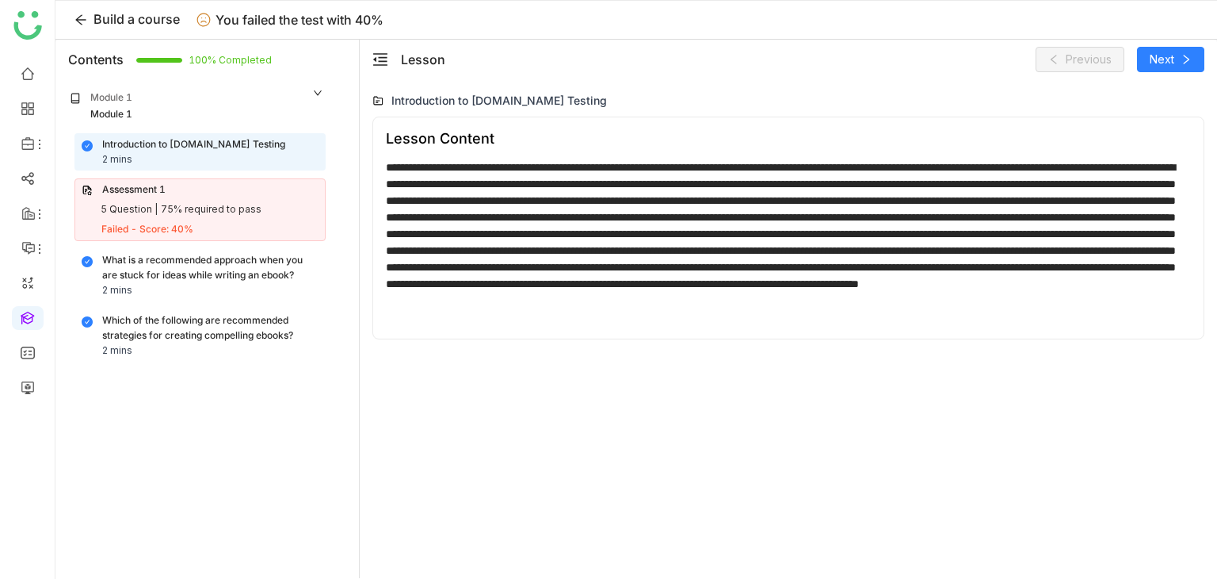
click at [283, 145] on div "Introduction to Cypress.io Testing 2 mins" at bounding box center [200, 152] width 237 height 30
click at [299, 280] on div "What is a recommended approach when you are stuck for ideas while writing an eb…" at bounding box center [210, 268] width 216 height 30
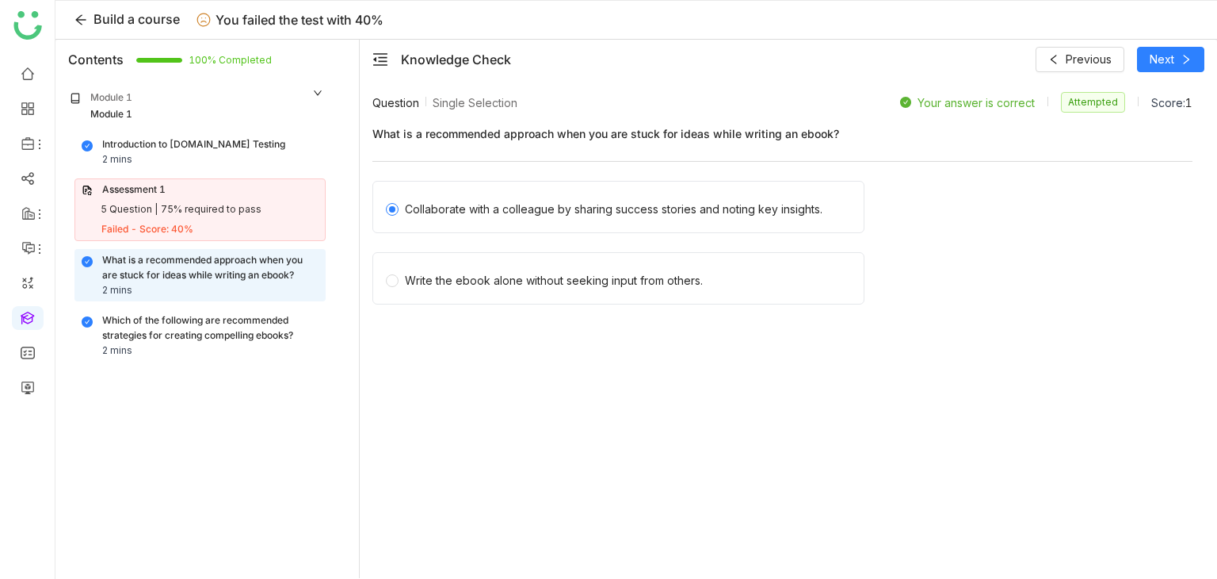
click at [208, 59] on span "100% Completed" at bounding box center [198, 60] width 19 height 10
drag, startPoint x: 396, startPoint y: 16, endPoint x: 204, endPoint y: 22, distance: 192.7
click at [204, 22] on div "Build a course You failed the test with 40%" at bounding box center [636, 20] width 1162 height 39
click at [116, 18] on span "Build a course" at bounding box center [137, 19] width 86 height 16
click at [316, 94] on icon at bounding box center [318, 93] width 10 height 10
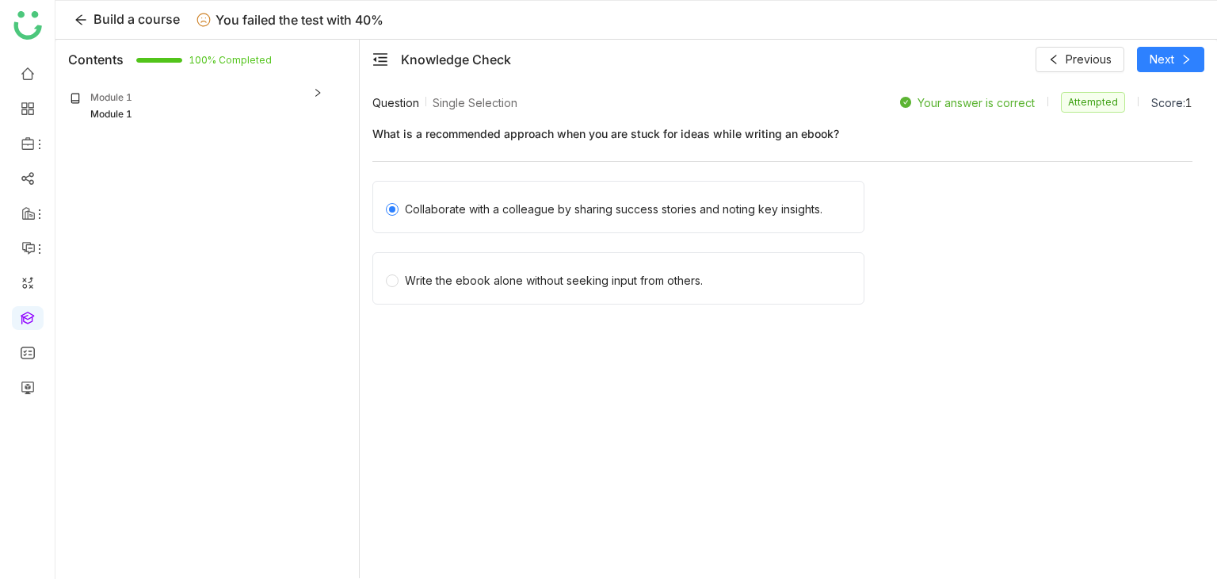
click at [316, 94] on icon at bounding box center [318, 93] width 10 height 10
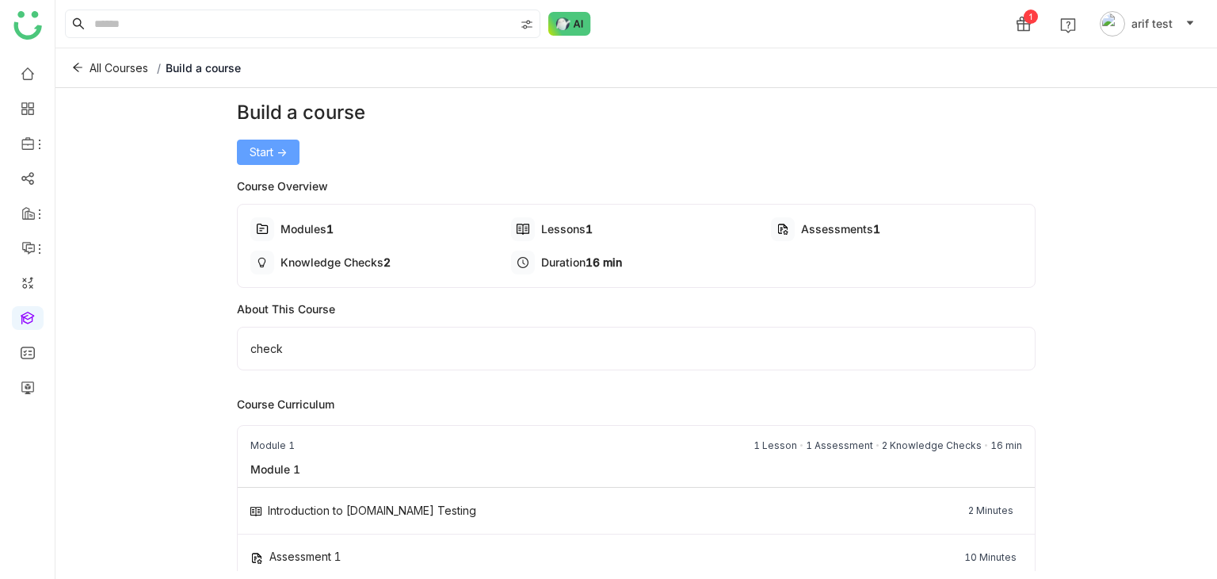
click at [283, 151] on span "Start ->" at bounding box center [268, 151] width 37 height 17
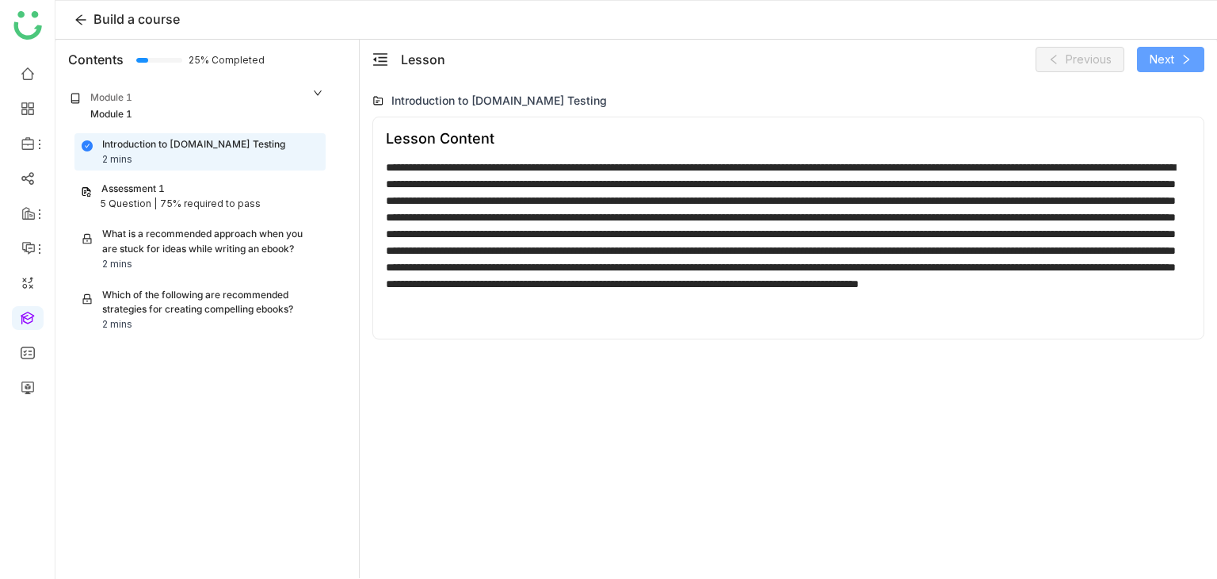
click at [1163, 53] on span "Next" at bounding box center [1162, 59] width 25 height 17
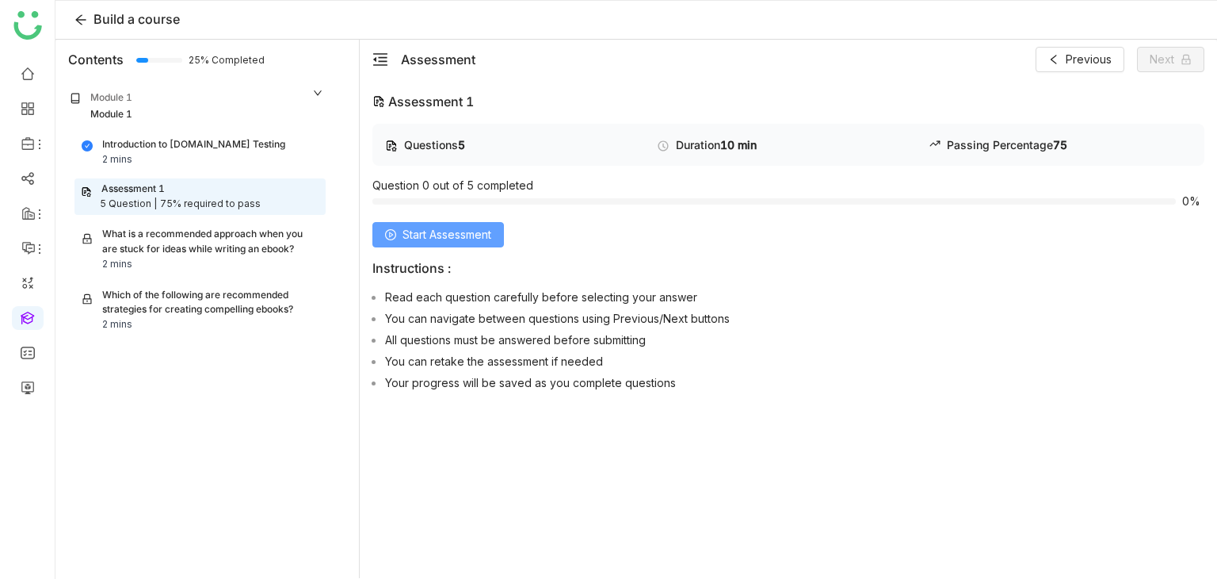
click at [504, 232] on button "Start Assessment" at bounding box center [439, 234] width 132 height 25
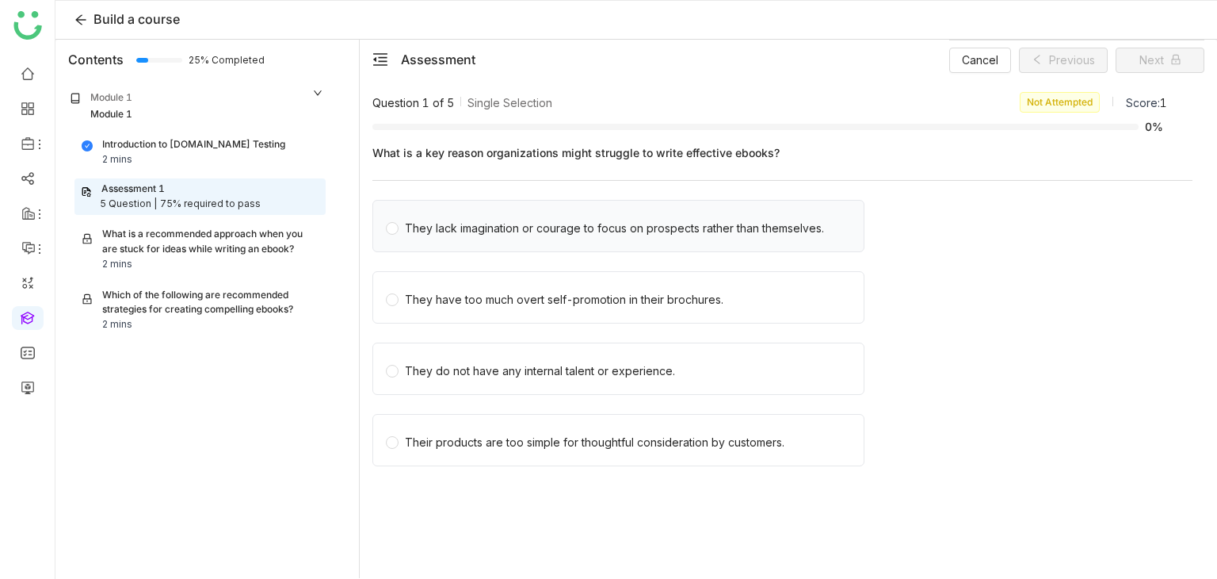
click at [682, 216] on span "They lack imagination or courage to focus on prospects rather than themselves." at bounding box center [615, 226] width 432 height 22
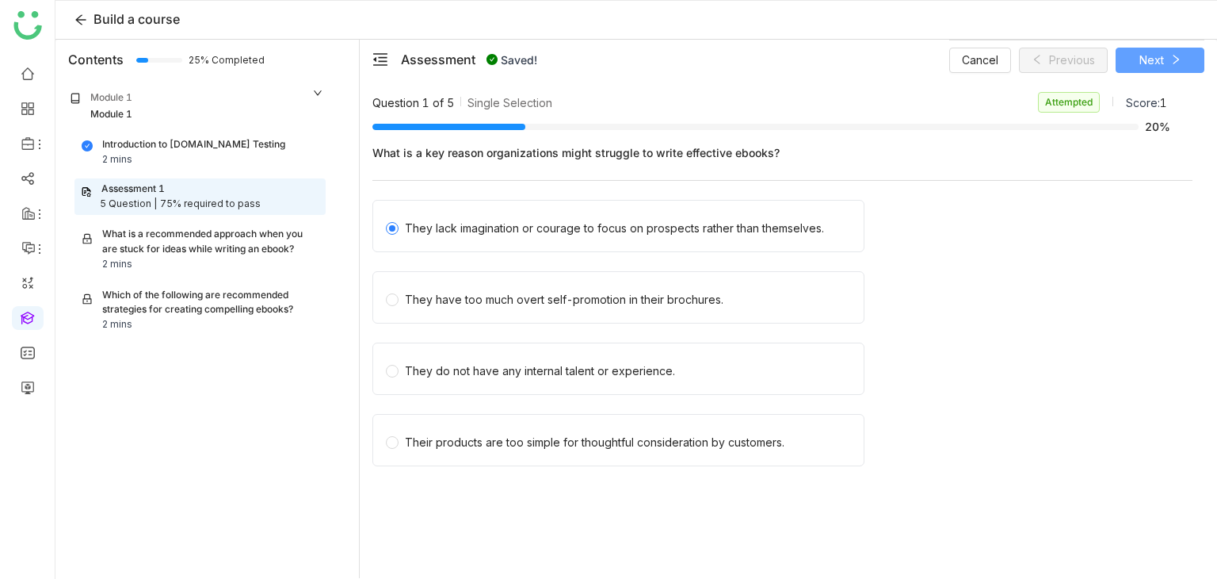
click at [1136, 64] on button "Next" at bounding box center [1160, 60] width 89 height 25
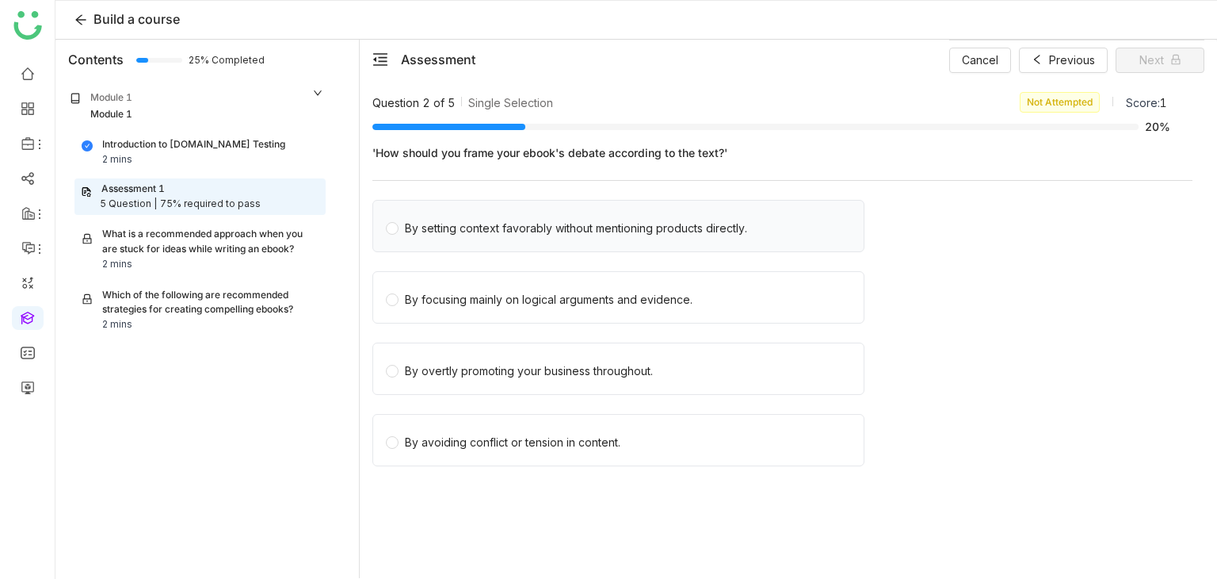
click at [564, 216] on span "By setting context favorably without mentioning products directly." at bounding box center [576, 226] width 355 height 22
click at [1135, 63] on button "Next" at bounding box center [1160, 60] width 89 height 25
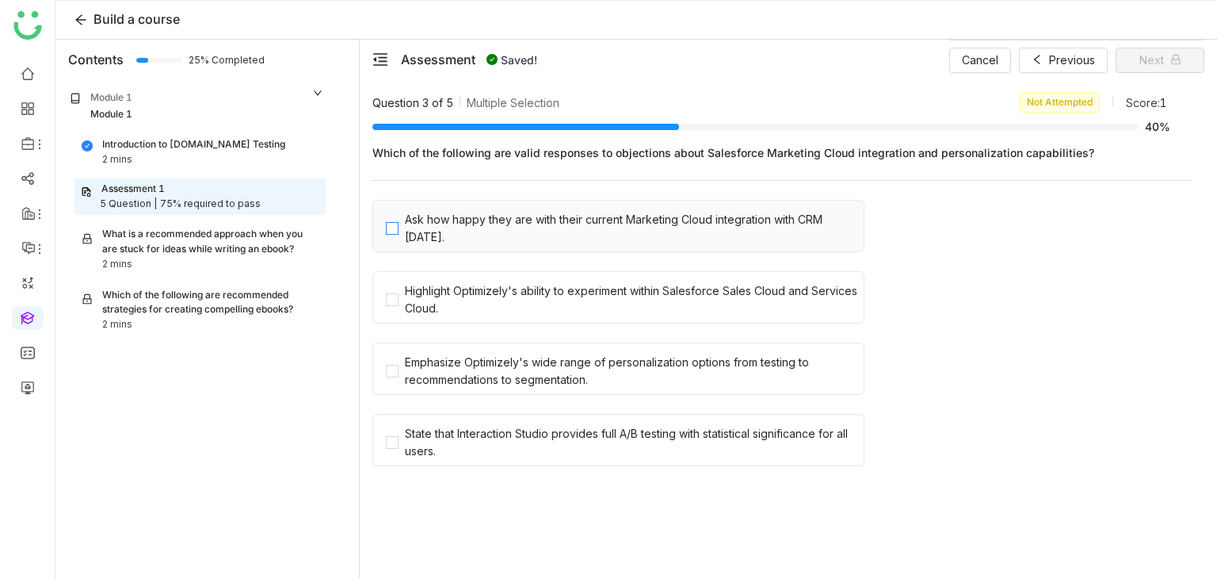
click at [449, 232] on div "Ask how happy they are with their current Marketing Cloud integration with CRM …" at bounding box center [631, 228] width 453 height 35
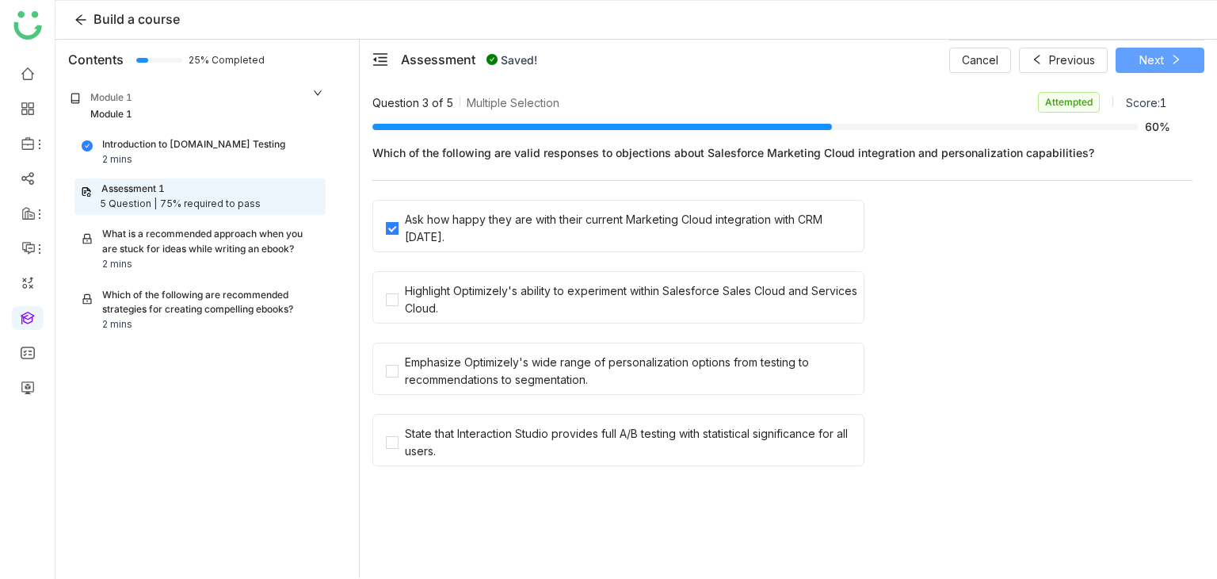
click at [1166, 59] on button "Next" at bounding box center [1160, 60] width 89 height 25
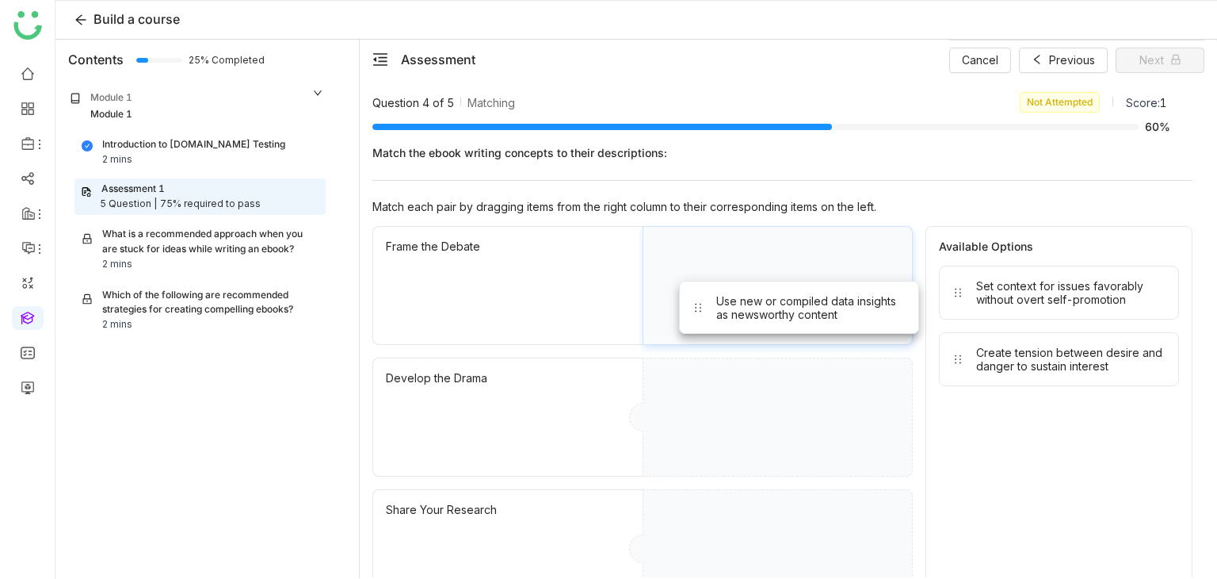
drag, startPoint x: 1030, startPoint y: 275, endPoint x: 758, endPoint y: 290, distance: 273.1
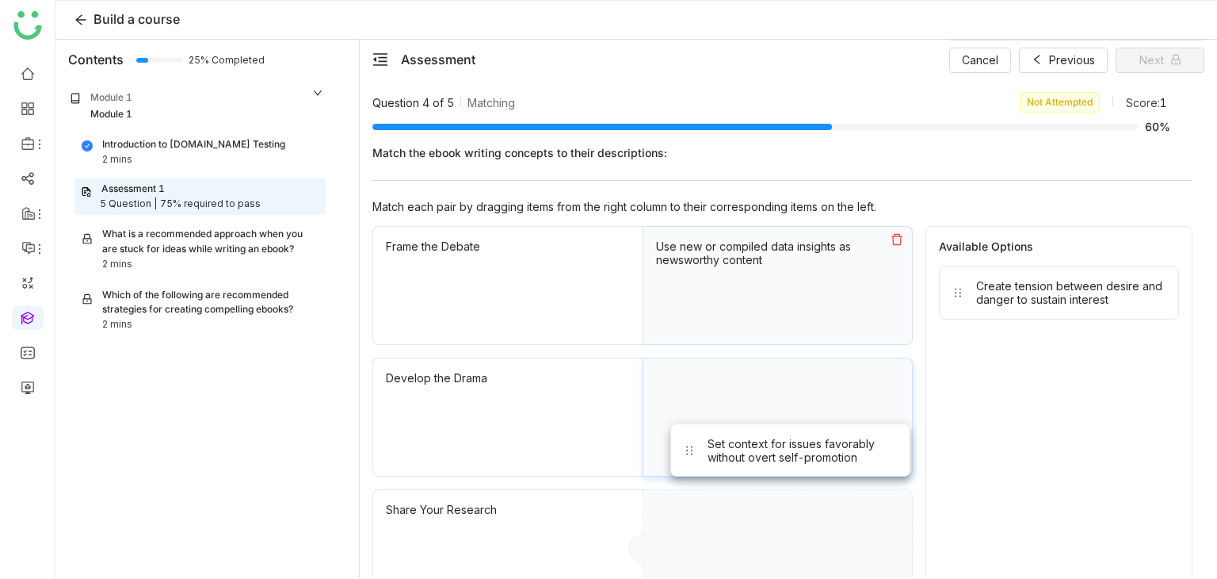
drag, startPoint x: 963, startPoint y: 277, endPoint x: 694, endPoint y: 437, distance: 312.4
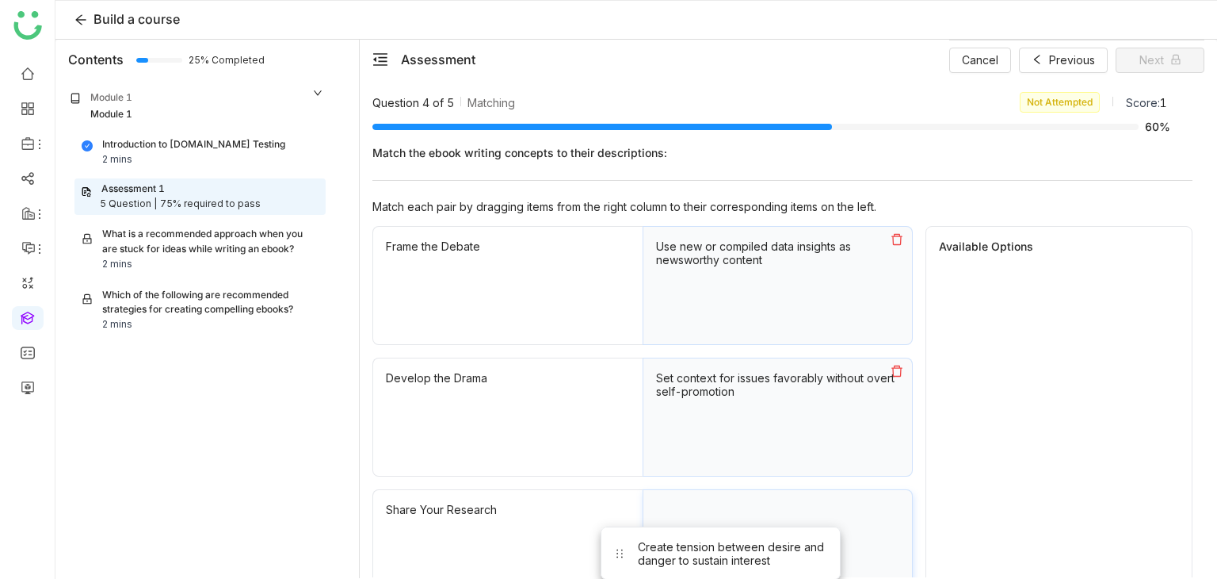
drag, startPoint x: 1011, startPoint y: 270, endPoint x: 667, endPoint y: 535, distance: 433.4
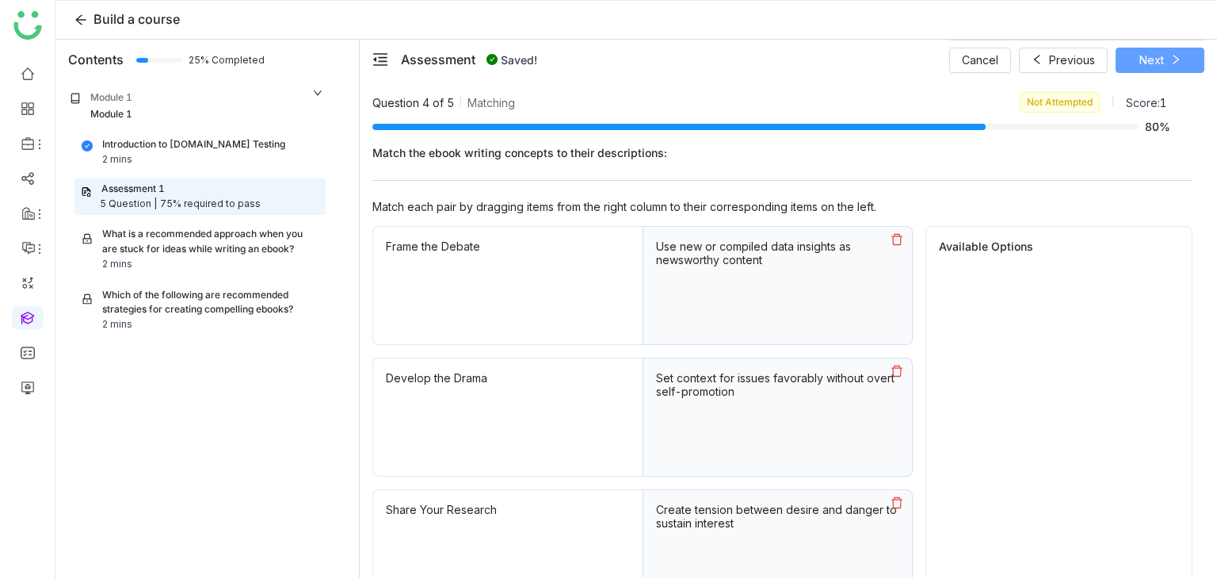
click at [1135, 57] on button "Next" at bounding box center [1160, 60] width 89 height 25
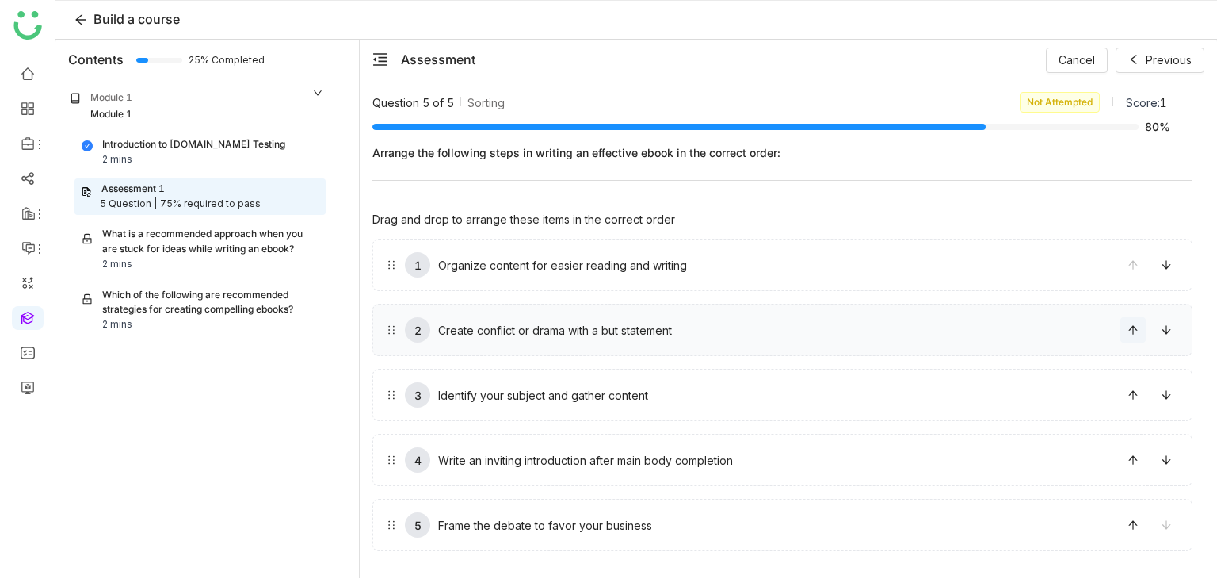
click at [1131, 339] on button at bounding box center [1133, 329] width 25 height 25
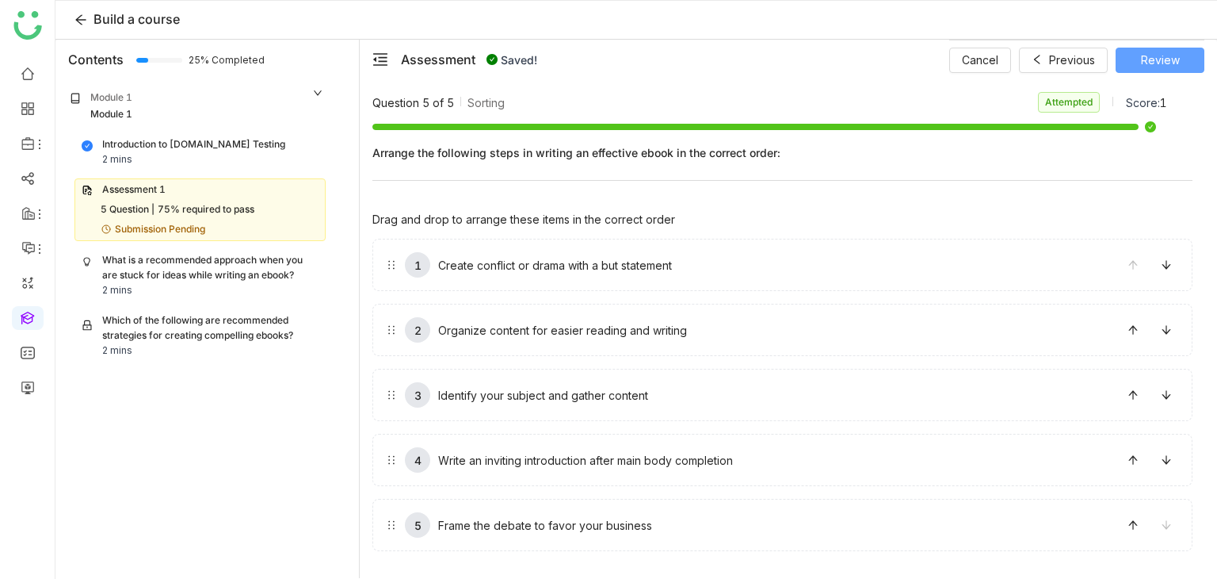
click at [1151, 66] on span "Review" at bounding box center [1160, 60] width 39 height 17
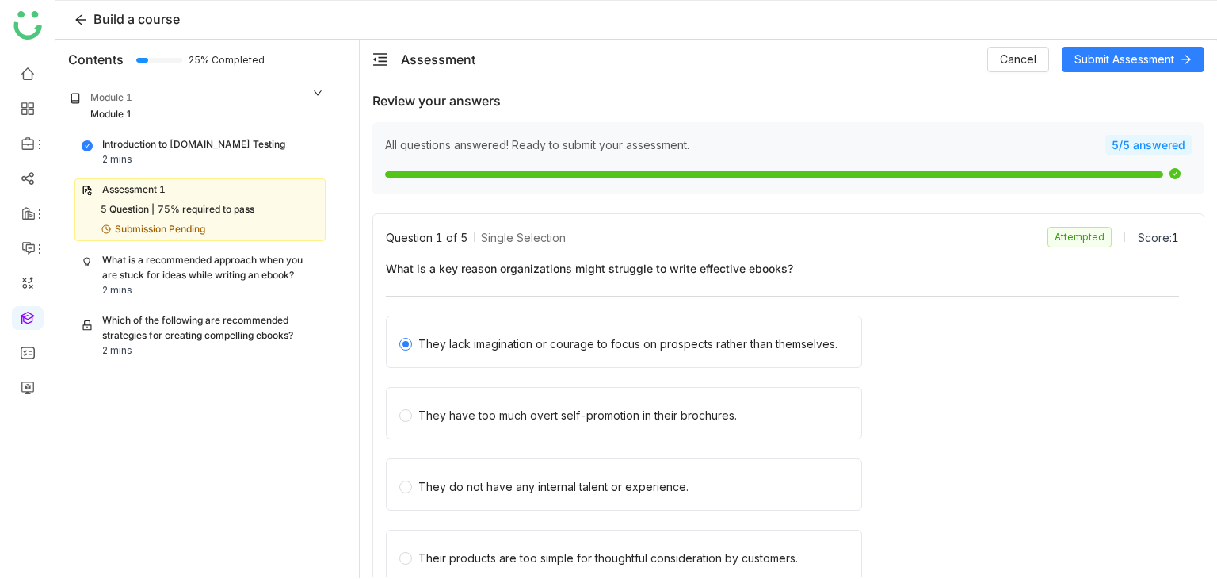
click at [1116, 72] on div "Assessment Cancel Submit Assessment" at bounding box center [789, 60] width 858 height 40
click at [1122, 64] on span "Submit Assessment" at bounding box center [1125, 59] width 100 height 17
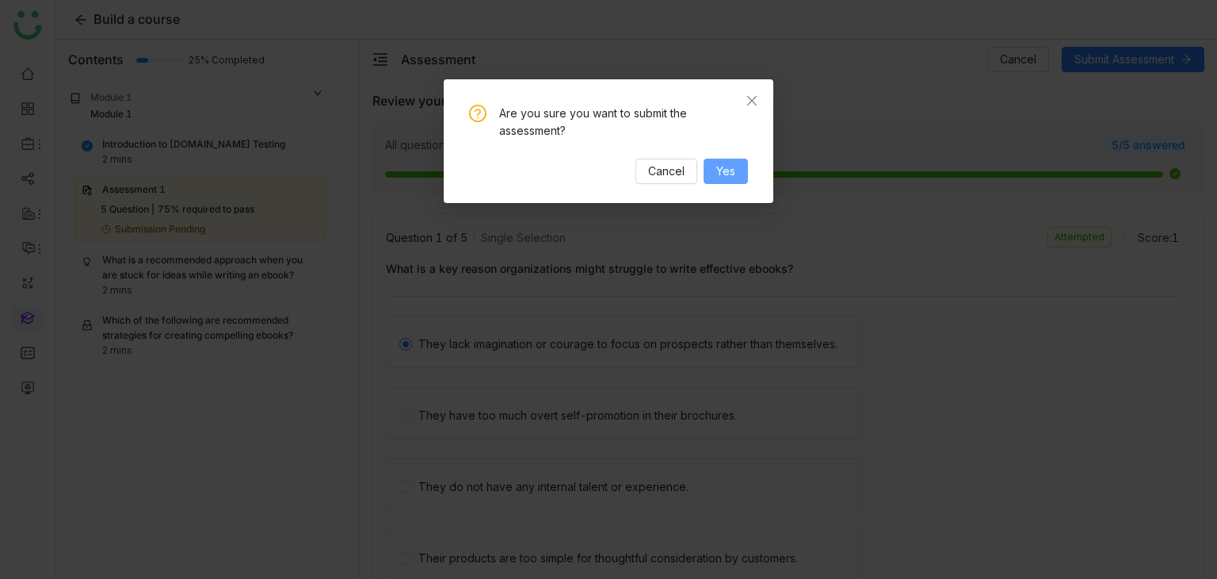
click at [724, 162] on span "Yes" at bounding box center [725, 170] width 19 height 17
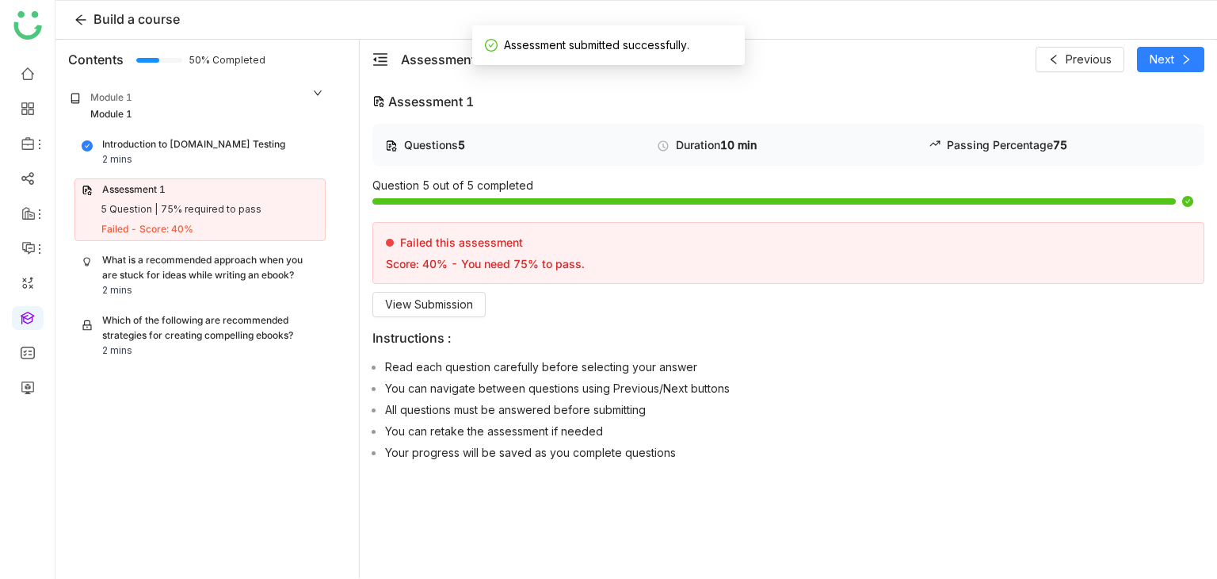
click at [203, 254] on div "What is a recommended approach when you are stuck for ideas while writing an eb…" at bounding box center [210, 268] width 216 height 30
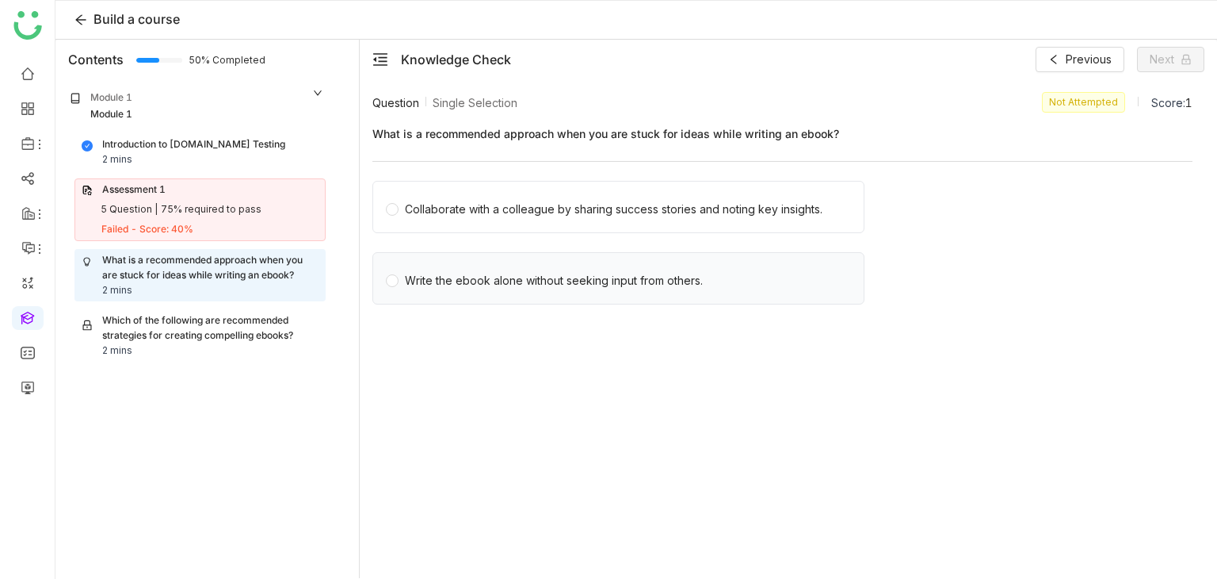
click at [640, 275] on div "Write the ebook alone without seeking input from others." at bounding box center [554, 280] width 298 height 17
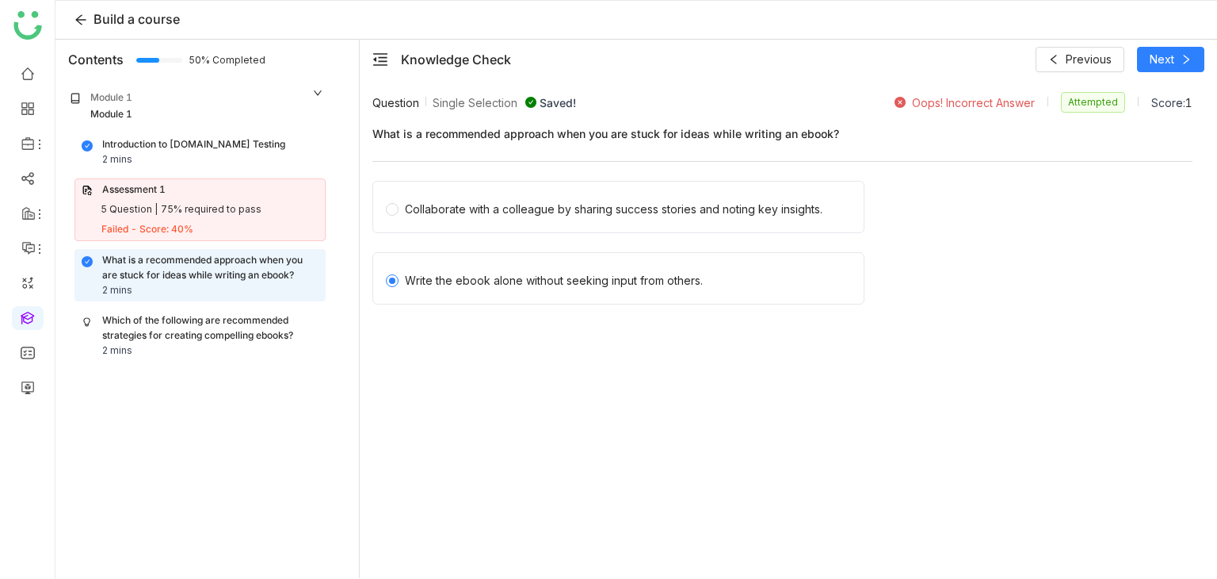
click at [250, 332] on div "Which of the following are recommended strategies for creating compelling ebook…" at bounding box center [210, 328] width 216 height 30
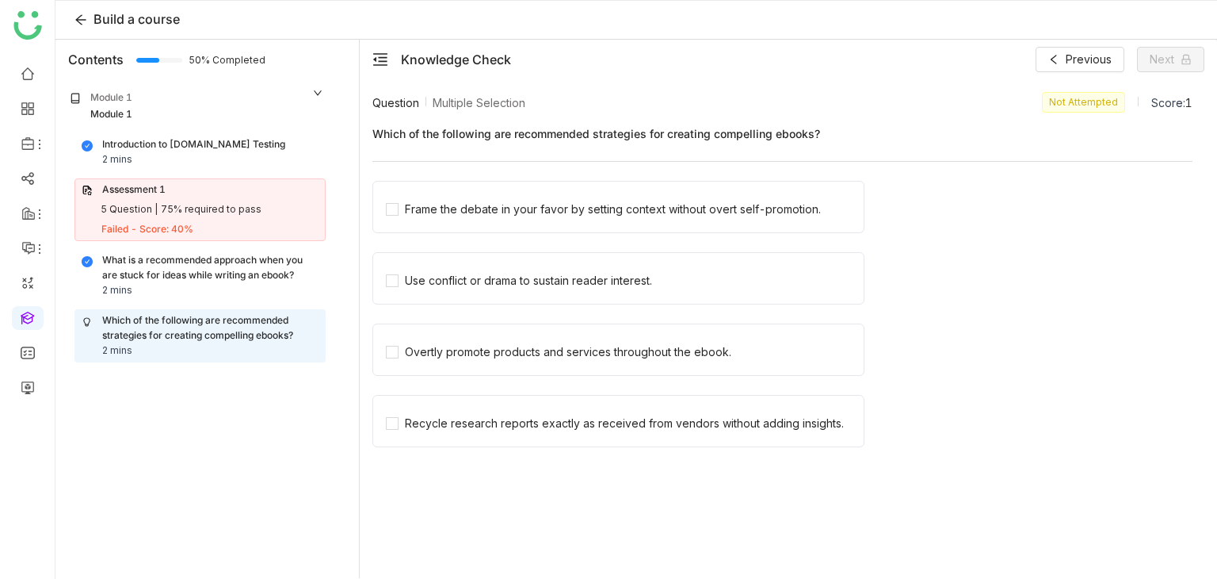
click at [279, 273] on div "What is a recommended approach when you are stuck for ideas while writing an eb…" at bounding box center [210, 268] width 216 height 30
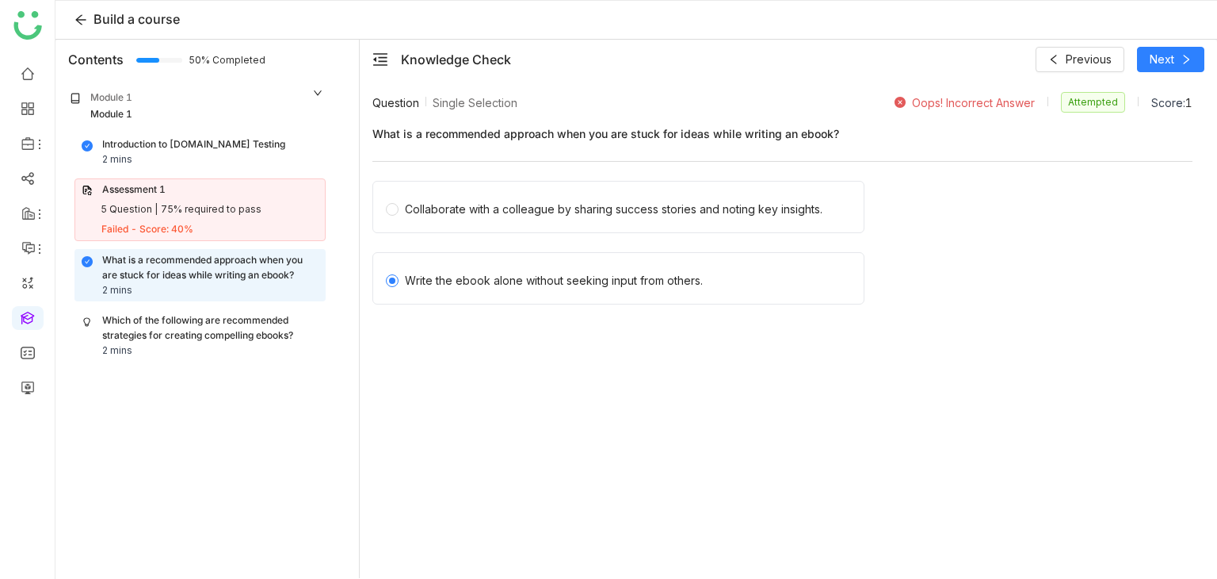
click at [281, 338] on div "Which of the following are recommended strategies for creating compelling ebook…" at bounding box center [210, 328] width 216 height 30
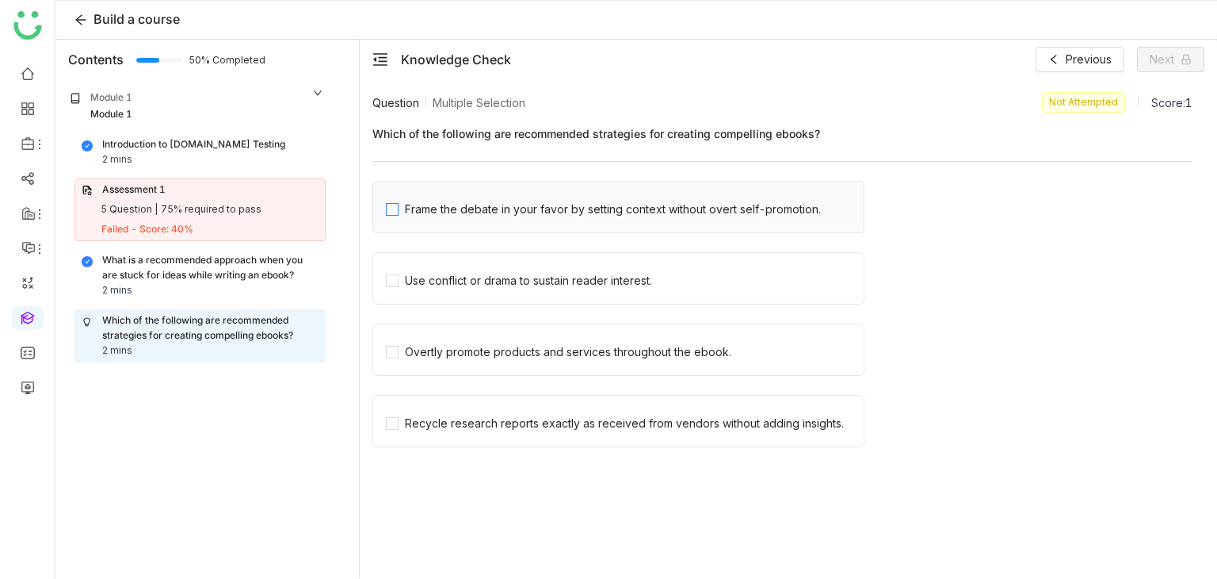
drag, startPoint x: 545, startPoint y: 181, endPoint x: 538, endPoint y: 207, distance: 27.1
click at [545, 185] on div "Frame the debate in your favor by setting context without overt self-promotion." at bounding box center [619, 207] width 492 height 52
click at [538, 207] on div "Frame the debate in your favor by setting context without overt self-promotion." at bounding box center [613, 209] width 416 height 17
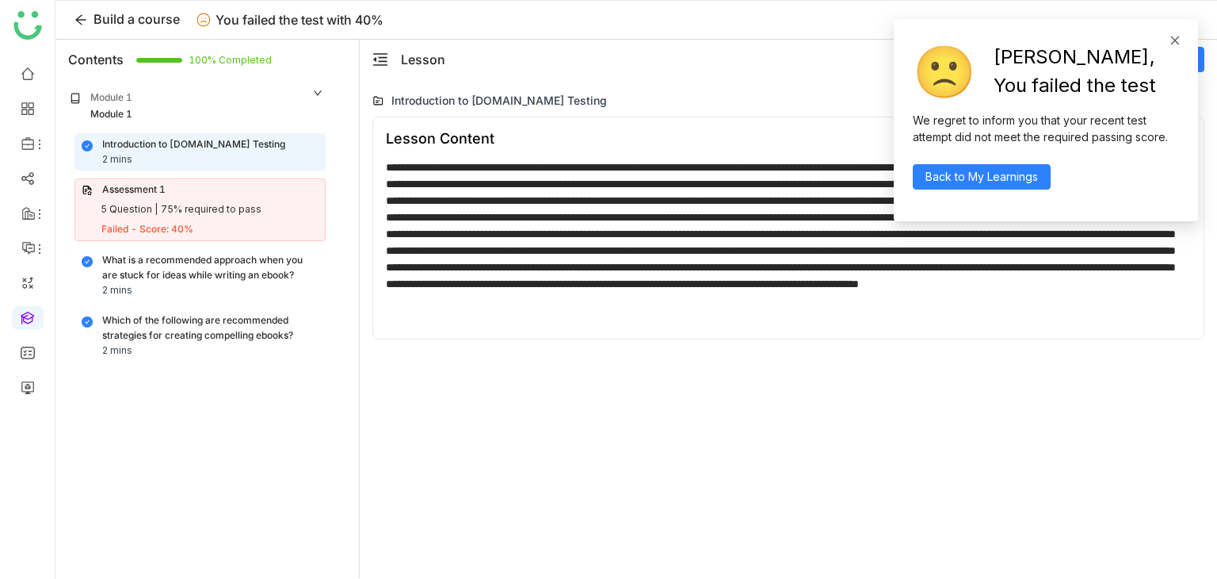
click at [1178, 36] on icon at bounding box center [1175, 40] width 9 height 9
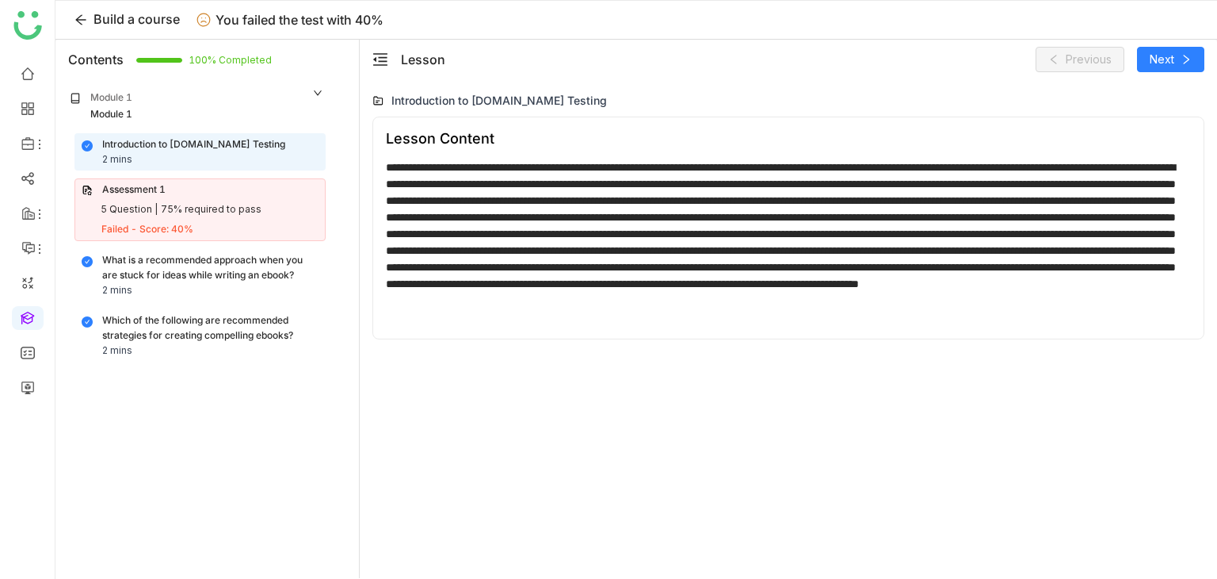
click at [187, 193] on div "Assessment 1" at bounding box center [200, 189] width 237 height 15
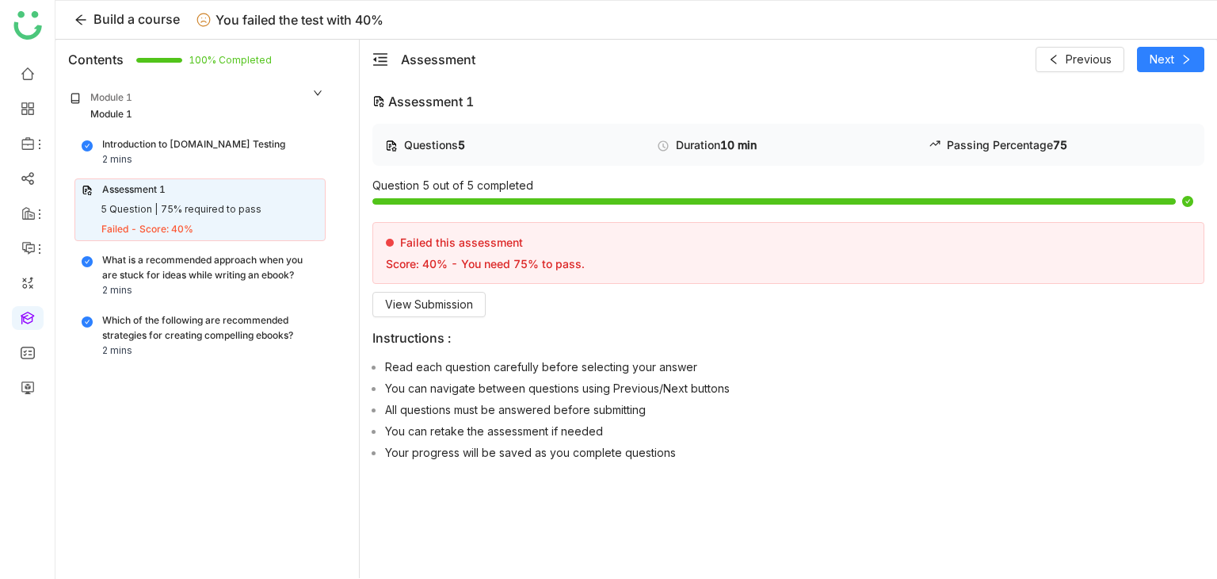
drag, startPoint x: 187, startPoint y: 193, endPoint x: 214, endPoint y: 288, distance: 98.1
click at [213, 285] on div "Introduction to Cypress.io Testing 2 mins Assessment 1 5 Question | 75% require…" at bounding box center [197, 247] width 277 height 229
click at [228, 330] on div "Which of the following are recommended strategies for creating compelling ebook…" at bounding box center [210, 328] width 216 height 30
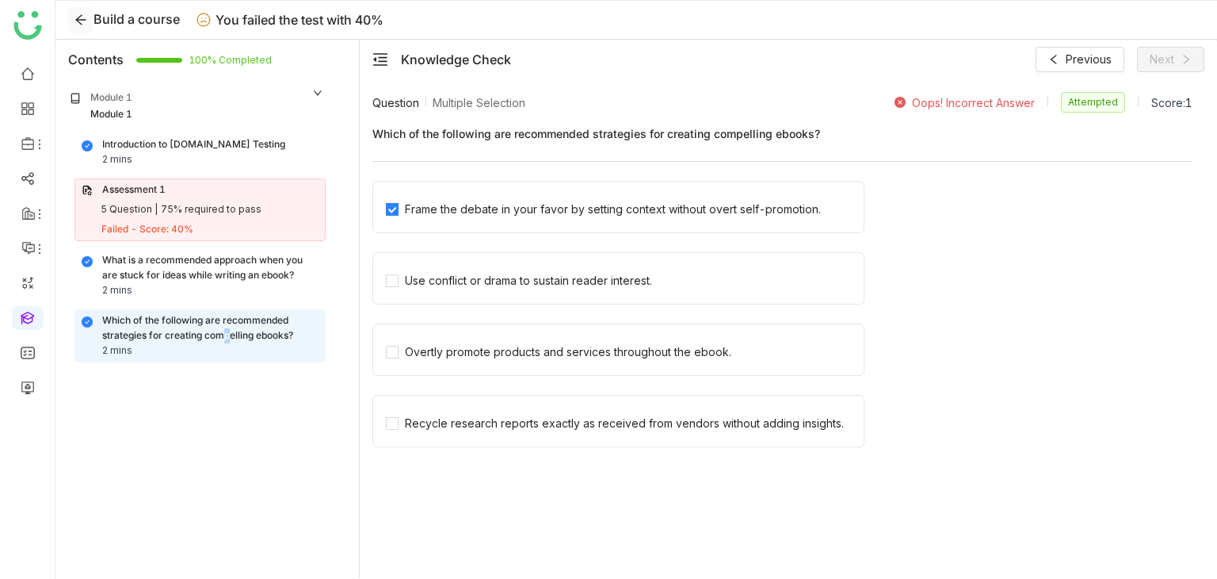
click at [81, 24] on icon at bounding box center [81, 19] width 13 height 13
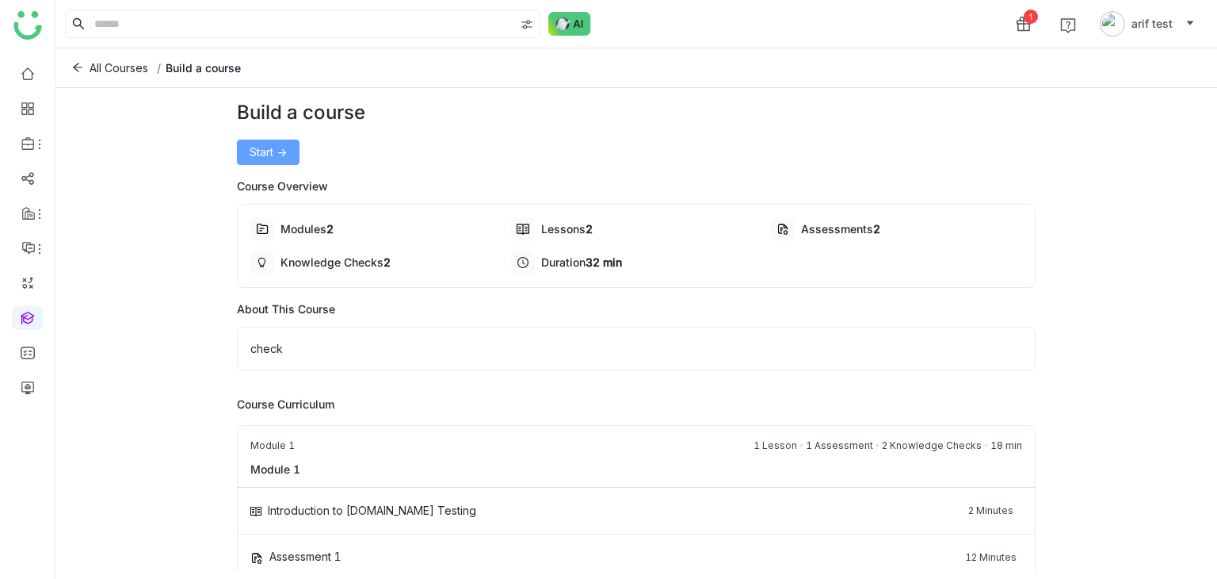
click at [265, 149] on span "Start ->" at bounding box center [268, 151] width 37 height 17
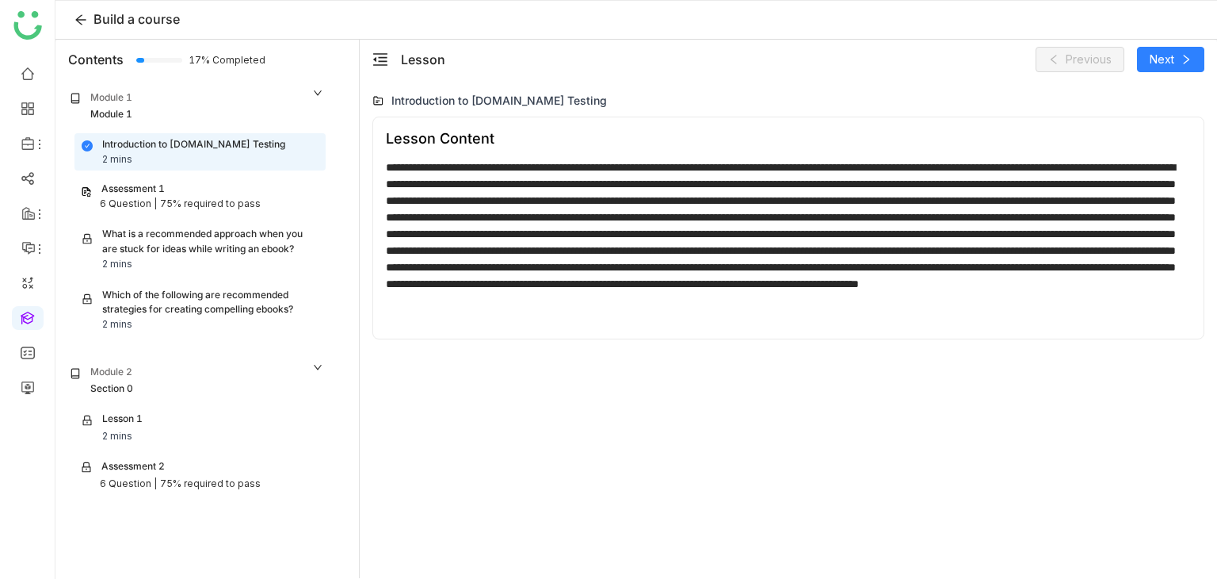
click at [149, 384] on div "Section 0" at bounding box center [197, 388] width 254 height 15
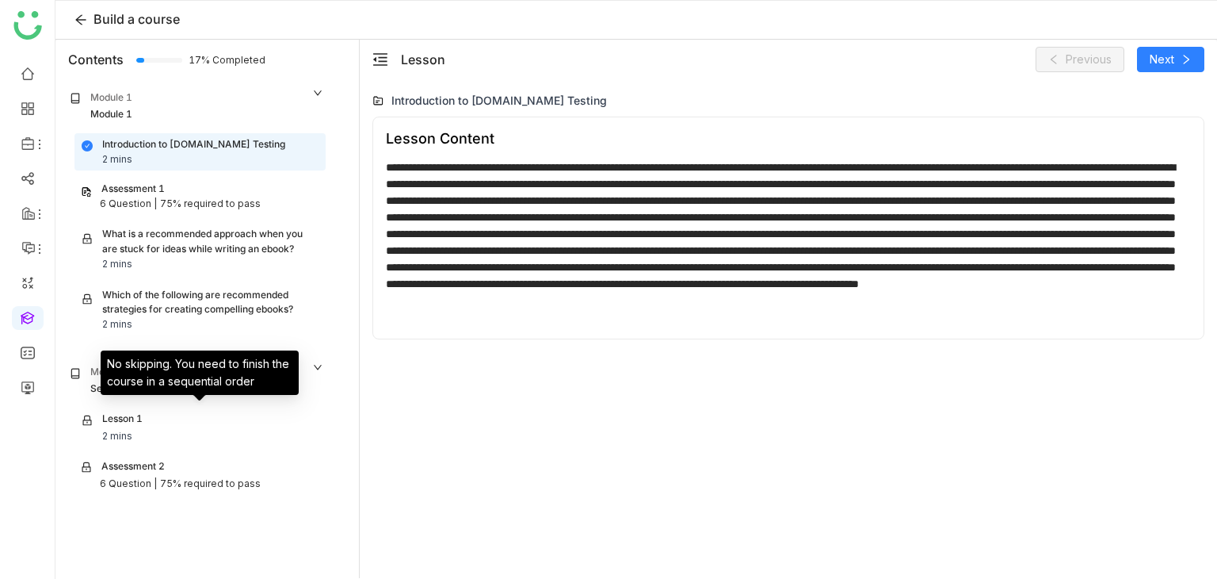
click at [149, 429] on div "Lesson 1 2 mins" at bounding box center [200, 427] width 237 height 32
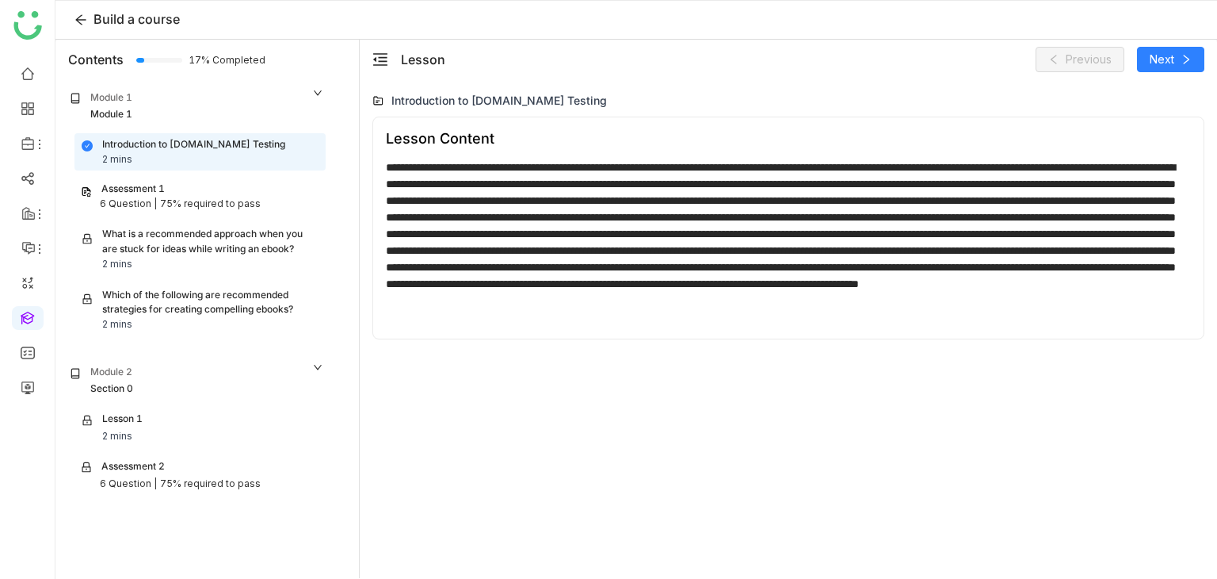
click at [160, 481] on div "75% required to pass" at bounding box center [210, 483] width 101 height 15
click at [185, 323] on div "Which of the following are recommended strategies for creating compelling ebook…" at bounding box center [200, 310] width 237 height 45
click at [204, 212] on div "Introduction to [DOMAIN_NAME] Testing 2 mins Assessment 1 6 Question | 75% requ…" at bounding box center [197, 234] width 277 height 203
click at [204, 212] on div "Assessment 1 6 Question | 75% required to pass" at bounding box center [200, 196] width 251 height 36
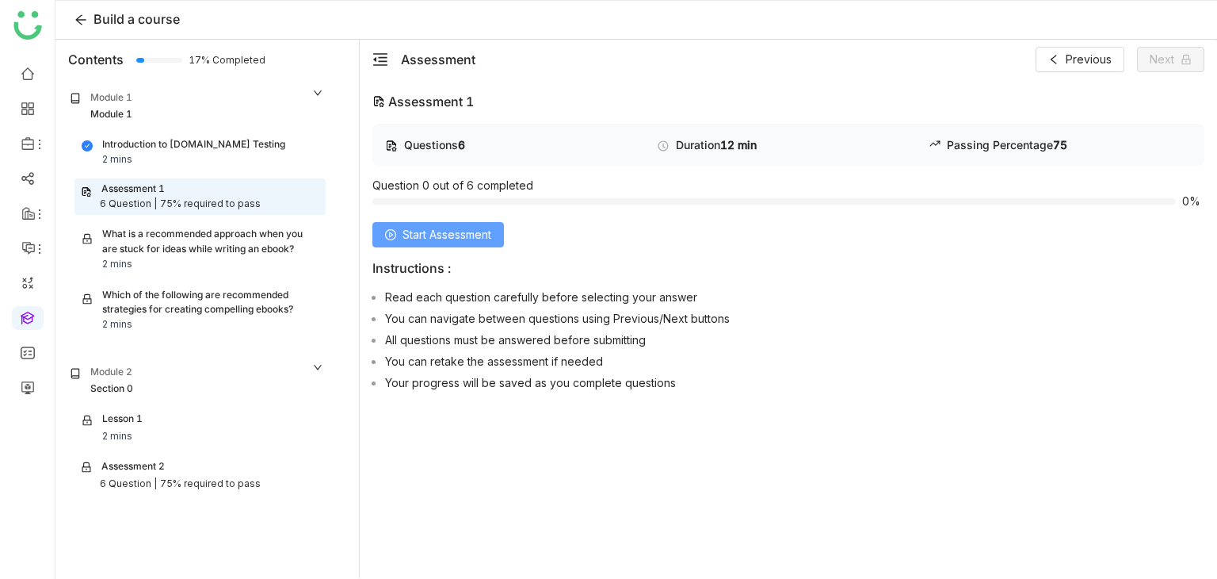
click at [394, 229] on icon at bounding box center [390, 234] width 11 height 11
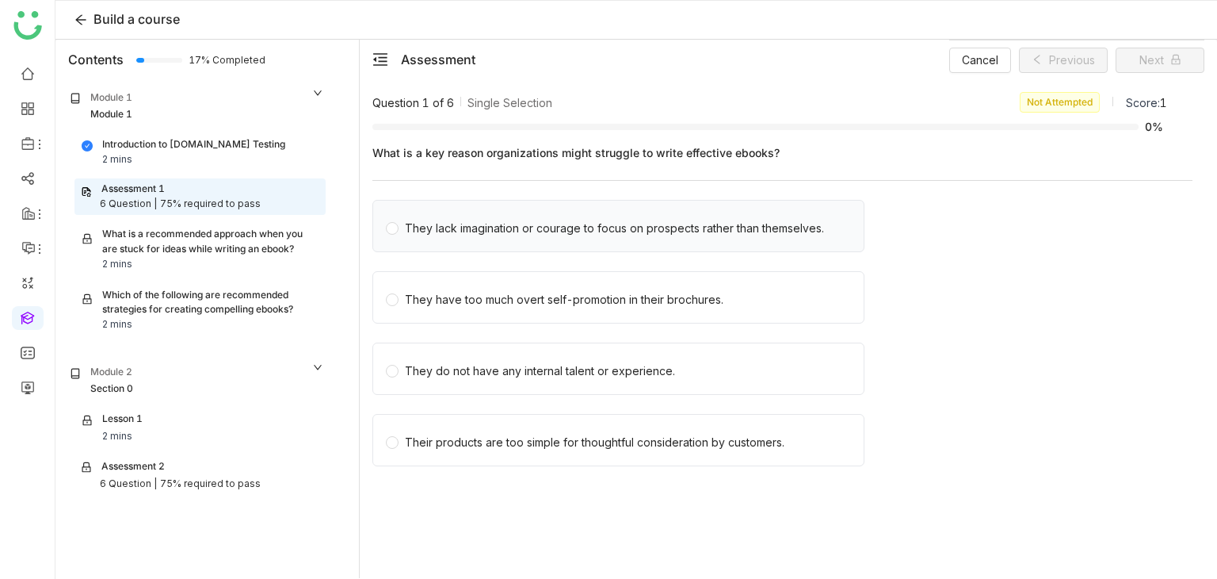
click at [602, 240] on div "They lack imagination or courage to focus on prospects rather than themselves." at bounding box center [619, 226] width 492 height 52
click at [604, 235] on div "They lack imagination or courage to focus on prospects rather than themselves." at bounding box center [614, 228] width 419 height 17
click at [1160, 55] on span "Next" at bounding box center [1152, 60] width 25 height 17
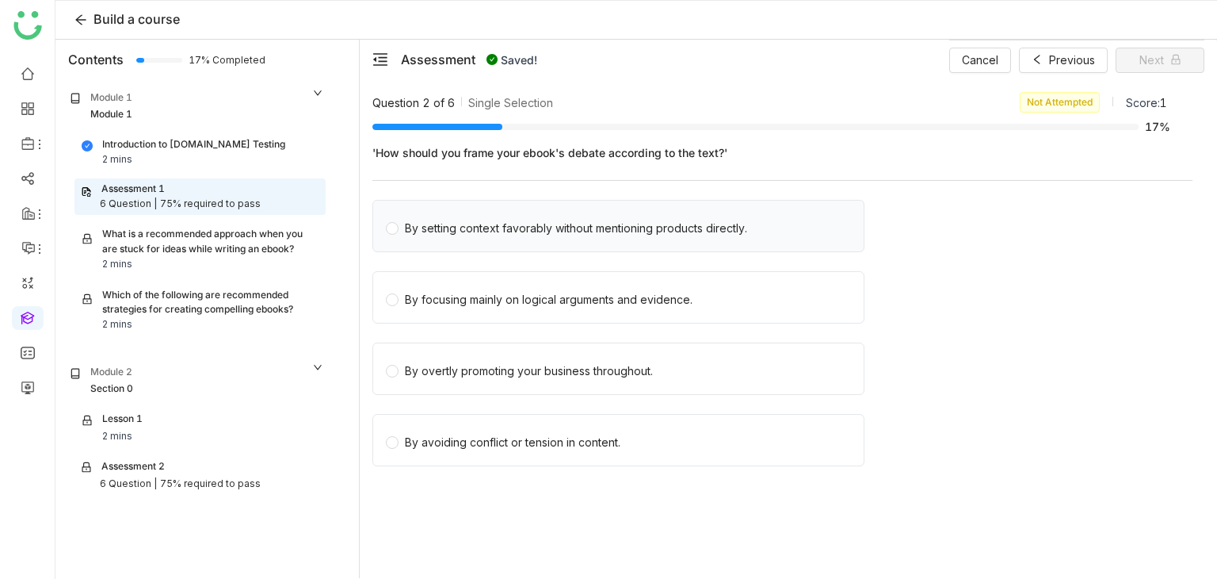
click at [538, 227] on div "By setting context favorably without mentioning products directly." at bounding box center [576, 228] width 342 height 17
click at [1185, 55] on button "Next" at bounding box center [1160, 60] width 89 height 25
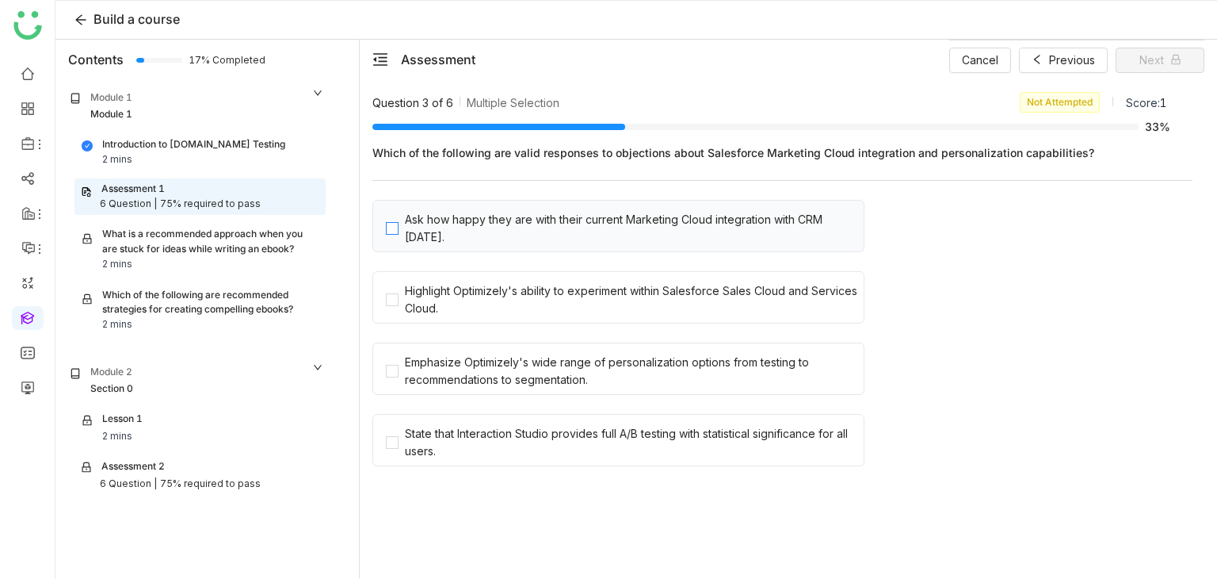
click at [747, 221] on div "Ask how happy they are with their current Marketing Cloud integration with CRM …" at bounding box center [631, 228] width 453 height 35
click at [1164, 67] on button "Next" at bounding box center [1160, 60] width 89 height 25
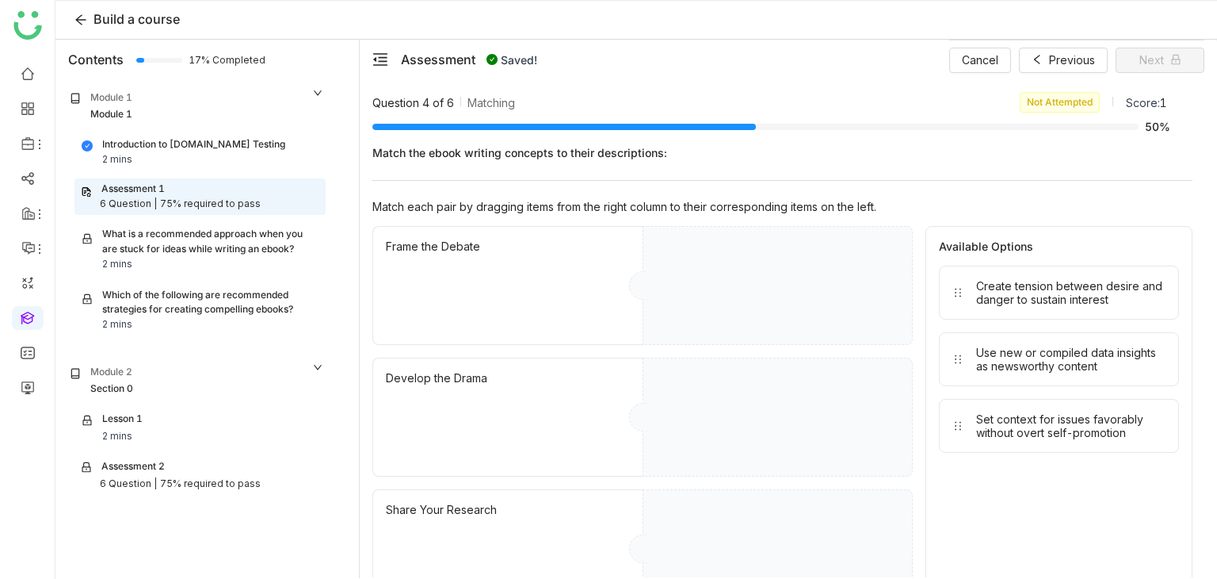
drag, startPoint x: 1047, startPoint y: 295, endPoint x: 831, endPoint y: 280, distance: 216.9
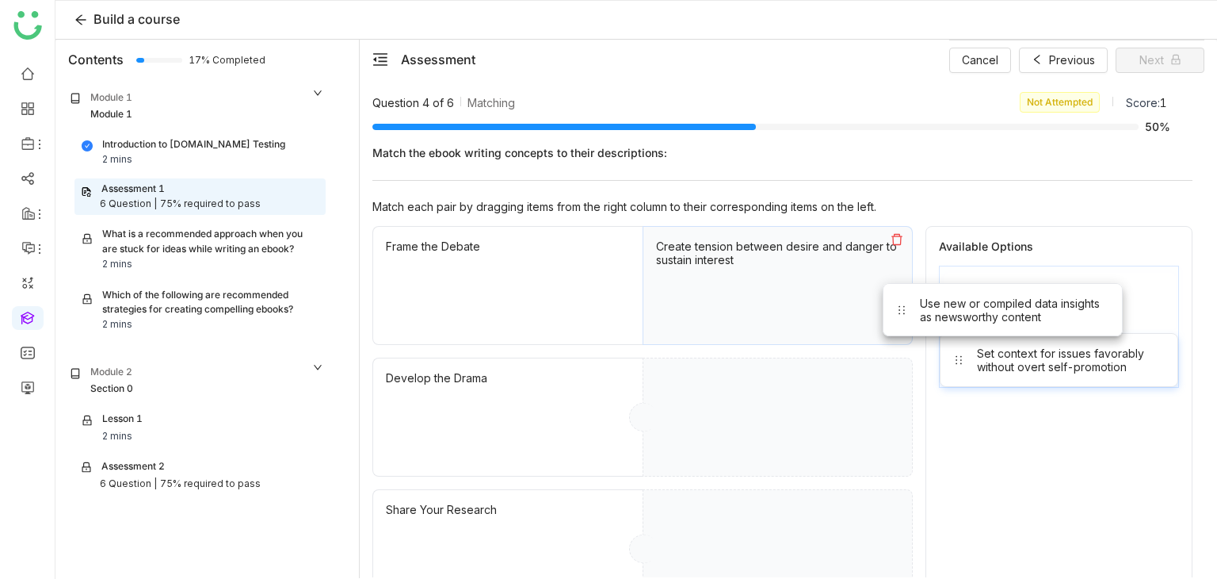
drag, startPoint x: 1049, startPoint y: 280, endPoint x: 976, endPoint y: 304, distance: 75.9
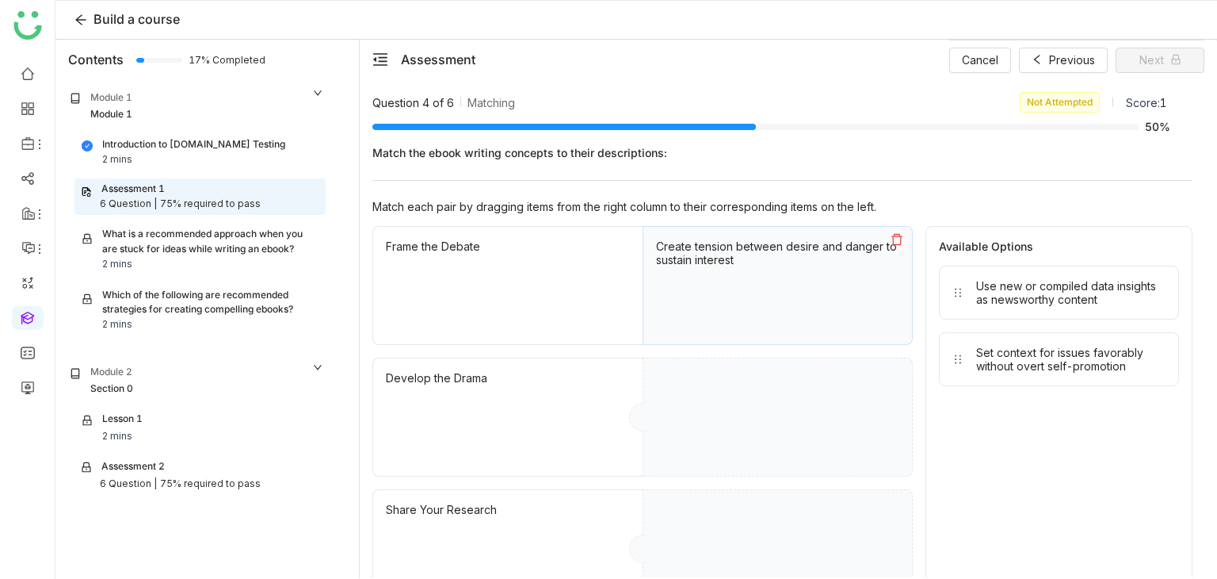
drag, startPoint x: 1065, startPoint y: 289, endPoint x: 834, endPoint y: 391, distance: 252.7
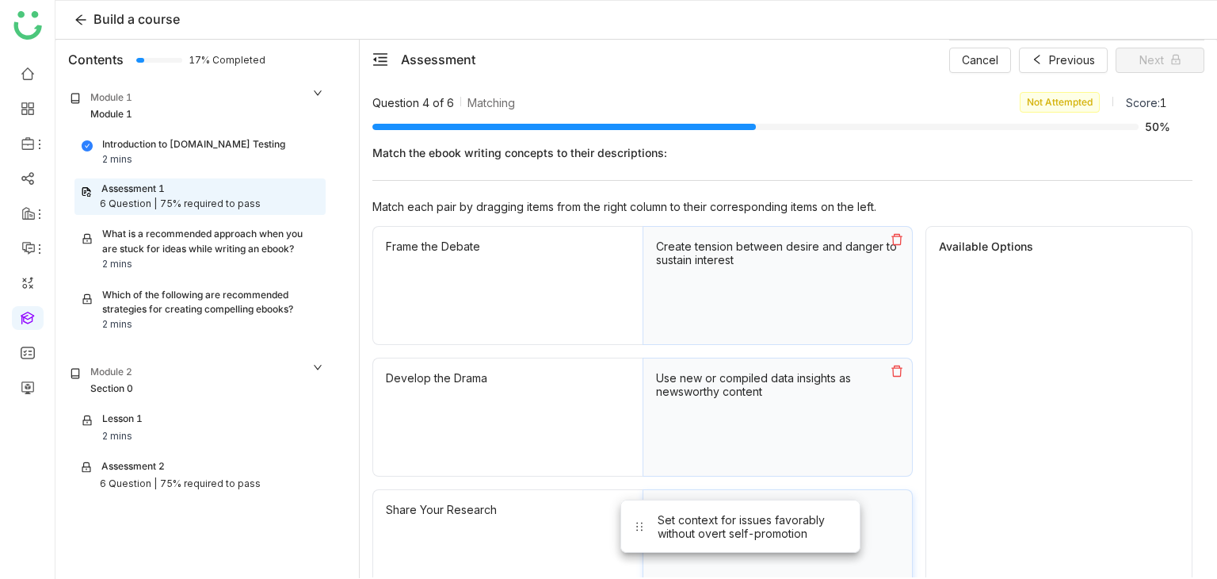
drag, startPoint x: 1064, startPoint y: 294, endPoint x: 740, endPoint y: 532, distance: 401.4
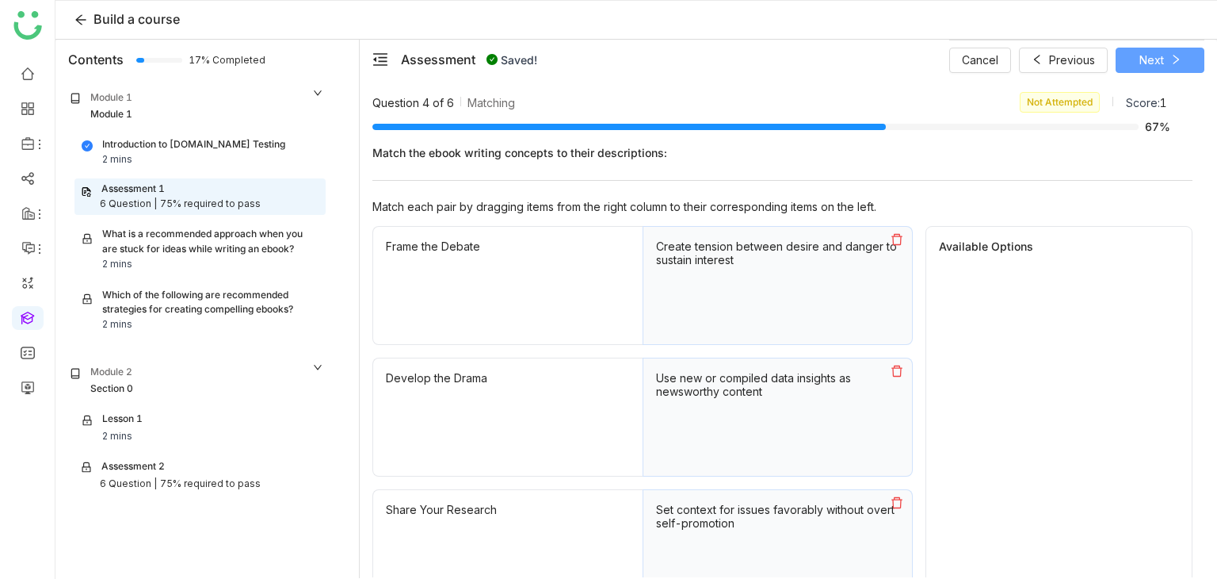
click at [1170, 66] on button "Next" at bounding box center [1160, 60] width 89 height 25
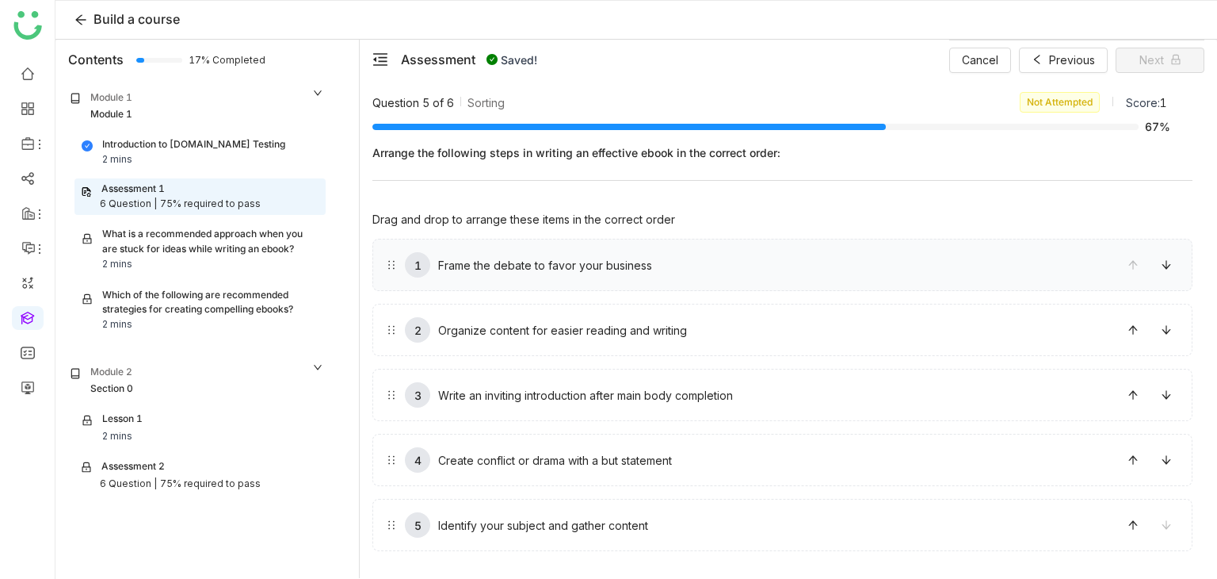
click at [659, 262] on div "1 Frame the debate to favor your business" at bounding box center [749, 264] width 727 height 25
click at [1138, 332] on icon at bounding box center [1133, 329] width 11 height 11
click at [1152, 61] on span "Next" at bounding box center [1152, 60] width 25 height 17
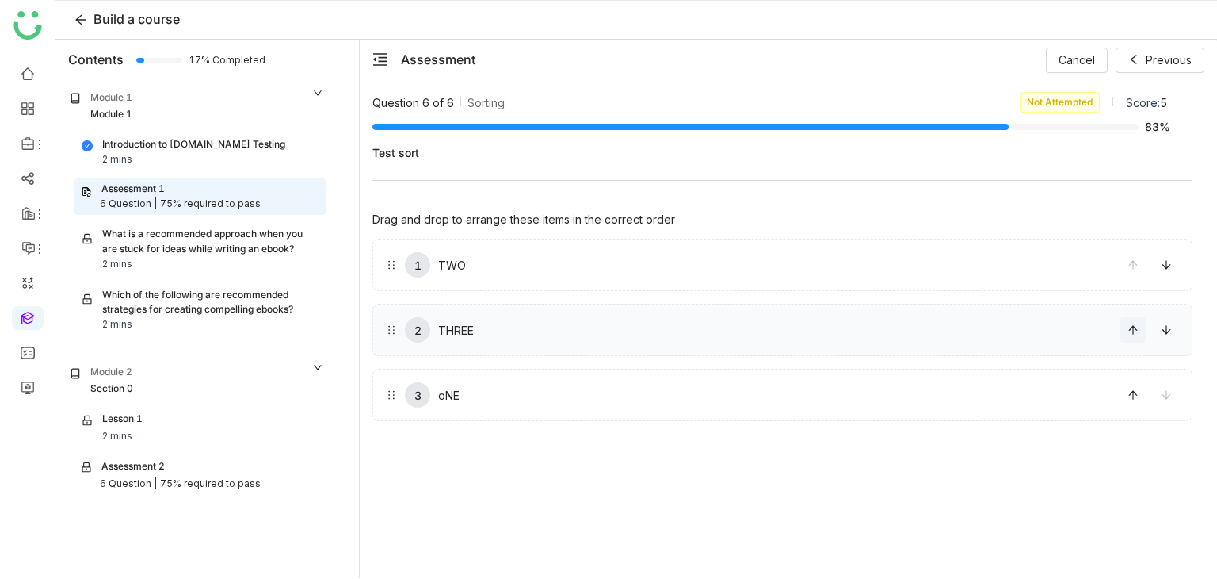
click at [1135, 333] on icon at bounding box center [1133, 329] width 11 height 11
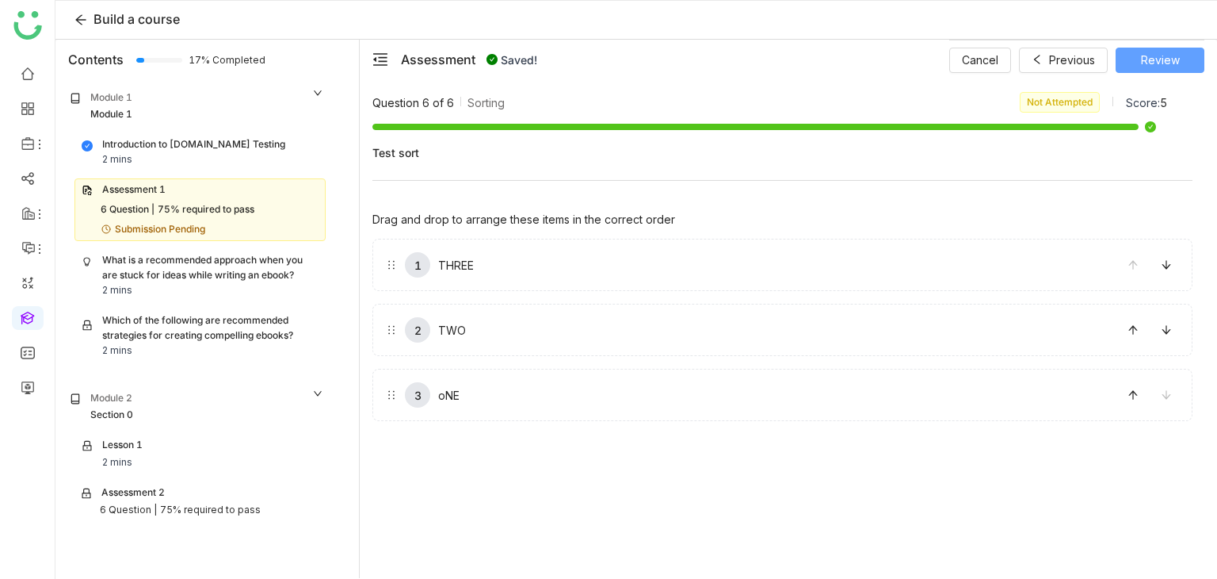
click at [1175, 62] on span "Review" at bounding box center [1160, 60] width 39 height 17
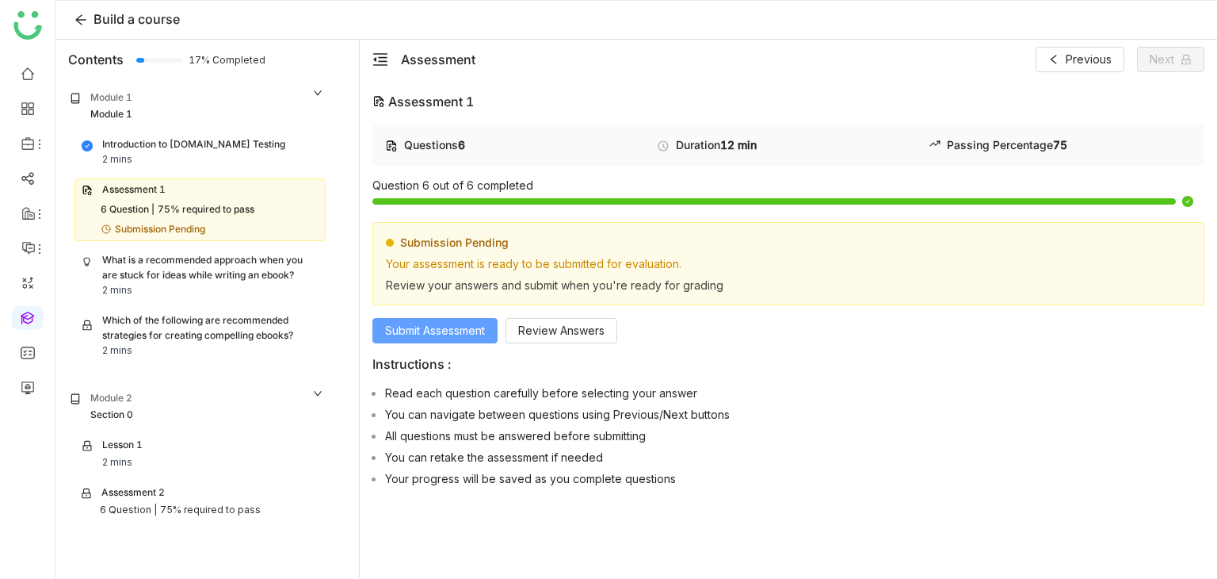
click at [461, 318] on button "Submit Assessment" at bounding box center [435, 330] width 125 height 25
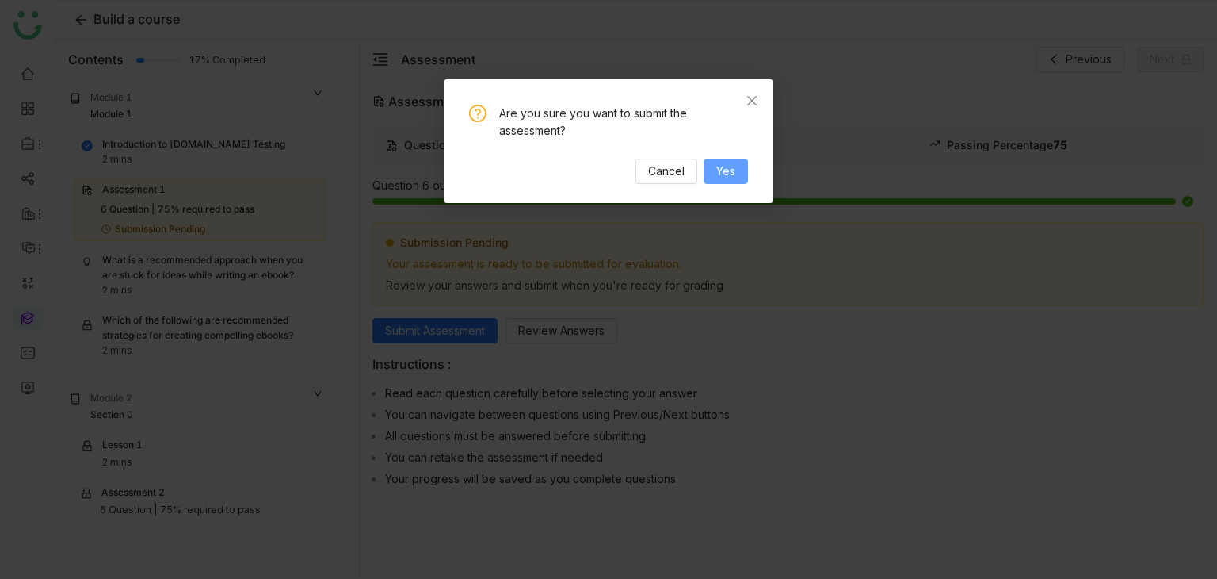
click at [733, 178] on span "Yes" at bounding box center [725, 170] width 19 height 17
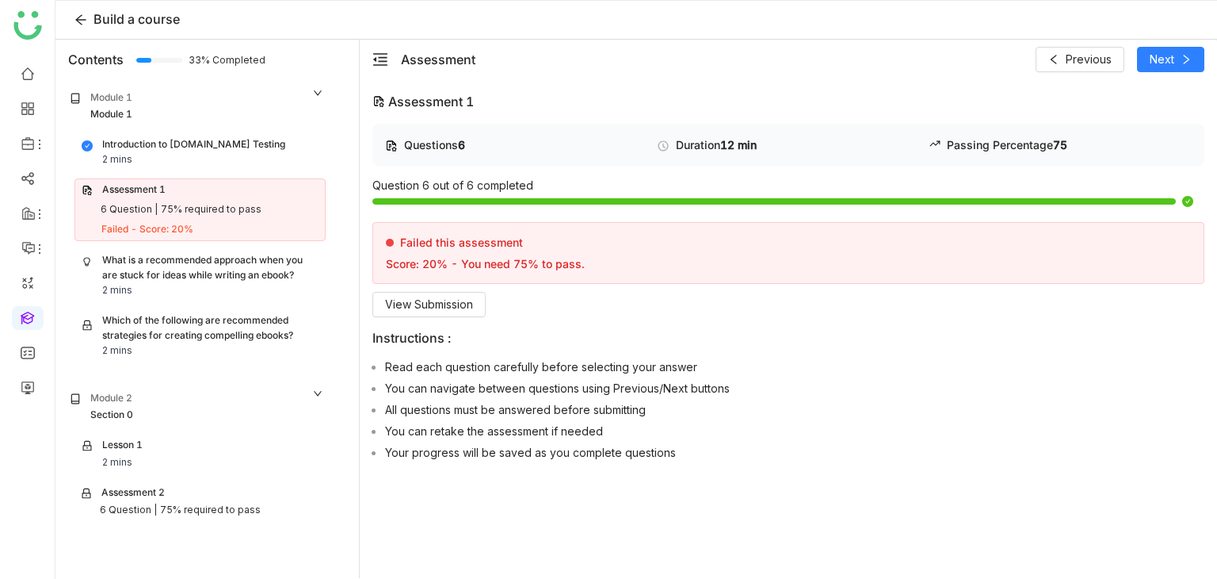
click at [273, 277] on div "What is a recommended approach when you are stuck for ideas while writing an eb…" at bounding box center [210, 268] width 216 height 30
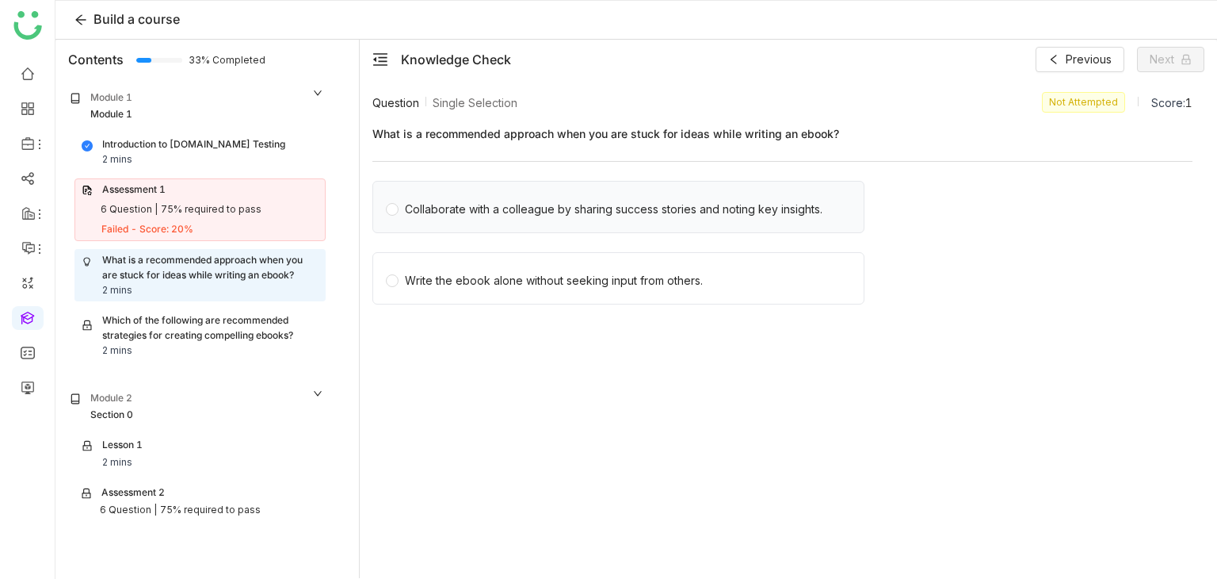
click at [586, 212] on div "Collaborate with a colleague by sharing success stories and noting key insights." at bounding box center [614, 209] width 418 height 17
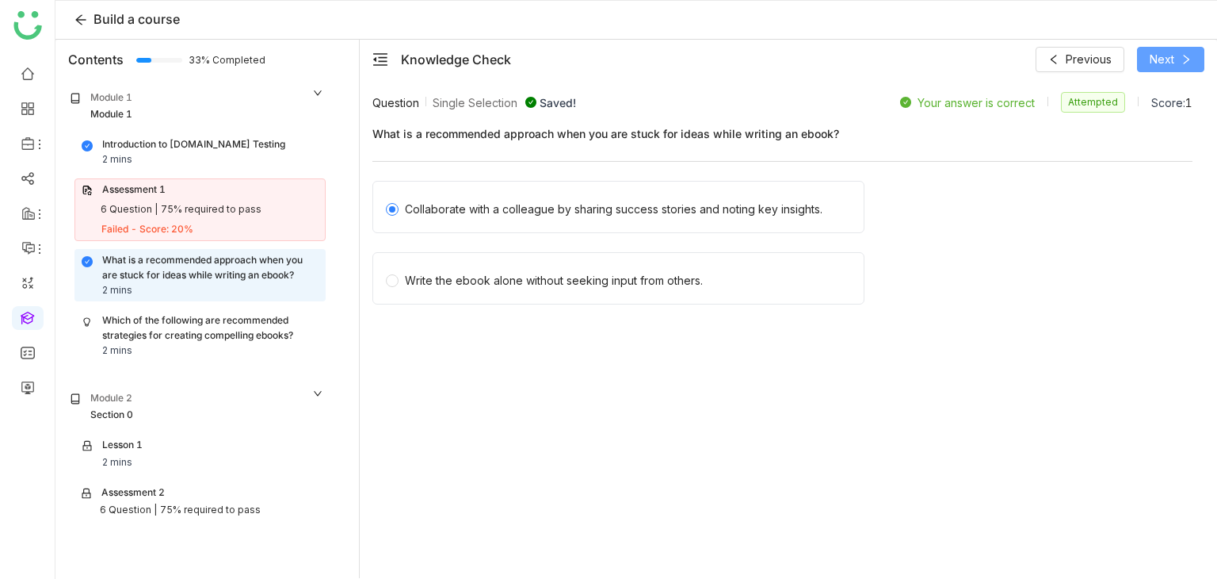
click at [1173, 67] on button "Next" at bounding box center [1170, 59] width 67 height 25
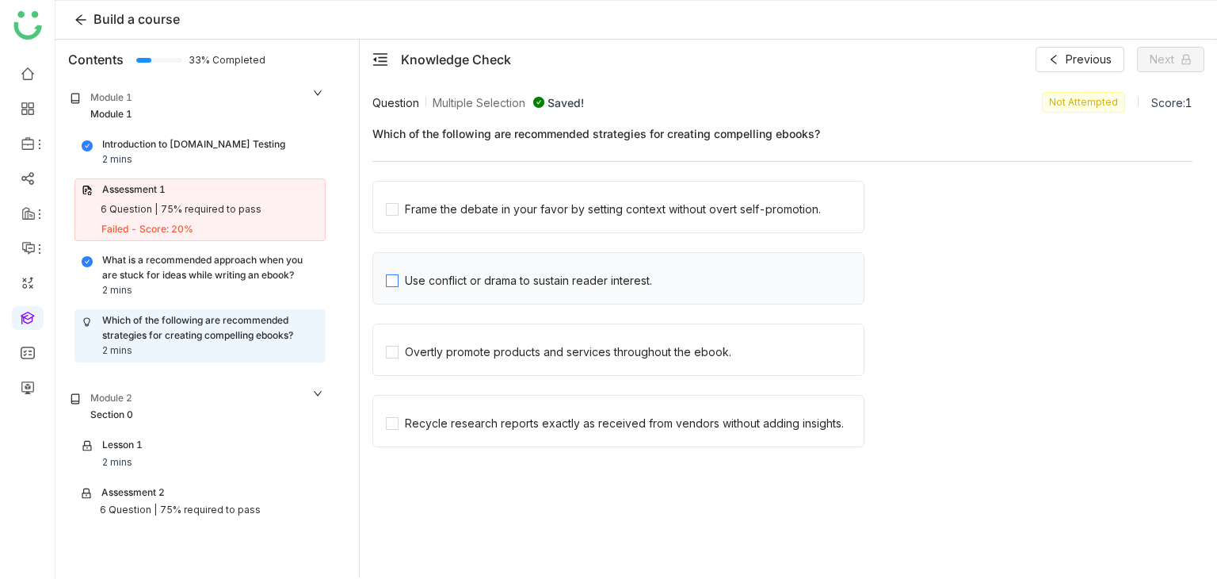
click at [685, 277] on label "Use conflict or drama to sustain reader interest." at bounding box center [625, 278] width 478 height 22
click at [1196, 60] on button "Next" at bounding box center [1170, 59] width 67 height 25
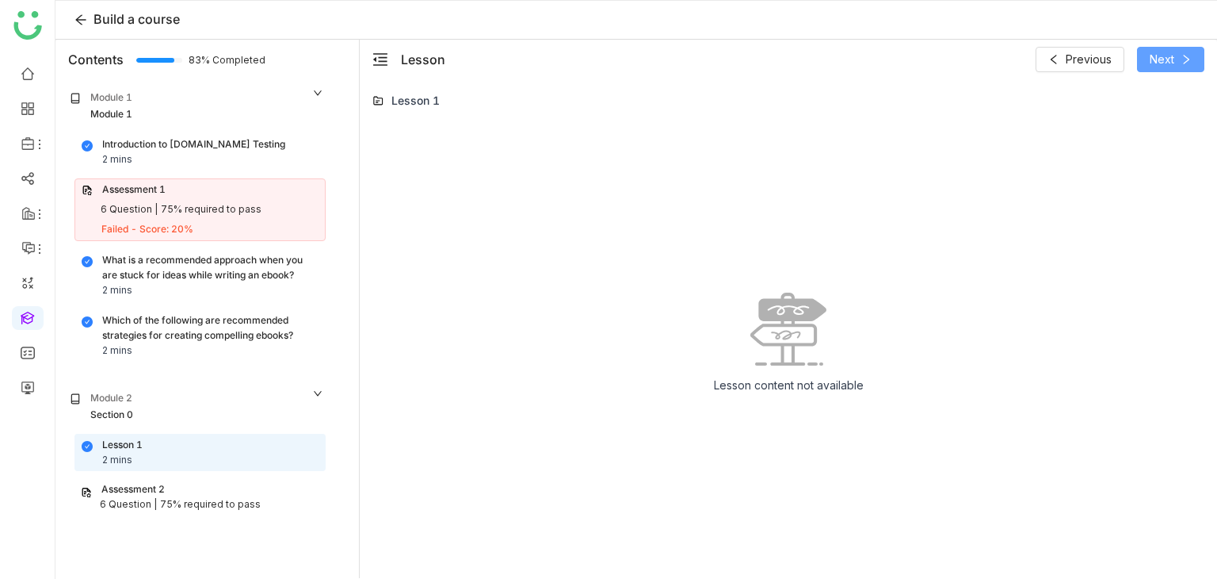
click at [1195, 60] on button "Next" at bounding box center [1170, 59] width 67 height 25
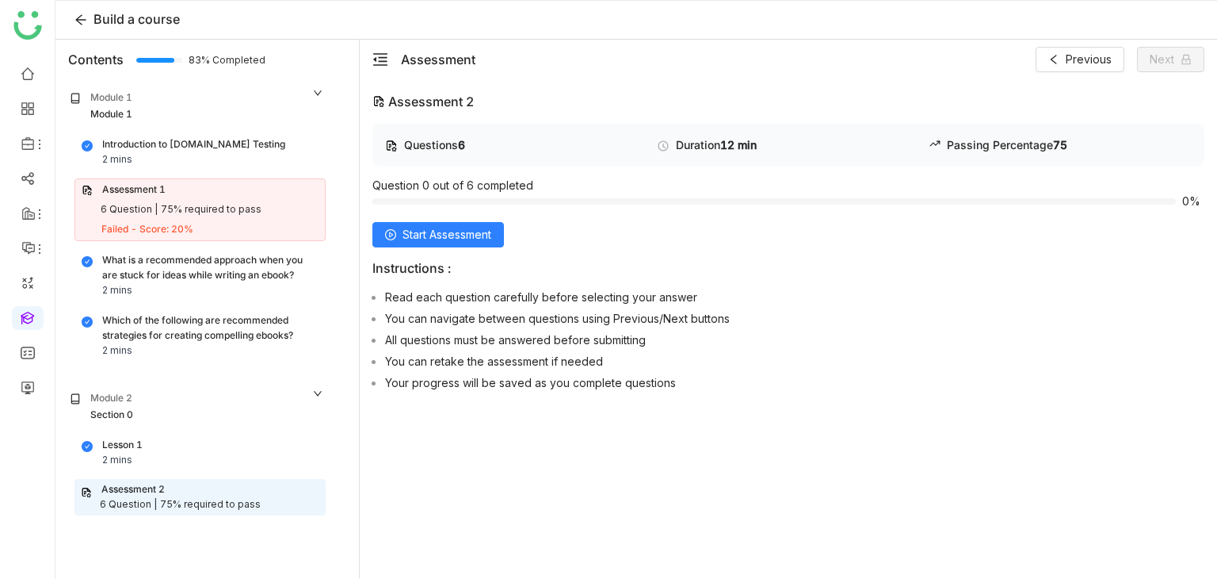
click at [182, 441] on div "Lesson 1 2 mins" at bounding box center [200, 452] width 237 height 30
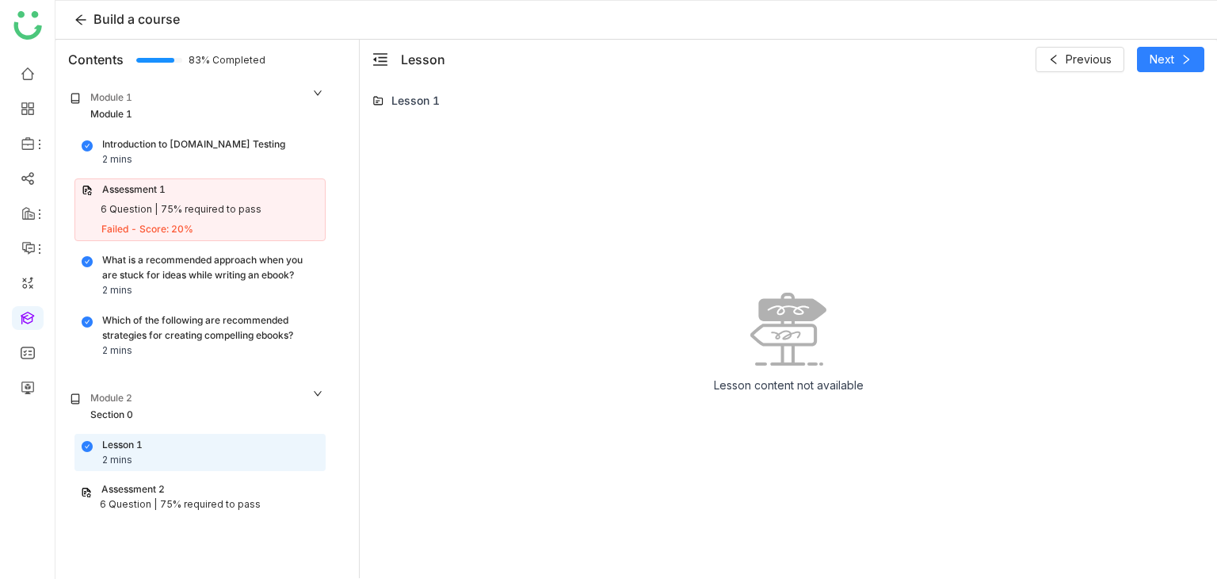
click at [220, 388] on div "Module 2 Section 0" at bounding box center [197, 406] width 264 height 41
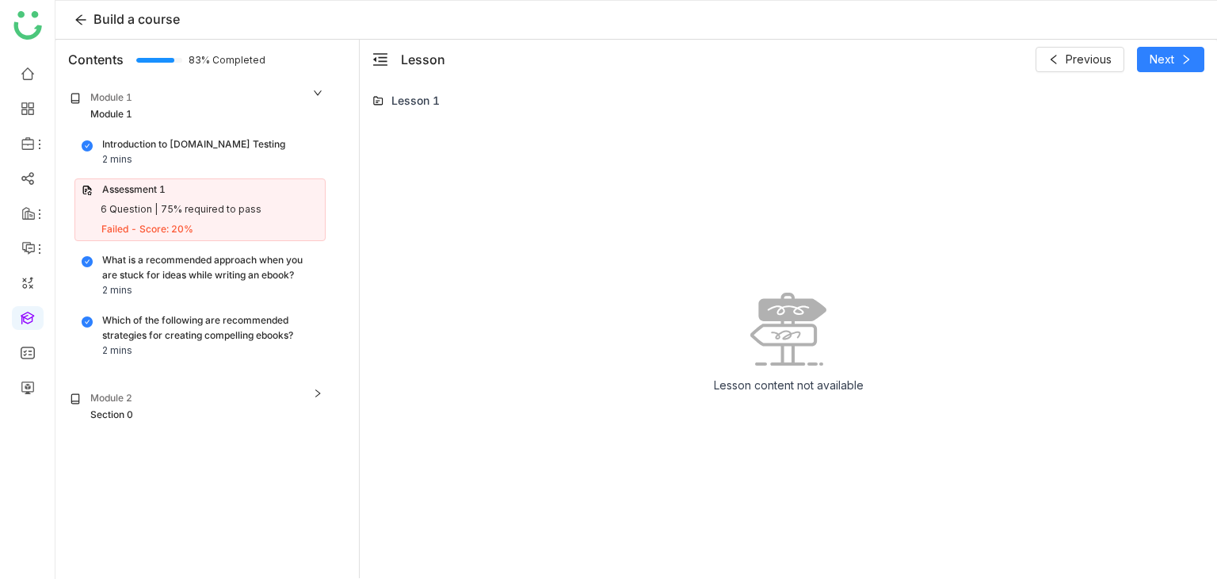
click at [220, 388] on div "Module 2 Section 0" at bounding box center [197, 406] width 264 height 41
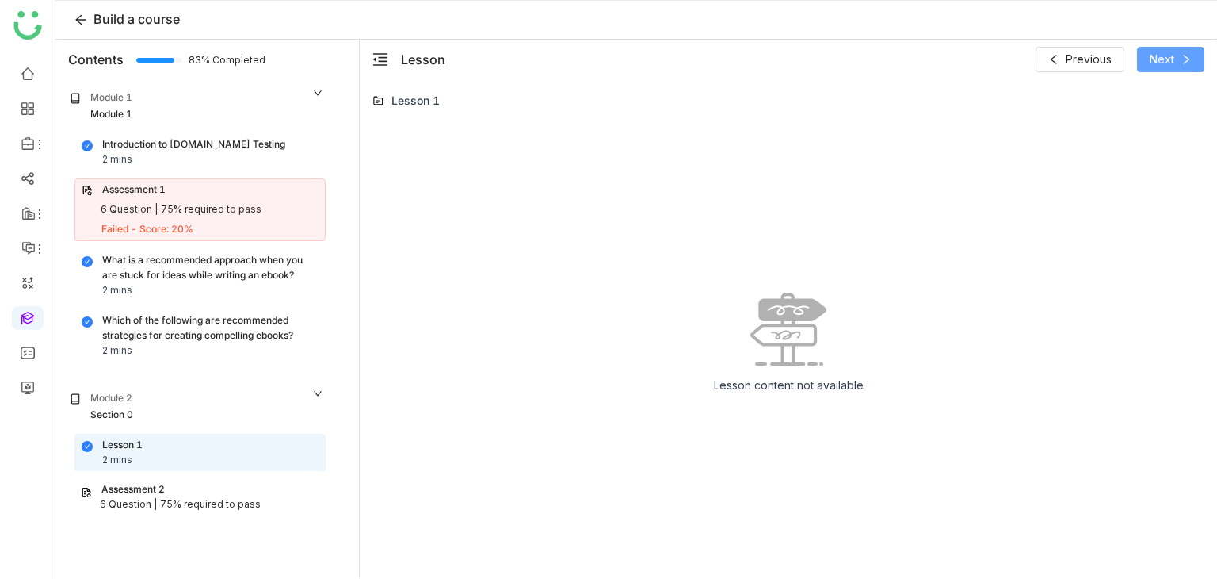
click at [1188, 57] on icon at bounding box center [1186, 59] width 11 height 11
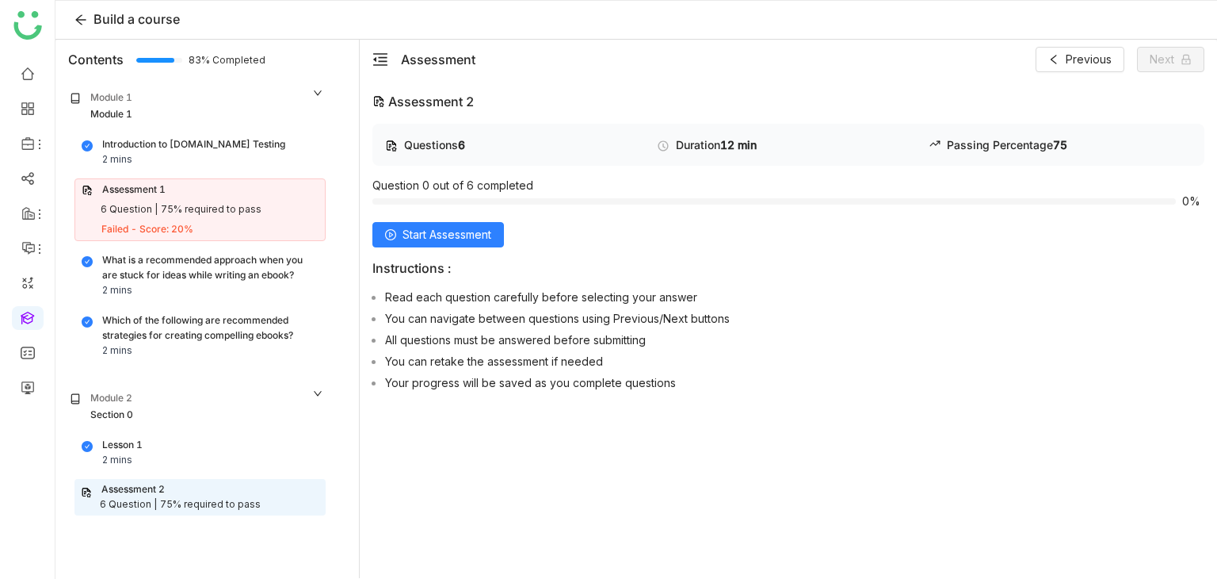
click at [441, 257] on div "Questions 6 Duration 12 min Passing Percentage 75 Question 0 out of 6 completed…" at bounding box center [789, 260] width 832 height 273
click at [460, 242] on span "Start Assessment" at bounding box center [447, 234] width 89 height 17
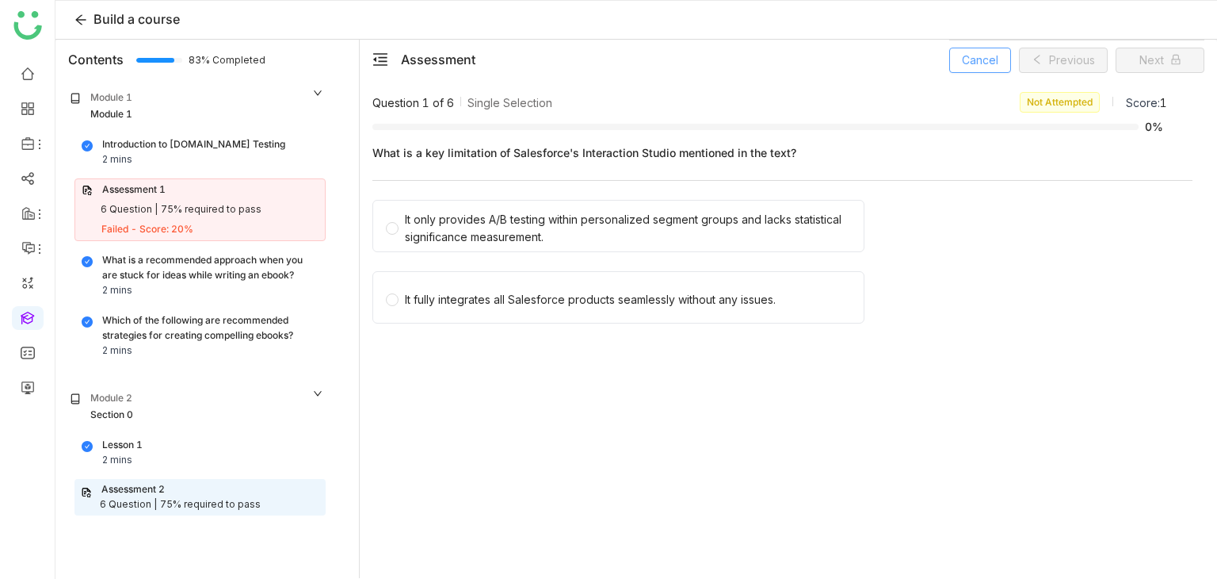
click at [983, 67] on span "Cancel" at bounding box center [980, 60] width 36 height 17
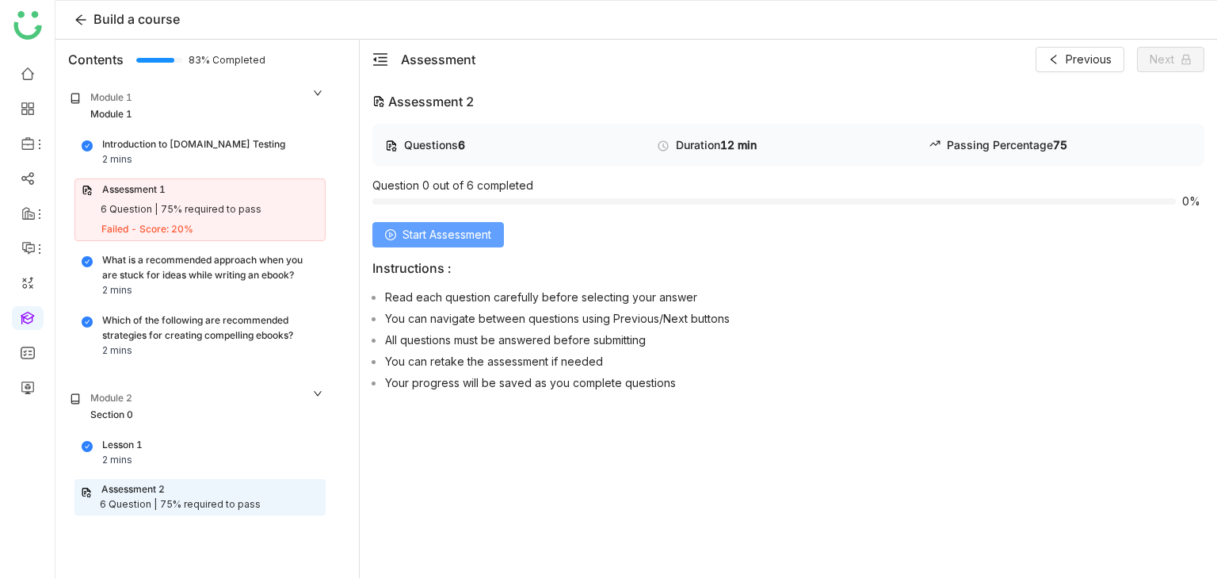
click at [462, 246] on div "Questions 6 Duration 12 min Passing Percentage 75 Question 0 out of 6 completed…" at bounding box center [789, 260] width 832 height 273
click at [463, 245] on button "Start Assessment" at bounding box center [439, 234] width 132 height 25
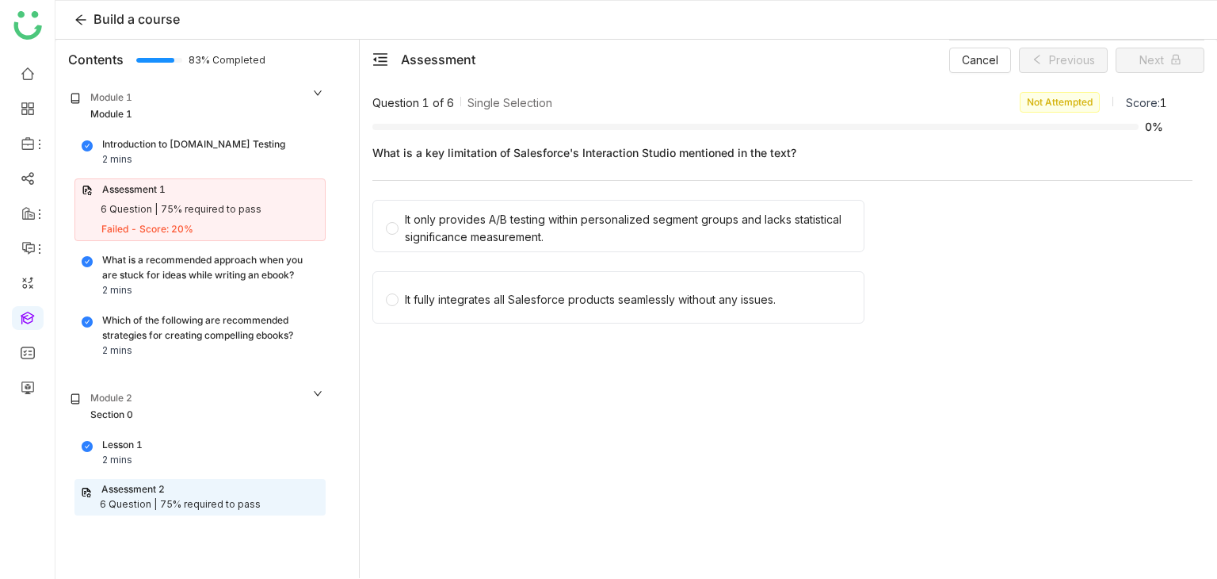
click at [1206, 40] on div "Assessment Cancel Previous Next" at bounding box center [789, 60] width 858 height 40
drag, startPoint x: 1008, startPoint y: 32, endPoint x: 1003, endPoint y: 47, distance: 15.3
click at [1007, 39] on div "Build a course Contents 83% Completed Module 1 Module 1 Introduction to [DOMAIN…" at bounding box center [636, 290] width 1162 height 578
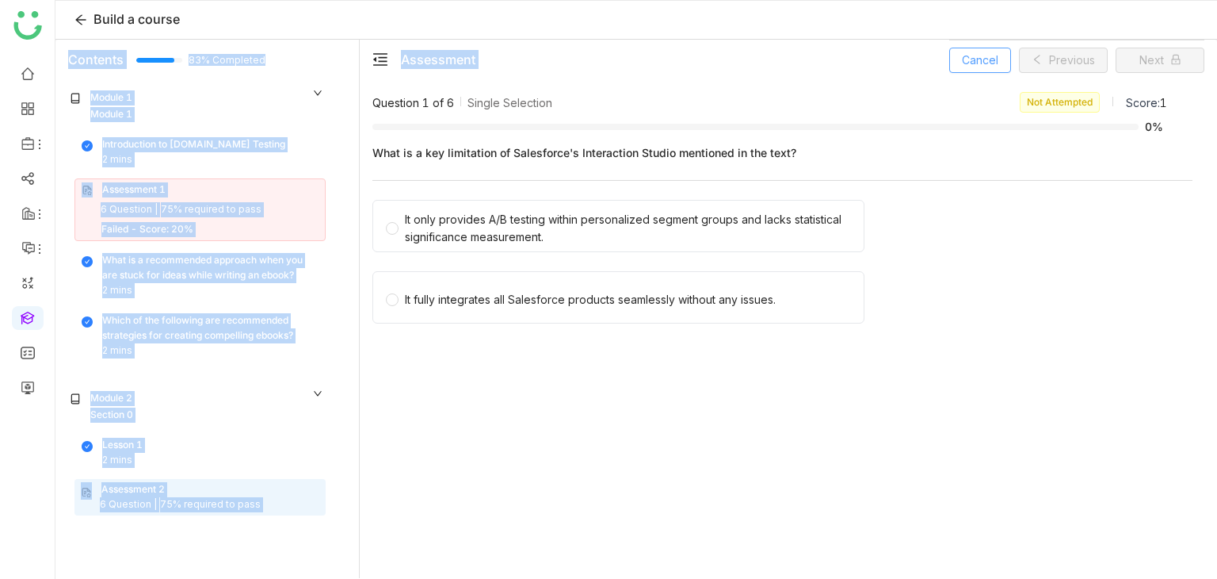
click at [1002, 50] on button "Cancel" at bounding box center [980, 60] width 62 height 25
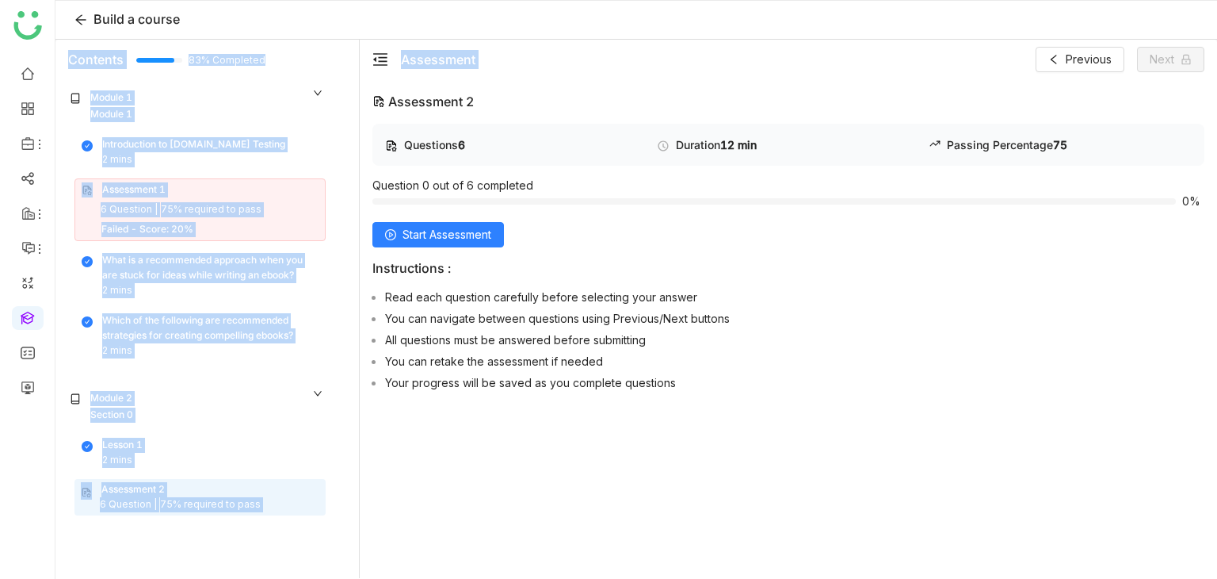
click at [989, 56] on div "Assessment Previous Next" at bounding box center [789, 59] width 832 height 25
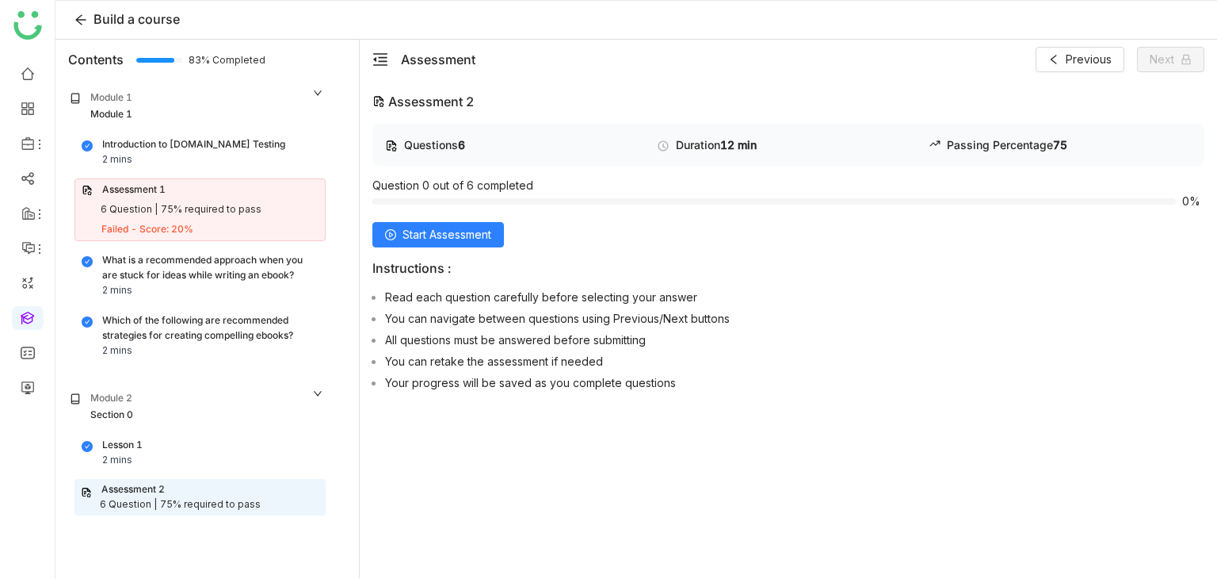
click at [450, 150] on span "Questions" at bounding box center [431, 144] width 54 height 13
click at [124, 491] on div "Assessment 2" at bounding box center [132, 489] width 63 height 15
click at [190, 459] on div "Lesson 1 2 mins" at bounding box center [200, 452] width 237 height 30
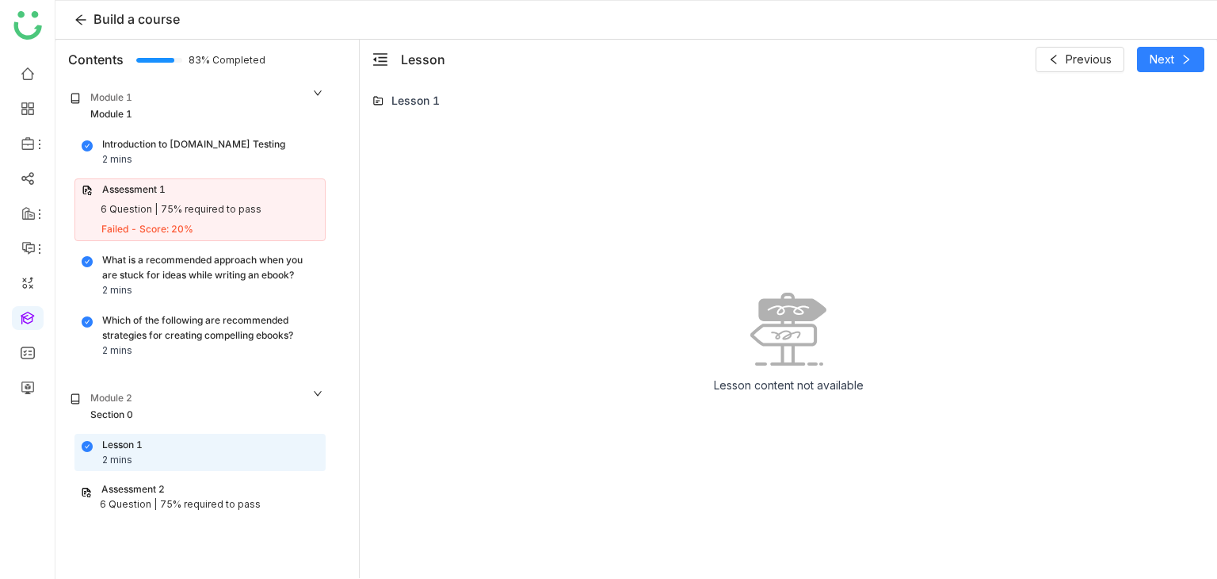
click at [202, 486] on div "Assessment 2" at bounding box center [200, 489] width 239 height 15
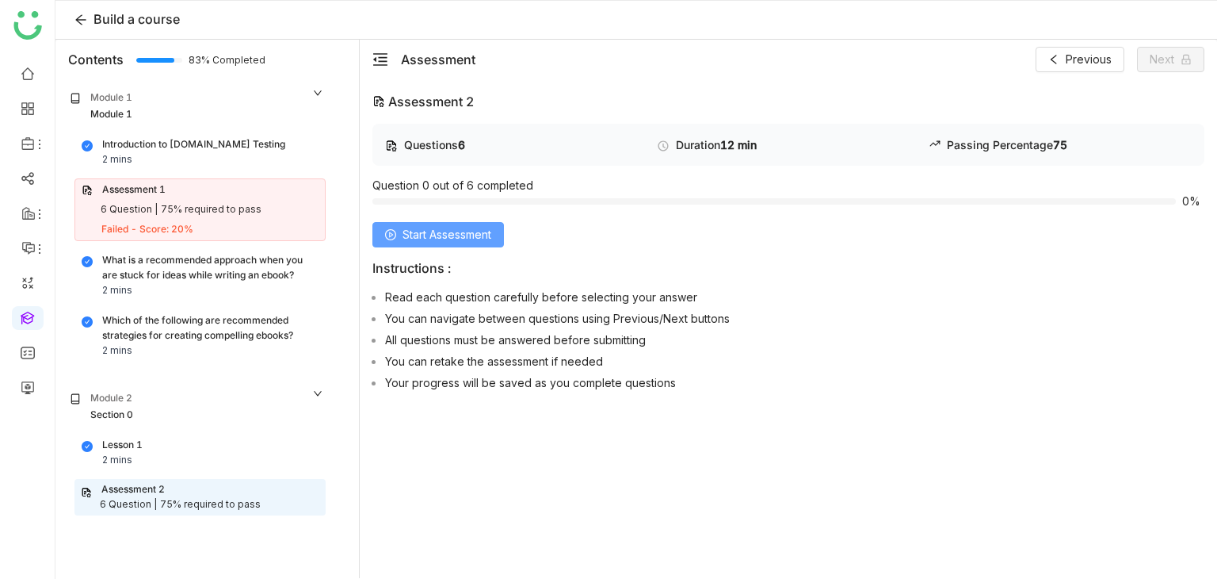
click at [487, 240] on span "Start Assessment" at bounding box center [447, 234] width 89 height 17
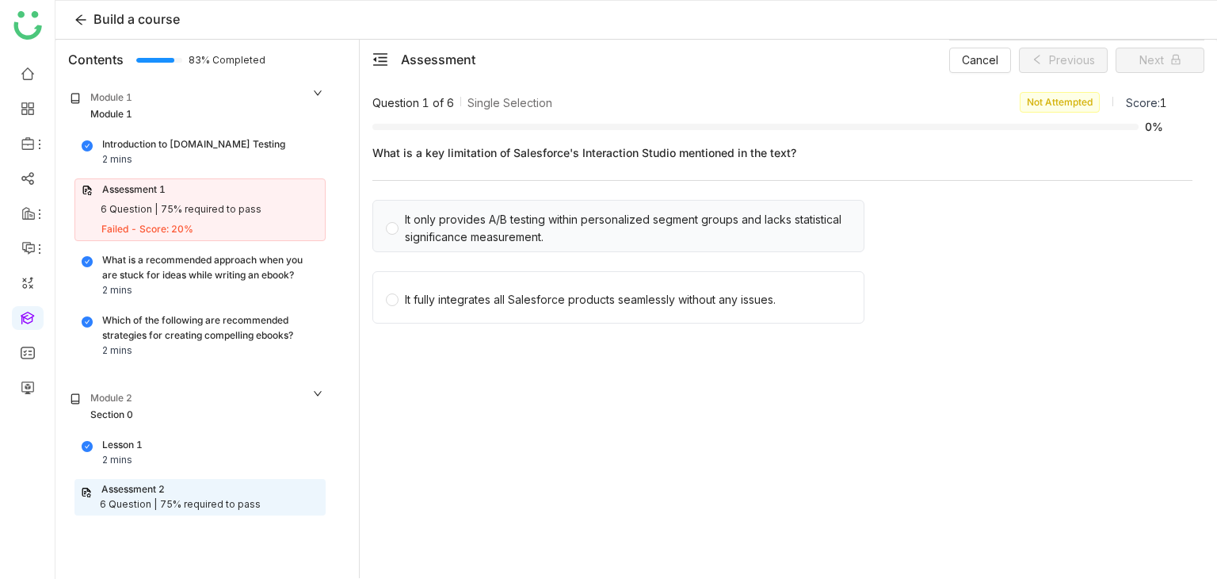
click at [621, 231] on div "It only provides A/B testing within personalized segment groups and lacks stati…" at bounding box center [628, 228] width 446 height 35
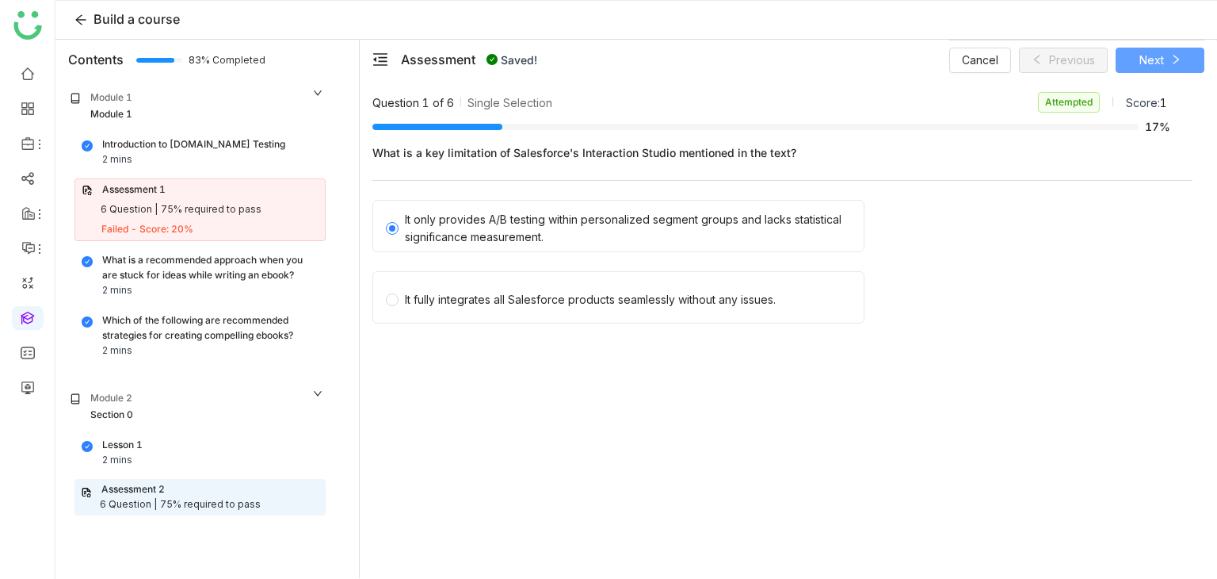
click at [1166, 64] on button "Next" at bounding box center [1160, 60] width 89 height 25
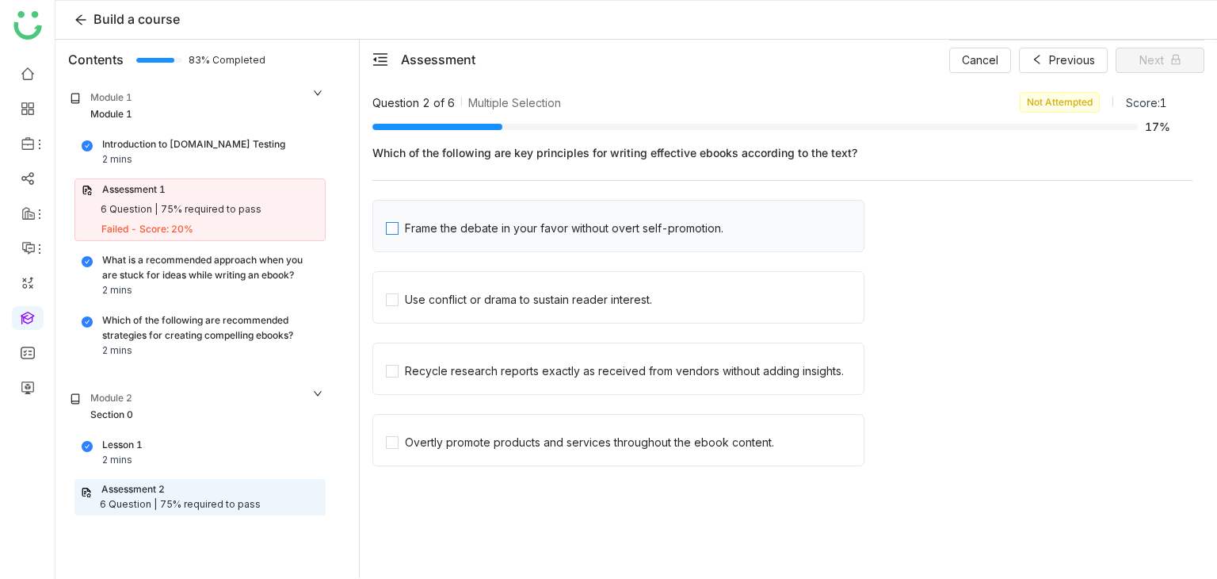
click at [666, 216] on span "Frame the debate in your favor without overt self-promotion." at bounding box center [564, 226] width 331 height 22
click at [1160, 67] on span "Next" at bounding box center [1152, 60] width 25 height 17
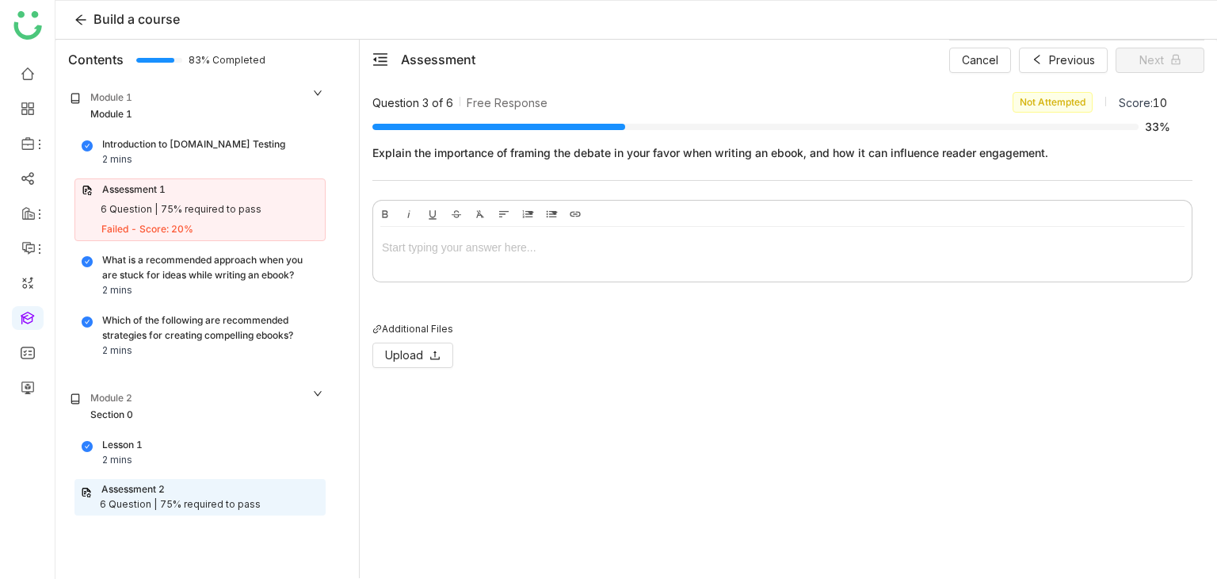
click at [471, 272] on div at bounding box center [782, 251] width 819 height 48
click at [1183, 64] on button "Next" at bounding box center [1160, 60] width 89 height 25
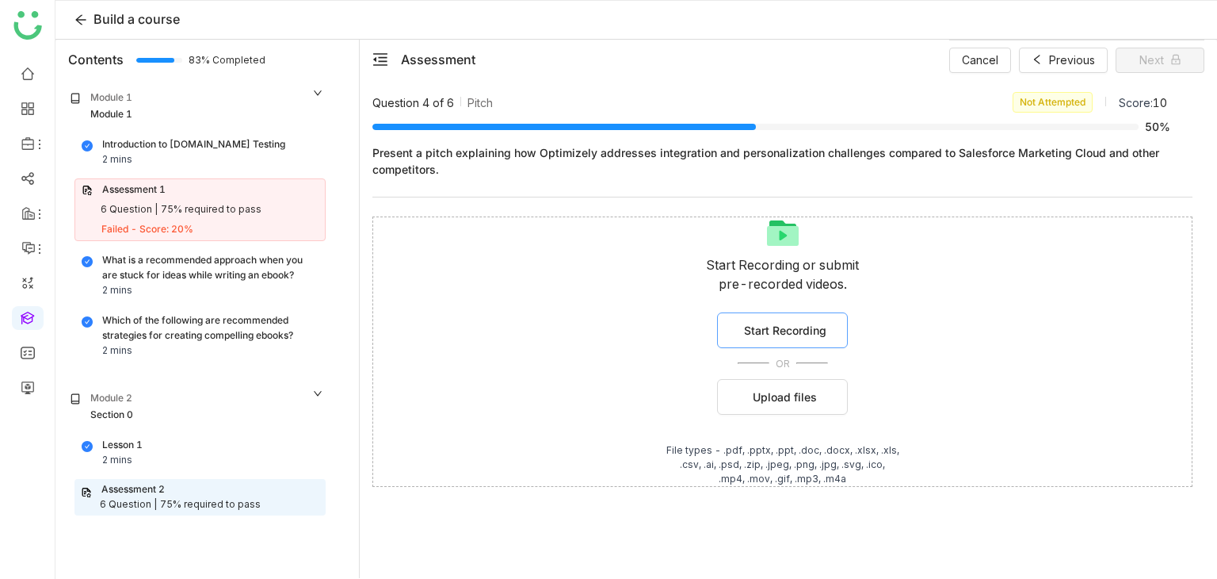
click at [777, 323] on span "Start Recording" at bounding box center [785, 330] width 82 height 17
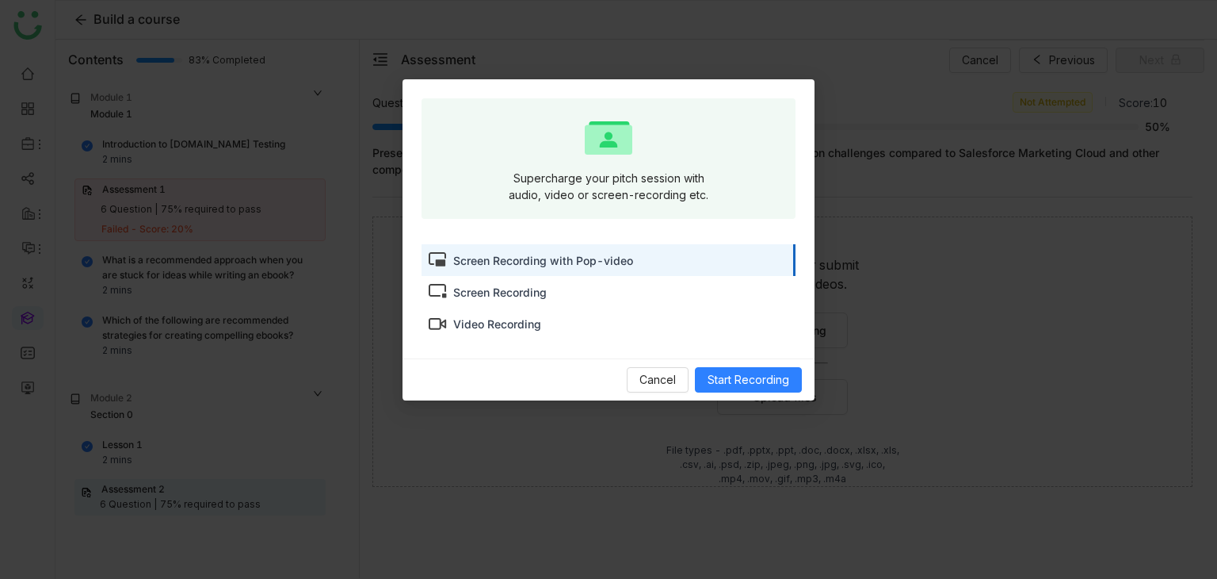
click at [671, 337] on div "Video Recording" at bounding box center [609, 324] width 374 height 32
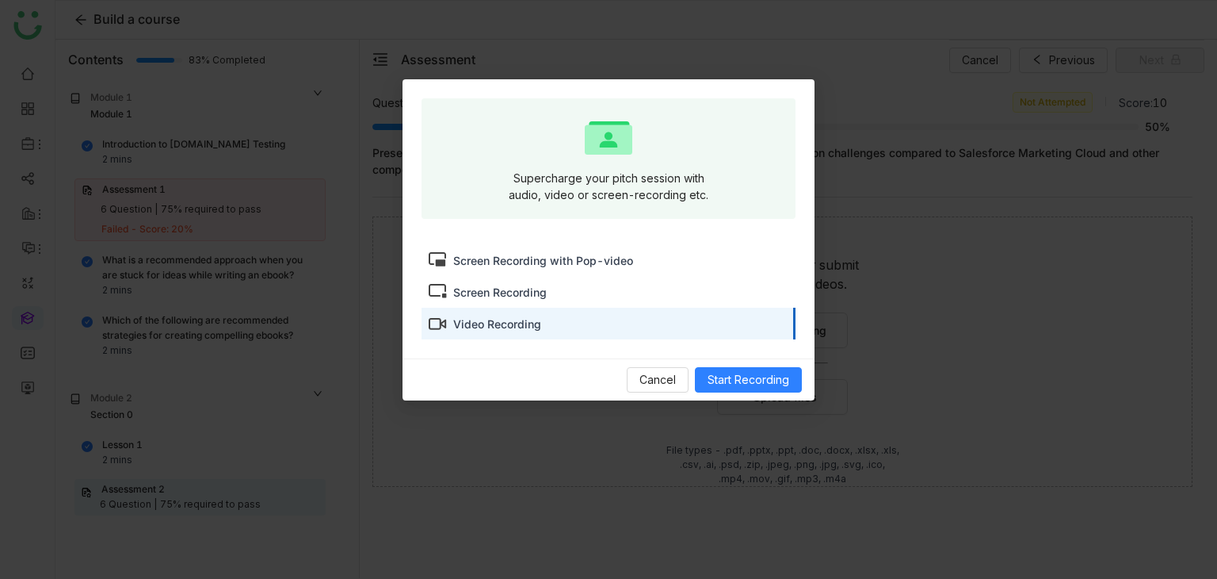
click at [652, 392] on div "Cancel Start Recording" at bounding box center [609, 379] width 412 height 42
click at [657, 388] on button "Cancel" at bounding box center [658, 379] width 62 height 25
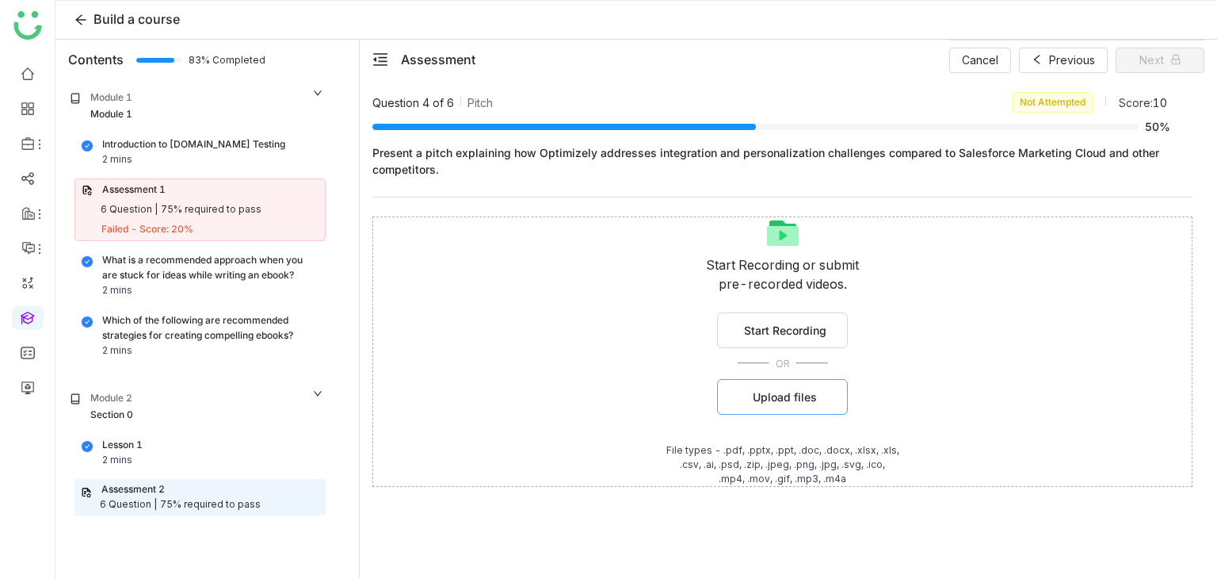
click at [774, 392] on span "Upload files" at bounding box center [785, 396] width 64 height 17
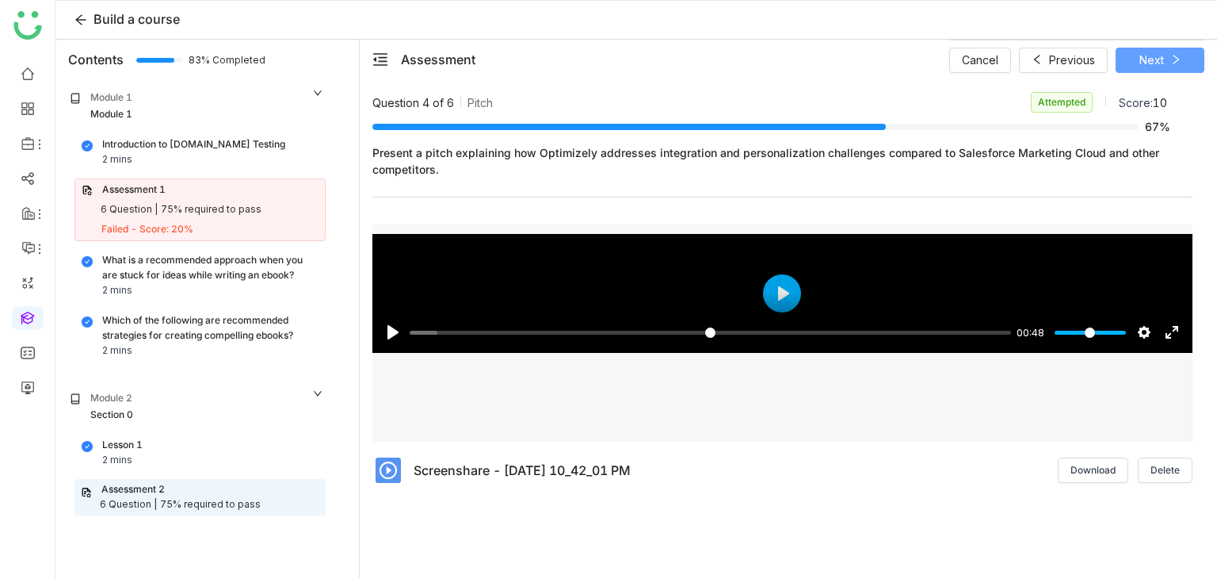
click at [1171, 62] on icon at bounding box center [1176, 59] width 11 height 11
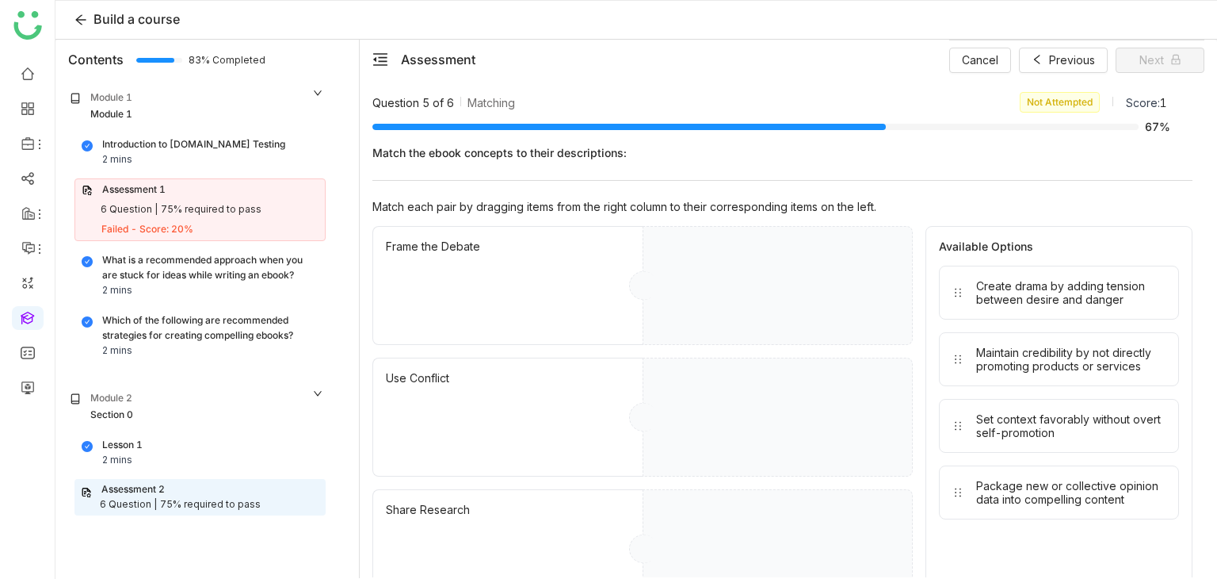
drag, startPoint x: 976, startPoint y: 314, endPoint x: 802, endPoint y: 342, distance: 175.8
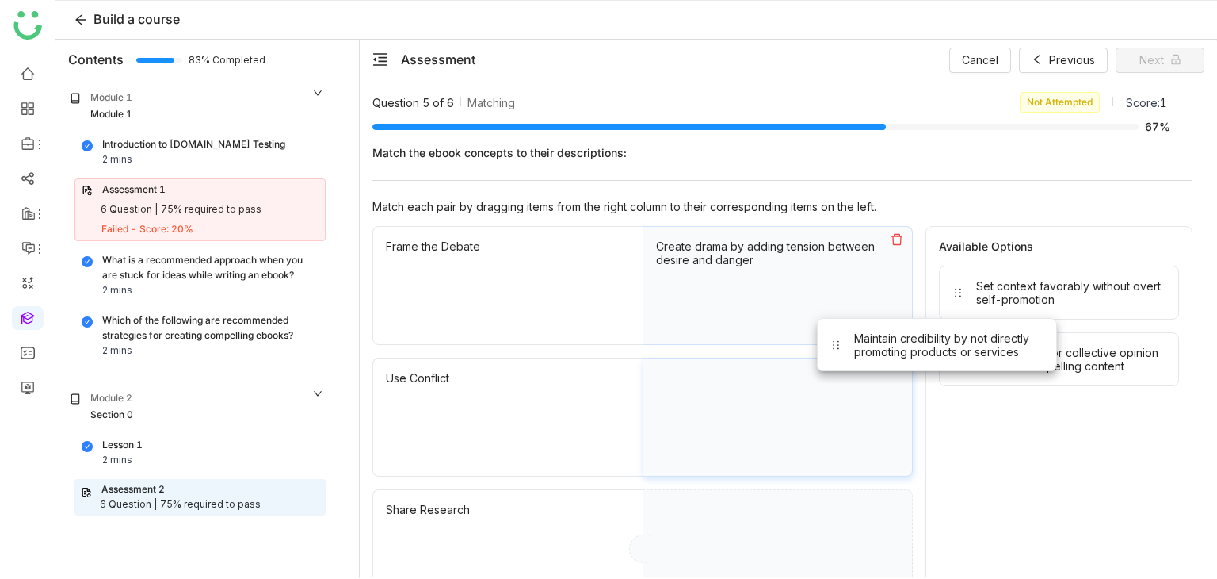
drag, startPoint x: 972, startPoint y: 318, endPoint x: 750, endPoint y: 407, distance: 239.7
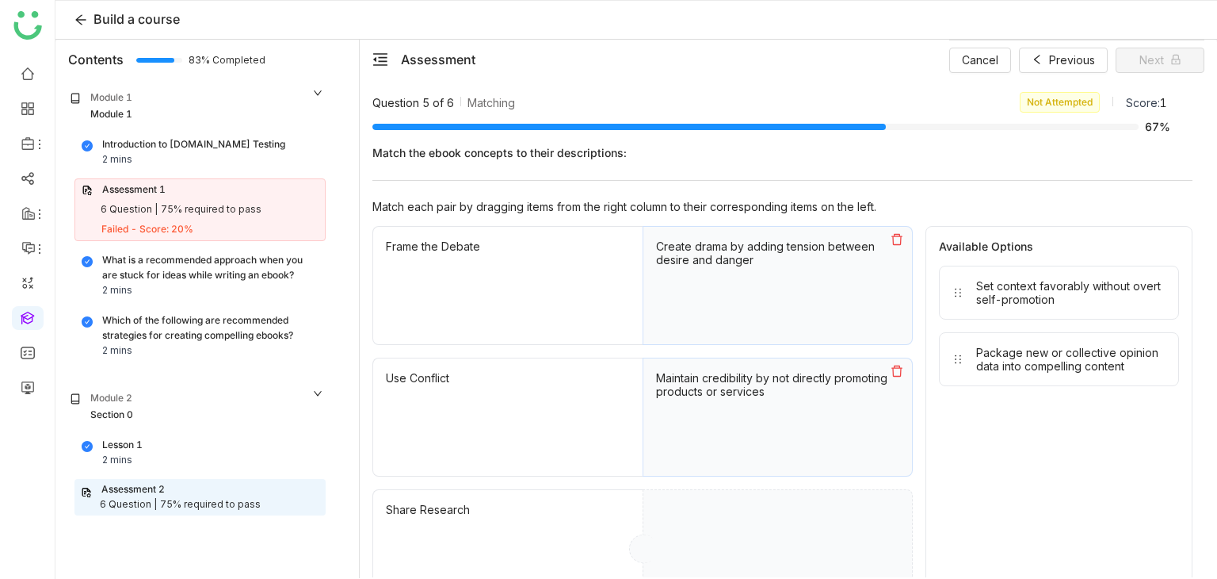
drag, startPoint x: 1017, startPoint y: 359, endPoint x: 745, endPoint y: 505, distance: 308.5
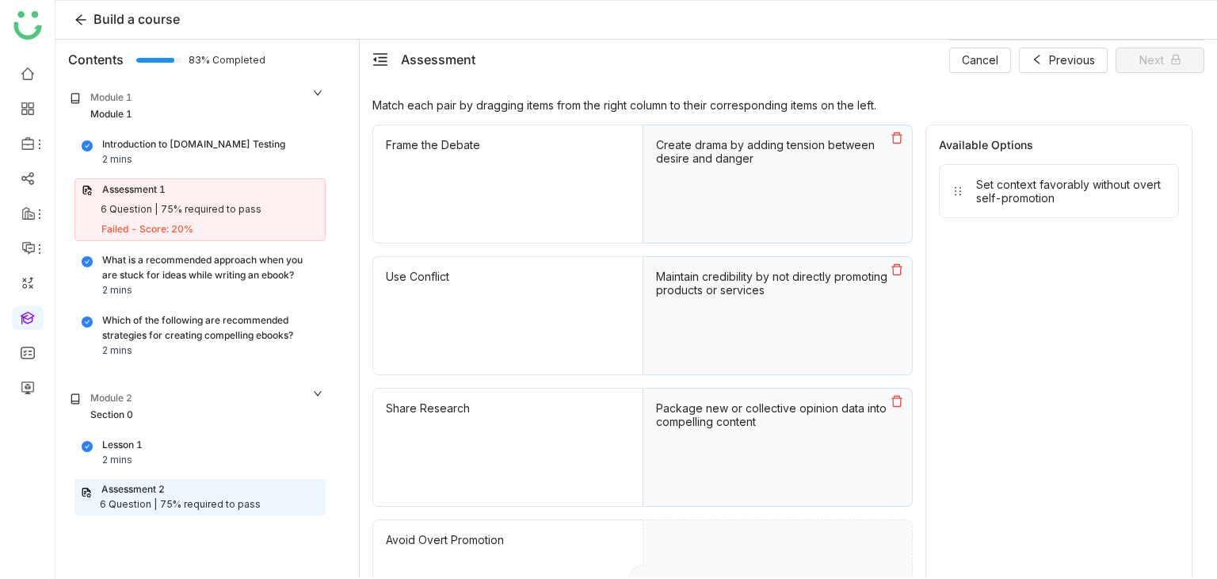
scroll to position [108, 0]
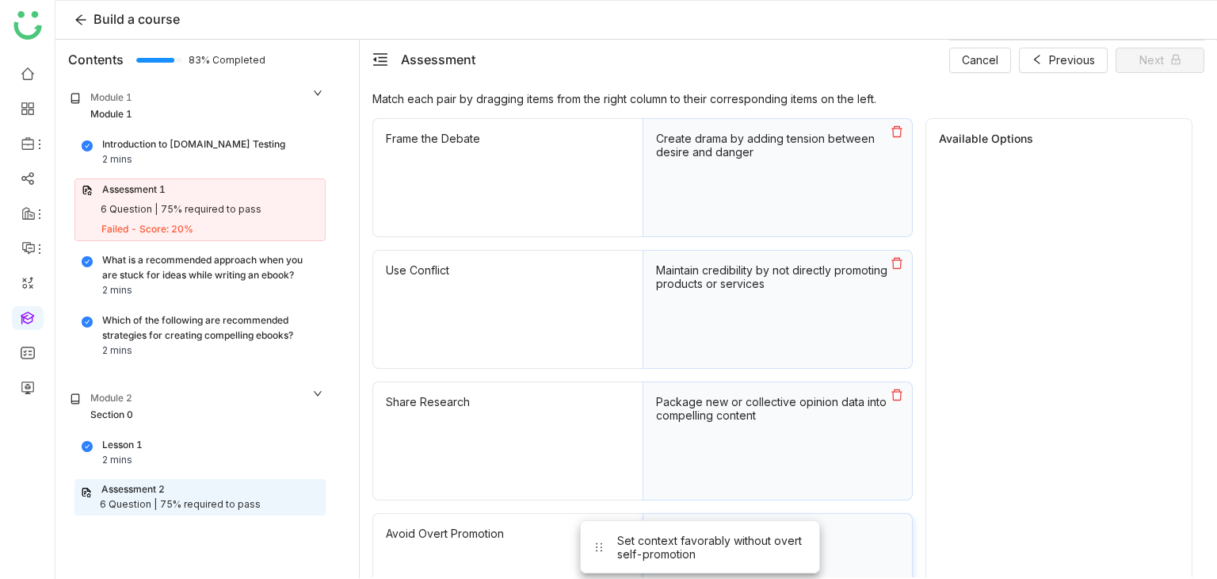
drag, startPoint x: 1031, startPoint y: 172, endPoint x: 736, endPoint y: 591, distance: 512.5
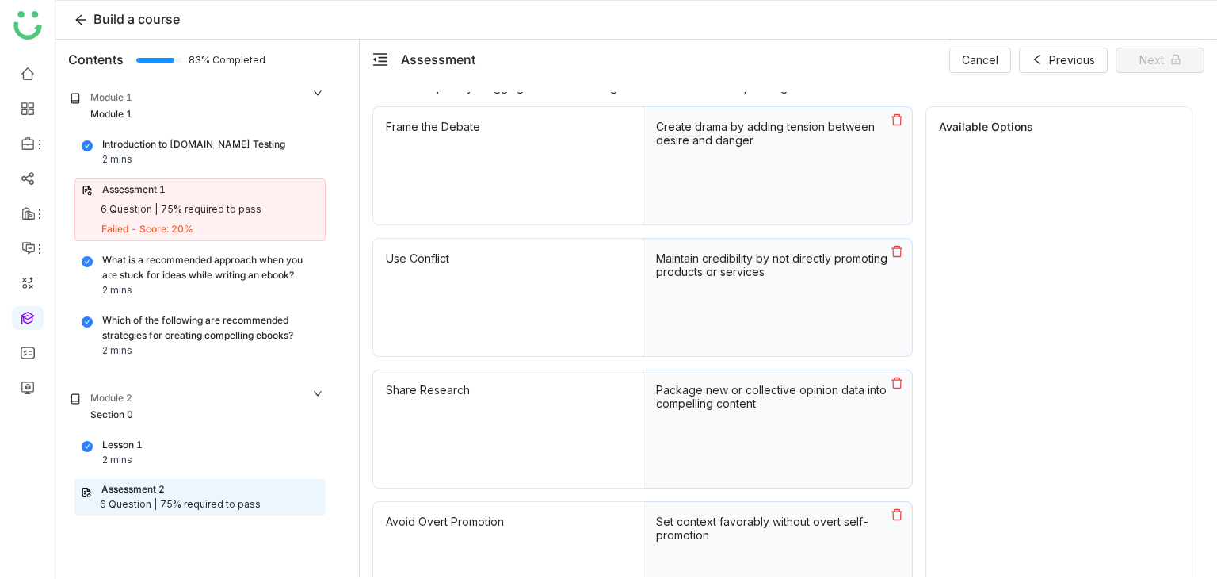
click at [753, 575] on div "Set context favorably without overt self-promotion" at bounding box center [778, 560] width 270 height 119
click at [1182, 67] on button "Next" at bounding box center [1160, 60] width 89 height 25
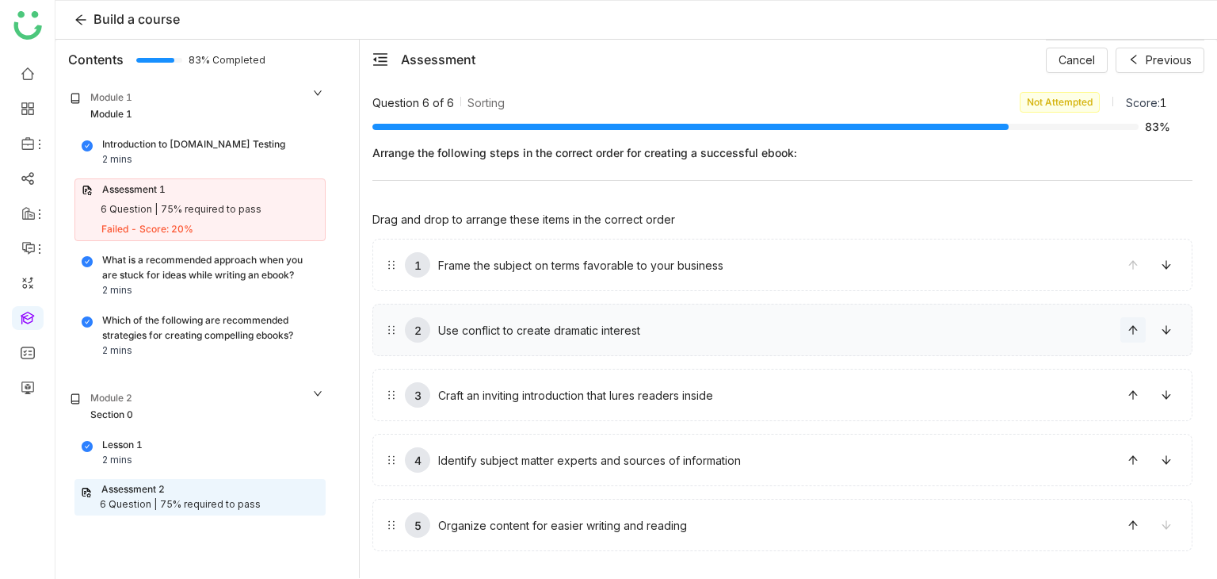
click at [1129, 334] on button at bounding box center [1133, 329] width 25 height 25
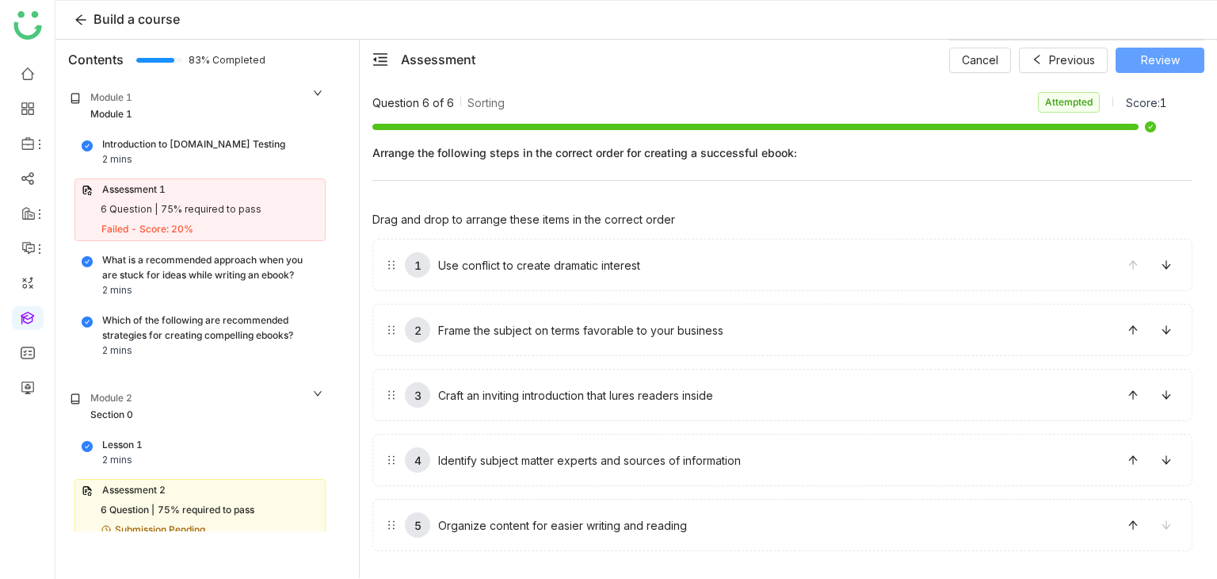
click at [1154, 64] on span "Review" at bounding box center [1160, 60] width 39 height 17
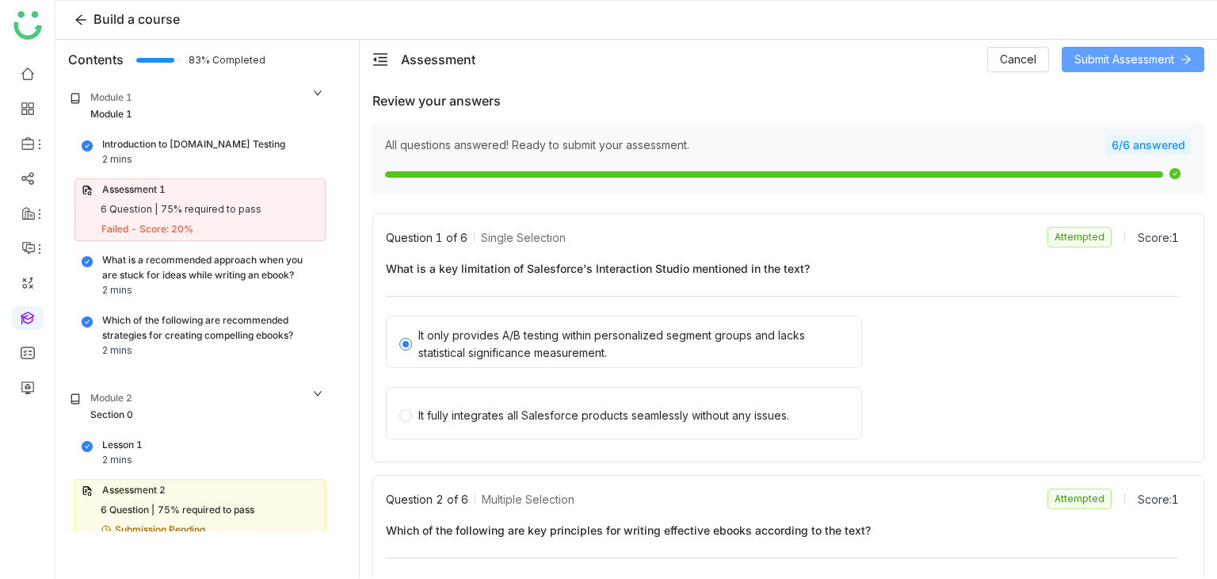
click at [1154, 64] on span "Submit Assessment" at bounding box center [1125, 59] width 100 height 17
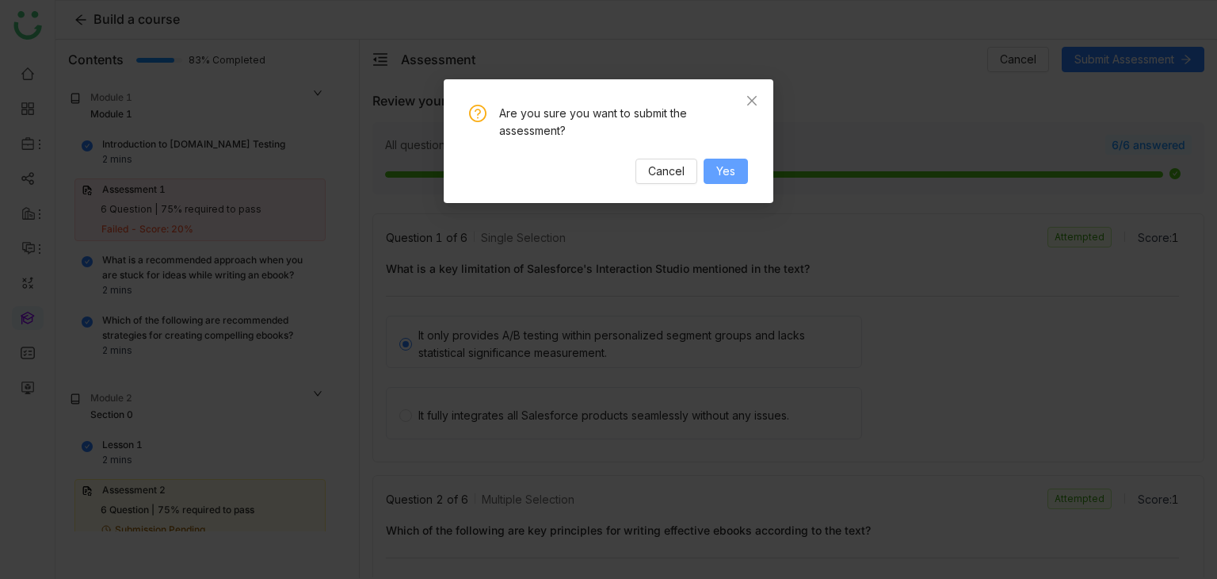
click at [746, 166] on button "Yes" at bounding box center [726, 171] width 44 height 25
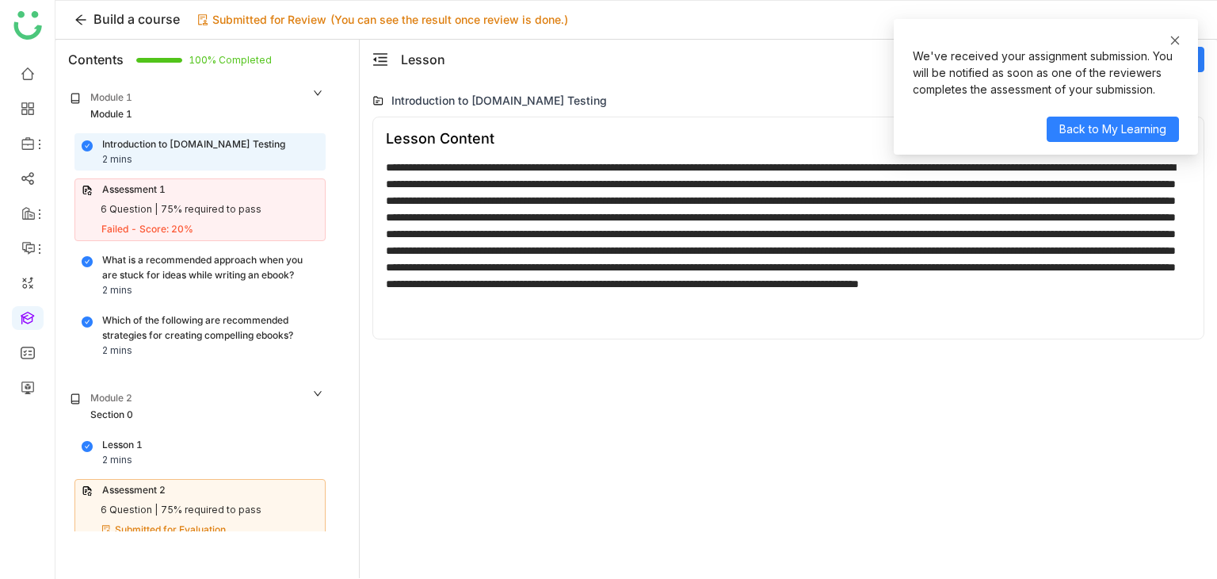
click at [1179, 45] on icon at bounding box center [1175, 40] width 11 height 11
